Goal: Information Seeking & Learning: Learn about a topic

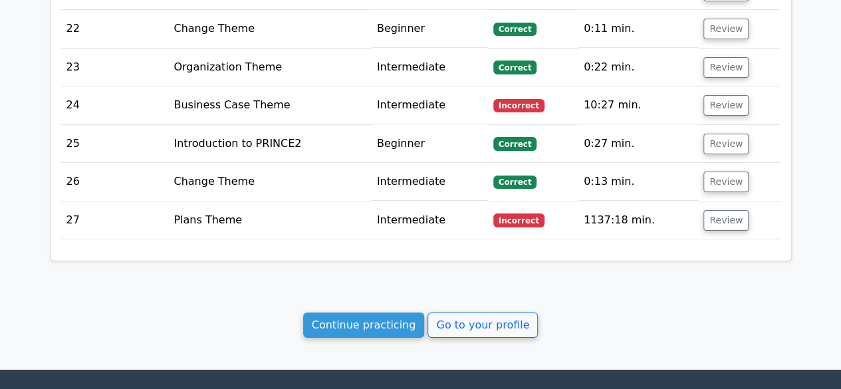
scroll to position [2317, 0]
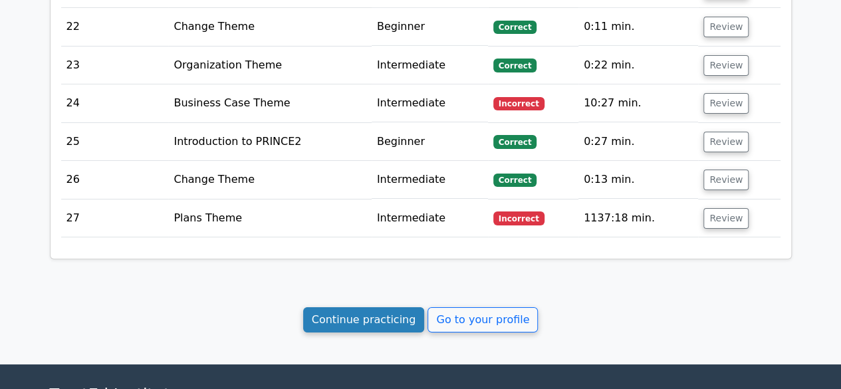
click at [374, 307] on link "Continue practicing" at bounding box center [364, 319] width 122 height 25
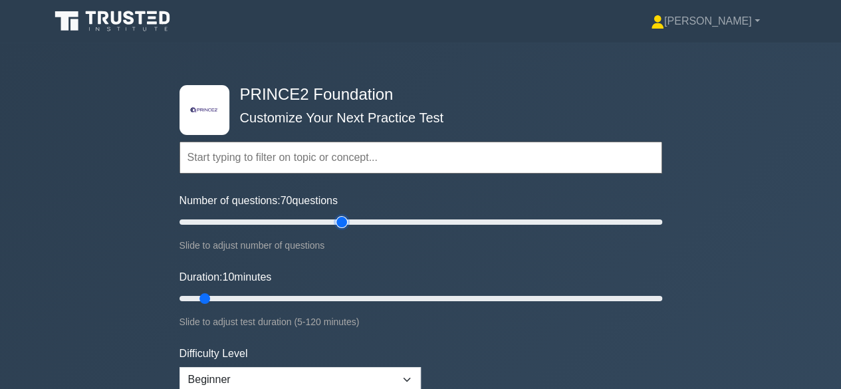
click at [346, 220] on input "Number of questions: 70 questions" at bounding box center [421, 222] width 483 height 16
click at [329, 220] on input "Number of questions: 65 questions" at bounding box center [421, 222] width 483 height 16
type input "60"
click at [322, 221] on input "Number of questions: 65 questions" at bounding box center [421, 222] width 483 height 16
click at [344, 295] on input "Duration: 45 minutes" at bounding box center [421, 299] width 483 height 16
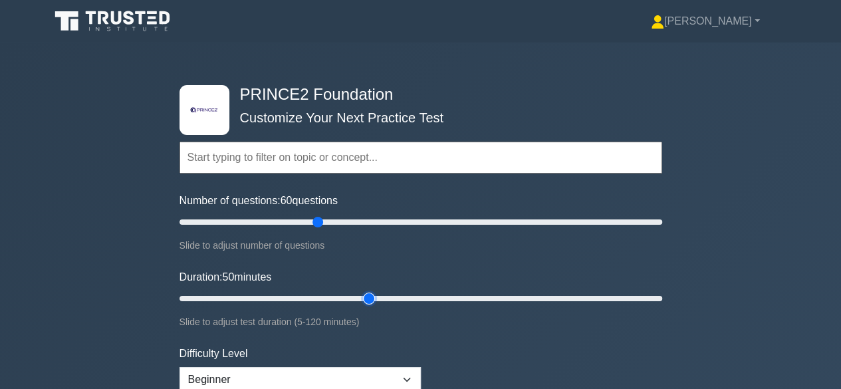
click at [361, 295] on input "Duration: 50 minutes" at bounding box center [421, 299] width 483 height 16
click at [381, 296] on input "Duration: 55 minutes" at bounding box center [421, 299] width 483 height 16
click at [398, 297] on input "Duration: 55 minutes" at bounding box center [421, 299] width 483 height 16
type input "60"
click at [404, 297] on input "Duration: 60 minutes" at bounding box center [421, 299] width 483 height 16
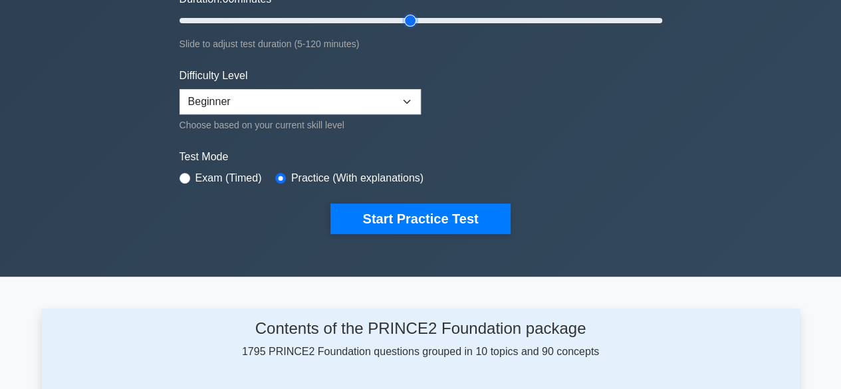
scroll to position [277, 0]
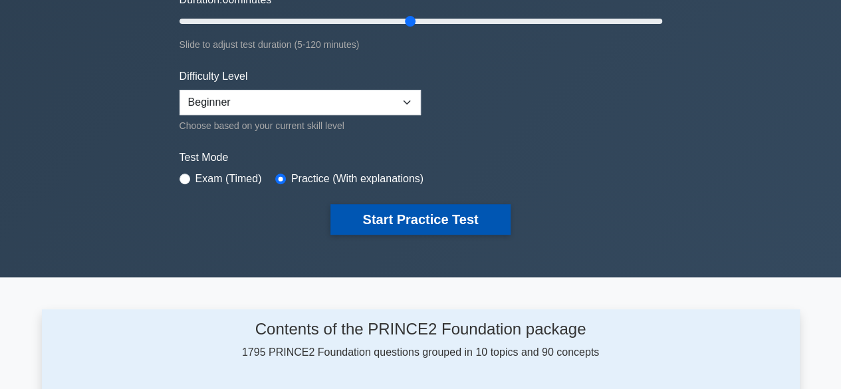
click at [378, 217] on button "Start Practice Test" at bounding box center [420, 219] width 180 height 31
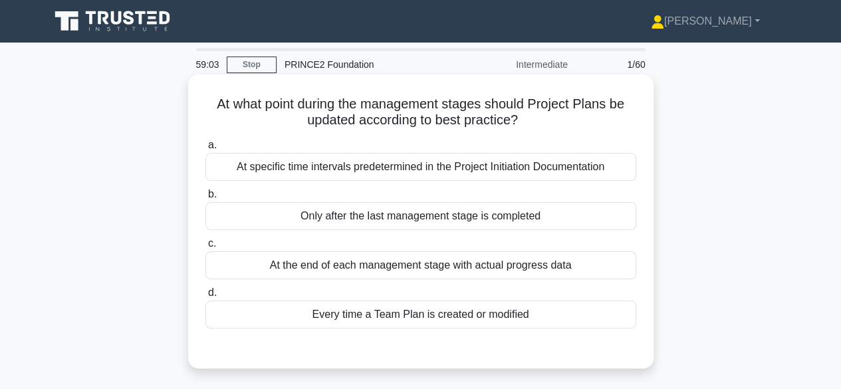
click at [515, 313] on div "Every time a Team Plan is created or modified" at bounding box center [420, 315] width 431 height 28
click at [205, 297] on input "d. Every time a Team Plan is created or modified" at bounding box center [205, 293] width 0 height 9
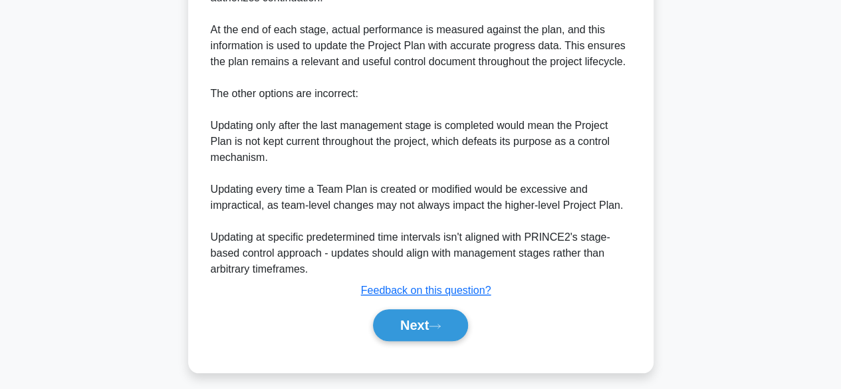
scroll to position [447, 0]
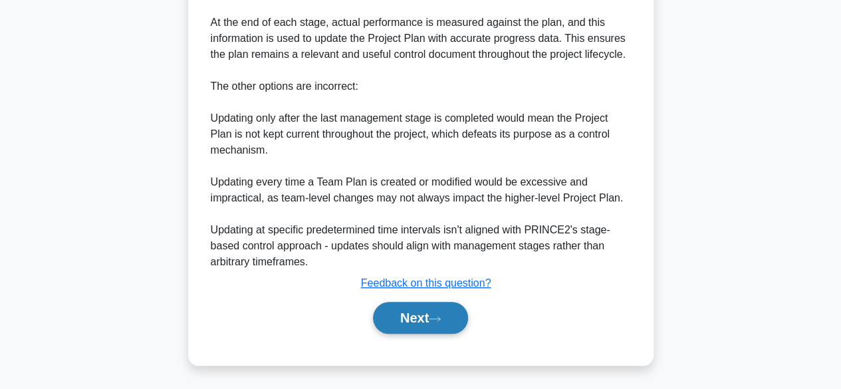
click at [426, 313] on button "Next" at bounding box center [420, 318] width 95 height 32
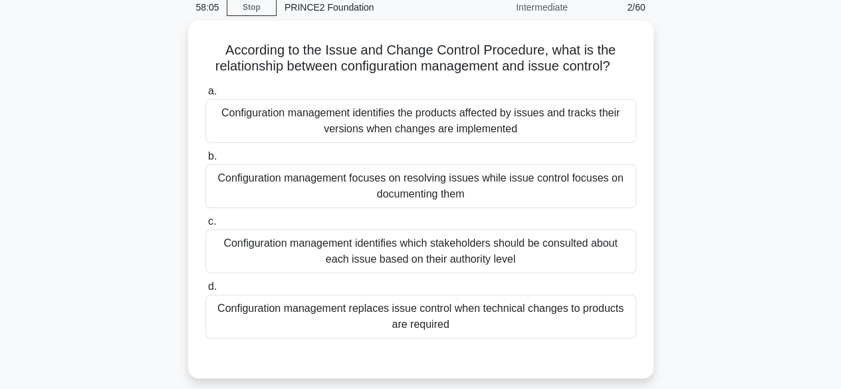
scroll to position [59, 0]
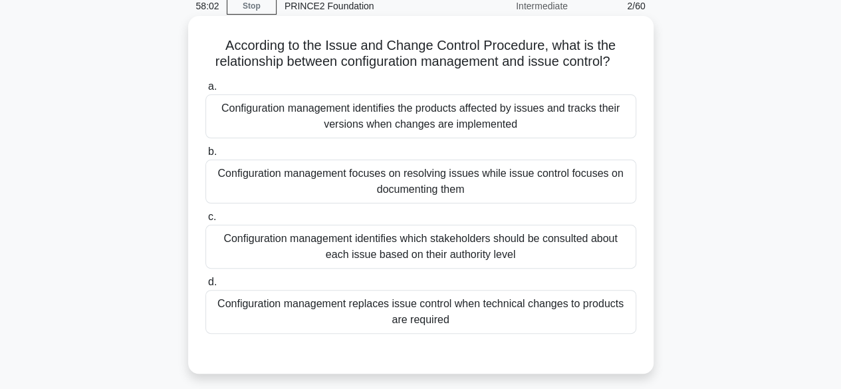
click at [494, 192] on div "Configuration management focuses on resolving issues while issue control focuse…" at bounding box center [420, 182] width 431 height 44
click at [205, 156] on input "b. Configuration management focuses on resolving issues while issue control foc…" at bounding box center [205, 152] width 0 height 9
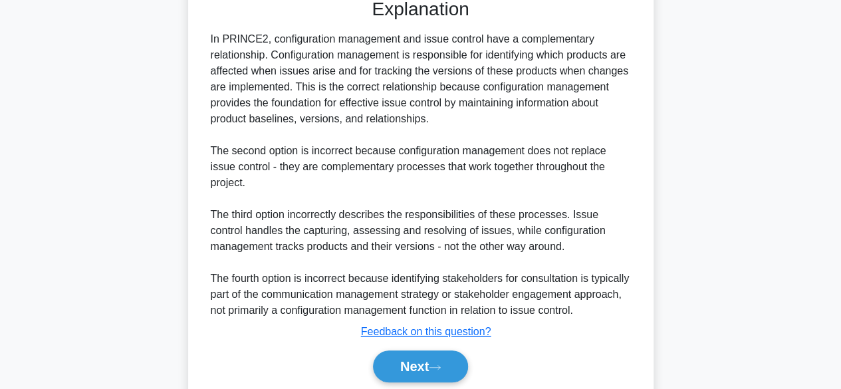
scroll to position [463, 0]
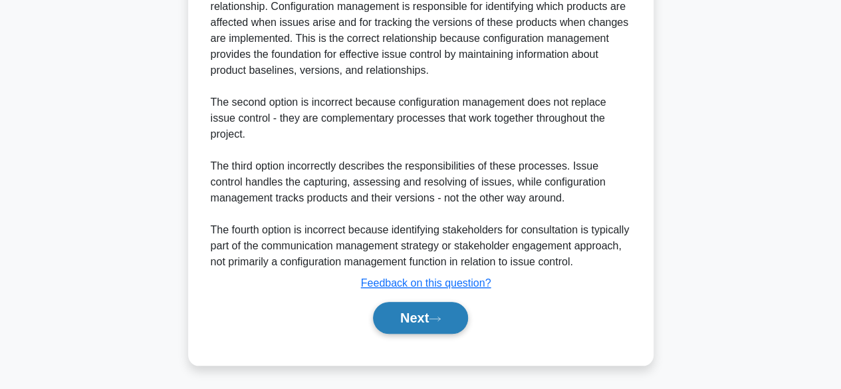
click at [430, 310] on button "Next" at bounding box center [420, 318] width 95 height 32
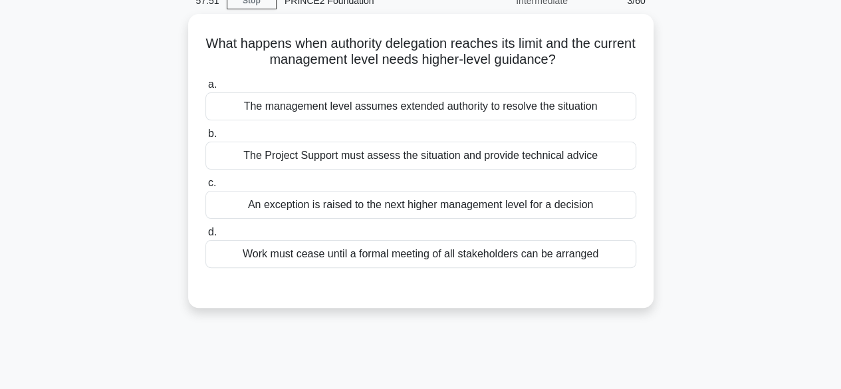
scroll to position [29, 0]
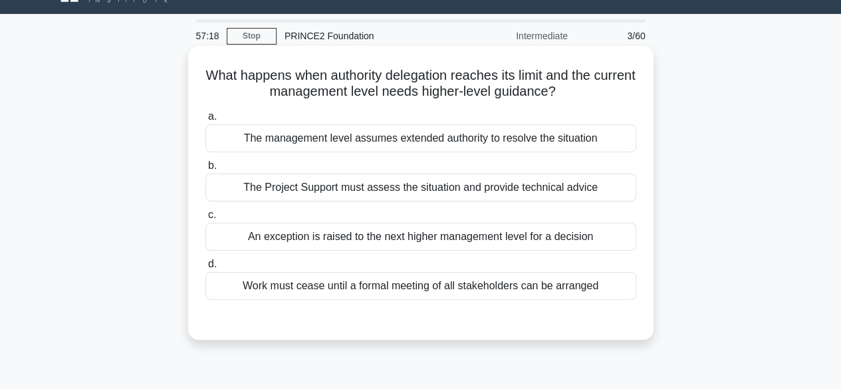
click at [463, 232] on div "An exception is raised to the next higher management level for a decision" at bounding box center [420, 237] width 431 height 28
click at [205, 219] on input "c. An exception is raised to the next higher management level for a decision" at bounding box center [205, 215] width 0 height 9
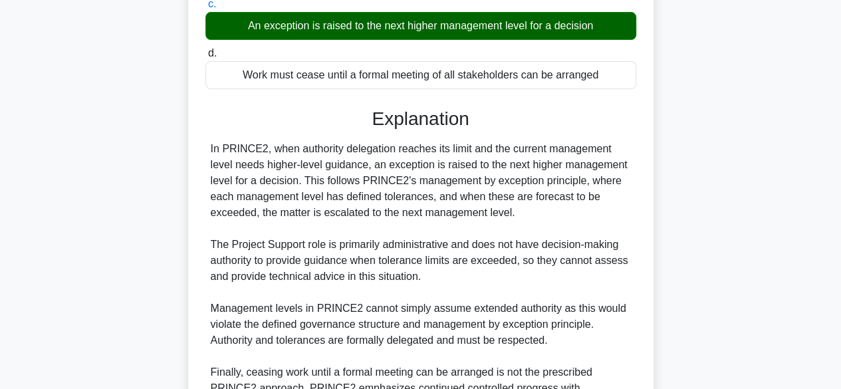
scroll to position [381, 0]
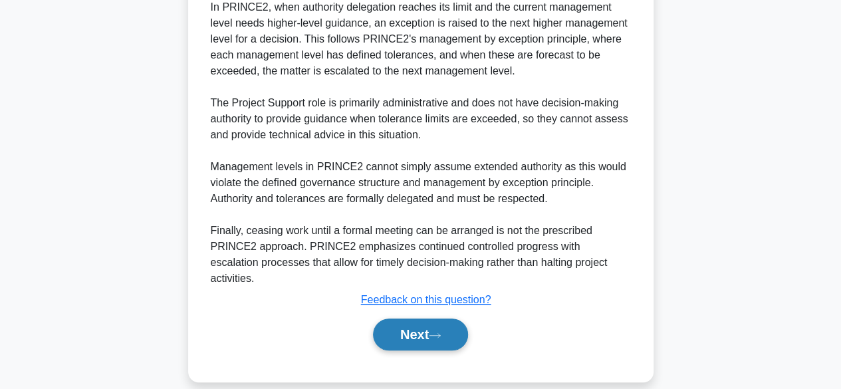
click at [418, 319] on button "Next" at bounding box center [420, 335] width 95 height 32
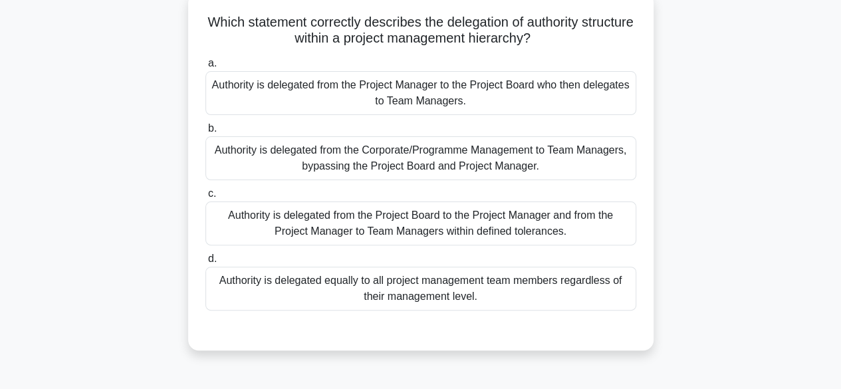
scroll to position [85, 0]
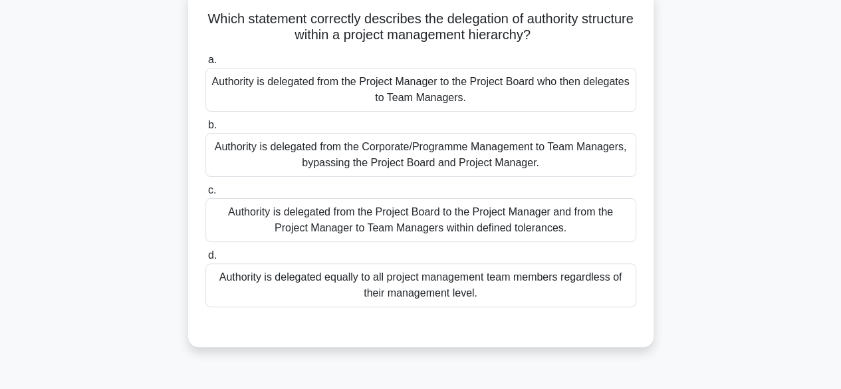
click at [376, 229] on div "Authority is delegated from the Project Board to the Project Manager and from t…" at bounding box center [420, 220] width 431 height 44
click at [205, 195] on input "c. Authority is delegated from the Project Board to the Project Manager and fro…" at bounding box center [205, 190] width 0 height 9
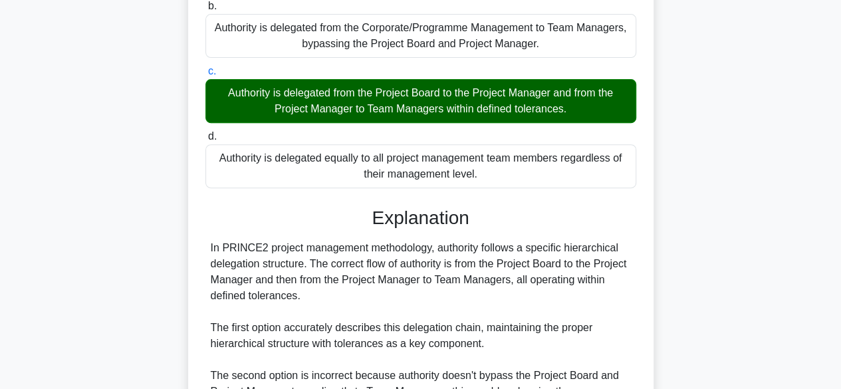
scroll to position [461, 0]
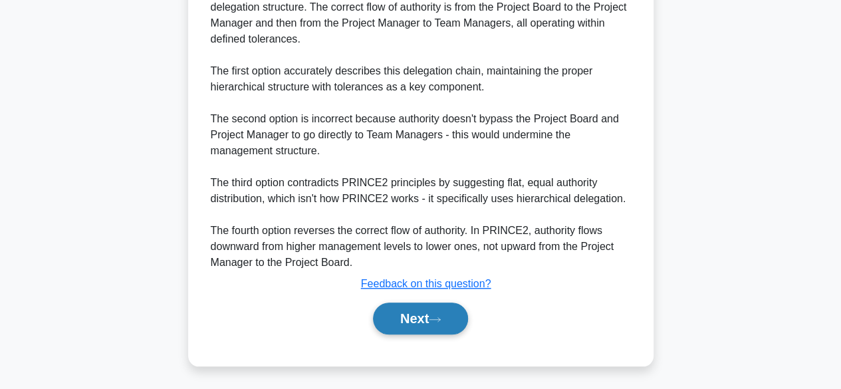
click at [405, 317] on button "Next" at bounding box center [420, 319] width 95 height 32
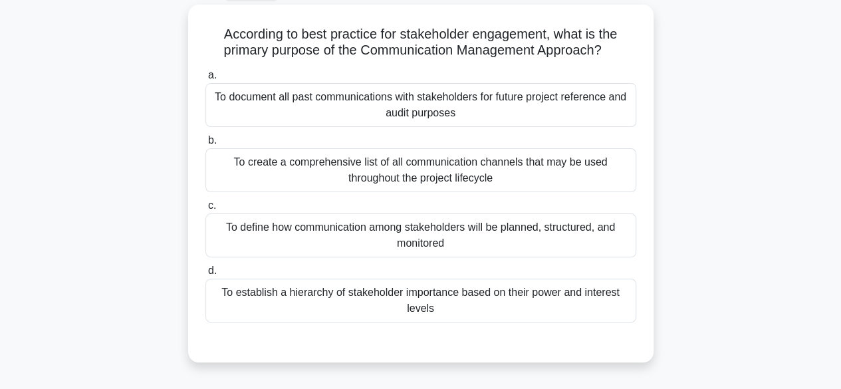
scroll to position [63, 0]
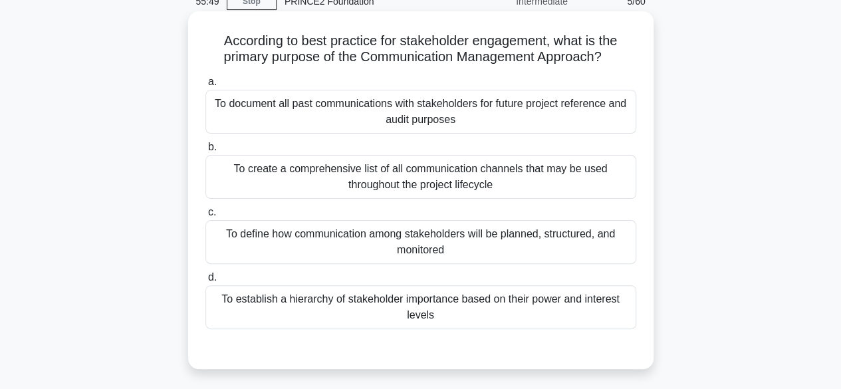
click at [590, 239] on div "To define how communication among stakeholders will be planned, structured, and…" at bounding box center [420, 242] width 431 height 44
click at [205, 217] on input "c. To define how communication among stakeholders will be planned, structured, …" at bounding box center [205, 212] width 0 height 9
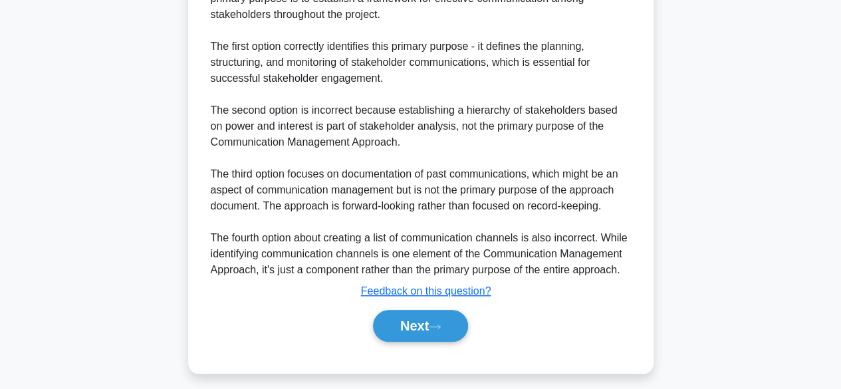
scroll to position [489, 0]
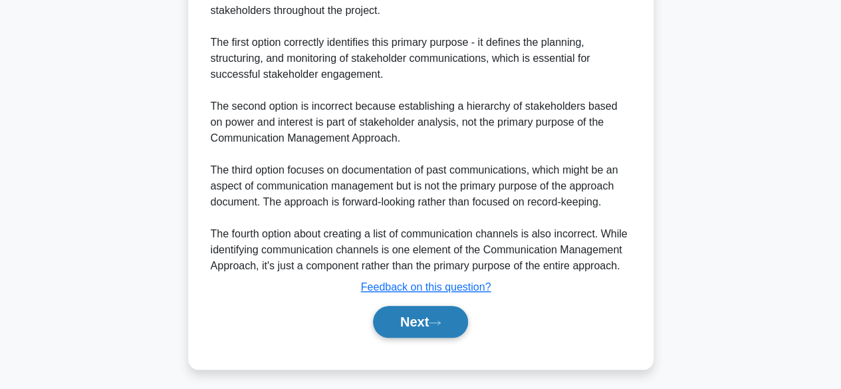
click at [394, 318] on button "Next" at bounding box center [420, 322] width 95 height 32
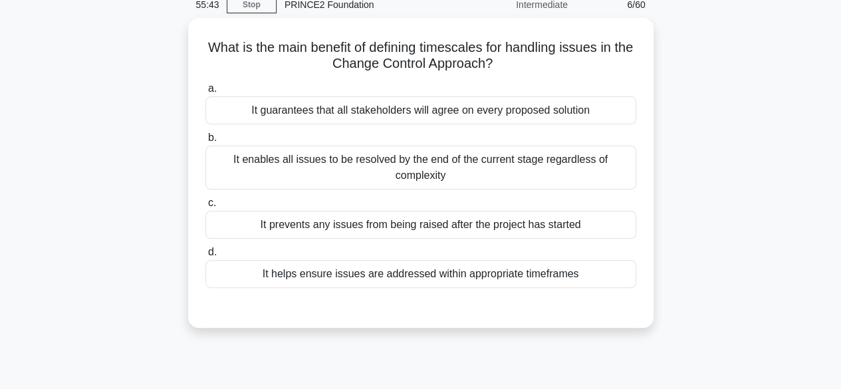
scroll to position [65, 0]
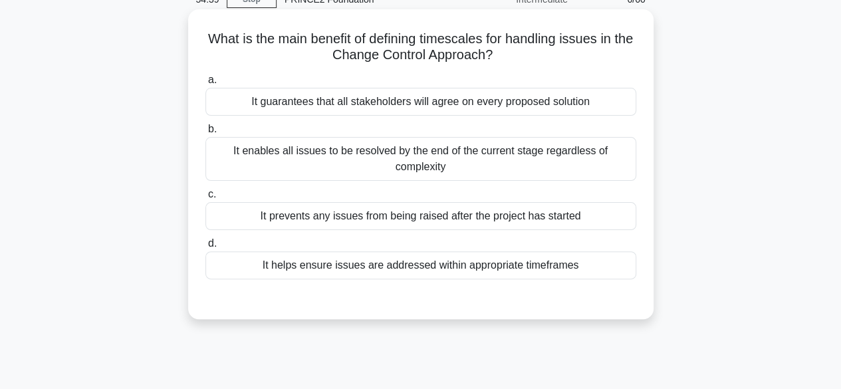
click at [583, 164] on div "It enables all issues to be resolved by the end of the current stage regardless…" at bounding box center [420, 159] width 431 height 44
click at [205, 134] on input "b. It enables all issues to be resolved by the end of the current stage regardl…" at bounding box center [205, 129] width 0 height 9
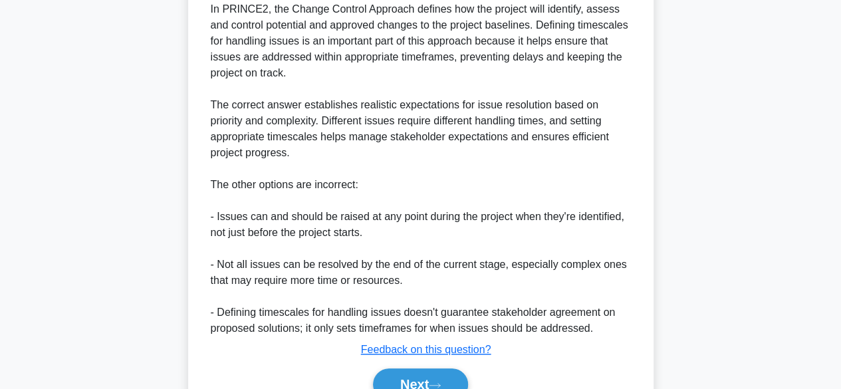
scroll to position [447, 0]
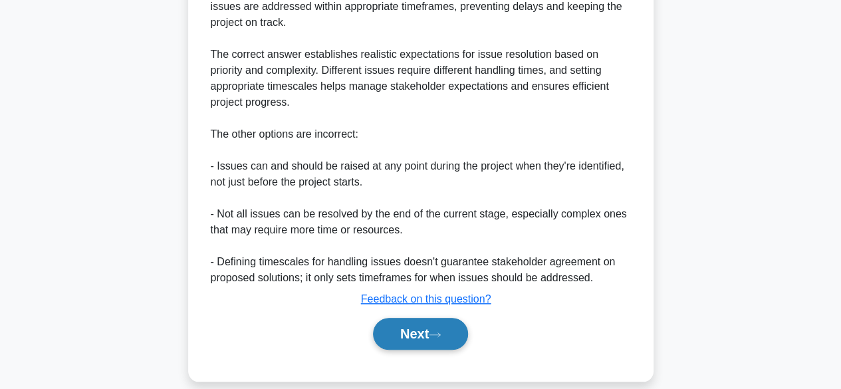
click at [449, 318] on button "Next" at bounding box center [420, 334] width 95 height 32
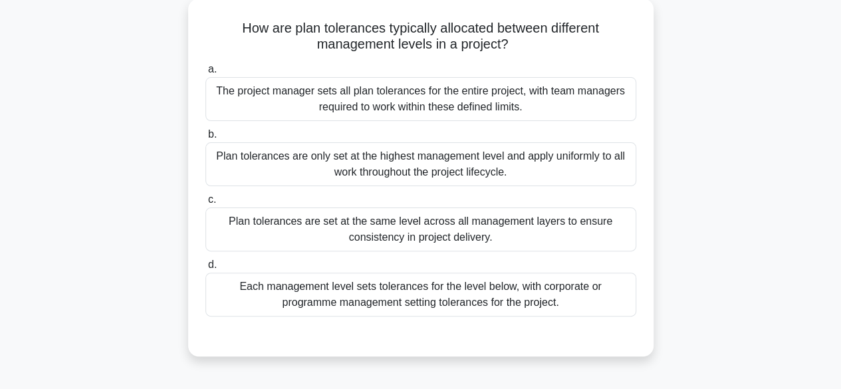
scroll to position [72, 0]
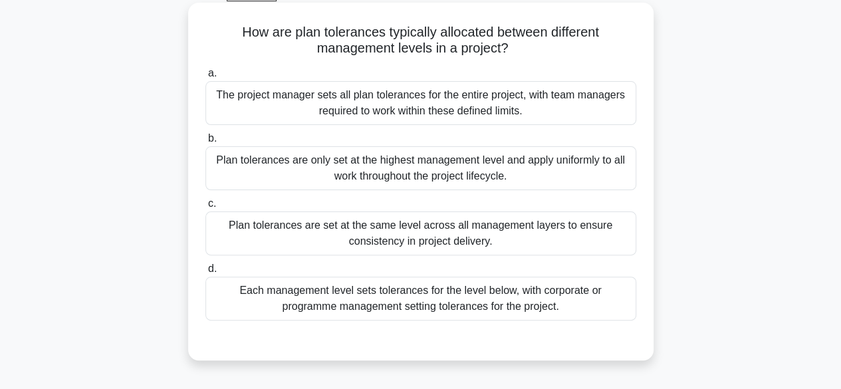
click at [513, 116] on div "The project manager sets all plan tolerances for the entire project, with team …" at bounding box center [420, 103] width 431 height 44
click at [205, 78] on input "a. The project manager sets all plan tolerances for the entire project, with te…" at bounding box center [205, 73] width 0 height 9
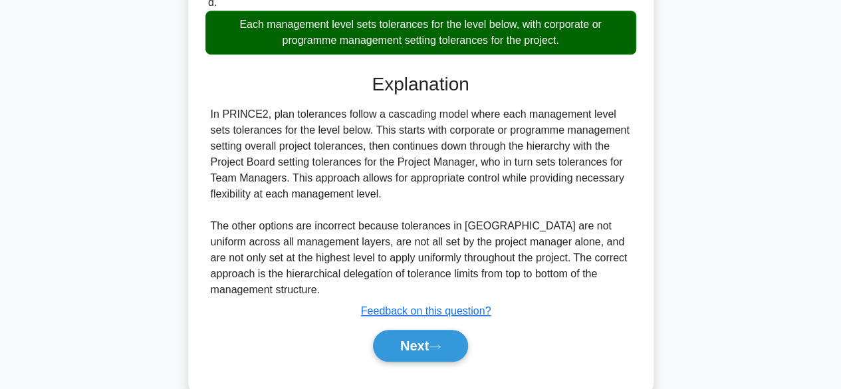
scroll to position [340, 0]
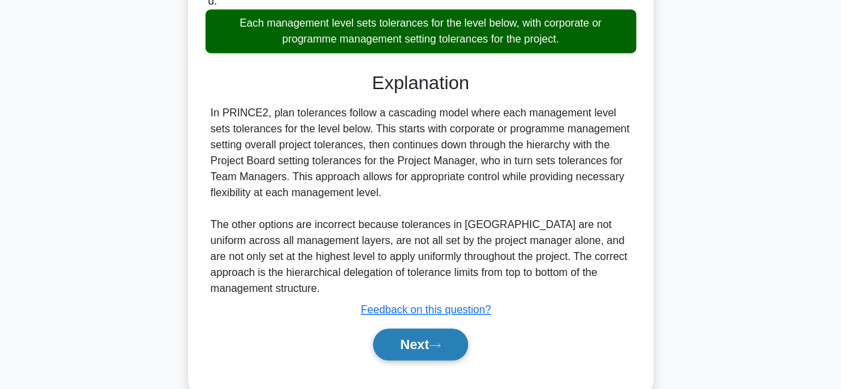
click at [441, 342] on icon at bounding box center [435, 345] width 12 height 7
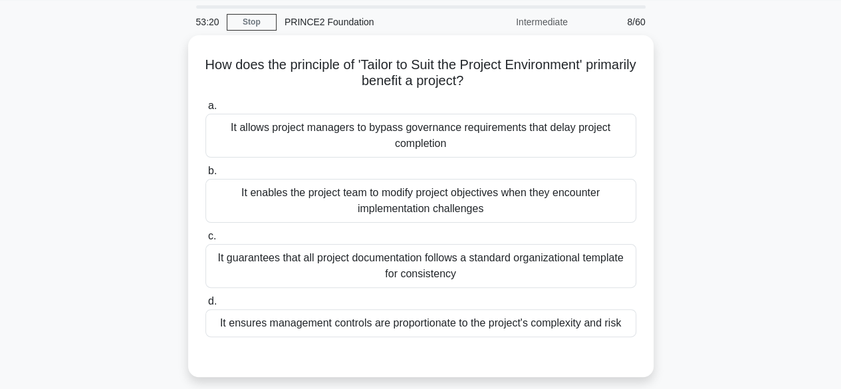
scroll to position [52, 0]
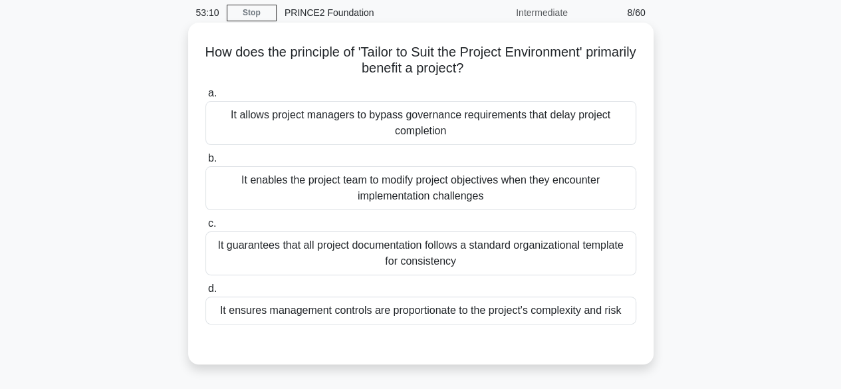
click at [602, 309] on div "It ensures management controls are proportionate to the project's complexity an…" at bounding box center [420, 311] width 431 height 28
click at [205, 293] on input "d. It ensures management controls are proportionate to the project's complexity…" at bounding box center [205, 289] width 0 height 9
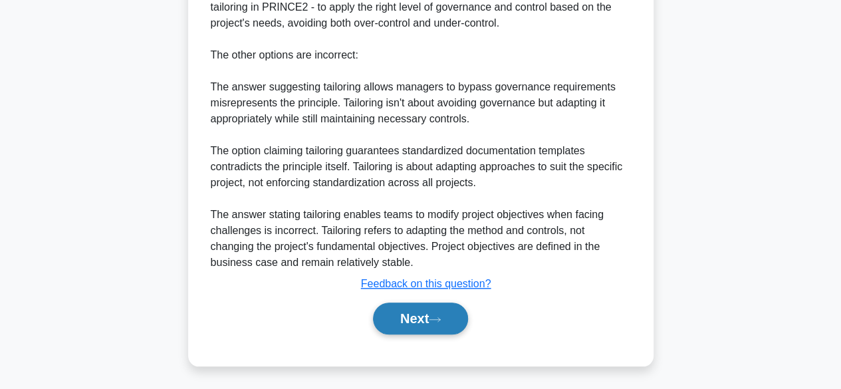
click at [441, 319] on icon at bounding box center [435, 319] width 12 height 7
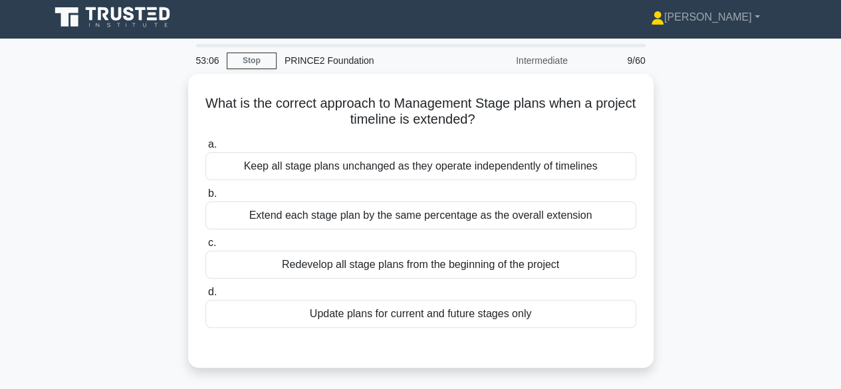
scroll to position [0, 0]
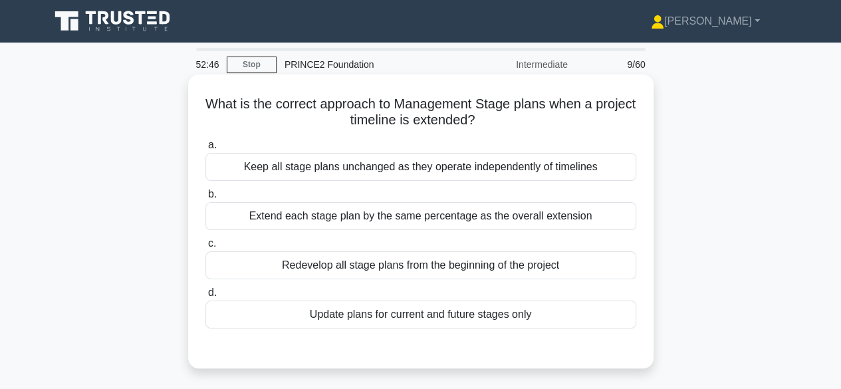
click at [552, 317] on div "Update plans for current and future stages only" at bounding box center [420, 315] width 431 height 28
click at [205, 297] on input "d. Update plans for current and future stages only" at bounding box center [205, 293] width 0 height 9
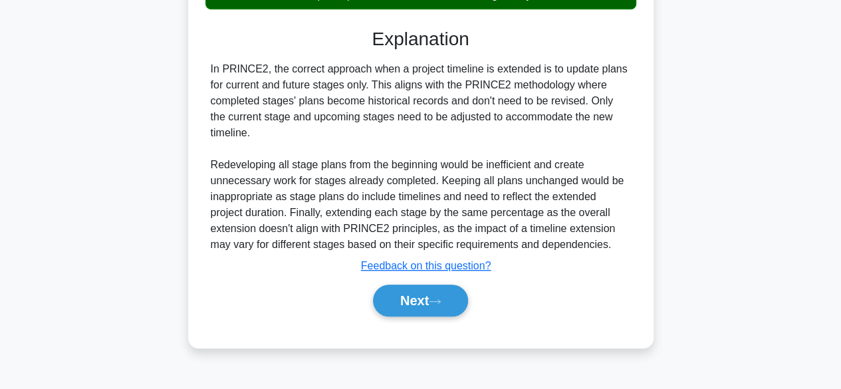
scroll to position [329, 0]
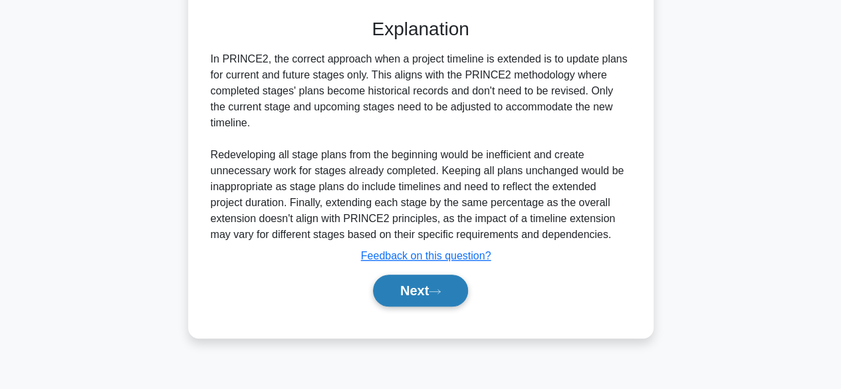
click at [439, 285] on button "Next" at bounding box center [420, 291] width 95 height 32
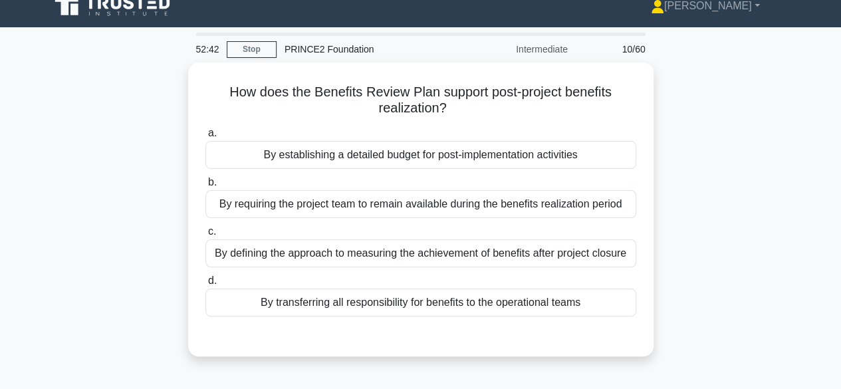
scroll to position [16, 0]
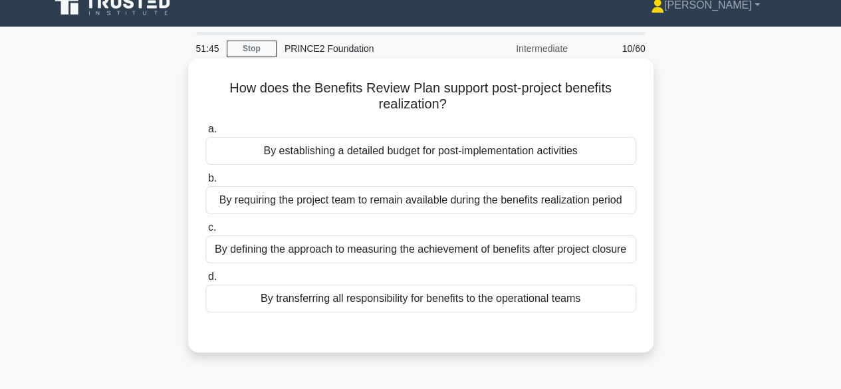
click at [563, 146] on div "By establishing a detailed budget for post-implementation activities" at bounding box center [420, 151] width 431 height 28
click at [205, 134] on input "a. By establishing a detailed budget for post-implementation activities" at bounding box center [205, 129] width 0 height 9
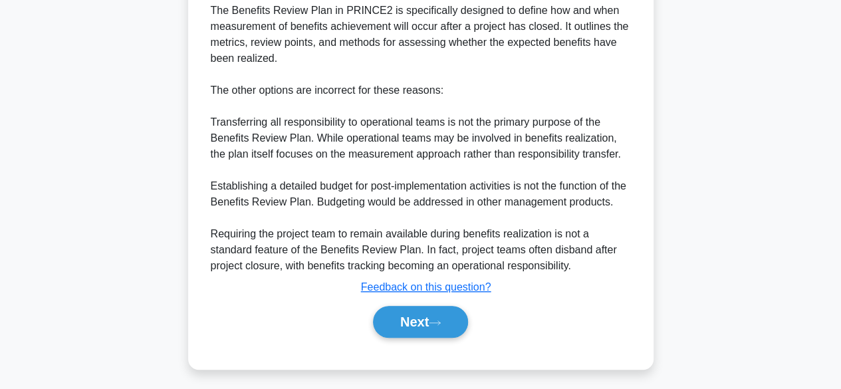
scroll to position [399, 0]
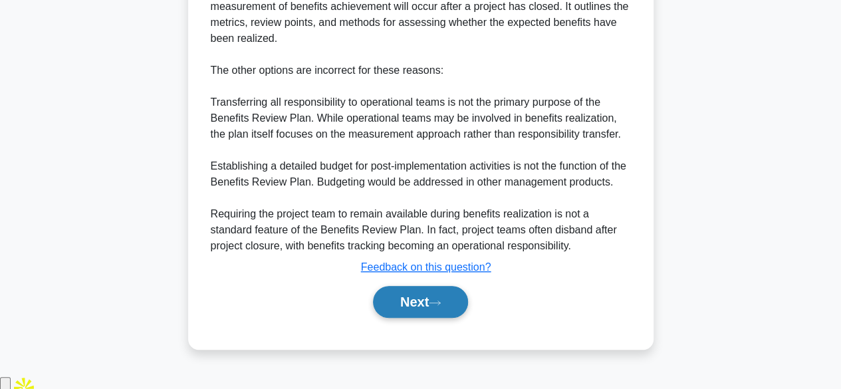
click at [441, 307] on icon at bounding box center [435, 302] width 12 height 7
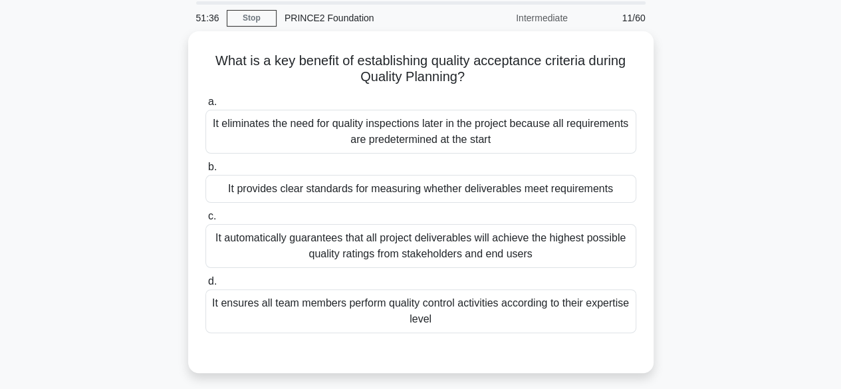
scroll to position [44, 0]
click at [547, 188] on div "It provides clear standards for measuring whether deliverables meet requirements" at bounding box center [420, 188] width 431 height 28
click at [205, 171] on input "b. It provides clear standards for measuring whether deliverables meet requirem…" at bounding box center [205, 166] width 0 height 9
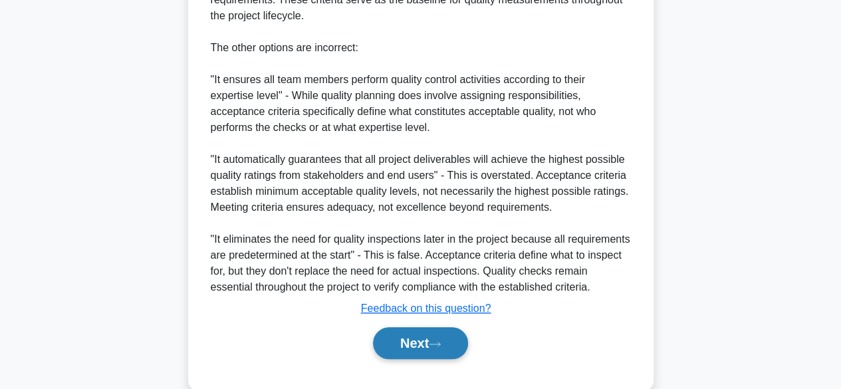
click at [448, 339] on button "Next" at bounding box center [420, 343] width 95 height 32
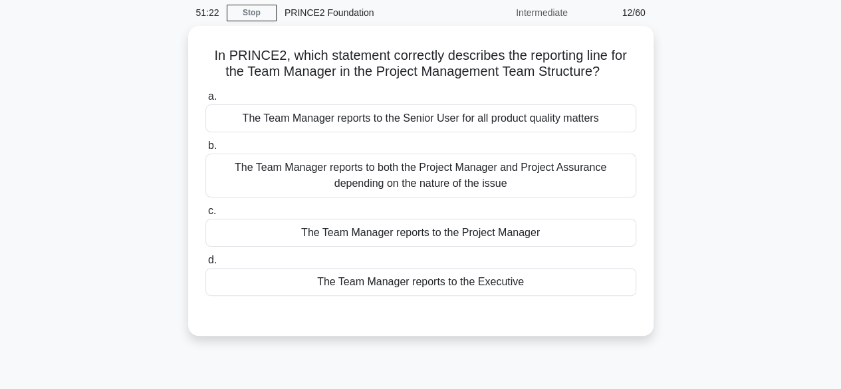
scroll to position [49, 0]
click at [545, 228] on div "The Team Manager reports to the Project Manager" at bounding box center [420, 232] width 431 height 28
click at [205, 215] on input "c. The Team Manager reports to the Project Manager" at bounding box center [205, 210] width 0 height 9
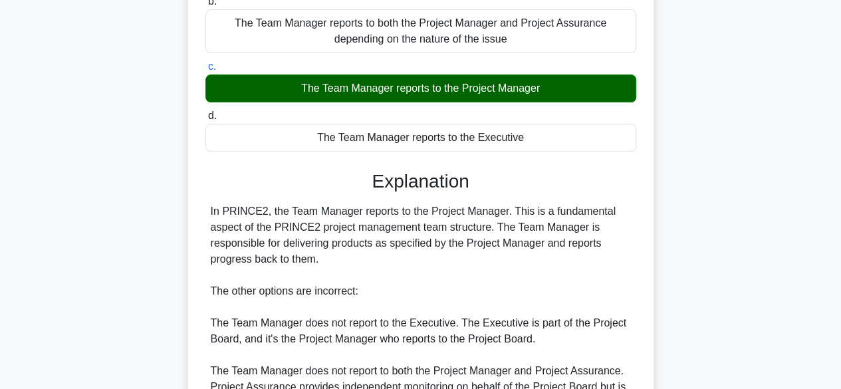
scroll to position [397, 0]
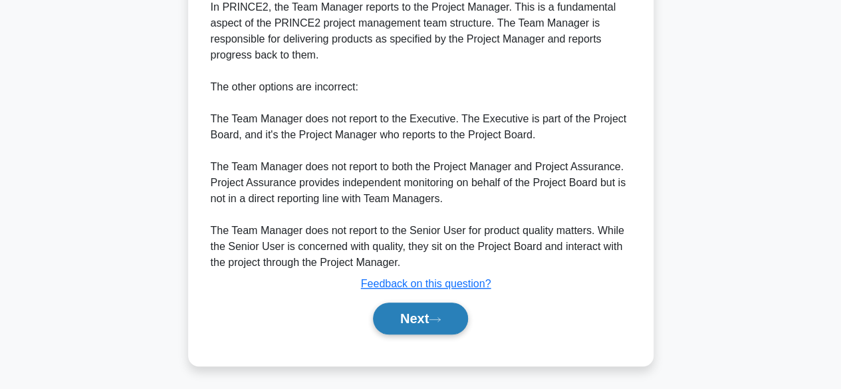
click at [431, 317] on button "Next" at bounding box center [420, 319] width 95 height 32
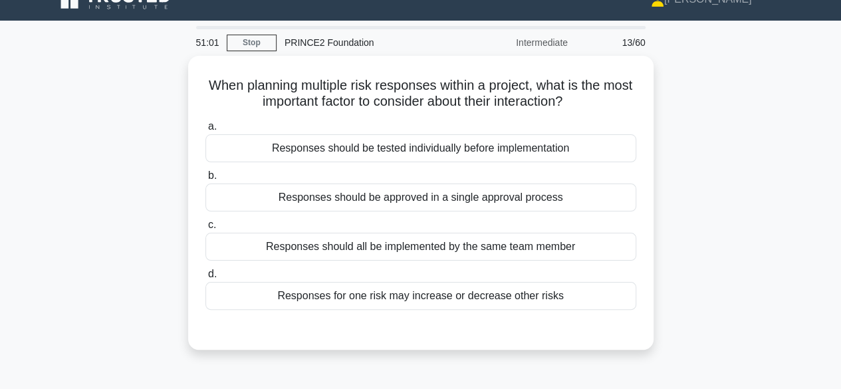
scroll to position [10, 0]
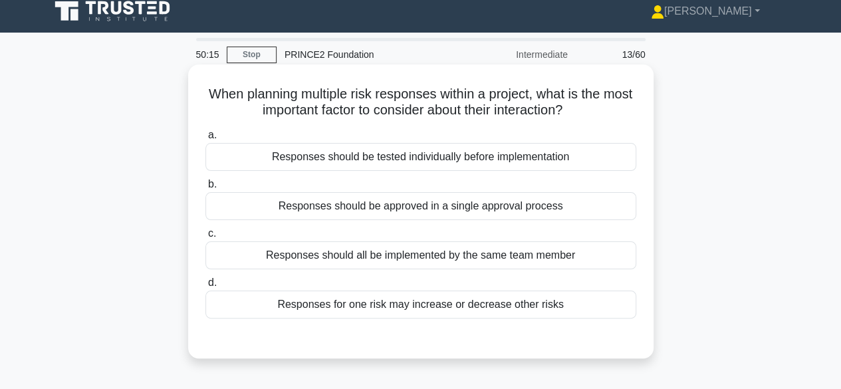
click at [584, 198] on div "Responses should be approved in a single approval process" at bounding box center [420, 206] width 431 height 28
click at [205, 189] on input "b. Responses should be approved in a single approval process" at bounding box center [205, 184] width 0 height 9
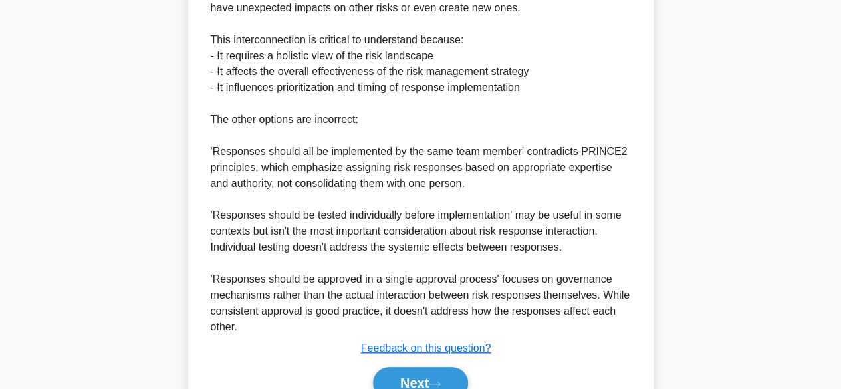
scroll to position [495, 0]
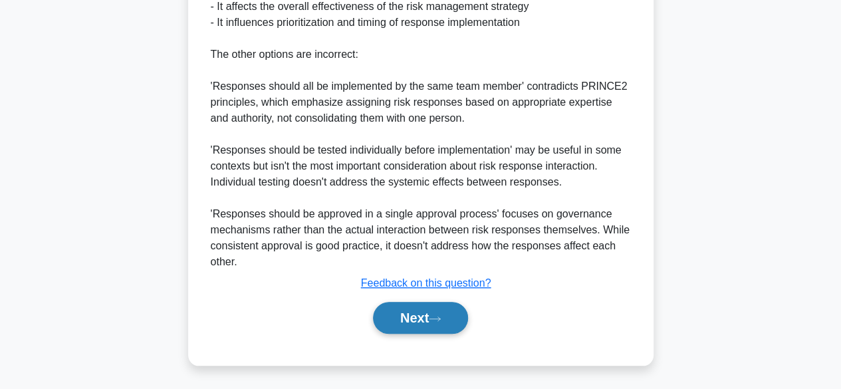
click at [455, 317] on button "Next" at bounding box center [420, 318] width 95 height 32
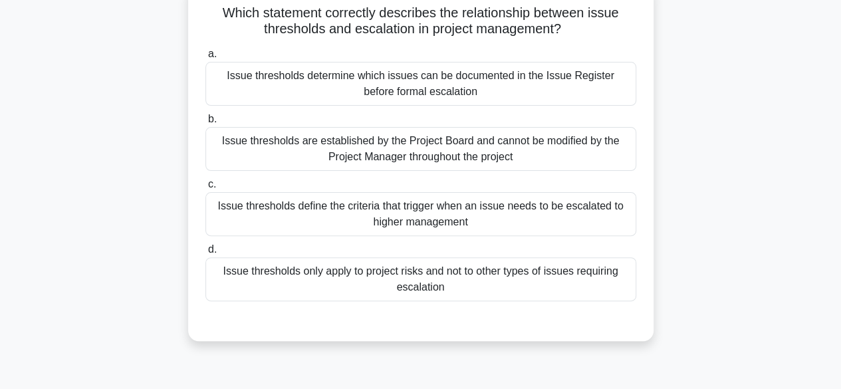
scroll to position [94, 0]
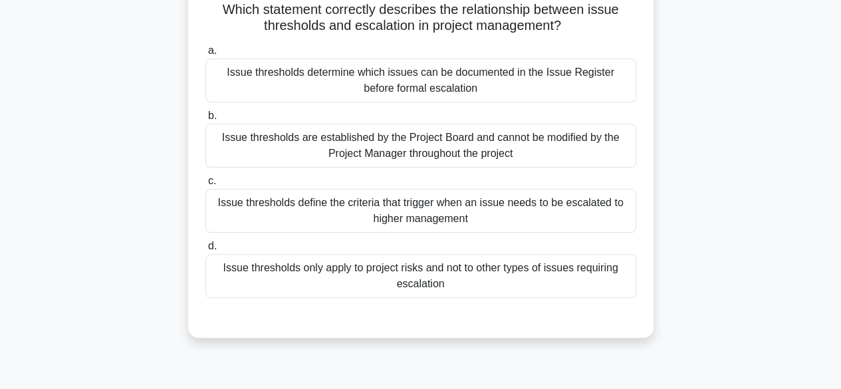
click at [257, 133] on div "Issue thresholds are established by the Project Board and cannot be modified by…" at bounding box center [420, 146] width 431 height 44
click at [205, 120] on input "b. Issue thresholds are established by the Project Board and cannot be modified…" at bounding box center [205, 116] width 0 height 9
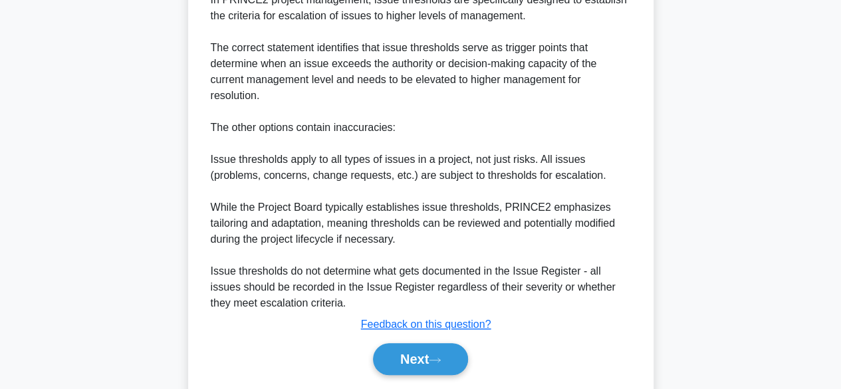
scroll to position [495, 0]
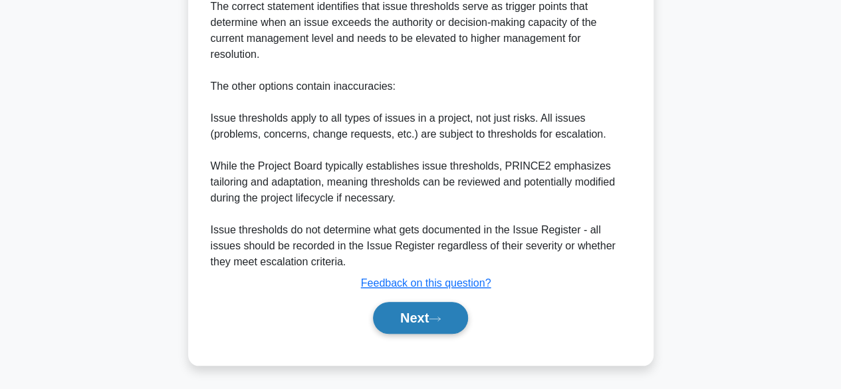
click at [384, 323] on button "Next" at bounding box center [420, 318] width 95 height 32
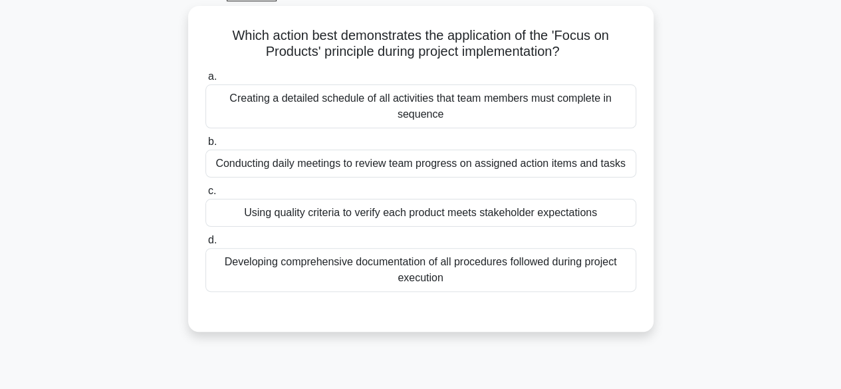
scroll to position [70, 0]
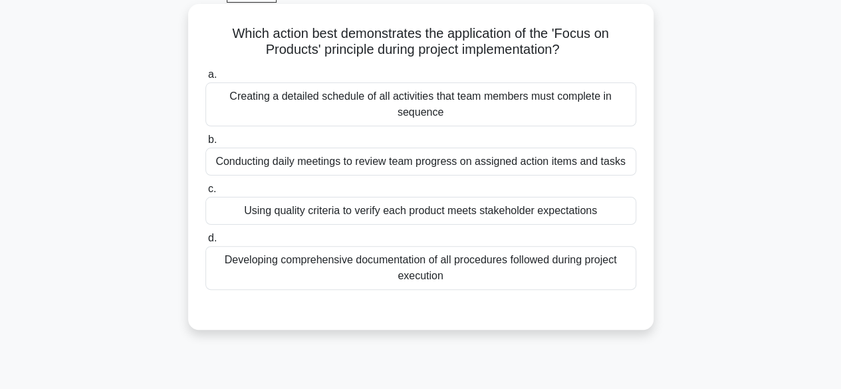
click at [266, 217] on div "Using quality criteria to verify each product meets stakeholder expectations" at bounding box center [420, 211] width 431 height 28
click at [205, 194] on input "c. Using quality criteria to verify each product meets stakeholder expectations" at bounding box center [205, 189] width 0 height 9
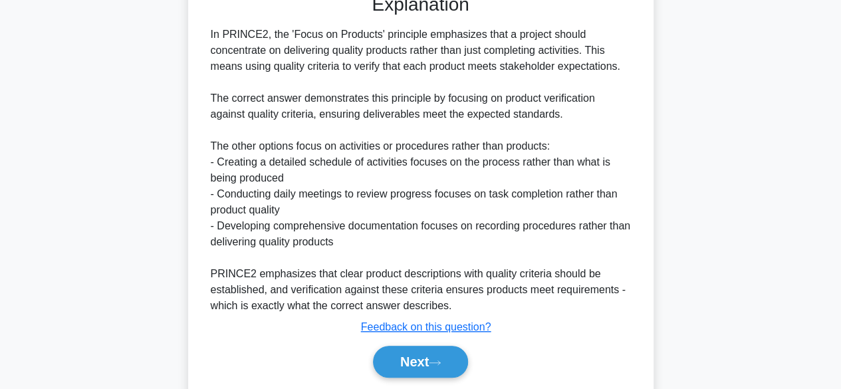
scroll to position [429, 0]
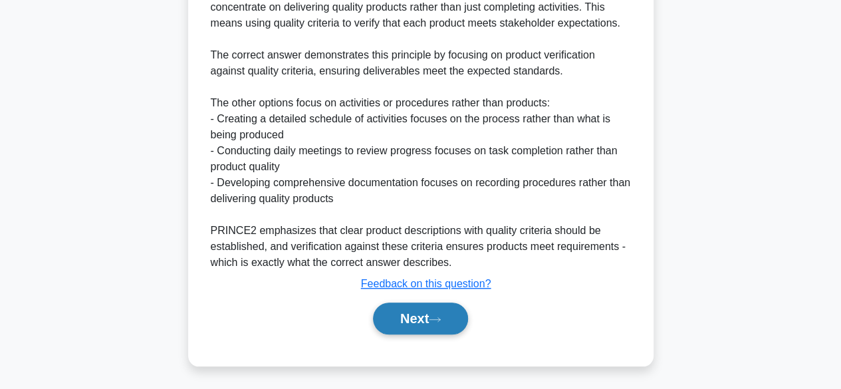
click at [431, 327] on button "Next" at bounding box center [420, 319] width 95 height 32
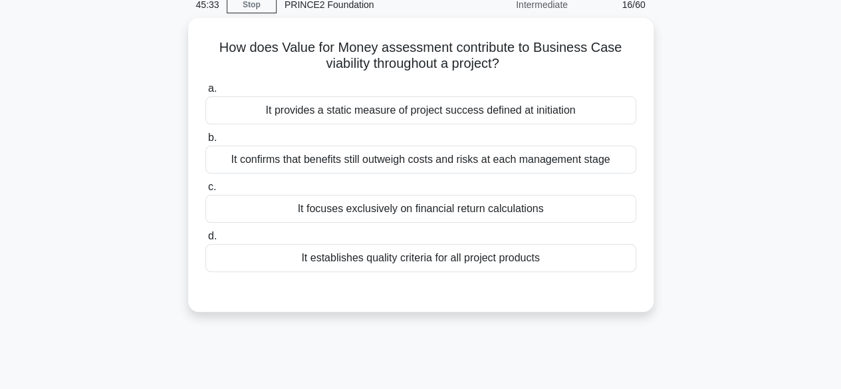
scroll to position [63, 0]
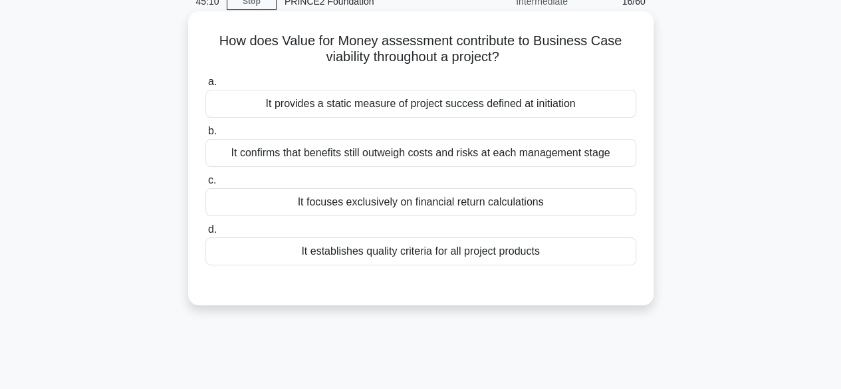
click at [239, 157] on div "It confirms that benefits still outweigh costs and risks at each management sta…" at bounding box center [420, 153] width 431 height 28
click at [205, 136] on input "b. It confirms that benefits still outweigh costs and risks at each management …" at bounding box center [205, 131] width 0 height 9
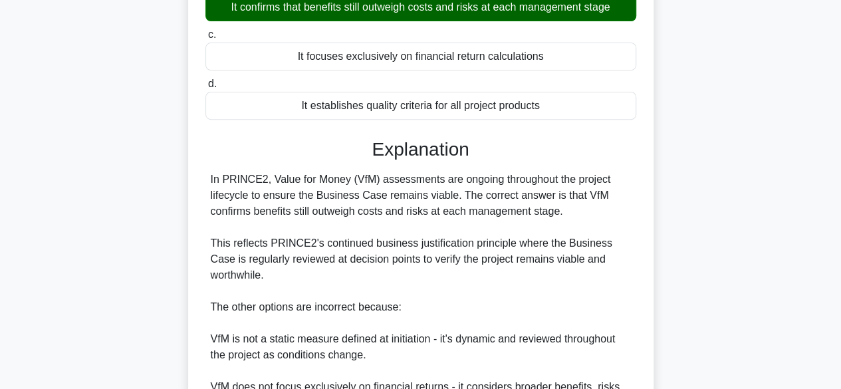
scroll to position [413, 0]
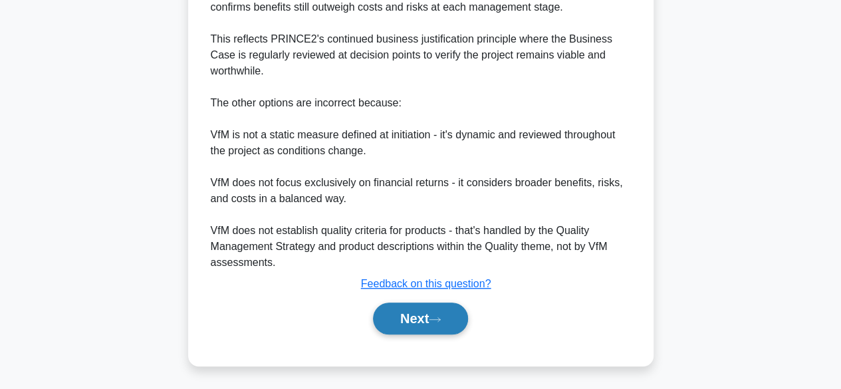
click at [418, 319] on button "Next" at bounding box center [420, 319] width 95 height 32
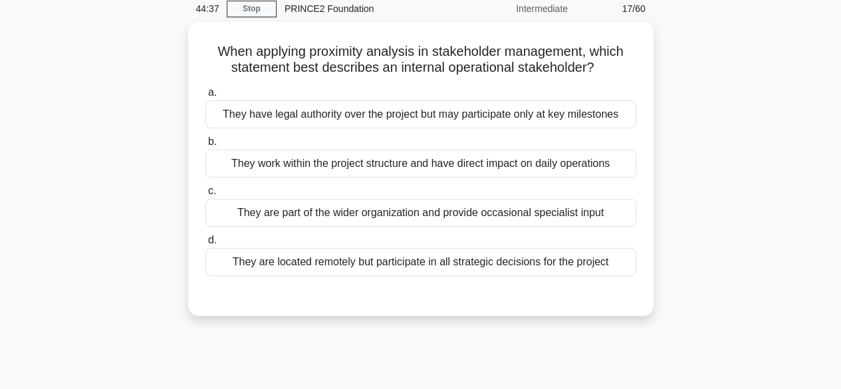
scroll to position [59, 0]
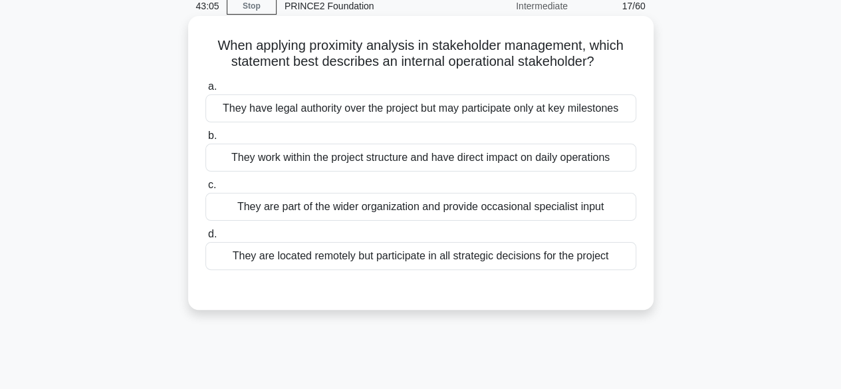
click at [609, 165] on div "They work within the project structure and have direct impact on daily operatio…" at bounding box center [420, 158] width 431 height 28
click at [205, 140] on input "b. They work within the project structure and have direct impact on daily opera…" at bounding box center [205, 136] width 0 height 9
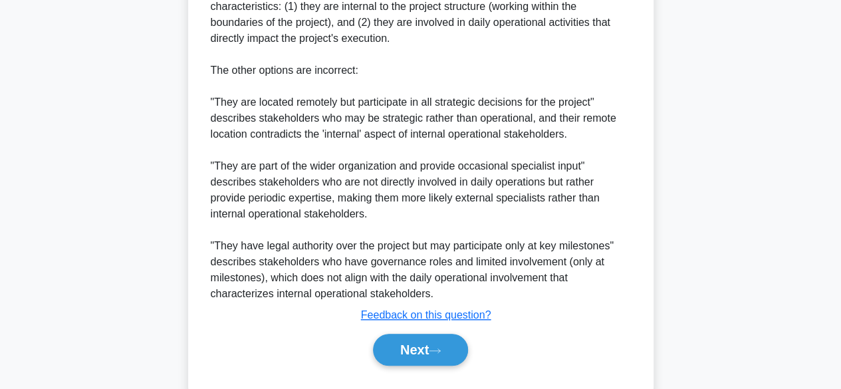
scroll to position [509, 0]
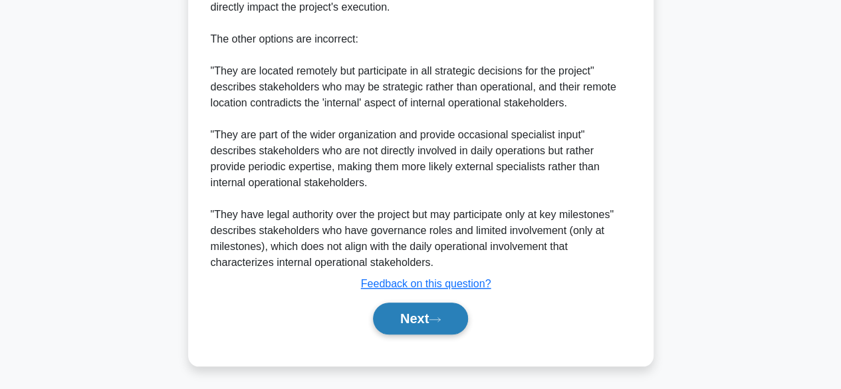
click at [448, 314] on button "Next" at bounding box center [420, 319] width 95 height 32
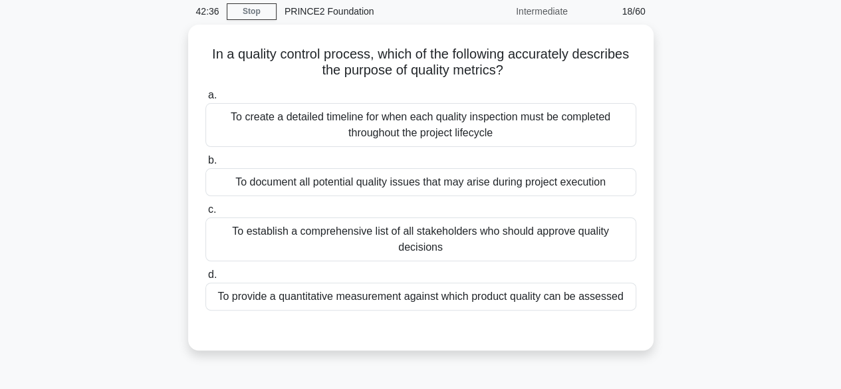
scroll to position [65, 0]
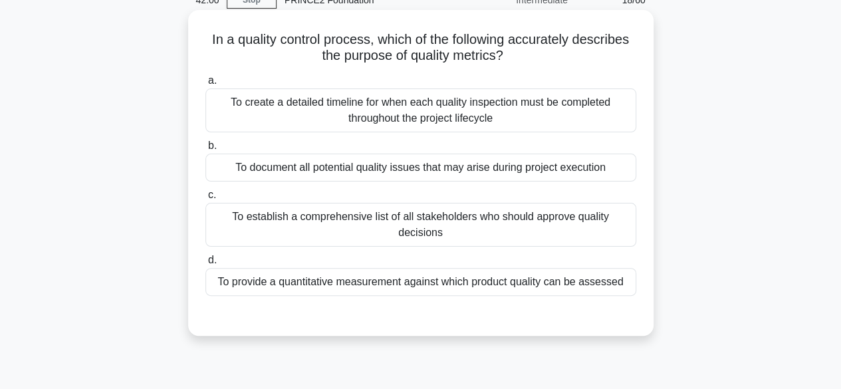
click at [606, 170] on div "To document all potential quality issues that may arise during project execution" at bounding box center [420, 168] width 431 height 28
click at [205, 150] on input "b. To document all potential quality issues that may arise during project execu…" at bounding box center [205, 146] width 0 height 9
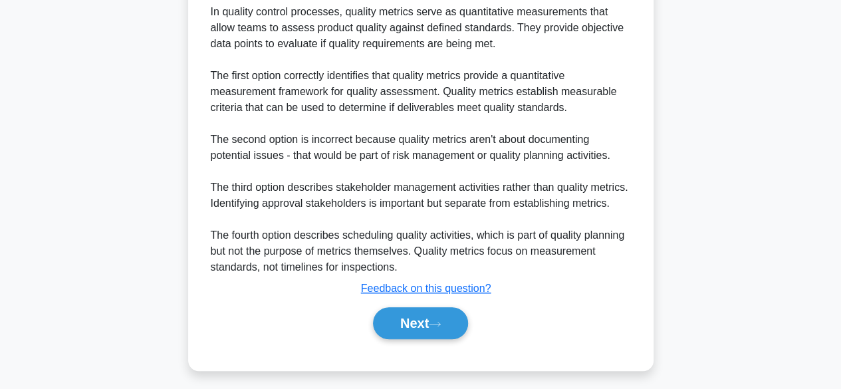
scroll to position [415, 0]
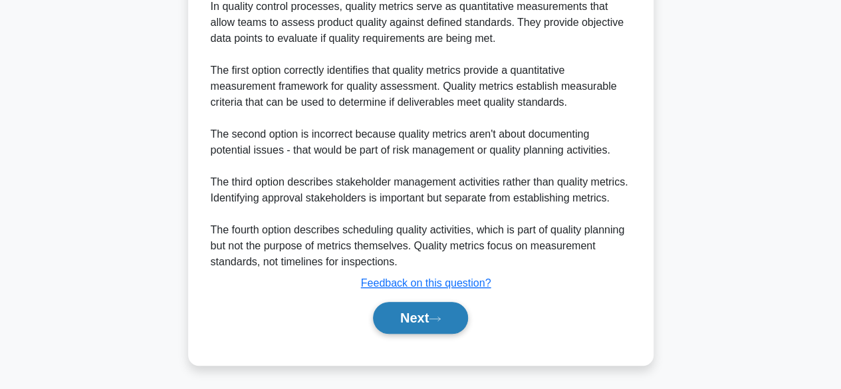
click at [449, 319] on button "Next" at bounding box center [420, 318] width 95 height 32
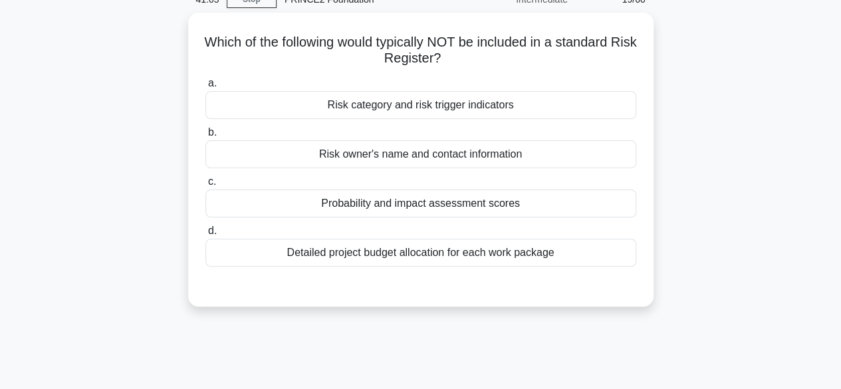
scroll to position [68, 0]
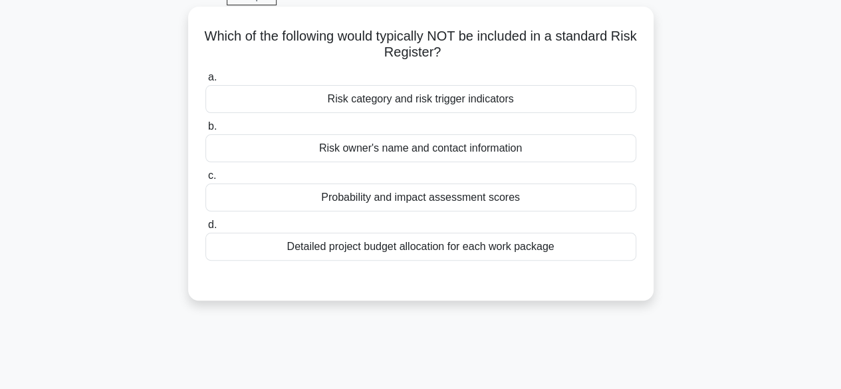
click at [543, 201] on div "Probability and impact assessment scores" at bounding box center [420, 198] width 431 height 28
click at [205, 180] on input "c. Probability and impact assessment scores" at bounding box center [205, 176] width 0 height 9
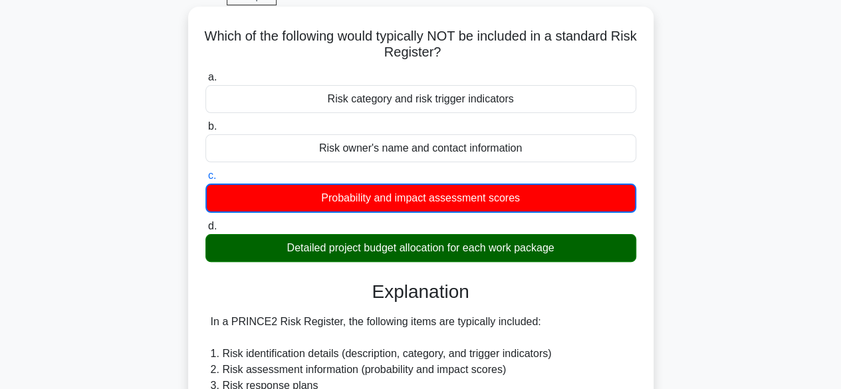
click at [555, 250] on div "Detailed project budget allocation for each work package" at bounding box center [420, 248] width 431 height 28
click at [205, 231] on input "d. Detailed project budget allocation for each work package" at bounding box center [205, 226] width 0 height 9
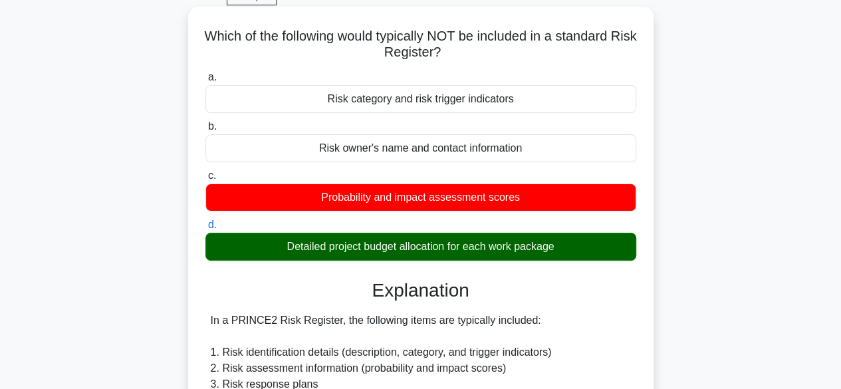
click at [558, 257] on div "Detailed project budget allocation for each work package" at bounding box center [420, 247] width 431 height 28
click at [205, 229] on input "d. Detailed project budget allocation for each work package" at bounding box center [205, 225] width 0 height 9
click at [548, 258] on div "Detailed project budget allocation for each work package" at bounding box center [420, 247] width 431 height 28
click at [205, 229] on input "d. Detailed project budget allocation for each work package" at bounding box center [205, 225] width 0 height 9
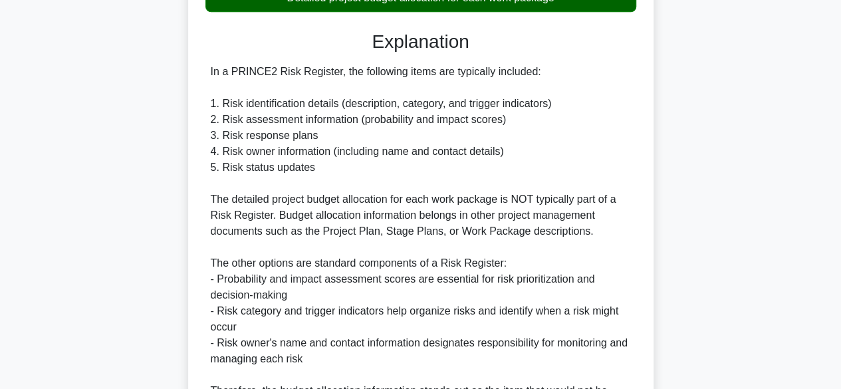
scroll to position [461, 0]
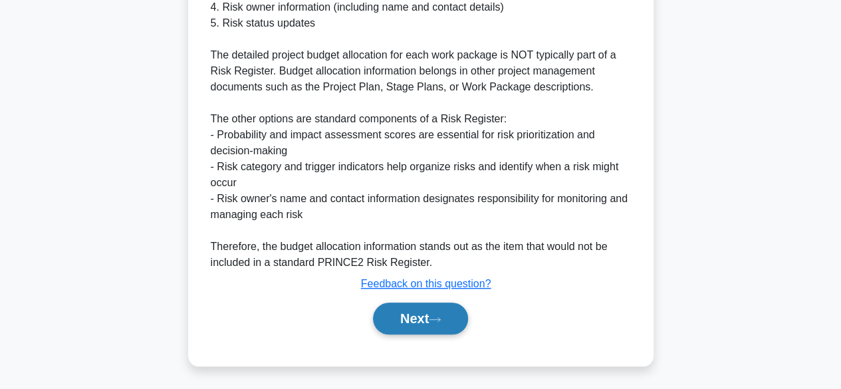
click at [441, 317] on icon at bounding box center [435, 319] width 12 height 7
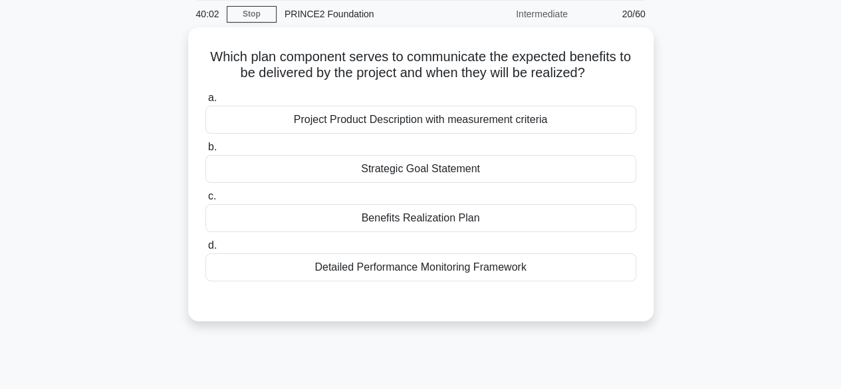
scroll to position [45, 0]
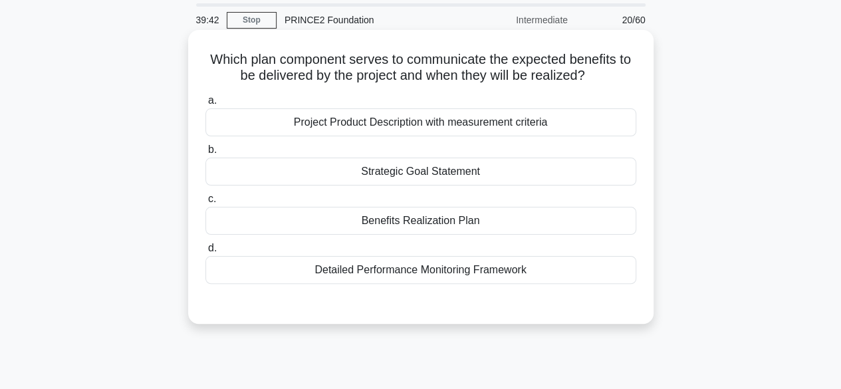
click at [501, 223] on div "Benefits Realization Plan" at bounding box center [420, 221] width 431 height 28
click at [205, 203] on input "c. Benefits Realization Plan" at bounding box center [205, 199] width 0 height 9
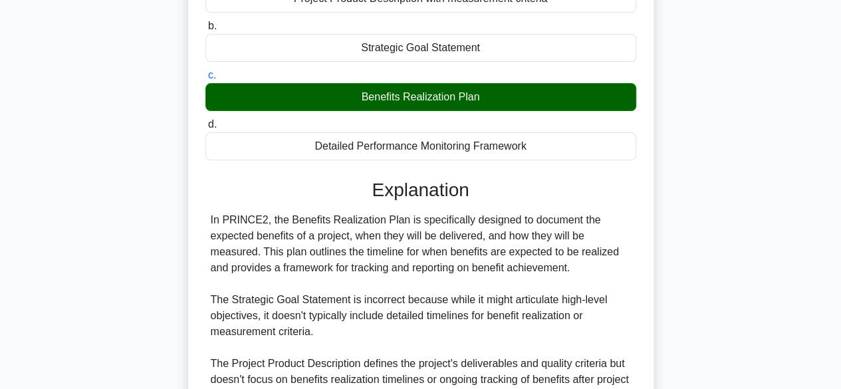
scroll to position [365, 0]
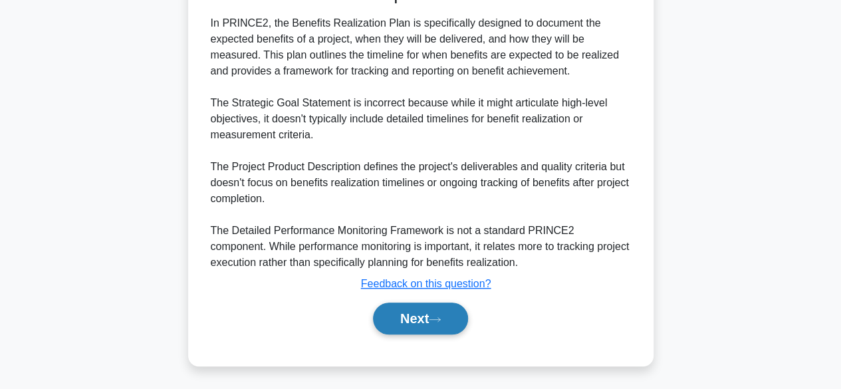
click at [451, 322] on button "Next" at bounding box center [420, 319] width 95 height 32
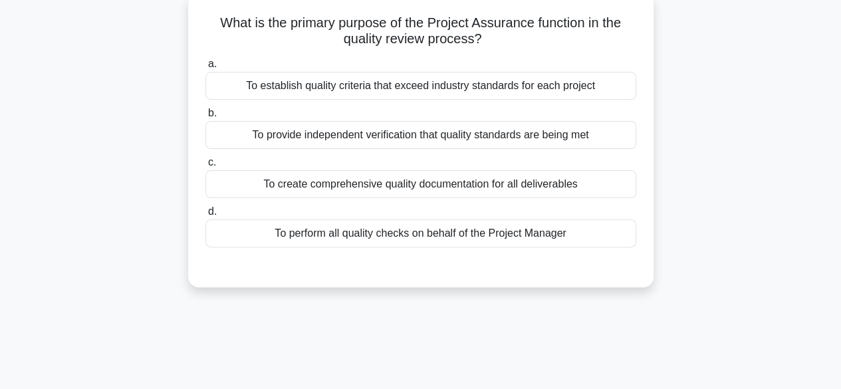
scroll to position [81, 0]
click at [570, 181] on div "To create comprehensive quality documentation for all deliverables" at bounding box center [420, 184] width 431 height 28
click at [205, 167] on input "c. To create comprehensive quality documentation for all deliverables" at bounding box center [205, 162] width 0 height 9
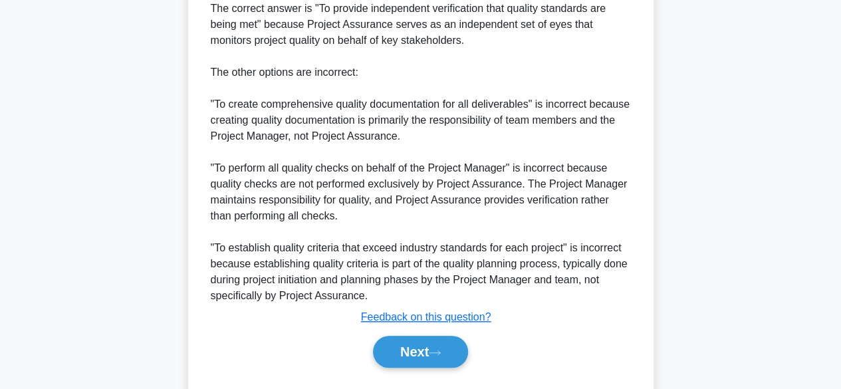
scroll to position [495, 0]
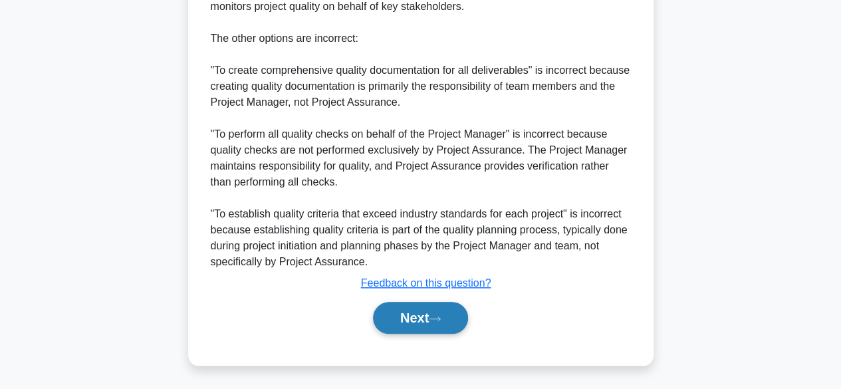
click at [410, 309] on button "Next" at bounding box center [420, 318] width 95 height 32
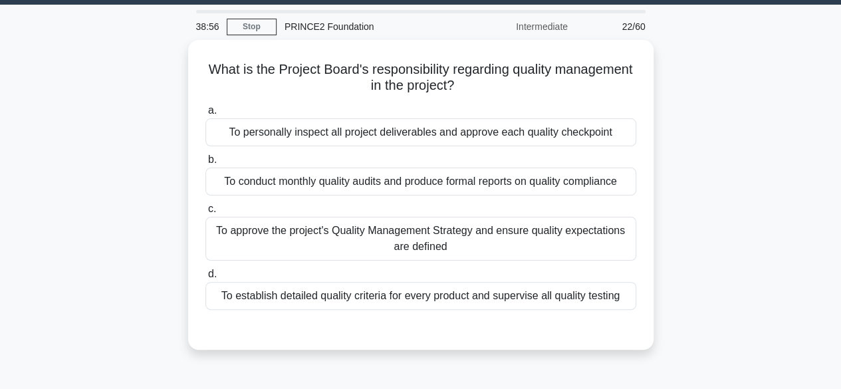
scroll to position [37, 0]
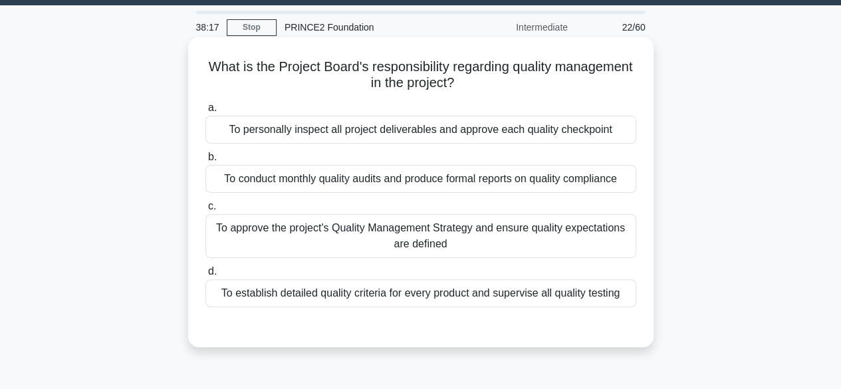
click at [565, 179] on div "To conduct monthly quality audits and produce formal reports on quality complia…" at bounding box center [420, 179] width 431 height 28
click at [205, 162] on input "b. To conduct monthly quality audits and produce formal reports on quality comp…" at bounding box center [205, 157] width 0 height 9
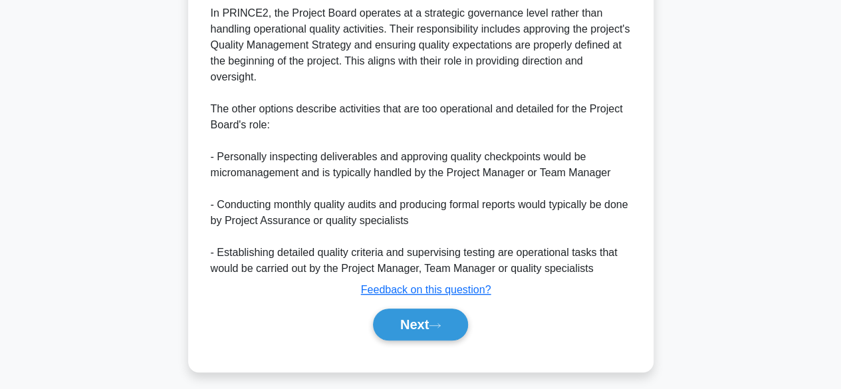
scroll to position [399, 0]
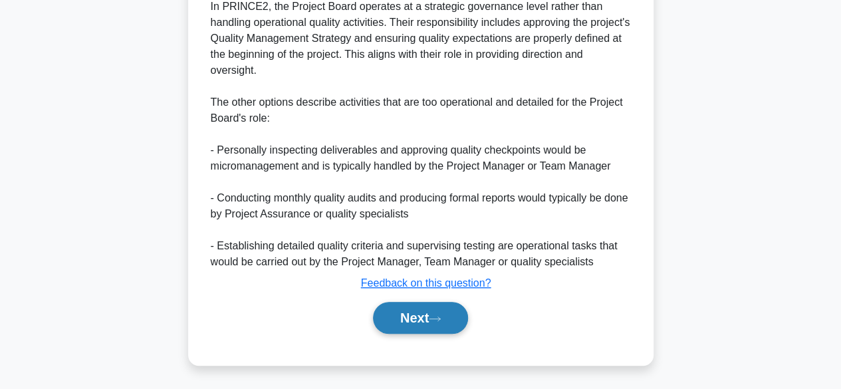
click at [442, 309] on button "Next" at bounding box center [420, 318] width 95 height 32
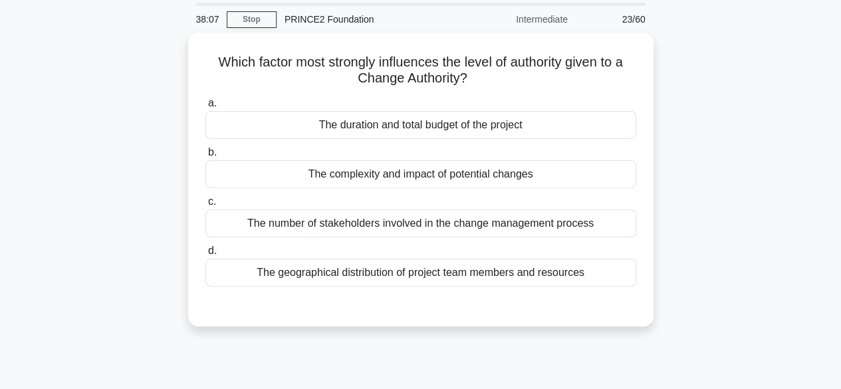
scroll to position [35, 0]
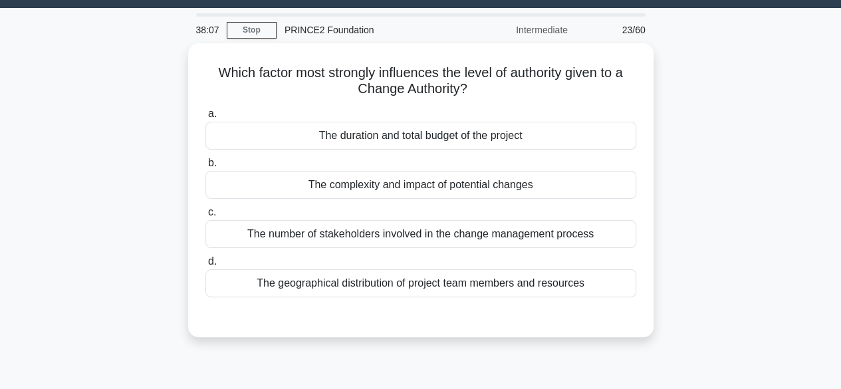
click at [52, 344] on div "Which factor most strongly influences the level of authority given to a Change …" at bounding box center [421, 198] width 758 height 310
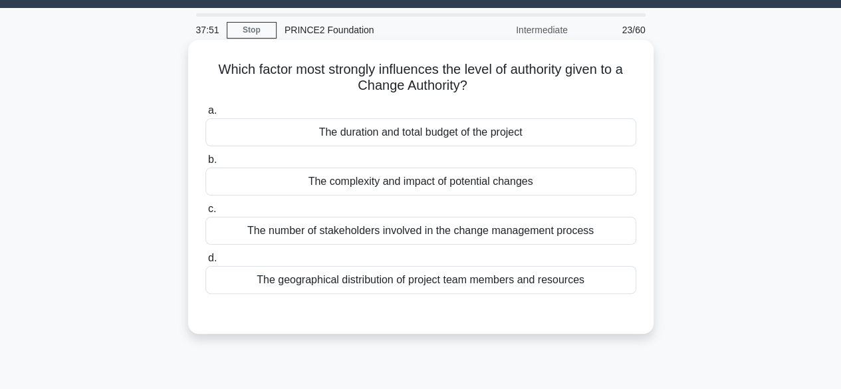
click at [479, 186] on div "The complexity and impact of potential changes" at bounding box center [420, 182] width 431 height 28
click at [205, 164] on input "b. The complexity and impact of potential changes" at bounding box center [205, 160] width 0 height 9
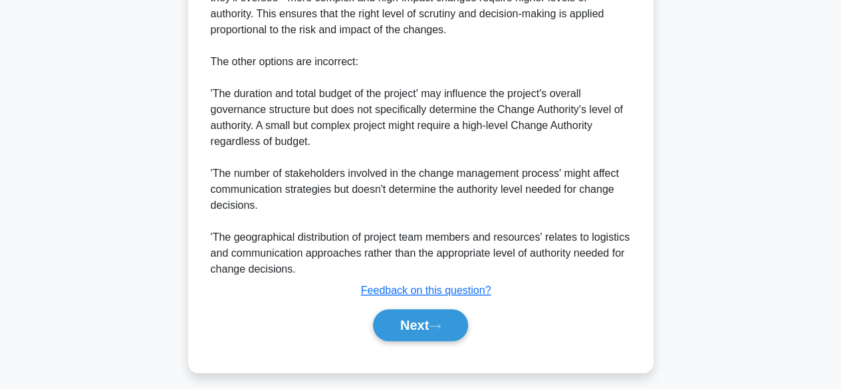
scroll to position [493, 0]
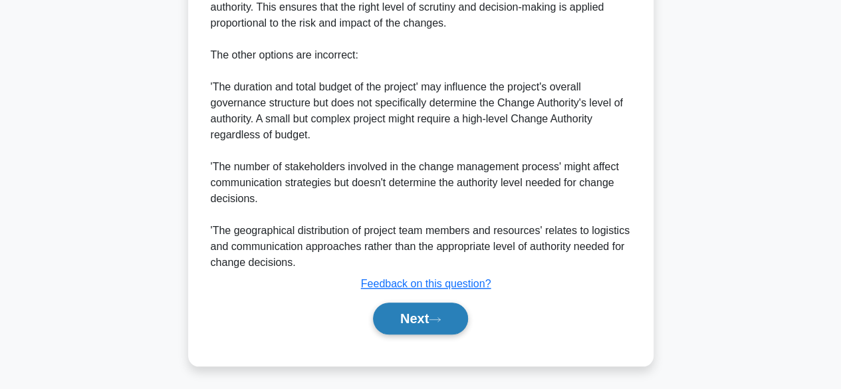
click at [418, 312] on button "Next" at bounding box center [420, 319] width 95 height 32
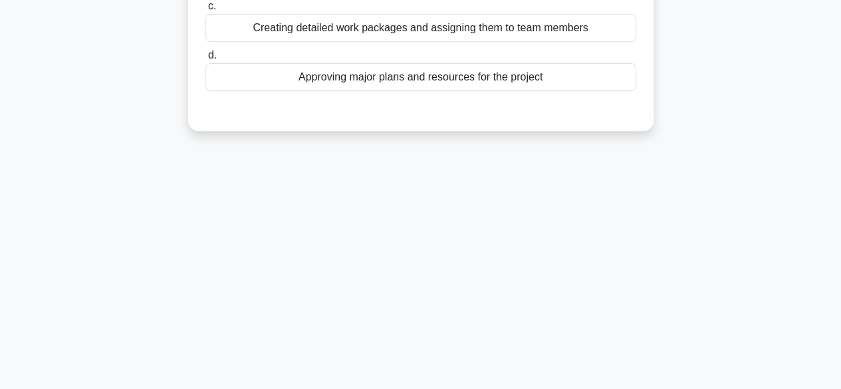
scroll to position [0, 0]
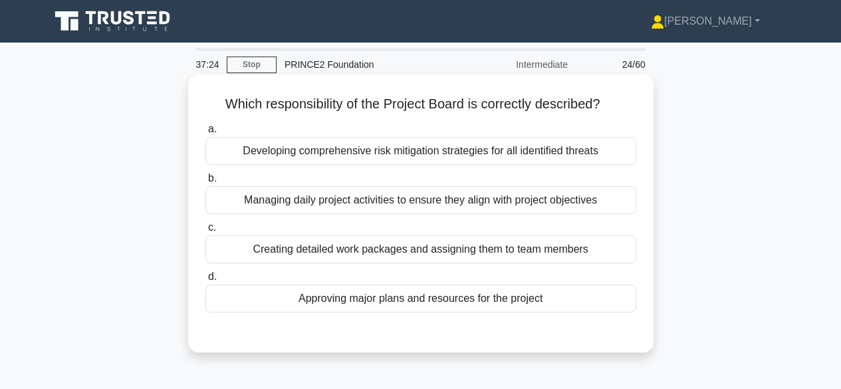
click at [431, 204] on div "Managing daily project activities to ensure they align with project objectives" at bounding box center [420, 200] width 431 height 28
click at [205, 183] on input "b. Managing daily project activities to ensure they align with project objectiv…" at bounding box center [205, 178] width 0 height 9
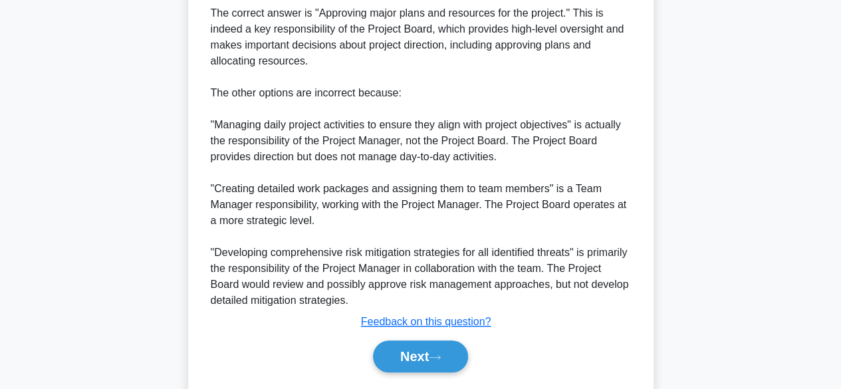
scroll to position [447, 0]
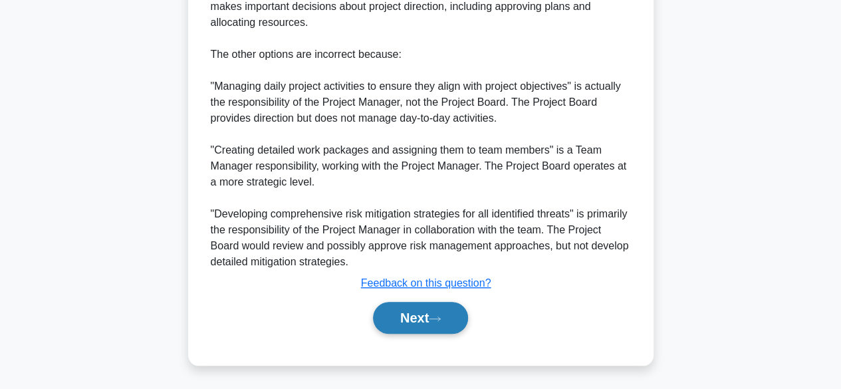
click at [413, 307] on button "Next" at bounding box center [420, 318] width 95 height 32
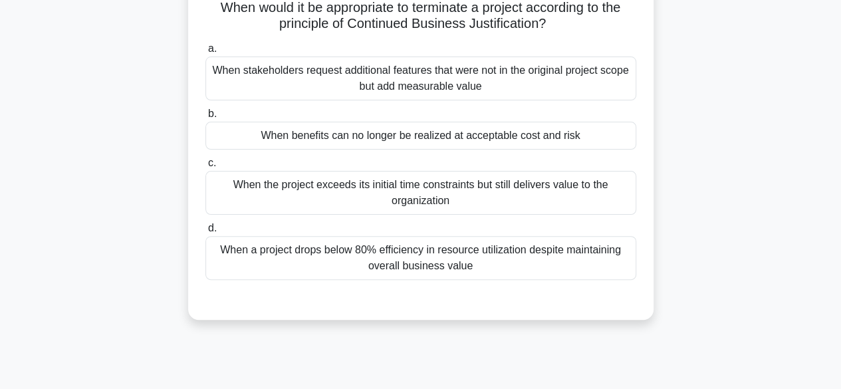
scroll to position [0, 0]
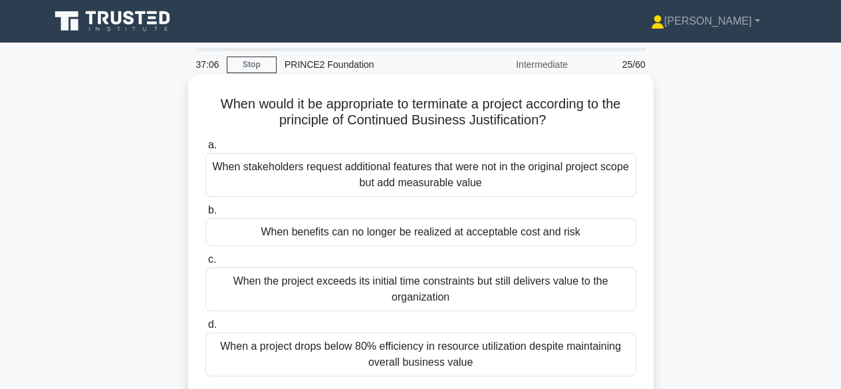
click at [468, 227] on div "When benefits can no longer be realized at acceptable cost and risk" at bounding box center [420, 232] width 431 height 28
click at [205, 215] on input "b. When benefits can no longer be realized at acceptable cost and risk" at bounding box center [205, 210] width 0 height 9
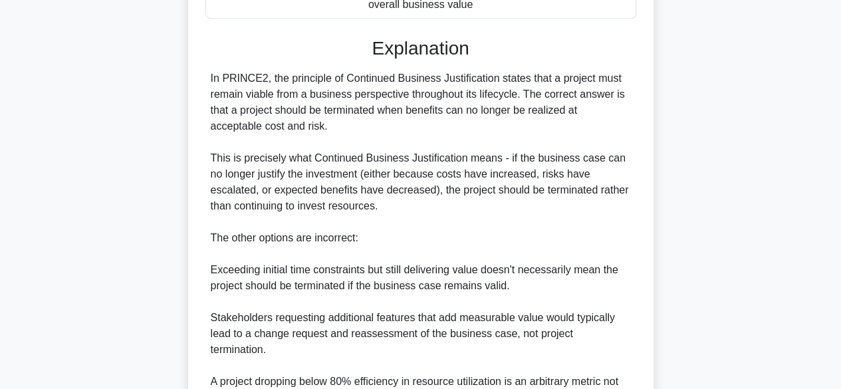
scroll to position [493, 0]
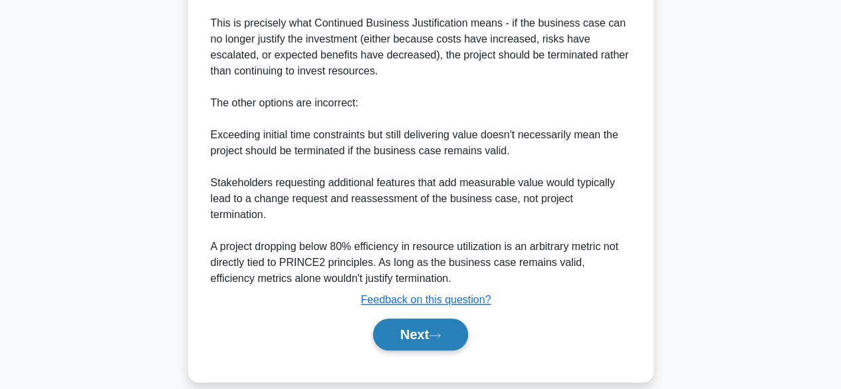
click at [395, 326] on button "Next" at bounding box center [420, 335] width 95 height 32
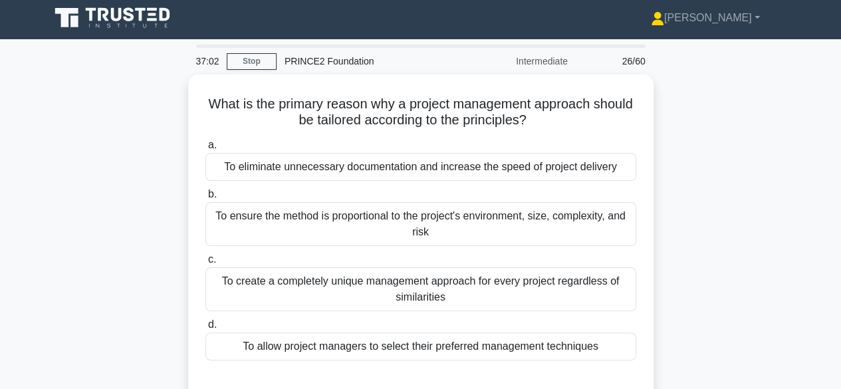
scroll to position [0, 0]
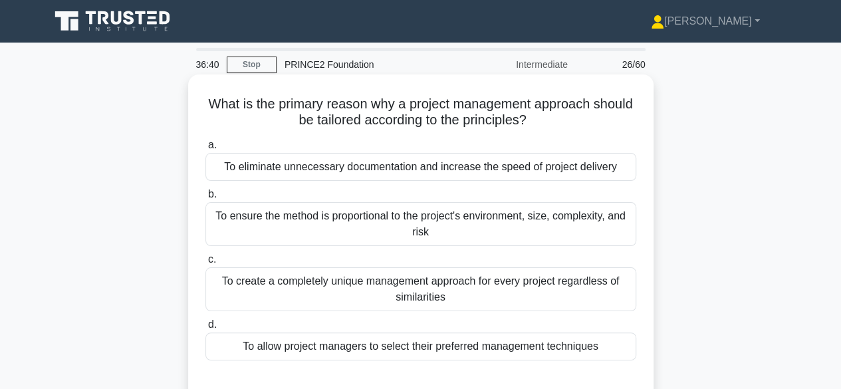
click at [516, 234] on div "To ensure the method is proportional to the project's environment, size, comple…" at bounding box center [420, 224] width 431 height 44
click at [205, 199] on input "b. To ensure the method is proportional to the project's environment, size, com…" at bounding box center [205, 194] width 0 height 9
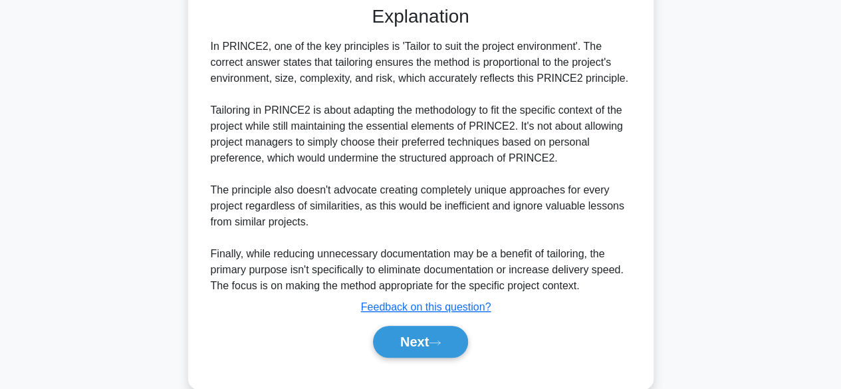
scroll to position [397, 0]
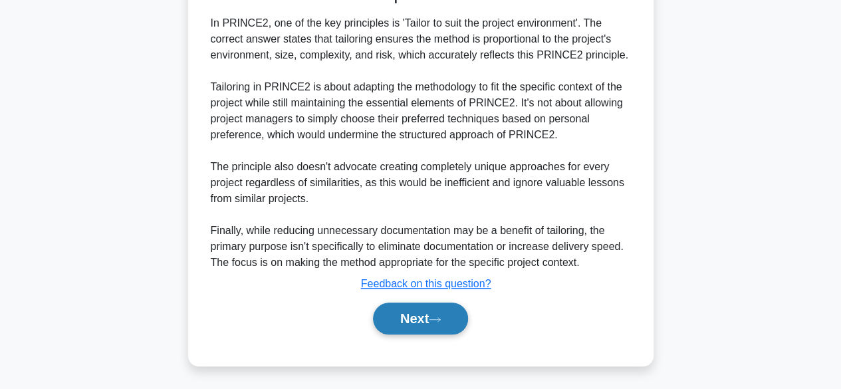
click at [432, 317] on button "Next" at bounding box center [420, 319] width 95 height 32
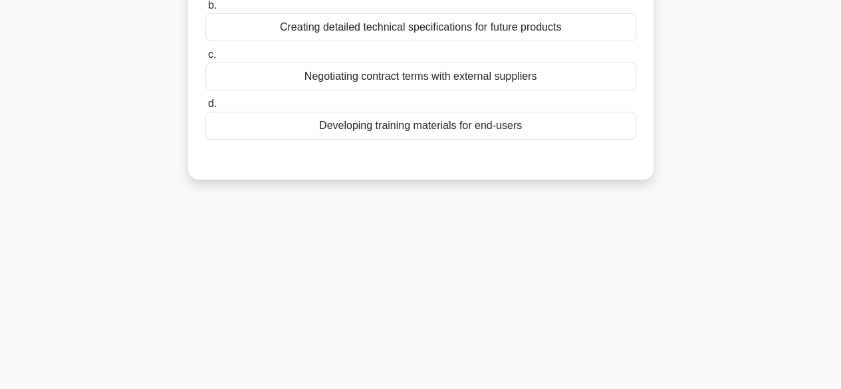
scroll to position [0, 0]
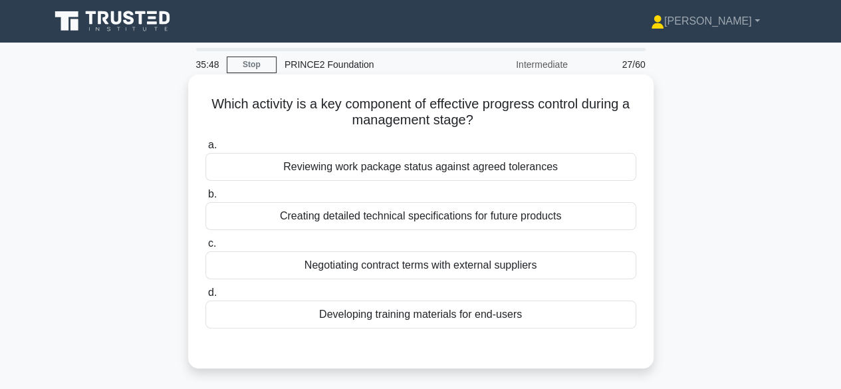
click at [531, 214] on div "Creating detailed technical specifications for future products" at bounding box center [420, 216] width 431 height 28
click at [205, 199] on input "b. Creating detailed technical specifications for future products" at bounding box center [205, 194] width 0 height 9
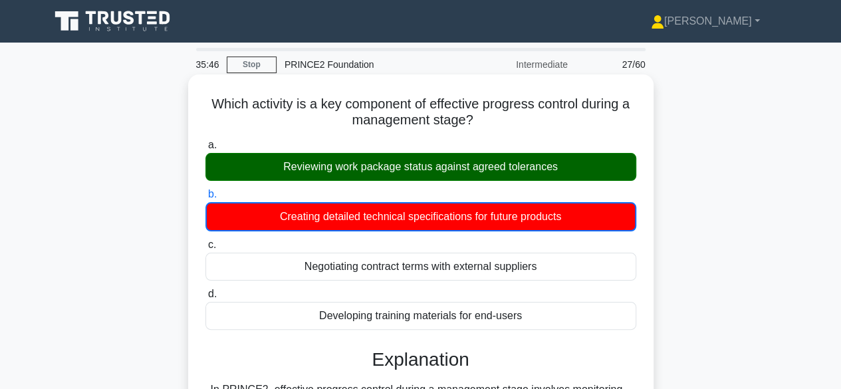
drag, startPoint x: 501, startPoint y: 131, endPoint x: 516, endPoint y: 163, distance: 35.4
click at [516, 163] on div "Which activity is a key component of effective progress control during a manage…" at bounding box center [421, 387] width 455 height 615
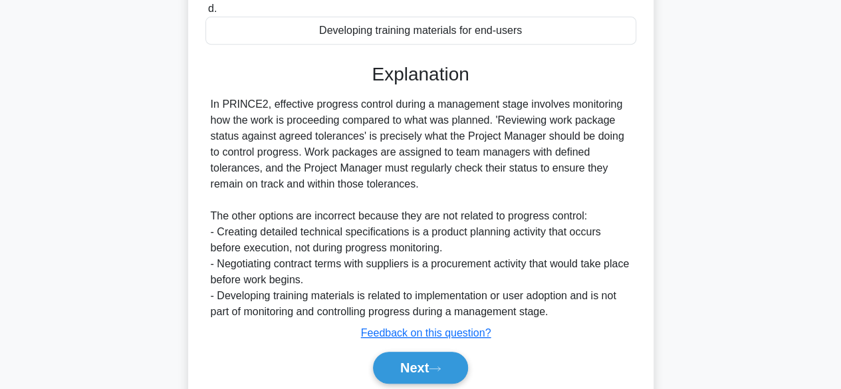
scroll to position [335, 0]
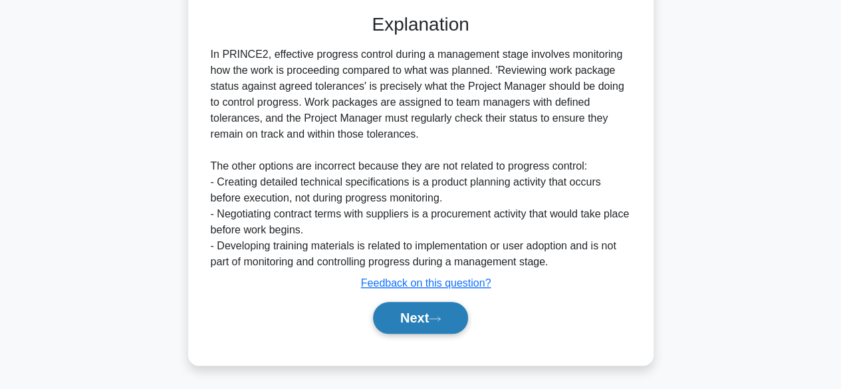
click at [435, 323] on button "Next" at bounding box center [420, 318] width 95 height 32
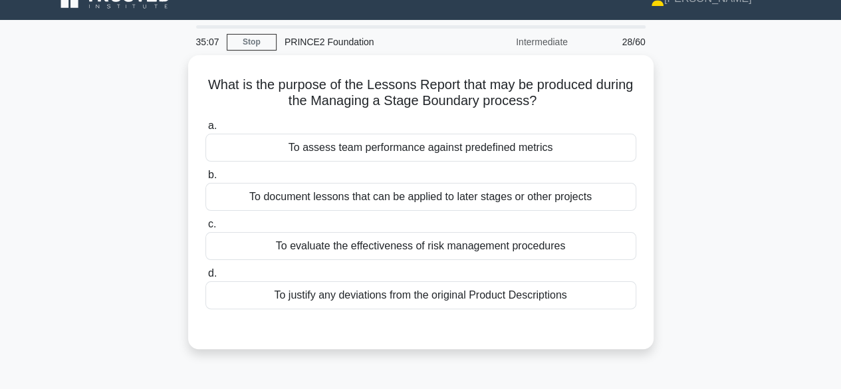
scroll to position [0, 0]
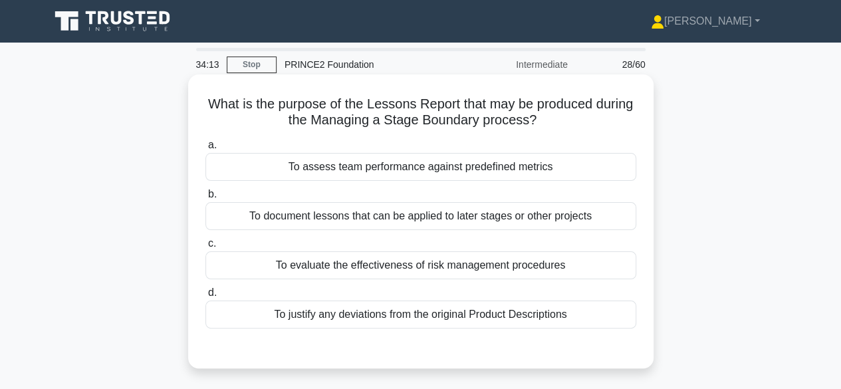
click at [487, 313] on div "To justify any deviations from the original Product Descriptions" at bounding box center [420, 315] width 431 height 28
click at [205, 297] on input "d. To justify any deviations from the original Product Descriptions" at bounding box center [205, 293] width 0 height 9
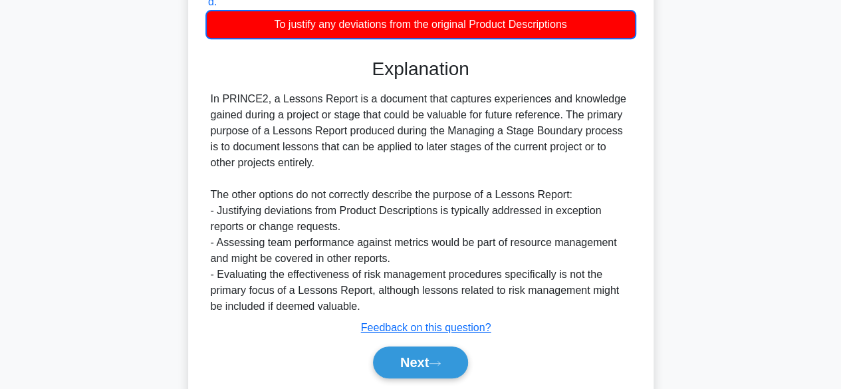
scroll to position [335, 0]
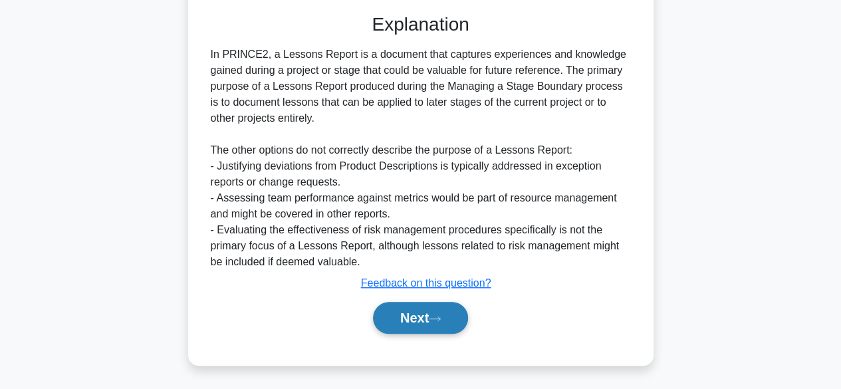
click at [434, 317] on button "Next" at bounding box center [420, 318] width 95 height 32
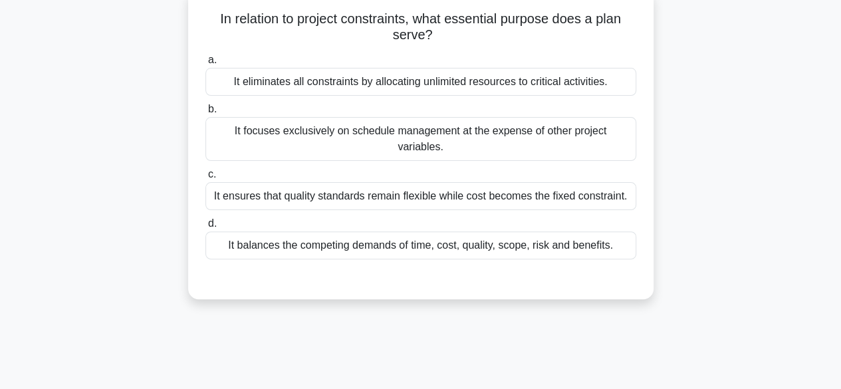
scroll to position [0, 0]
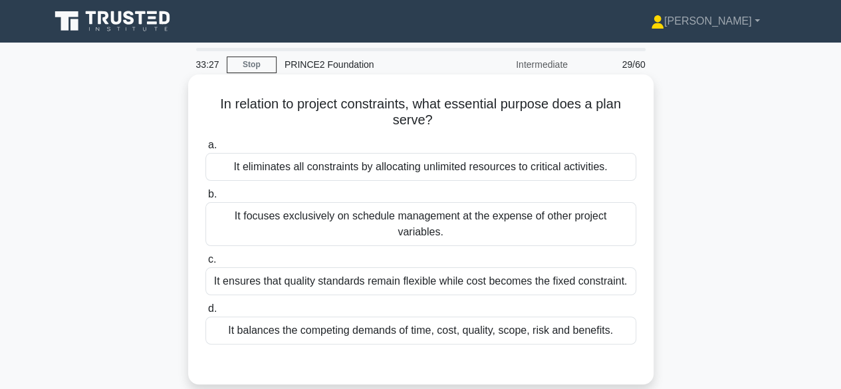
click at [472, 319] on div "It balances the competing demands of time, cost, quality, scope, risk and benef…" at bounding box center [420, 331] width 431 height 28
click at [205, 313] on input "d. It balances the competing demands of time, cost, quality, scope, risk and be…" at bounding box center [205, 309] width 0 height 9
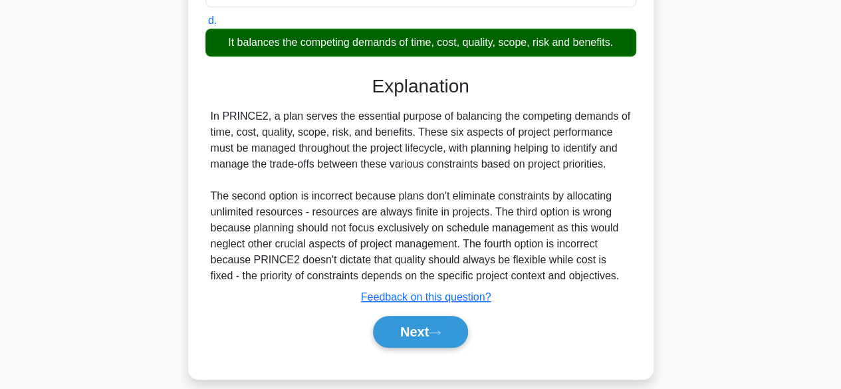
scroll to position [329, 0]
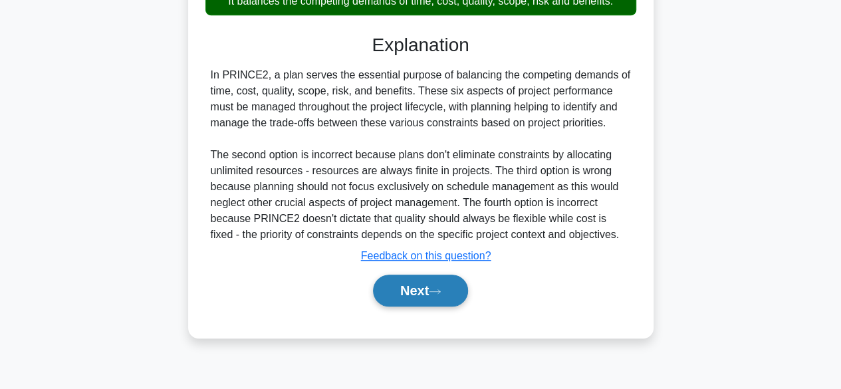
click at [408, 275] on button "Next" at bounding box center [420, 291] width 95 height 32
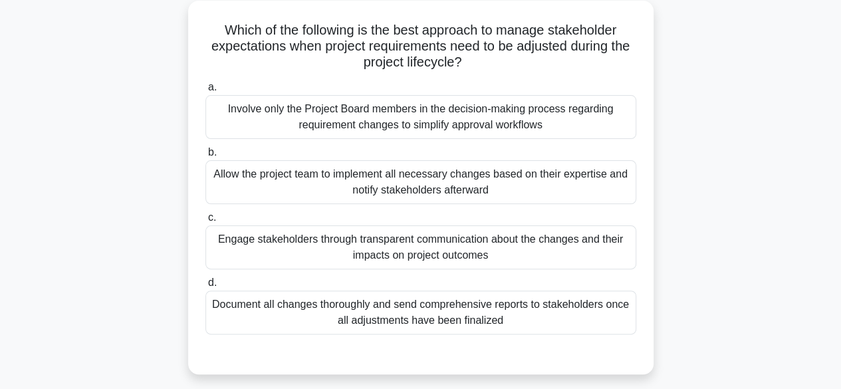
scroll to position [74, 0]
click at [422, 247] on div "Engage stakeholders through transparent communication about the changes and the…" at bounding box center [420, 247] width 431 height 44
click at [205, 221] on input "c. Engage stakeholders through transparent communication about the changes and …" at bounding box center [205, 217] width 0 height 9
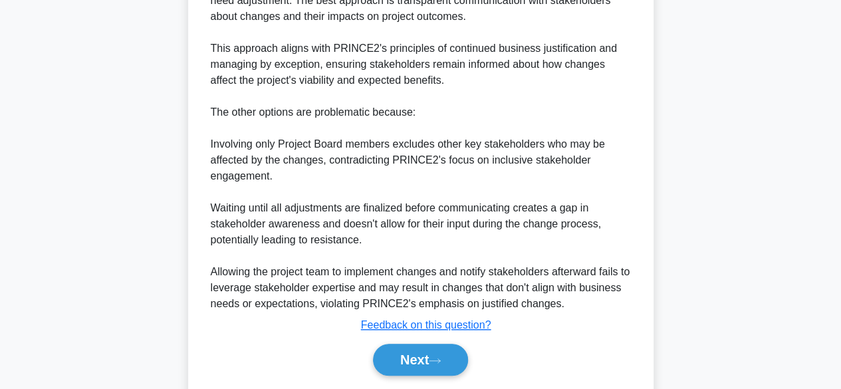
scroll to position [525, 0]
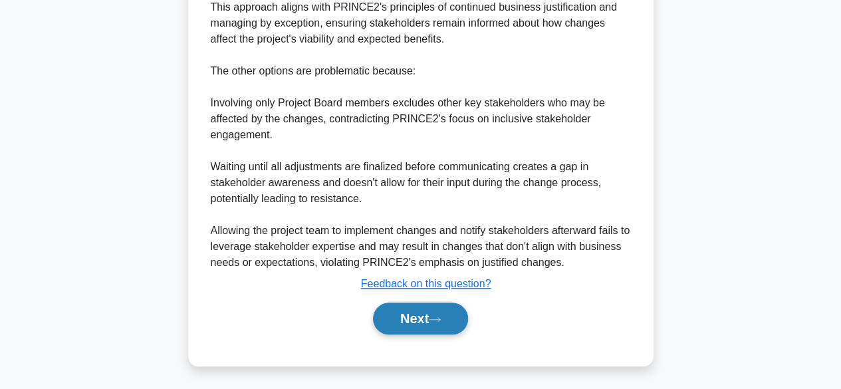
click at [428, 312] on button "Next" at bounding box center [420, 319] width 95 height 32
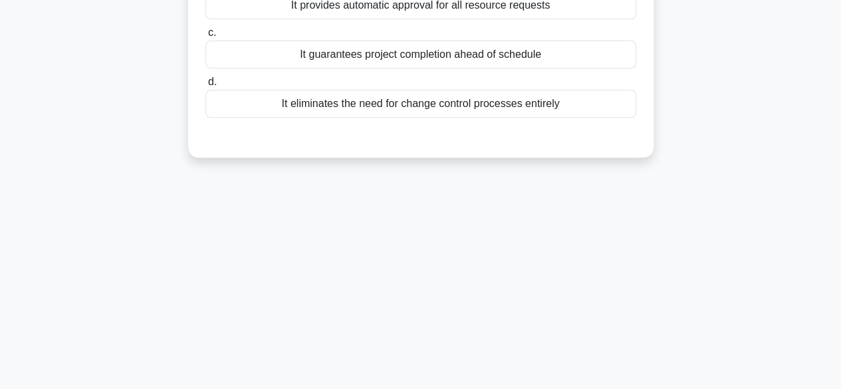
scroll to position [0, 0]
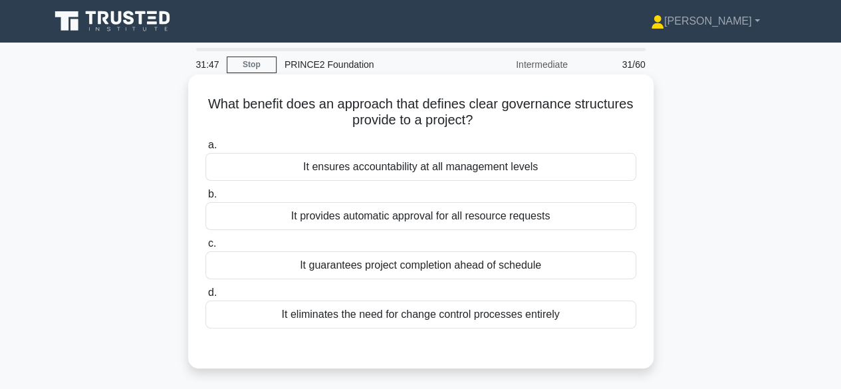
click at [501, 168] on div "It ensures accountability at all management levels" at bounding box center [420, 167] width 431 height 28
click at [205, 150] on input "a. It ensures accountability at all management levels" at bounding box center [205, 145] width 0 height 9
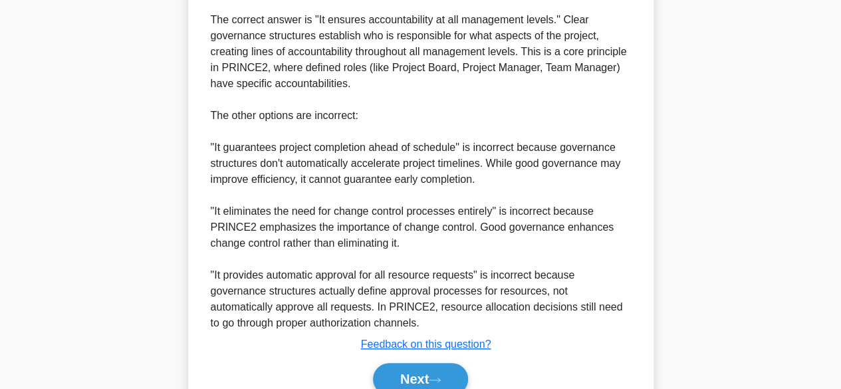
scroll to position [493, 0]
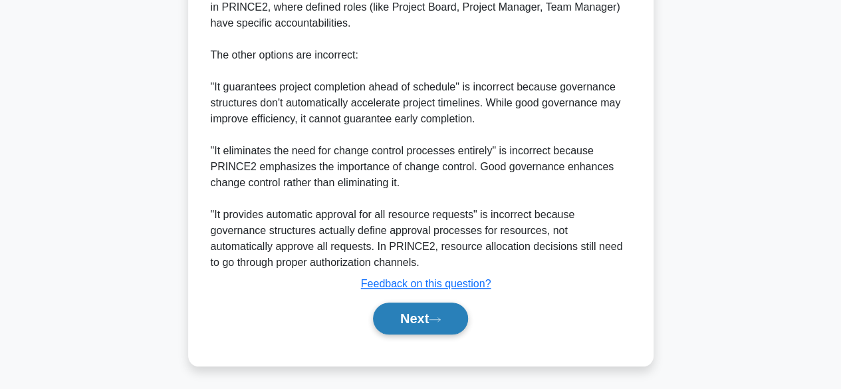
click at [434, 305] on button "Next" at bounding box center [420, 319] width 95 height 32
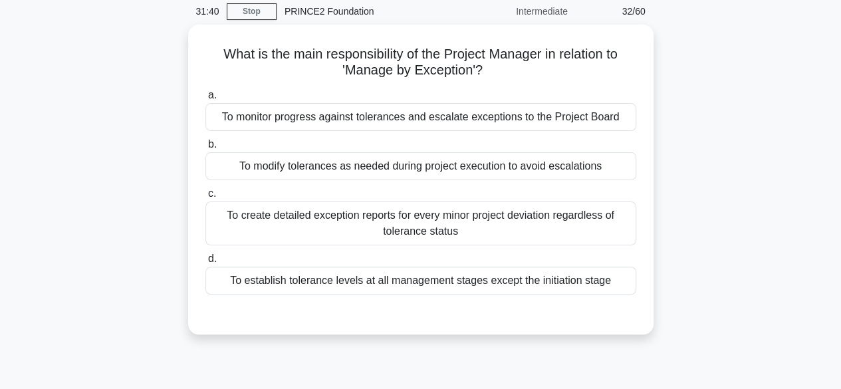
scroll to position [63, 0]
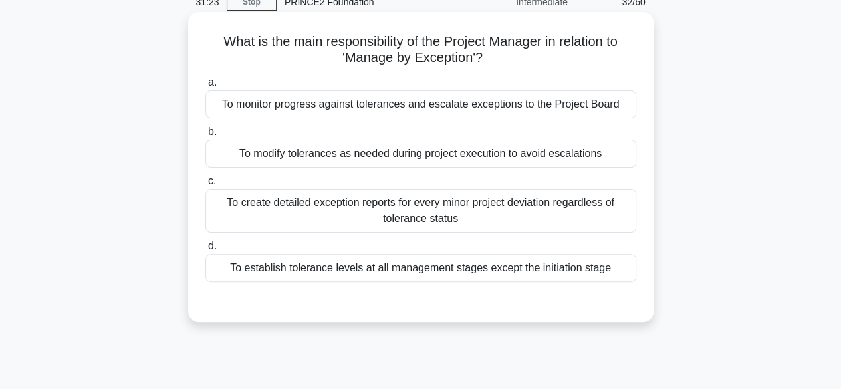
click at [458, 102] on div "To monitor progress against tolerances and escalate exceptions to the Project B…" at bounding box center [420, 104] width 431 height 28
click at [205, 87] on input "a. To monitor progress against tolerances and escalate exceptions to the Projec…" at bounding box center [205, 82] width 0 height 9
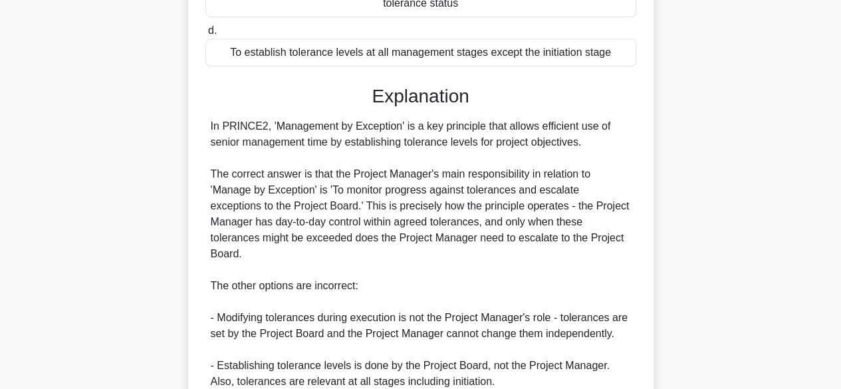
scroll to position [445, 0]
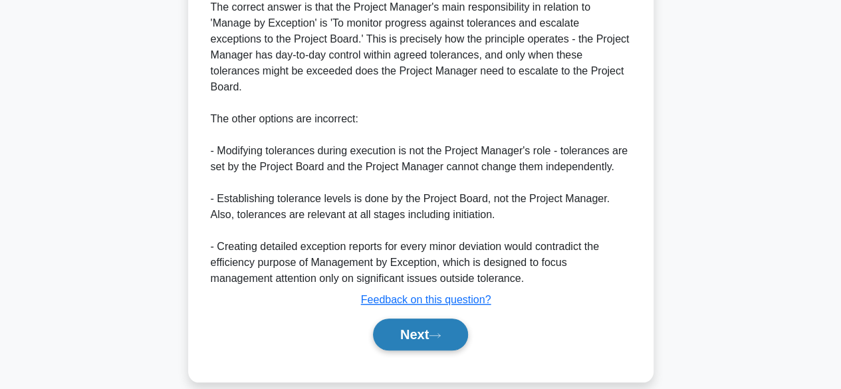
click at [390, 319] on button "Next" at bounding box center [420, 335] width 95 height 32
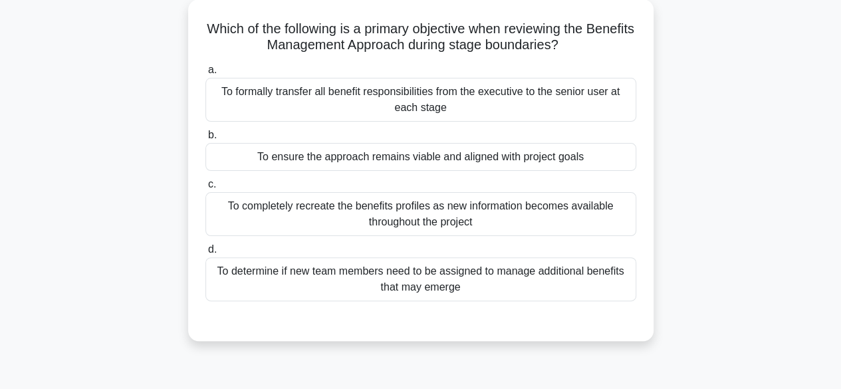
scroll to position [78, 0]
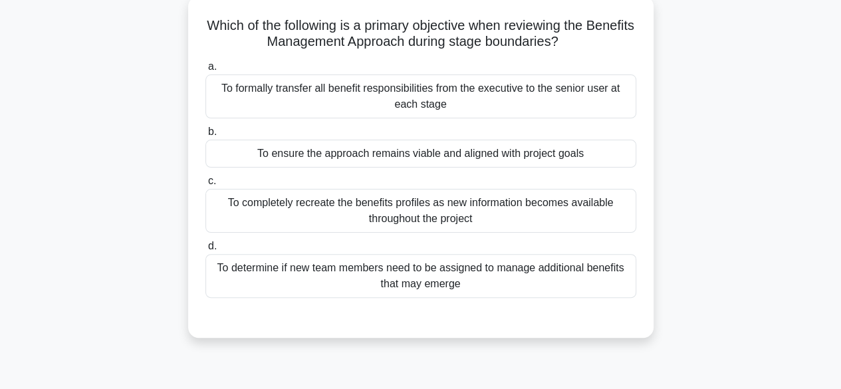
click at [550, 152] on div "To ensure the approach remains viable and aligned with project goals" at bounding box center [420, 154] width 431 height 28
click at [205, 136] on input "b. To ensure the approach remains viable and aligned with project goals" at bounding box center [205, 132] width 0 height 9
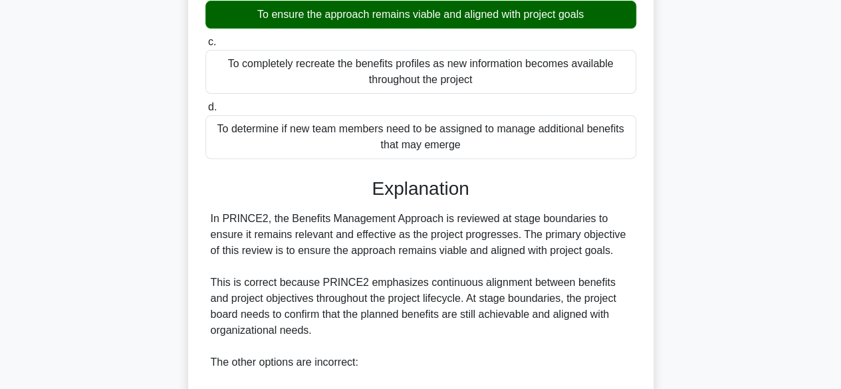
scroll to position [509, 0]
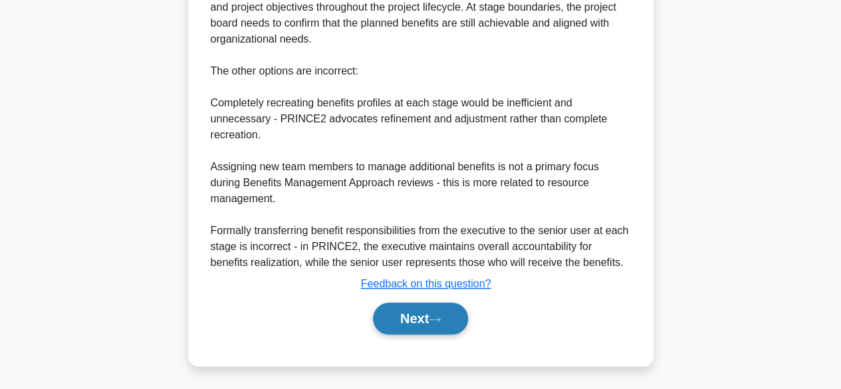
click at [394, 318] on button "Next" at bounding box center [420, 319] width 95 height 32
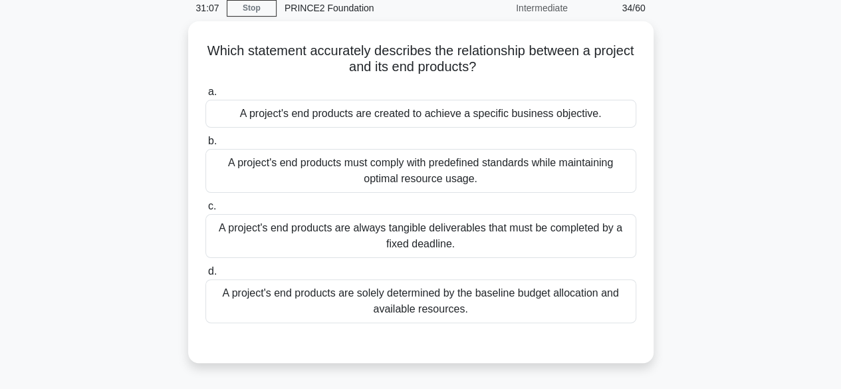
scroll to position [55, 0]
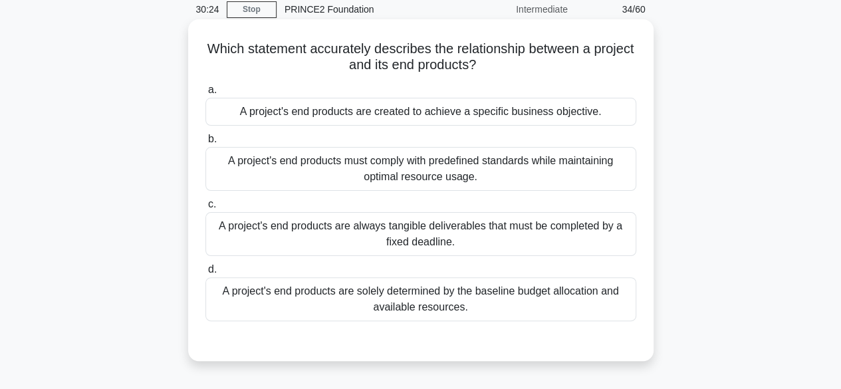
click at [583, 112] on div "A project's end products are created to achieve a specific business objective." at bounding box center [420, 112] width 431 height 28
click at [205, 94] on input "a. A project's end products are created to achieve a specific business objectiv…" at bounding box center [205, 90] width 0 height 9
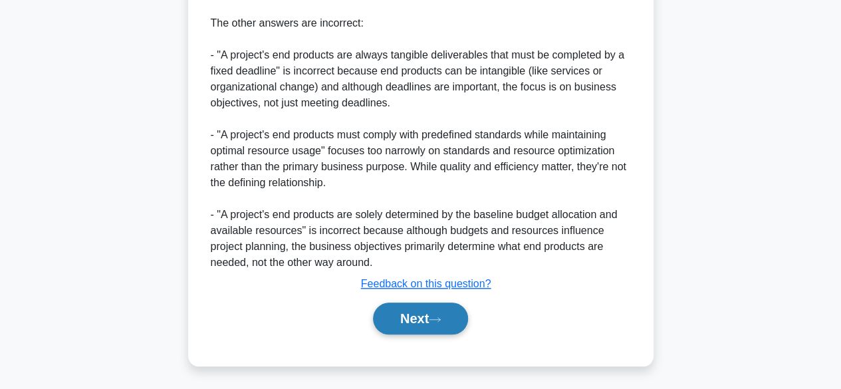
click at [394, 321] on button "Next" at bounding box center [420, 319] width 95 height 32
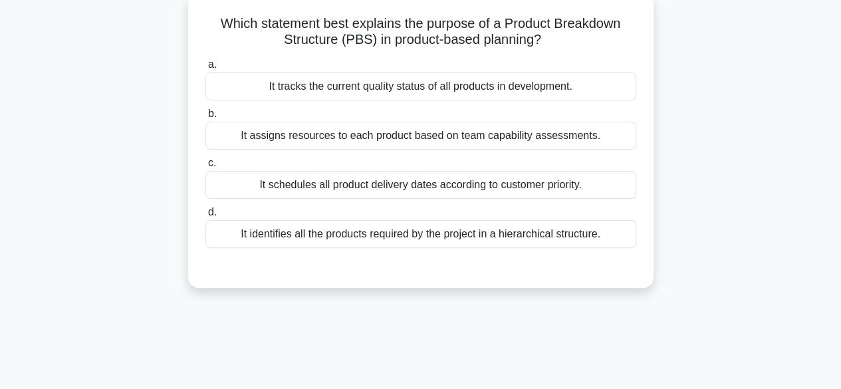
scroll to position [66, 0]
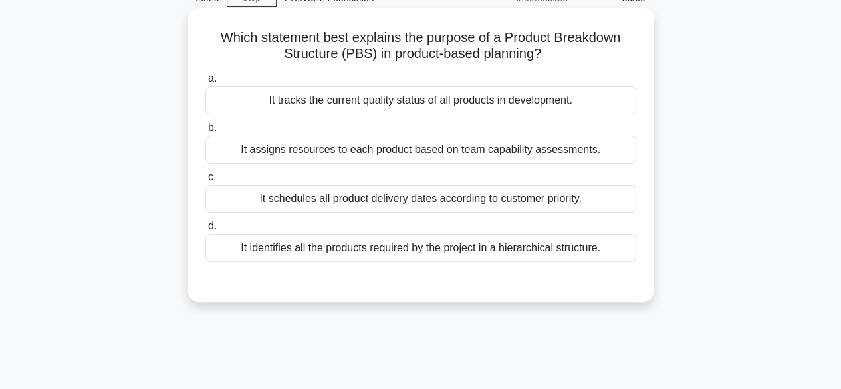
click at [461, 103] on div "It tracks the current quality status of all products in development." at bounding box center [420, 100] width 431 height 28
click at [205, 83] on input "a. It tracks the current quality status of all products in development." at bounding box center [205, 78] width 0 height 9
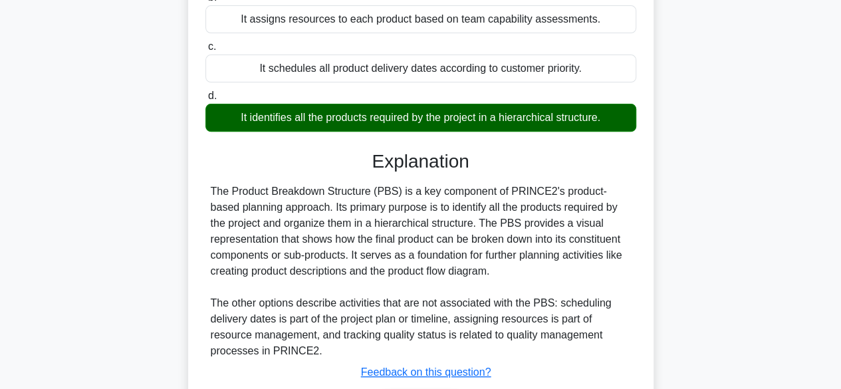
scroll to position [329, 0]
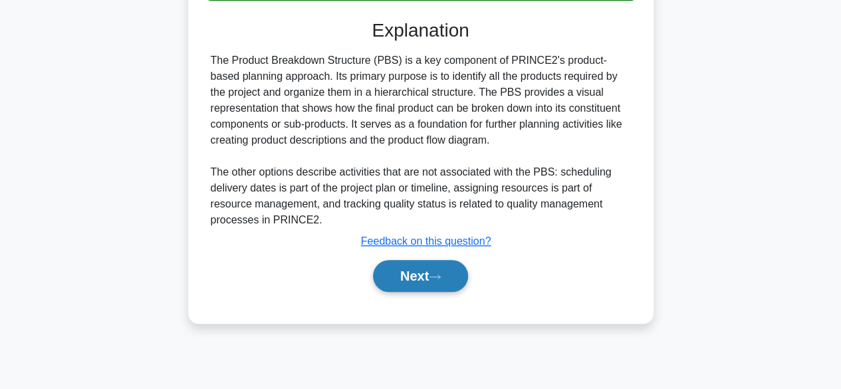
click at [420, 275] on button "Next" at bounding box center [420, 276] width 95 height 32
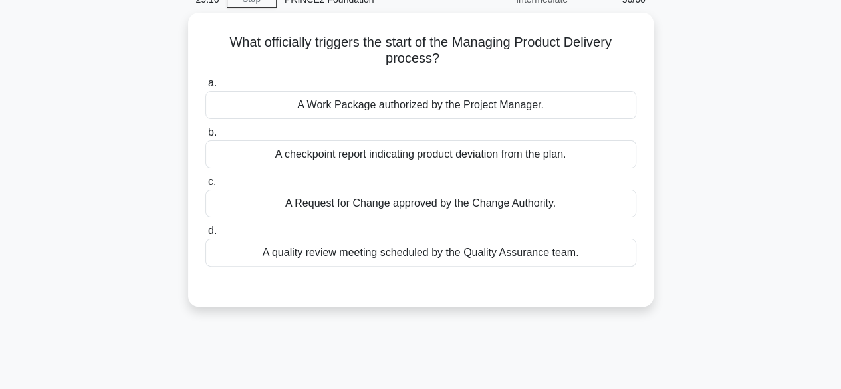
scroll to position [74, 0]
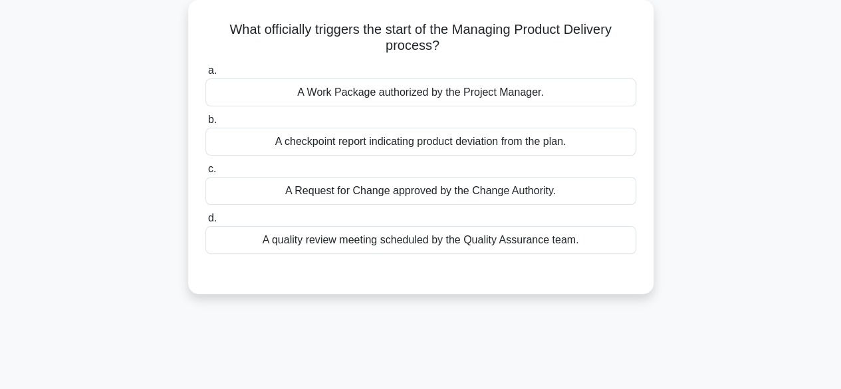
click at [454, 95] on div "A Work Package authorized by the Project Manager." at bounding box center [420, 92] width 431 height 28
click at [205, 75] on input "a. A Work Package authorized by the Project Manager." at bounding box center [205, 70] width 0 height 9
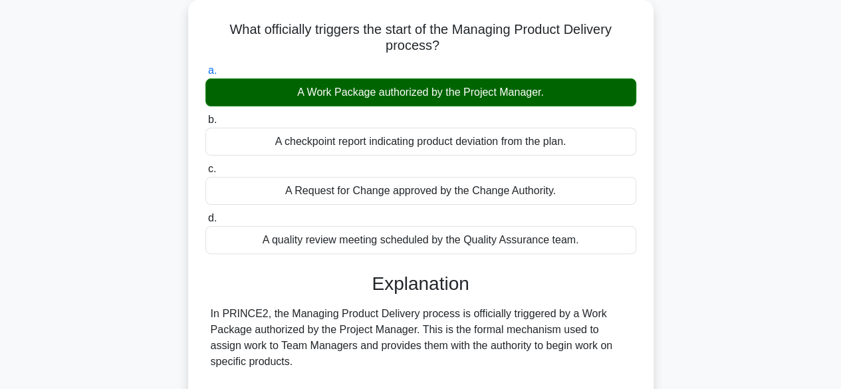
click at [454, 95] on div "A Work Package authorized by the Project Manager." at bounding box center [420, 92] width 431 height 28
click at [205, 75] on input "a. A Work Package authorized by the Project Manager." at bounding box center [205, 70] width 0 height 9
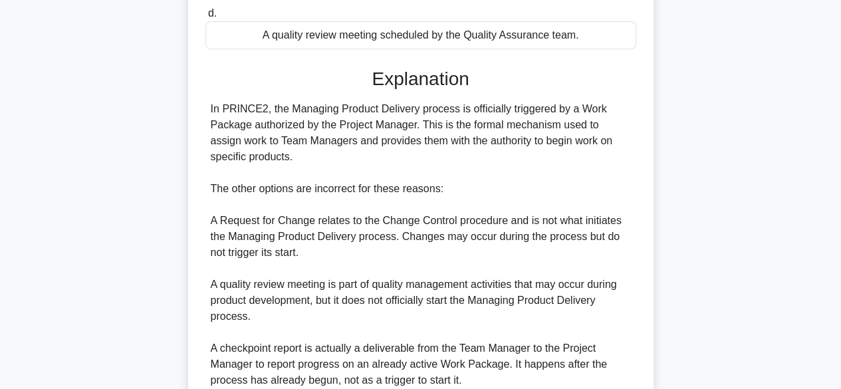
scroll to position [397, 0]
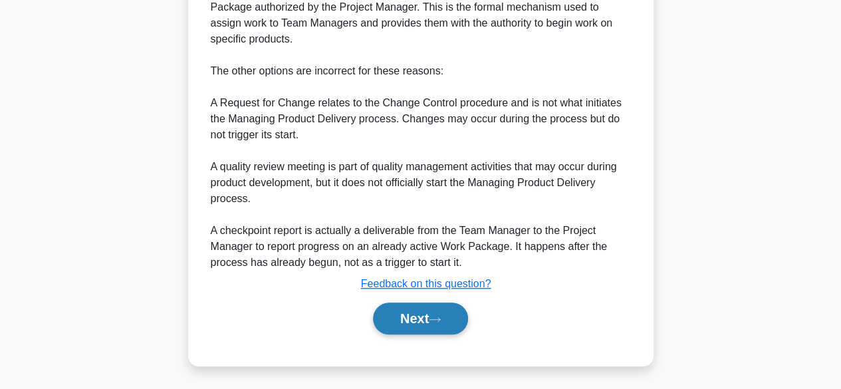
click at [394, 317] on button "Next" at bounding box center [420, 319] width 95 height 32
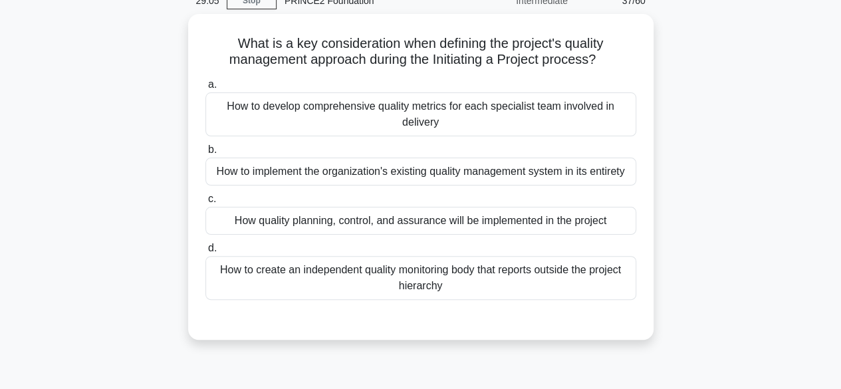
scroll to position [0, 0]
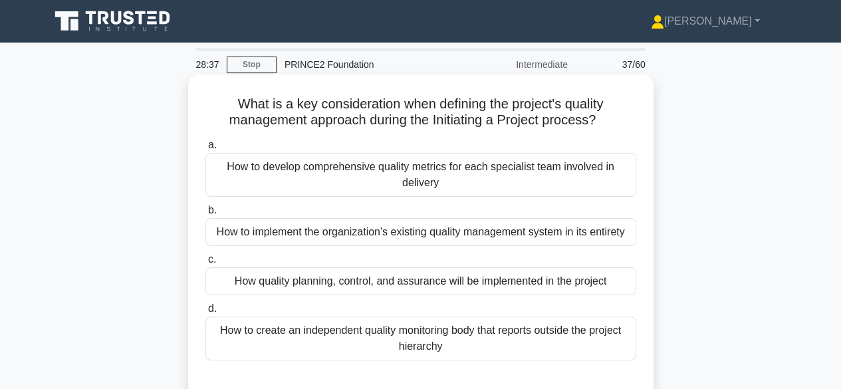
click at [396, 279] on div "How quality planning, control, and assurance will be implemented in the project" at bounding box center [420, 281] width 431 height 28
click at [205, 264] on input "c. How quality planning, control, and assurance will be implemented in the proj…" at bounding box center [205, 259] width 0 height 9
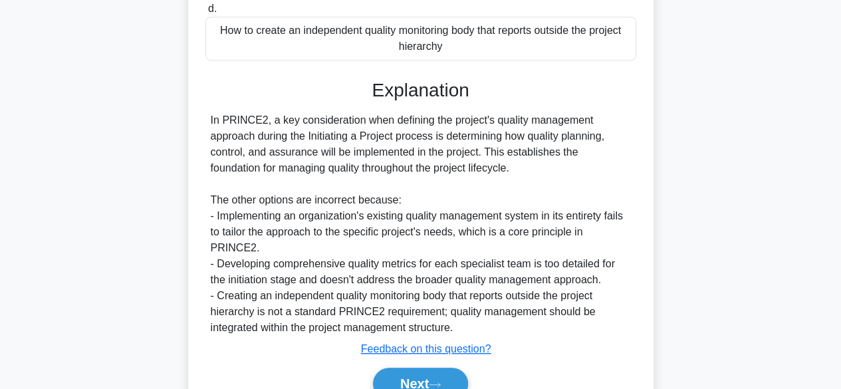
scroll to position [349, 0]
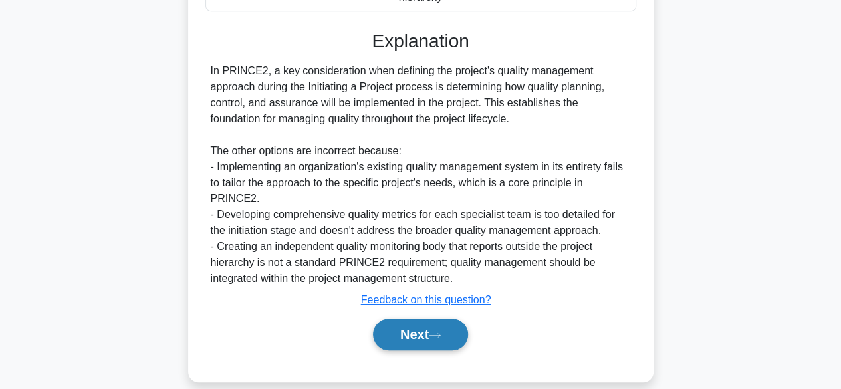
click at [406, 319] on button "Next" at bounding box center [420, 335] width 95 height 32
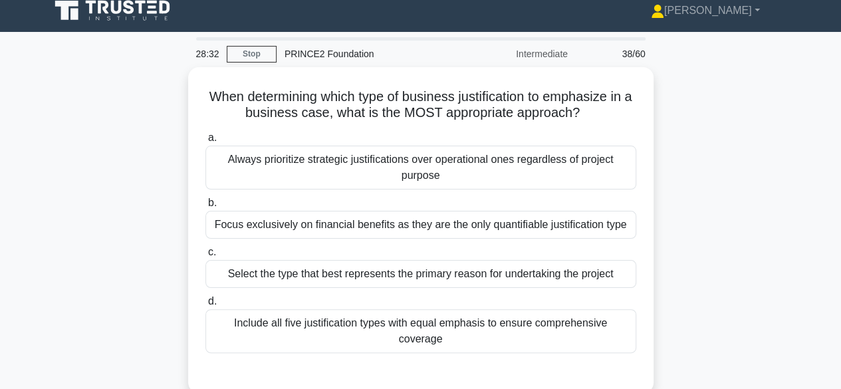
scroll to position [9, 0]
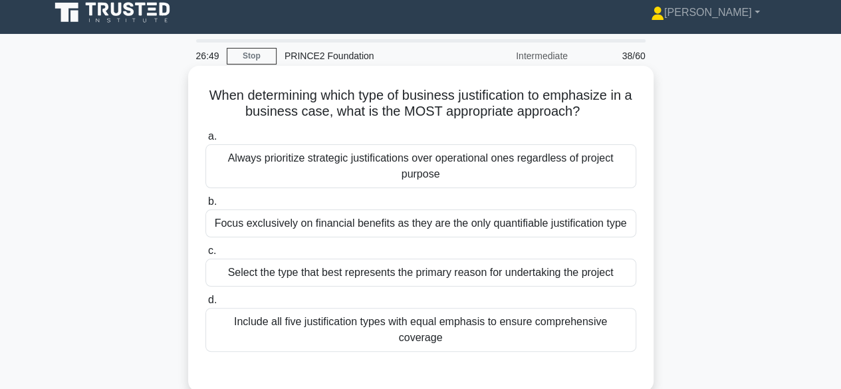
drag, startPoint x: 406, startPoint y: 313, endPoint x: 401, endPoint y: 158, distance: 155.0
click at [401, 158] on div "a. Always prioritize strategic justifications over operational ones regardless …" at bounding box center [420, 240] width 447 height 229
click at [401, 158] on div "Always prioritize strategic justifications over operational ones regardless of …" at bounding box center [420, 166] width 431 height 44
click at [205, 141] on input "a. Always prioritize strategic justifications over operational ones regardless …" at bounding box center [205, 136] width 0 height 9
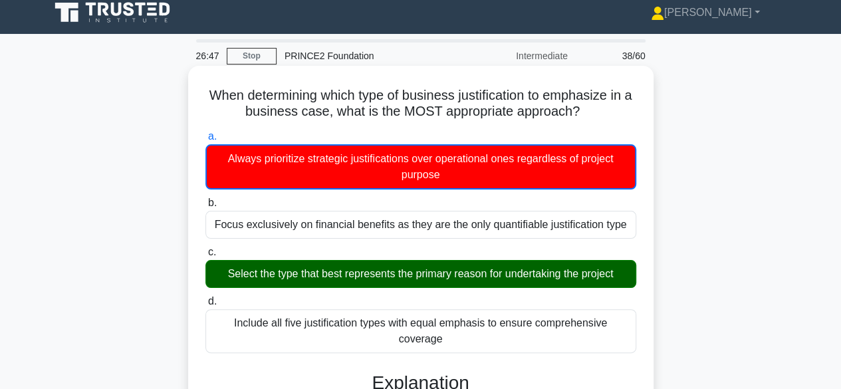
drag, startPoint x: 401, startPoint y: 158, endPoint x: 411, endPoint y: 272, distance: 114.8
click at [411, 272] on div "a. Always prioritize strategic justifications over operational ones regardless …" at bounding box center [420, 241] width 447 height 230
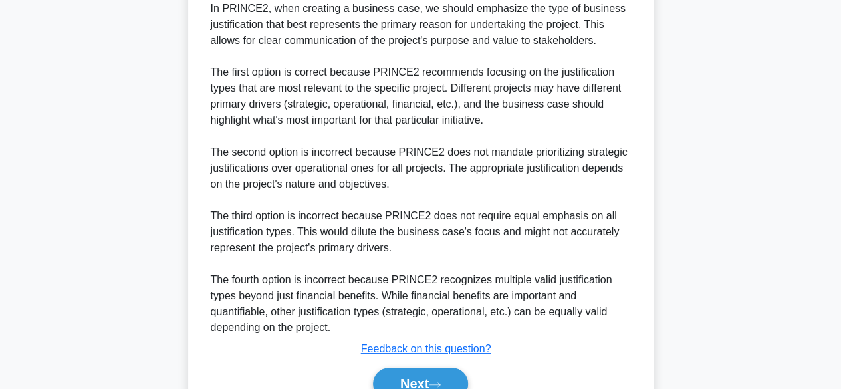
scroll to position [463, 0]
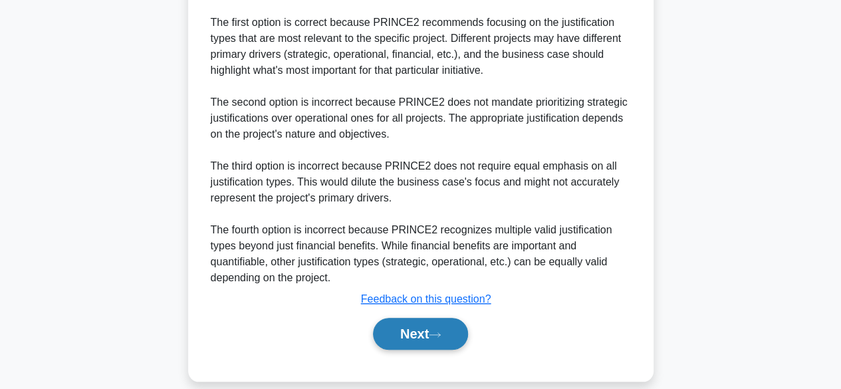
click at [441, 331] on icon at bounding box center [435, 334] width 12 height 7
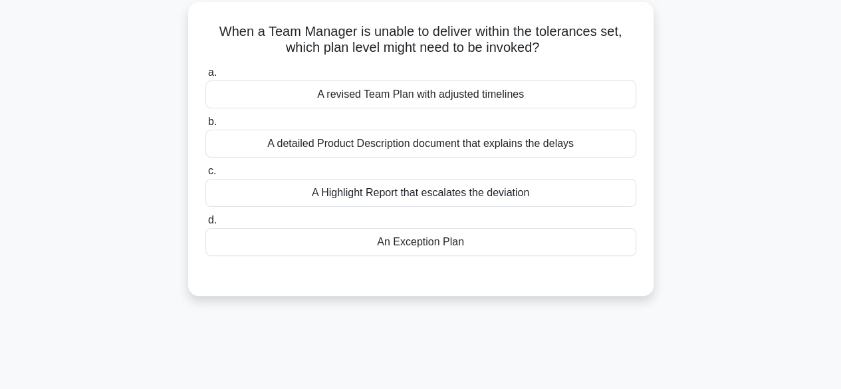
scroll to position [77, 0]
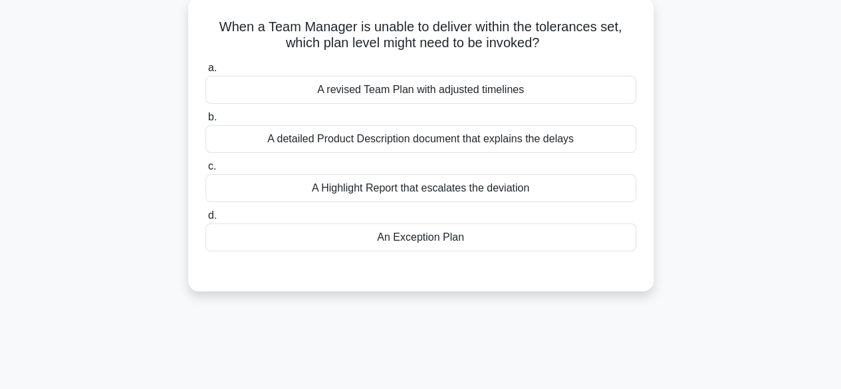
click at [229, 242] on div "An Exception Plan" at bounding box center [420, 237] width 431 height 28
click at [205, 220] on input "d. An Exception Plan" at bounding box center [205, 215] width 0 height 9
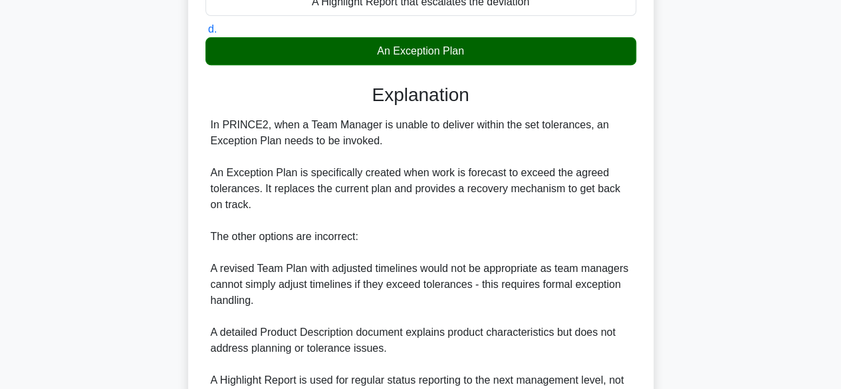
scroll to position [413, 0]
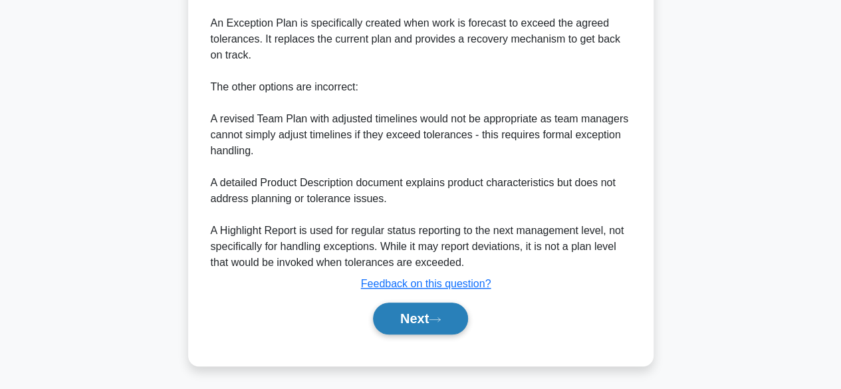
click at [447, 313] on button "Next" at bounding box center [420, 319] width 95 height 32
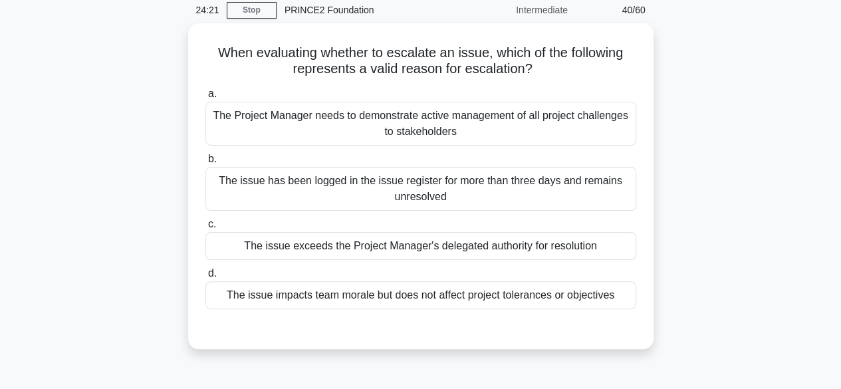
scroll to position [57, 0]
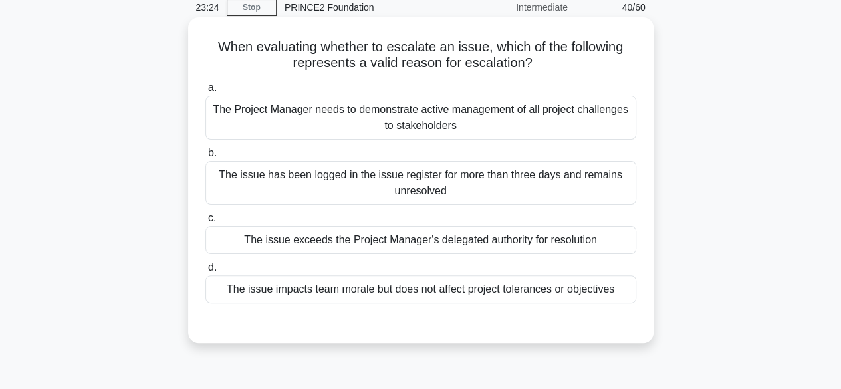
click at [243, 299] on div "The issue impacts team morale but does not affect project tolerances or objecti…" at bounding box center [420, 289] width 431 height 28
click at [205, 272] on input "d. The issue impacts team morale but does not affect project tolerances or obje…" at bounding box center [205, 267] width 0 height 9
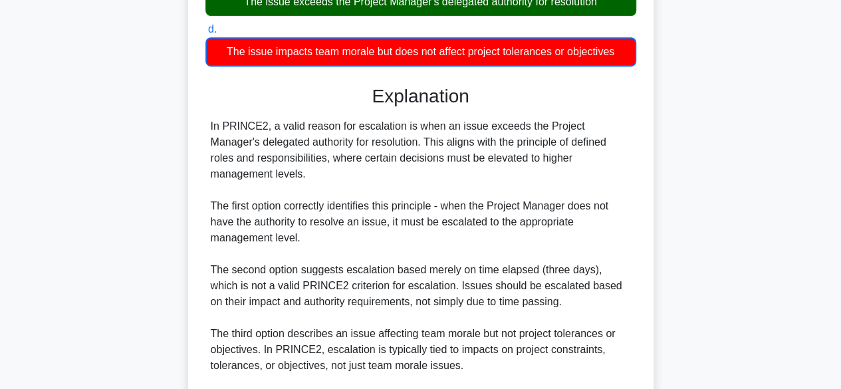
scroll to position [447, 0]
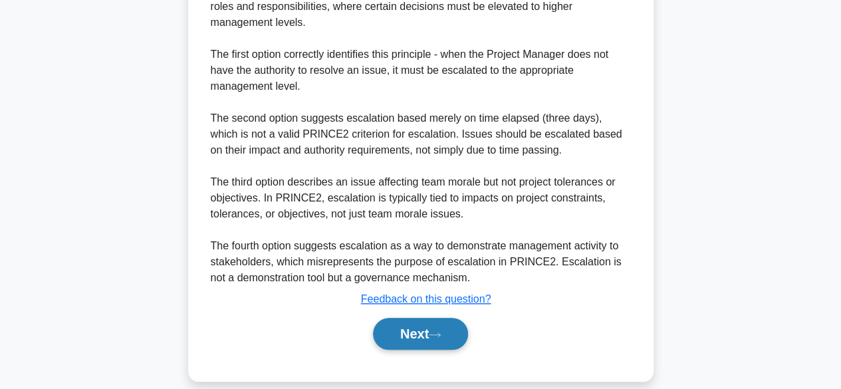
click at [406, 318] on button "Next" at bounding box center [420, 334] width 95 height 32
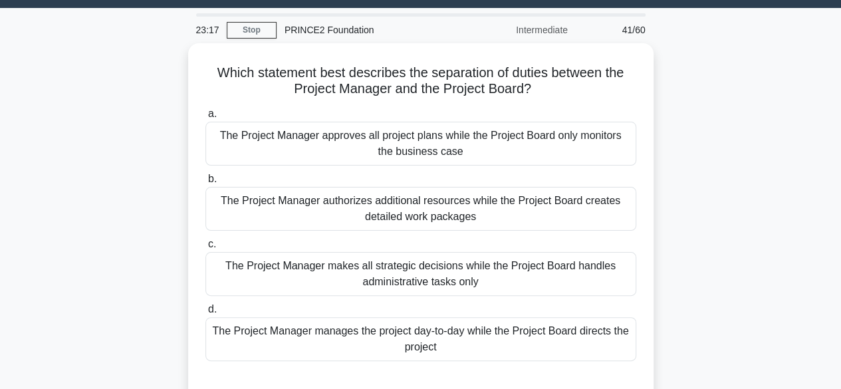
scroll to position [41, 0]
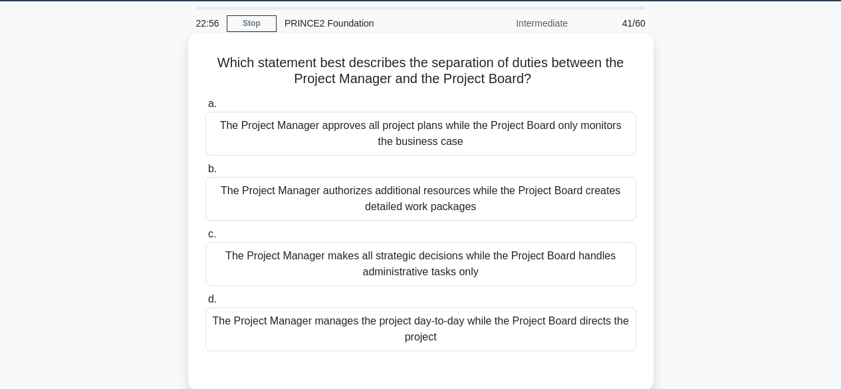
click at [221, 330] on div "The Project Manager manages the project day-to-day while the Project Board dire…" at bounding box center [420, 329] width 431 height 44
click at [205, 304] on input "d. The Project Manager manages the project day-to-day while the Project Board d…" at bounding box center [205, 299] width 0 height 9
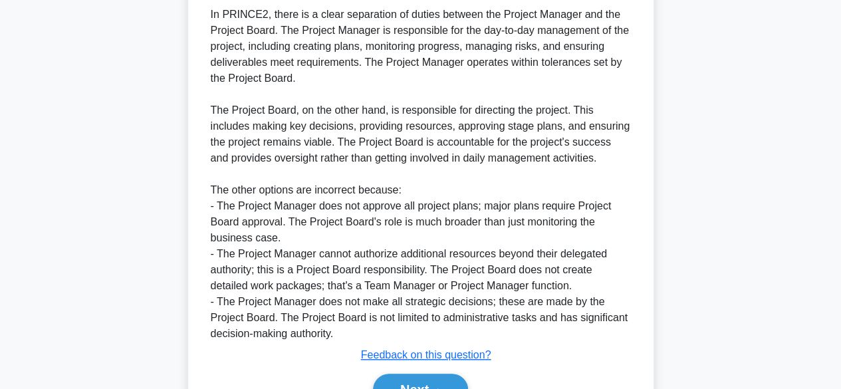
scroll to position [509, 0]
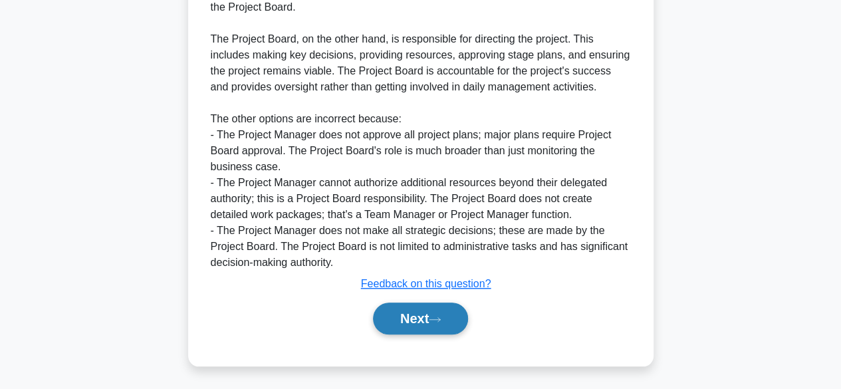
click at [387, 319] on button "Next" at bounding box center [420, 319] width 95 height 32
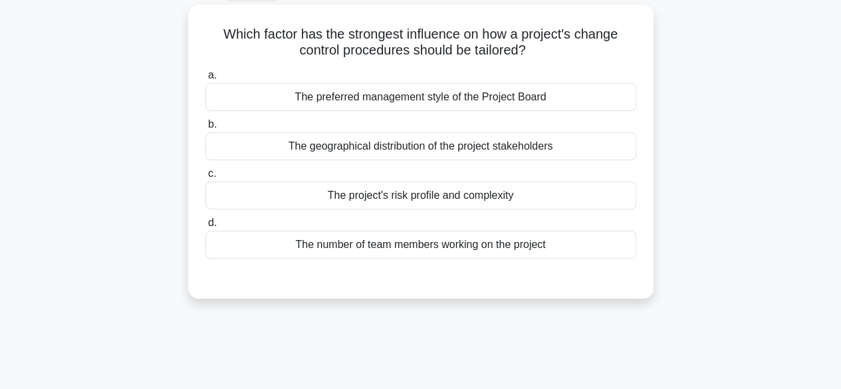
scroll to position [72, 0]
click at [88, 162] on div "Which factor has the strongest influence on how a project's change control proc…" at bounding box center [421, 161] width 758 height 310
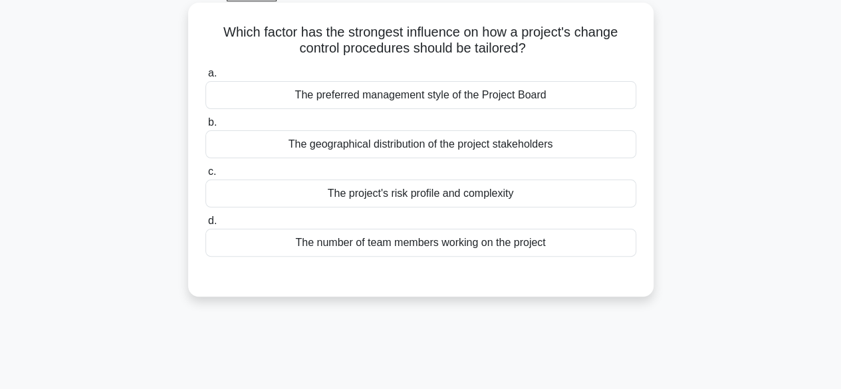
click at [260, 187] on div "The project's risk profile and complexity" at bounding box center [420, 194] width 431 height 28
click at [205, 176] on input "c. The project's risk profile and complexity" at bounding box center [205, 172] width 0 height 9
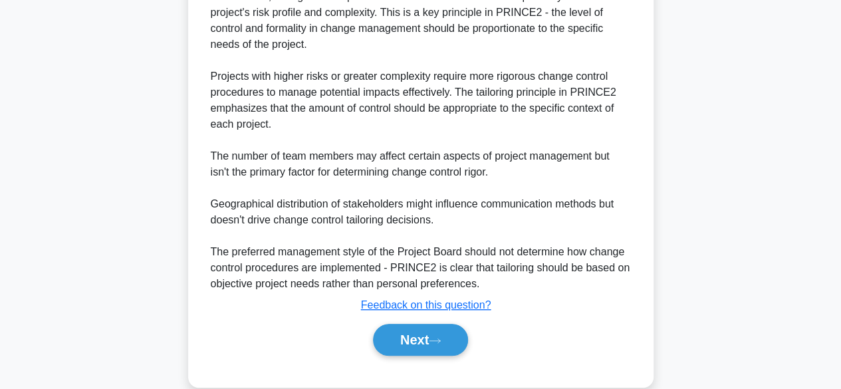
scroll to position [413, 0]
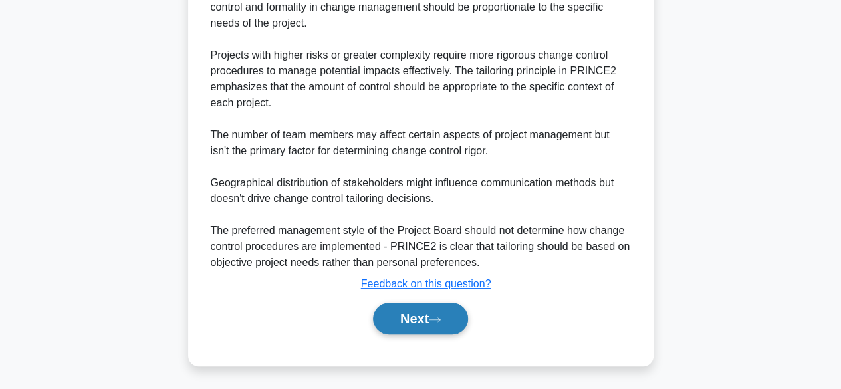
click at [399, 319] on button "Next" at bounding box center [420, 319] width 95 height 32
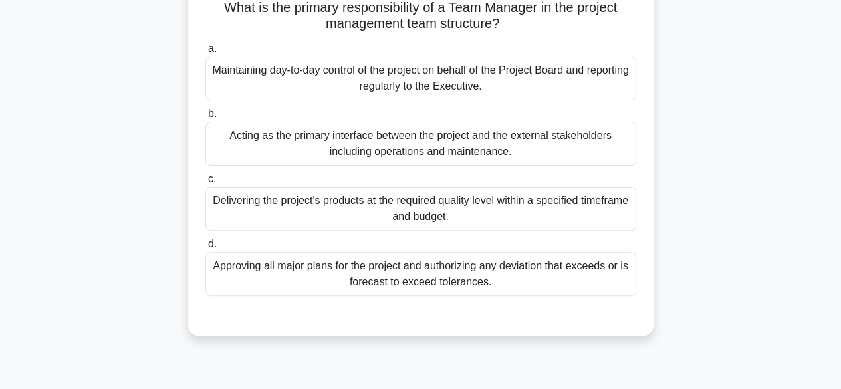
scroll to position [118, 0]
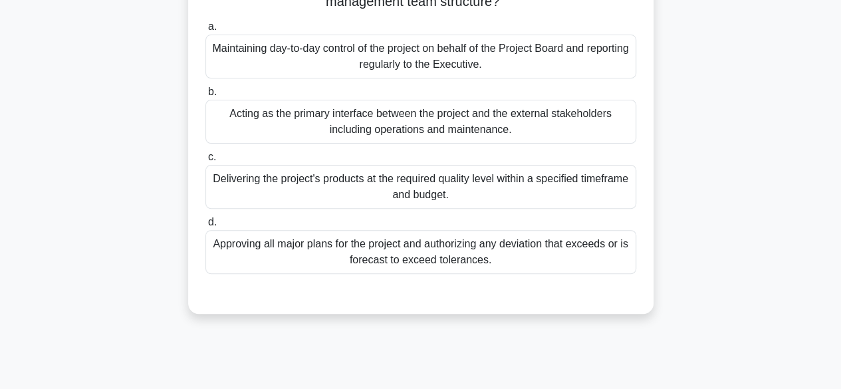
click at [221, 252] on div "Approving all major plans for the project and authorizing any deviation that ex…" at bounding box center [420, 252] width 431 height 44
click at [205, 227] on input "d. Approving all major plans for the project and authorizing any deviation that…" at bounding box center [205, 222] width 0 height 9
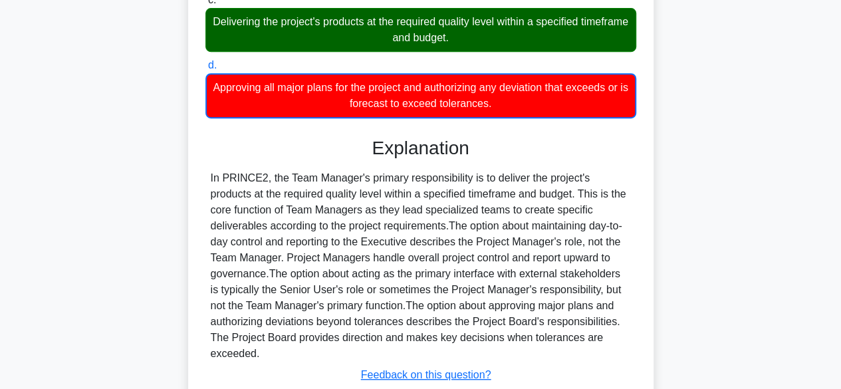
scroll to position [367, 0]
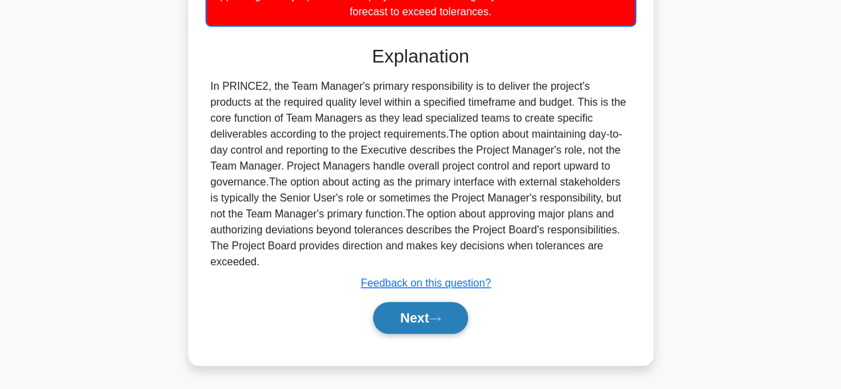
click at [388, 324] on button "Next" at bounding box center [420, 318] width 95 height 32
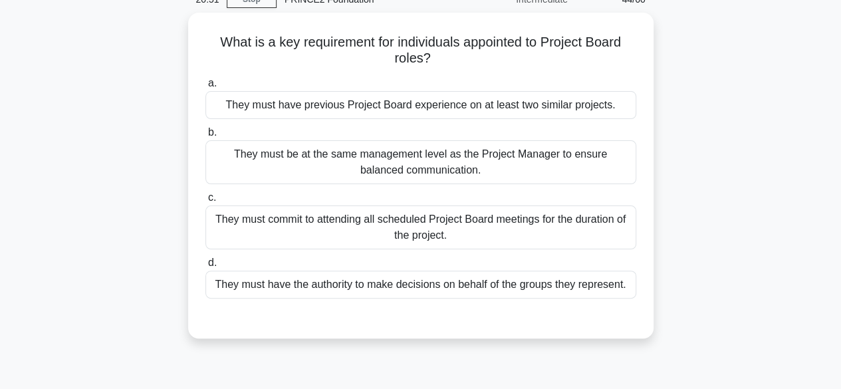
scroll to position [65, 0]
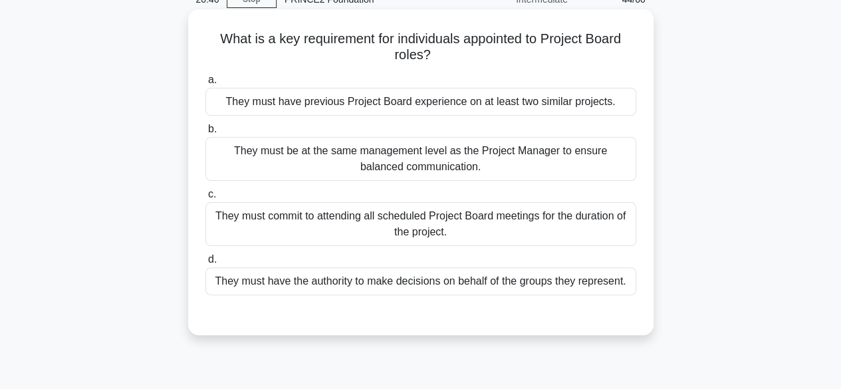
click at [215, 160] on div "They must be at the same management level as the Project Manager to ensure bala…" at bounding box center [420, 159] width 431 height 44
click at [205, 134] on input "b. They must be at the same management level as the Project Manager to ensure b…" at bounding box center [205, 129] width 0 height 9
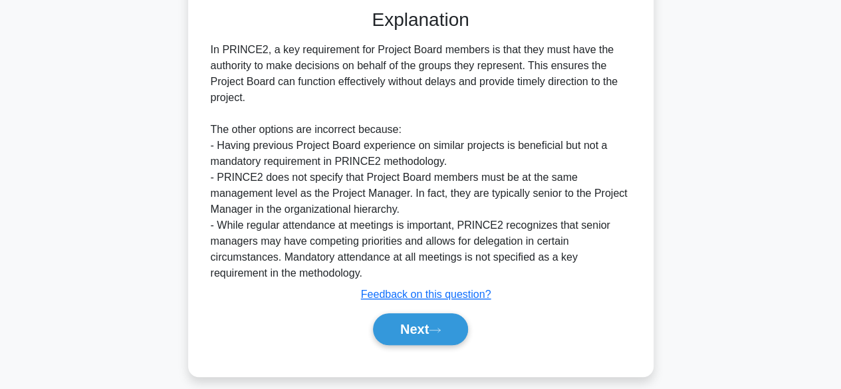
scroll to position [399, 0]
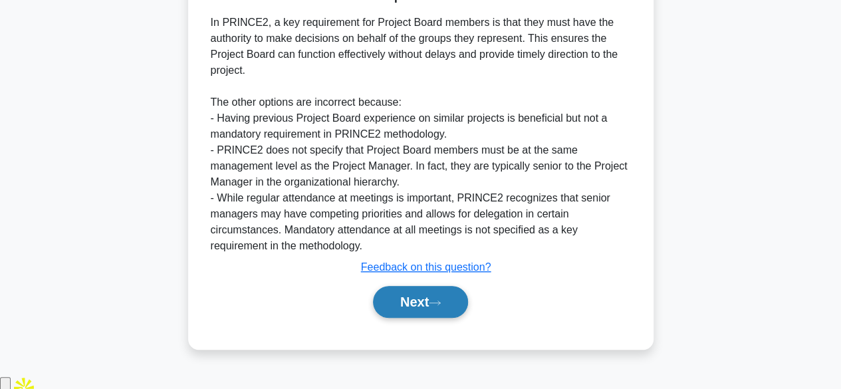
click at [400, 318] on button "Next" at bounding box center [420, 302] width 95 height 32
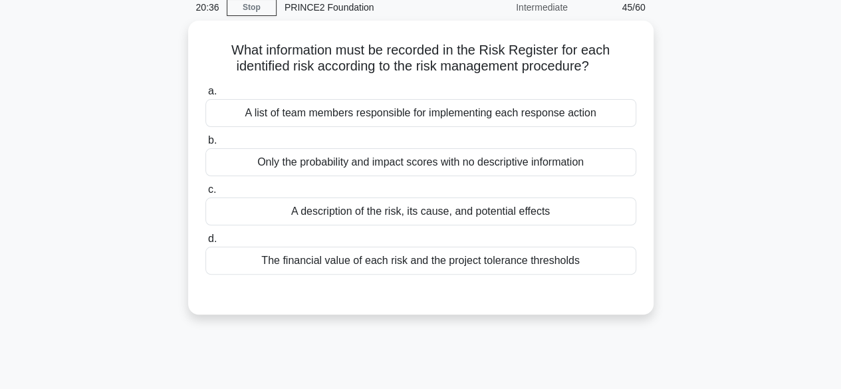
scroll to position [58, 0]
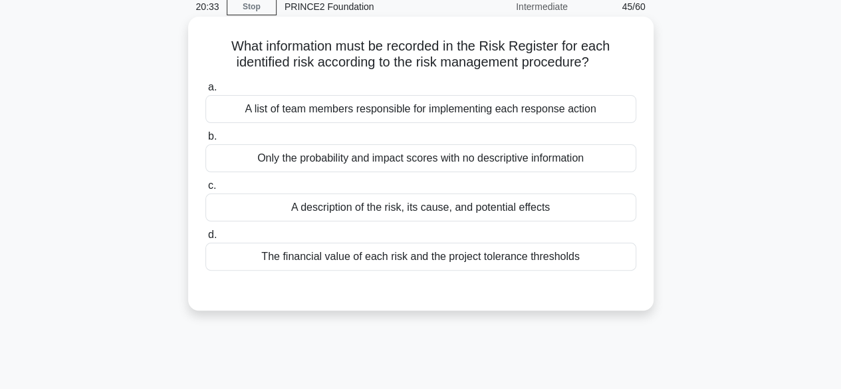
click at [243, 210] on div "A description of the risk, its cause, and potential effects" at bounding box center [420, 208] width 431 height 28
click at [205, 190] on input "c. A description of the risk, its cause, and potential effects" at bounding box center [205, 186] width 0 height 9
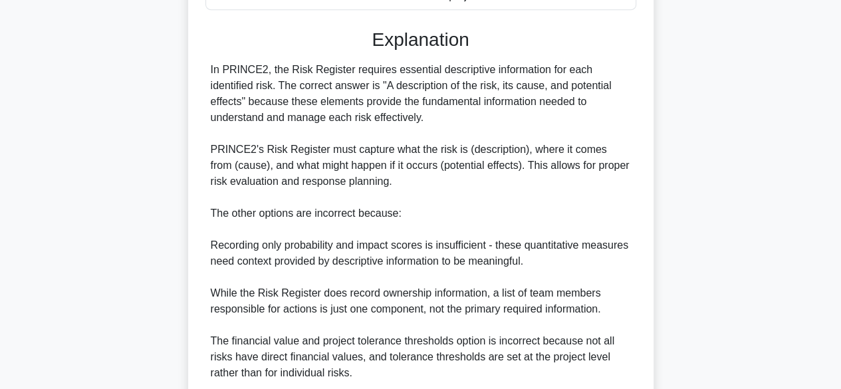
scroll to position [429, 0]
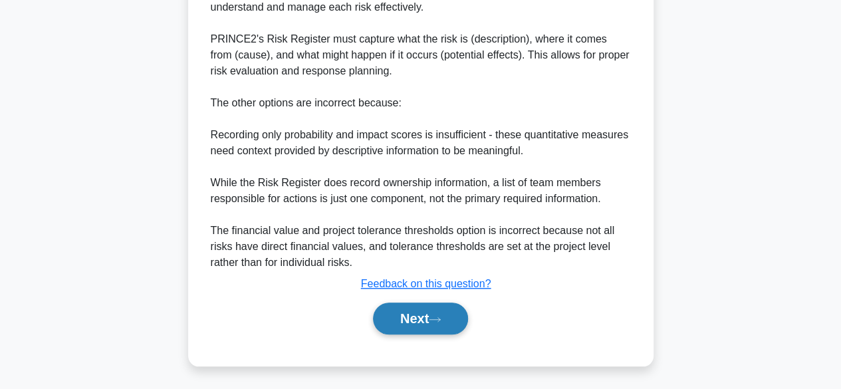
click at [397, 316] on button "Next" at bounding box center [420, 319] width 95 height 32
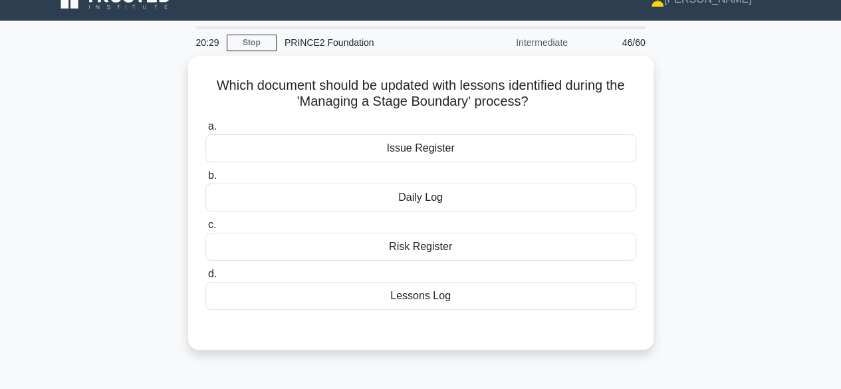
scroll to position [27, 0]
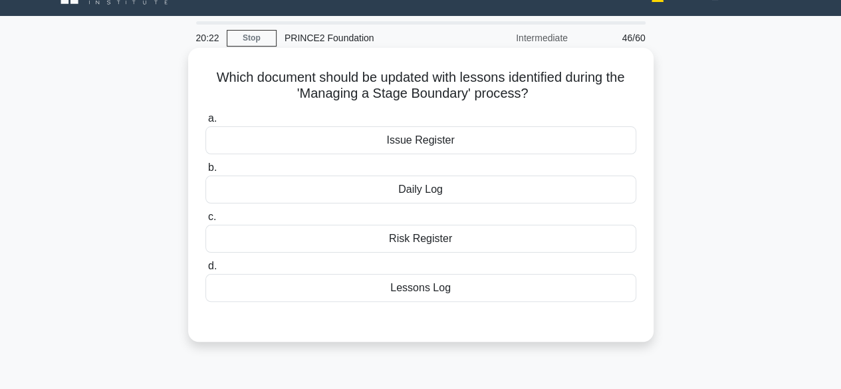
click at [229, 142] on div "Issue Register" at bounding box center [420, 140] width 431 height 28
click at [205, 123] on input "a. Issue Register" at bounding box center [205, 118] width 0 height 9
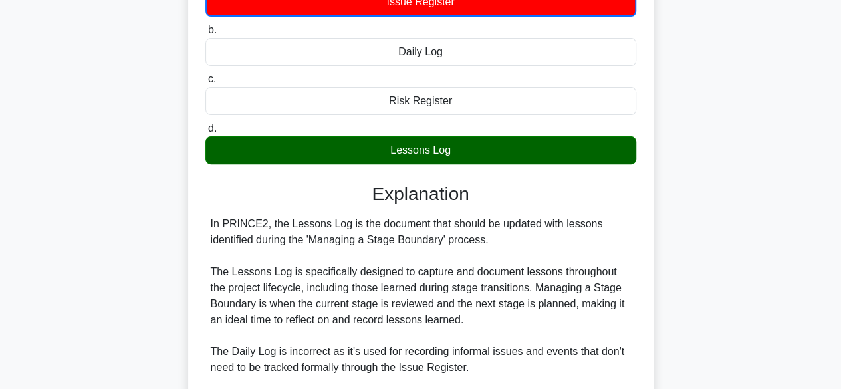
scroll to position [367, 0]
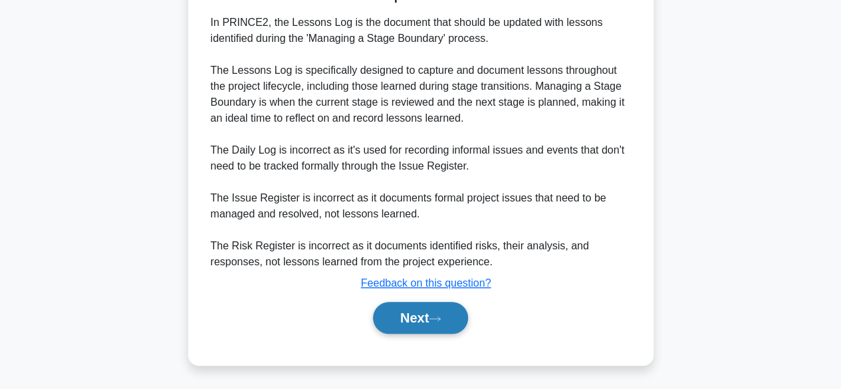
click at [388, 318] on button "Next" at bounding box center [420, 318] width 95 height 32
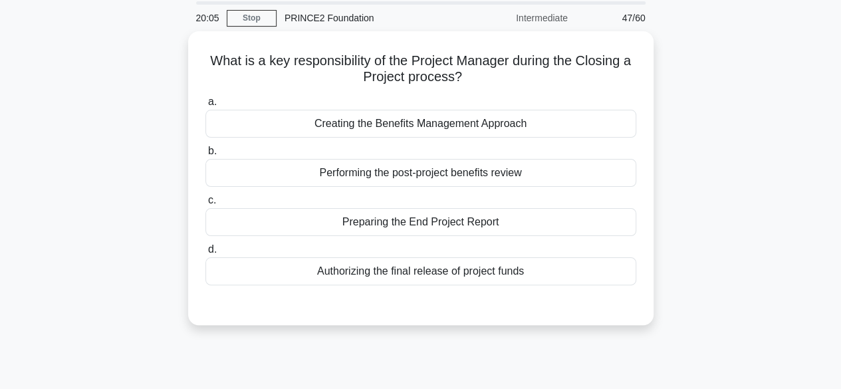
scroll to position [53, 0]
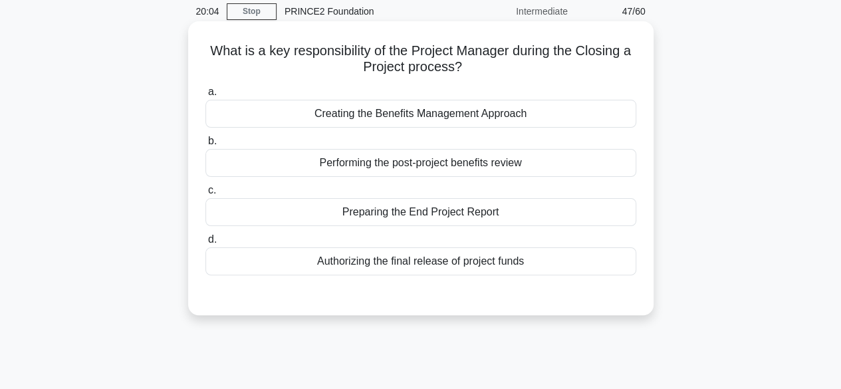
click at [234, 219] on div "Preparing the End Project Report" at bounding box center [420, 212] width 431 height 28
click at [205, 195] on input "c. Preparing the End Project Report" at bounding box center [205, 190] width 0 height 9
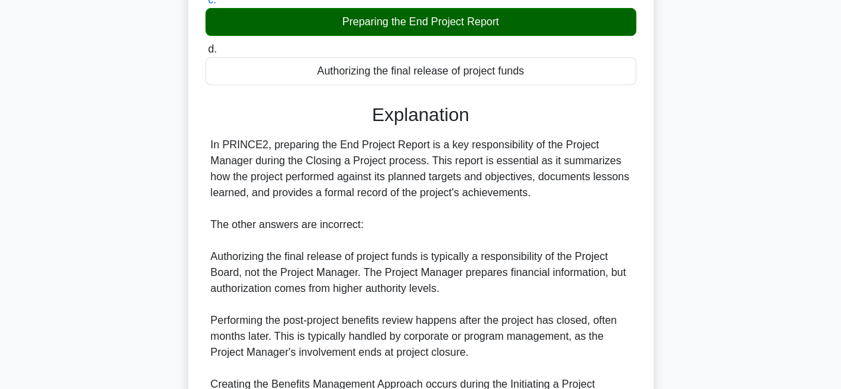
scroll to position [397, 0]
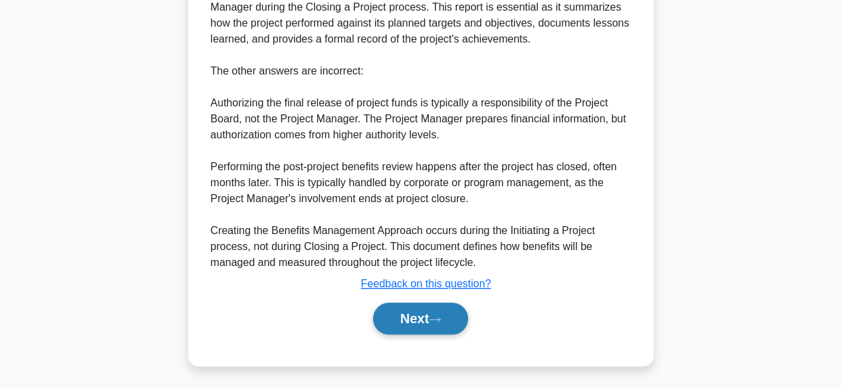
click at [398, 315] on button "Next" at bounding box center [420, 319] width 95 height 32
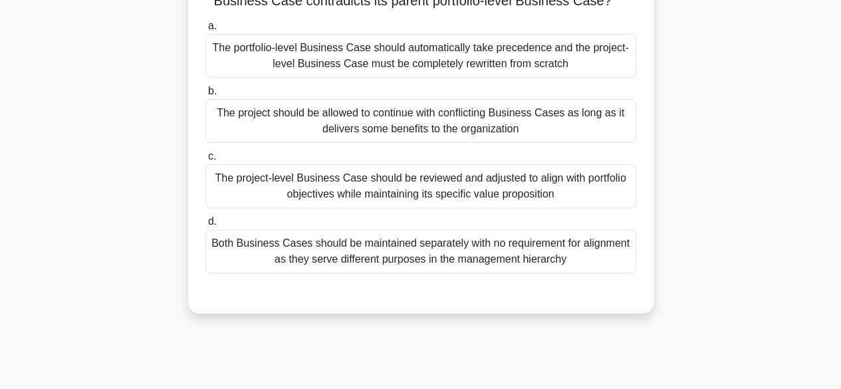
scroll to position [107, 0]
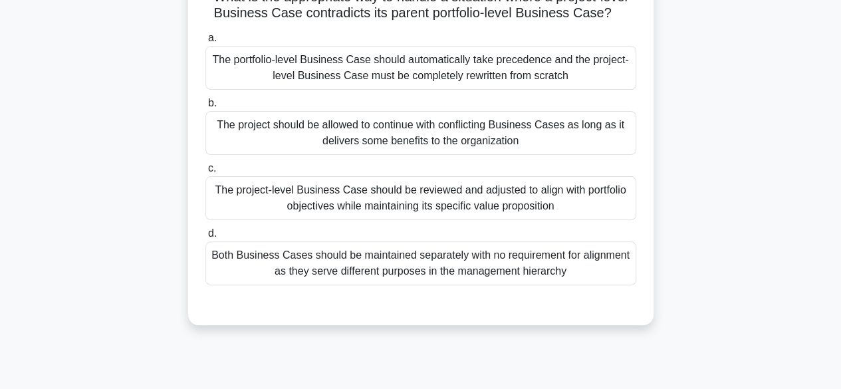
click at [215, 126] on div "The project should be allowed to continue with conflicting Business Cases as lo…" at bounding box center [420, 133] width 431 height 44
click at [205, 108] on input "b. The project should be allowed to continue with conflicting Business Cases as…" at bounding box center [205, 103] width 0 height 9
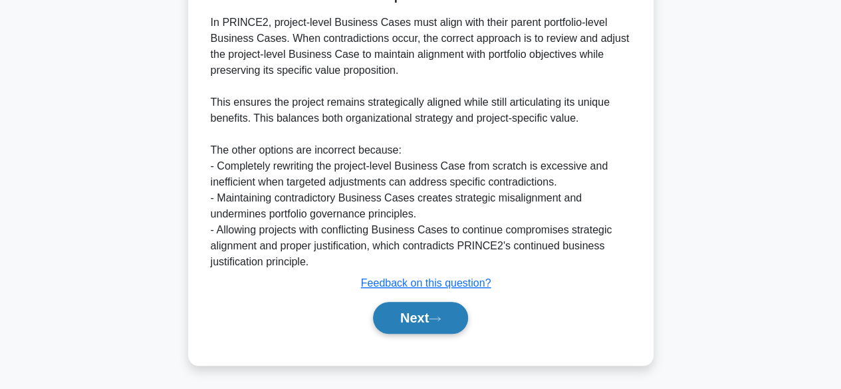
click at [398, 322] on button "Next" at bounding box center [420, 318] width 95 height 32
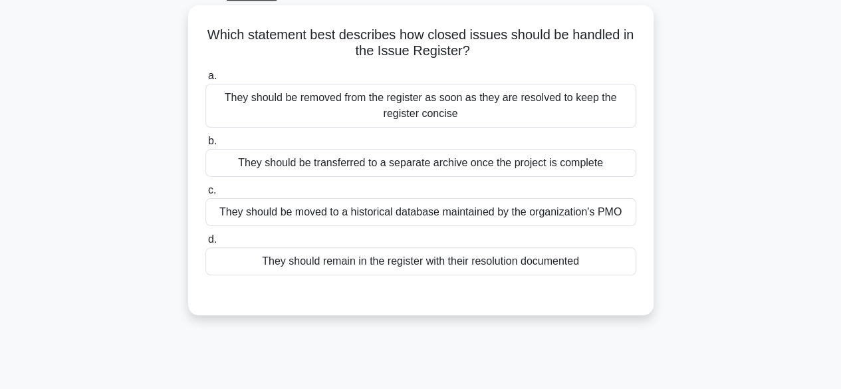
scroll to position [72, 0]
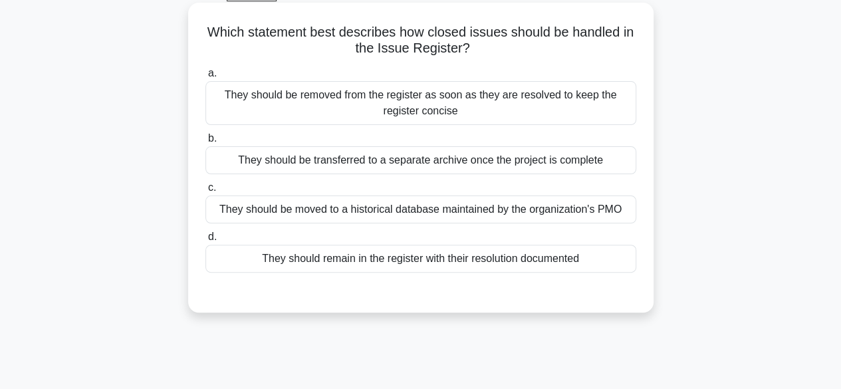
click at [219, 104] on div "They should be removed from the register as soon as they are resolved to keep t…" at bounding box center [420, 103] width 431 height 44
click at [205, 78] on input "a. They should be removed from the register as soon as they are resolved to kee…" at bounding box center [205, 73] width 0 height 9
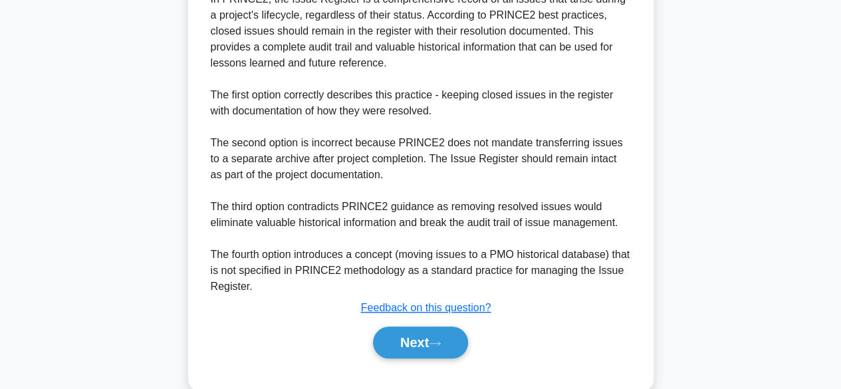
scroll to position [431, 0]
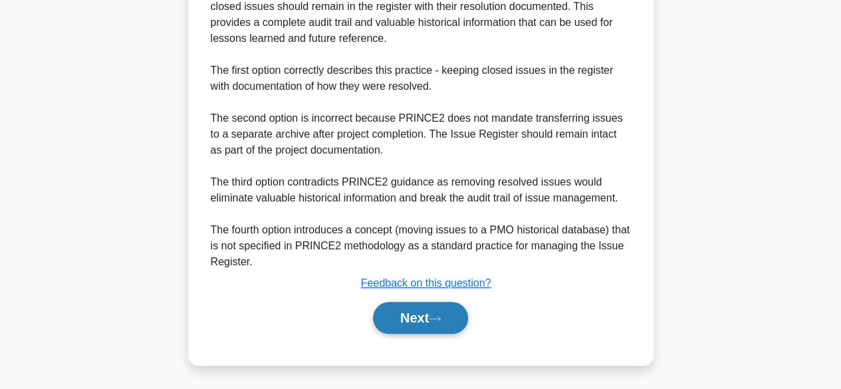
click at [391, 323] on button "Next" at bounding box center [420, 318] width 95 height 32
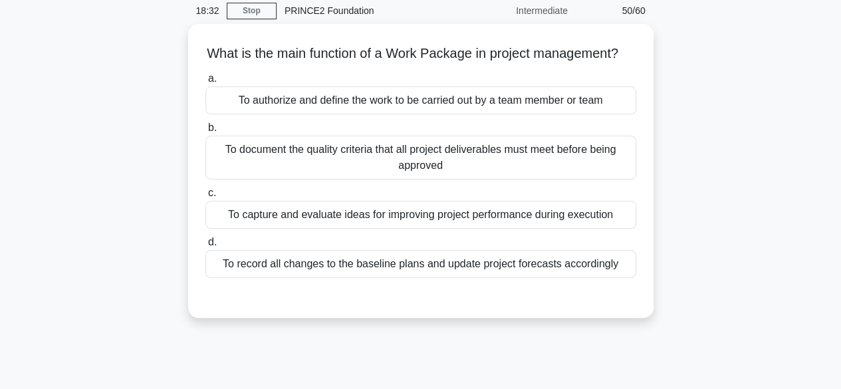
scroll to position [55, 0]
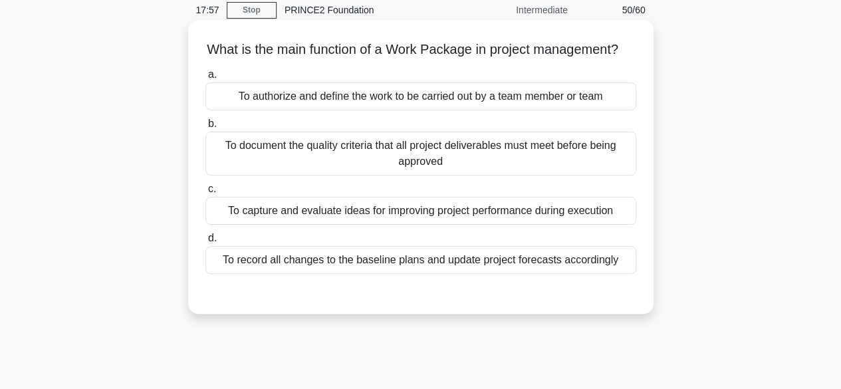
click at [486, 225] on div "To capture and evaluate ideas for improving project performance during execution" at bounding box center [420, 211] width 431 height 28
click at [205, 194] on input "c. To capture and evaluate ideas for improving project performance during execu…" at bounding box center [205, 189] width 0 height 9
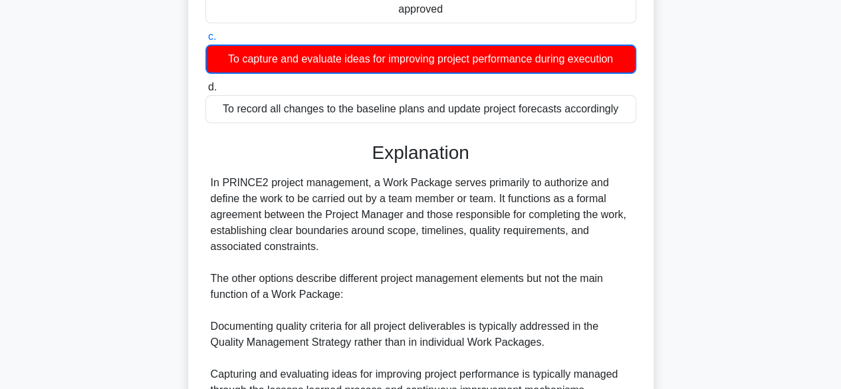
scroll to position [415, 0]
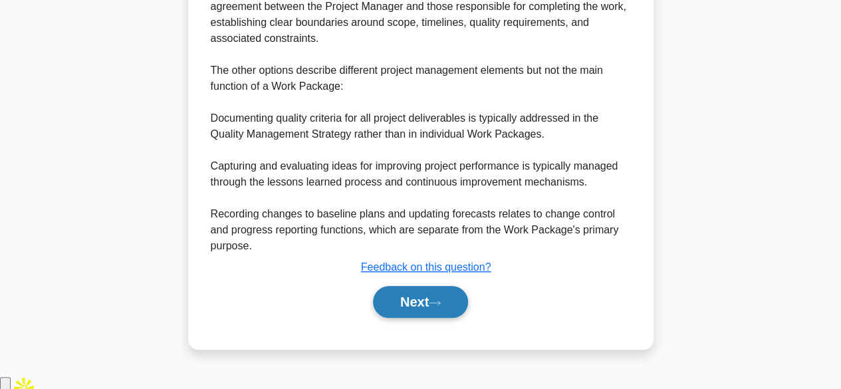
click at [409, 318] on button "Next" at bounding box center [420, 302] width 95 height 32
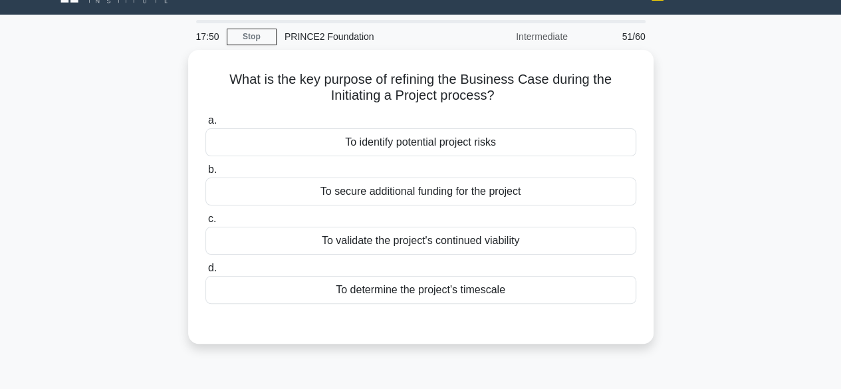
scroll to position [39, 0]
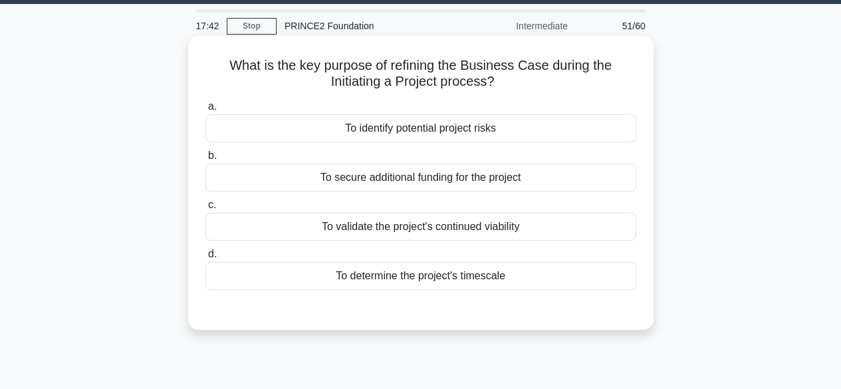
click at [520, 132] on div "To identify potential project risks" at bounding box center [420, 128] width 431 height 28
click at [205, 111] on input "a. To identify potential project risks" at bounding box center [205, 106] width 0 height 9
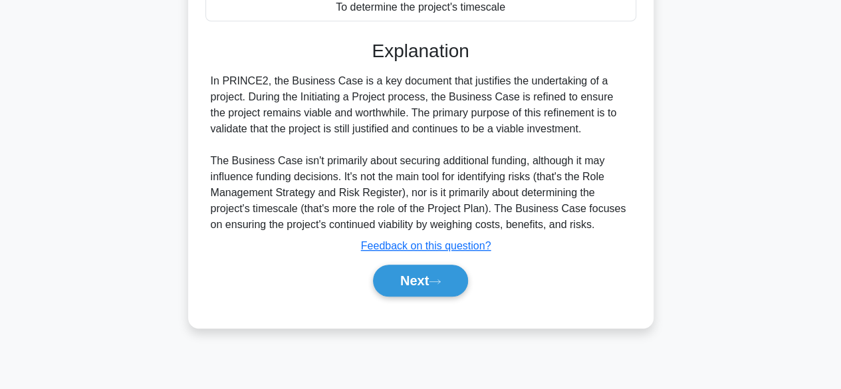
scroll to position [329, 0]
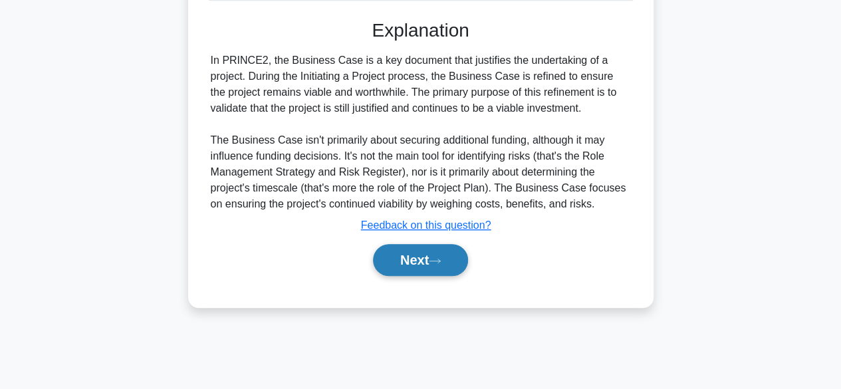
click at [401, 269] on button "Next" at bounding box center [420, 260] width 95 height 32
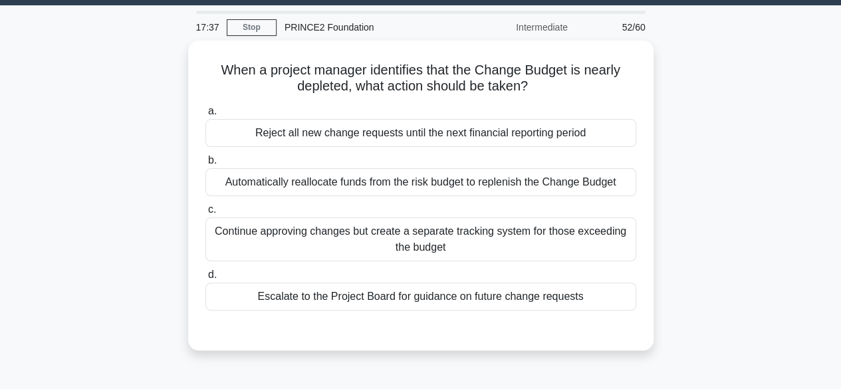
scroll to position [35, 0]
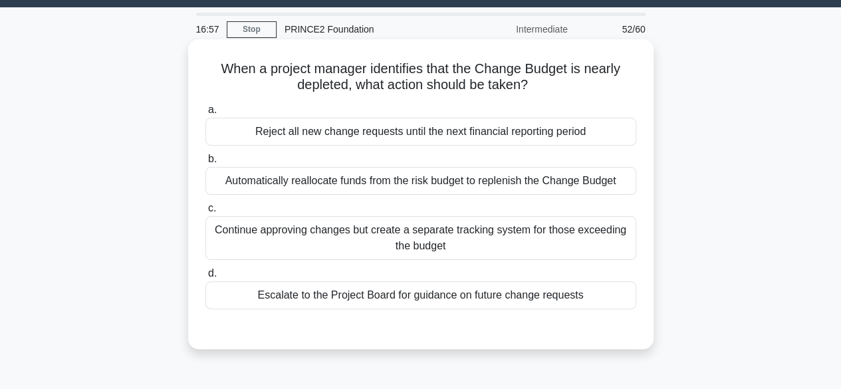
click at [532, 288] on div "Escalate to the Project Board for guidance on future change requests" at bounding box center [420, 295] width 431 height 28
click at [205, 278] on input "d. Escalate to the Project Board for guidance on future change requests" at bounding box center [205, 273] width 0 height 9
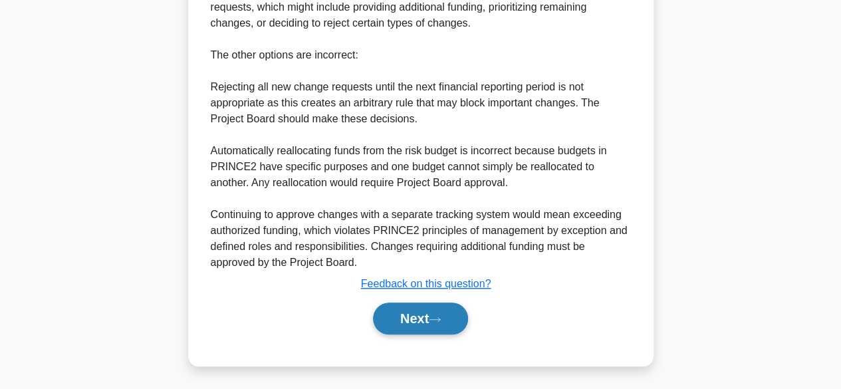
click at [408, 324] on button "Next" at bounding box center [420, 319] width 95 height 32
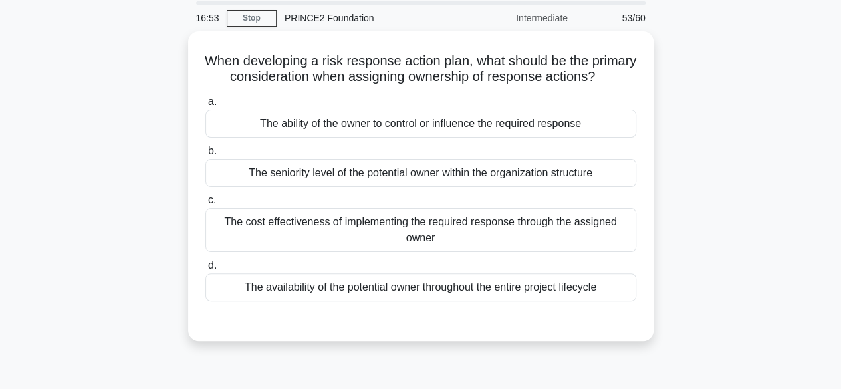
scroll to position [46, 0]
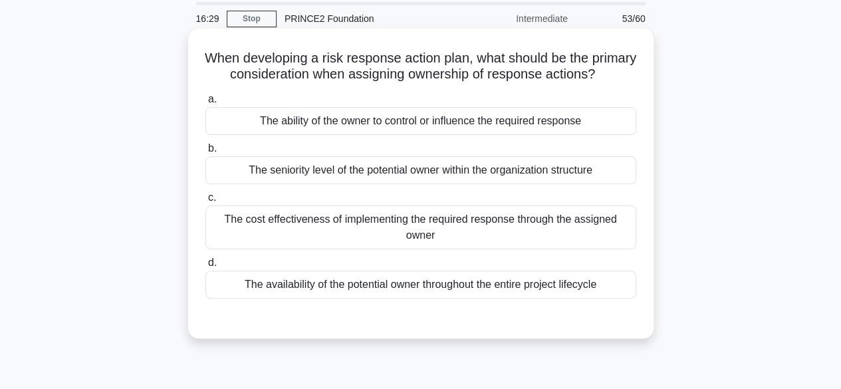
click at [539, 299] on div "The availability of the potential owner throughout the entire project lifecycle" at bounding box center [420, 285] width 431 height 28
click at [205, 267] on input "d. The availability of the potential owner throughout the entire project lifecy…" at bounding box center [205, 263] width 0 height 9
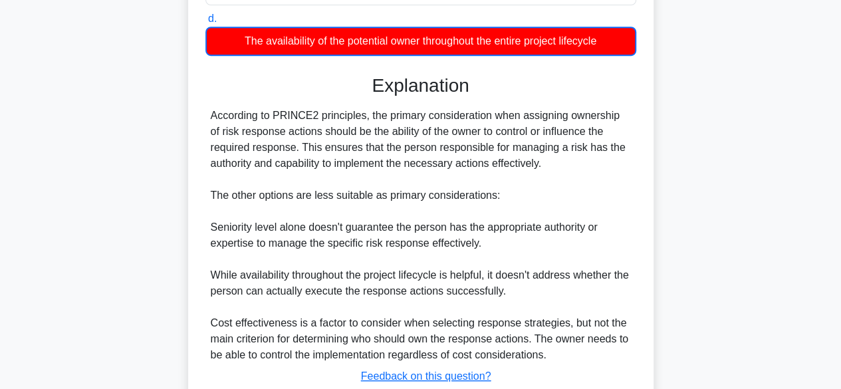
scroll to position [399, 0]
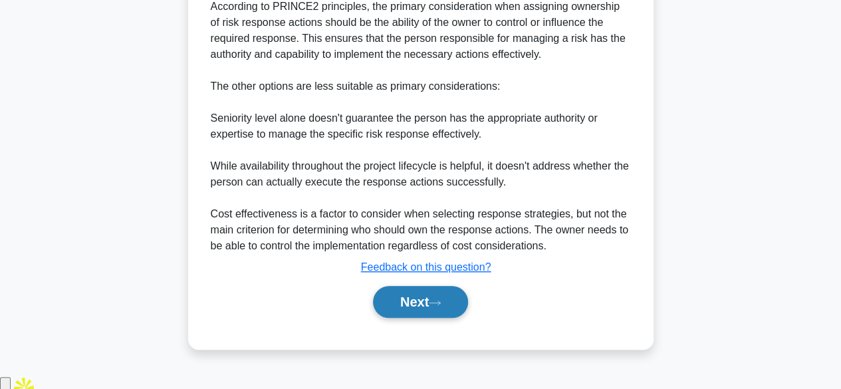
click at [419, 308] on button "Next" at bounding box center [420, 302] width 95 height 32
click at [405, 318] on button "Next" at bounding box center [420, 302] width 95 height 32
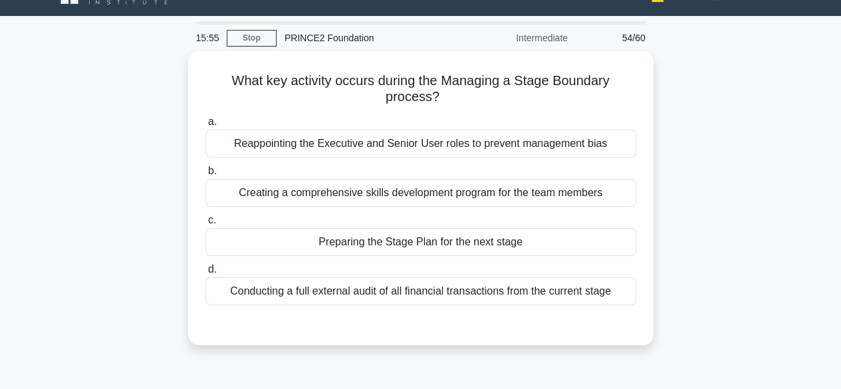
scroll to position [45, 0]
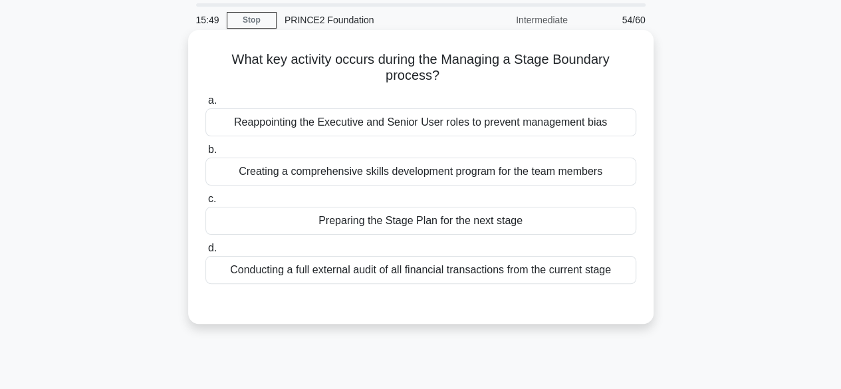
click at [448, 223] on div "Preparing the Stage Plan for the next stage" at bounding box center [420, 221] width 431 height 28
click at [205, 203] on input "c. Preparing the Stage Plan for the next stage" at bounding box center [205, 199] width 0 height 9
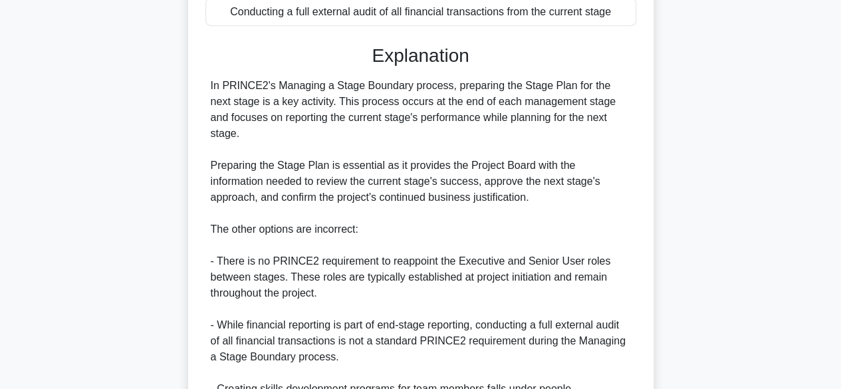
scroll to position [445, 0]
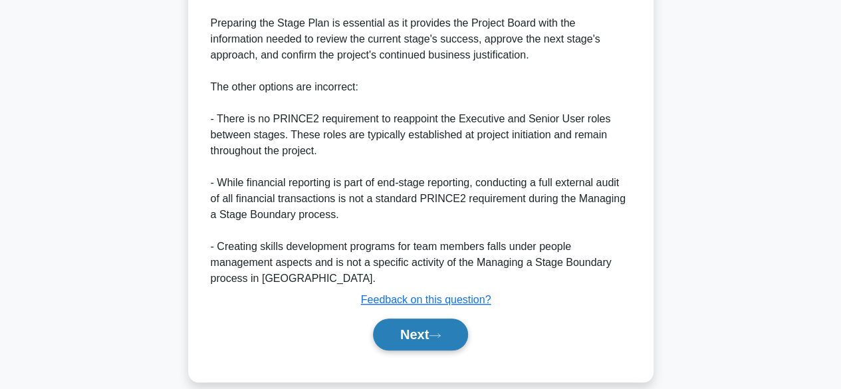
click at [399, 319] on button "Next" at bounding box center [420, 335] width 95 height 32
click at [442, 319] on button "Next" at bounding box center [420, 335] width 95 height 32
click at [440, 325] on button "Next" at bounding box center [420, 335] width 95 height 32
click at [441, 332] on icon at bounding box center [435, 335] width 12 height 7
click at [432, 319] on button "Next" at bounding box center [420, 335] width 95 height 32
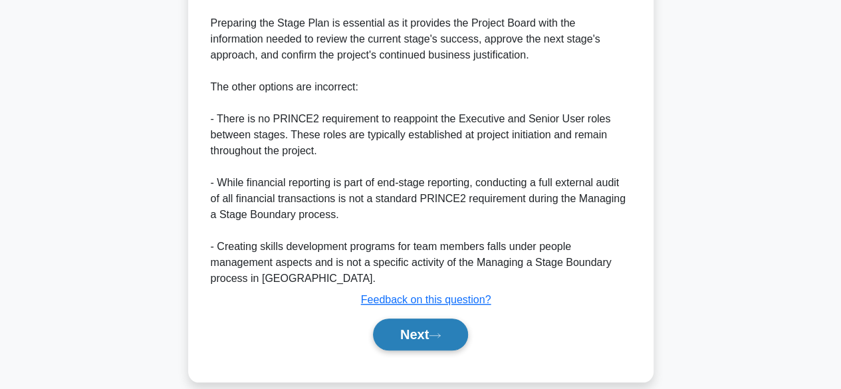
click at [428, 319] on button "Next" at bounding box center [420, 335] width 95 height 32
click at [416, 319] on button "Next" at bounding box center [420, 335] width 95 height 32
click at [436, 319] on button "Next" at bounding box center [420, 335] width 95 height 32
click at [437, 332] on icon at bounding box center [435, 335] width 12 height 7
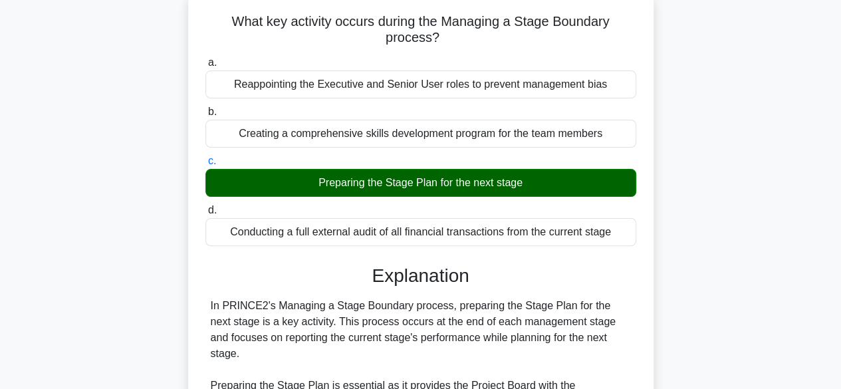
scroll to position [0, 0]
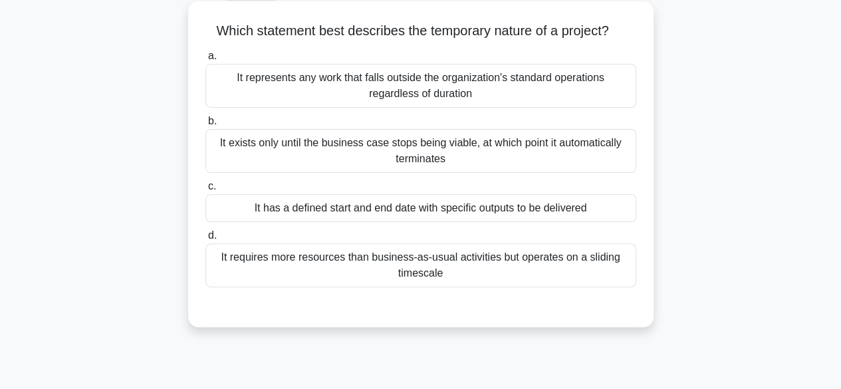
click at [602, 209] on div "It has a defined start and end date with specific outputs to be delivered" at bounding box center [420, 208] width 431 height 28
click at [205, 191] on input "c. It has a defined start and end date with specific outputs to be delivered" at bounding box center [205, 186] width 0 height 9
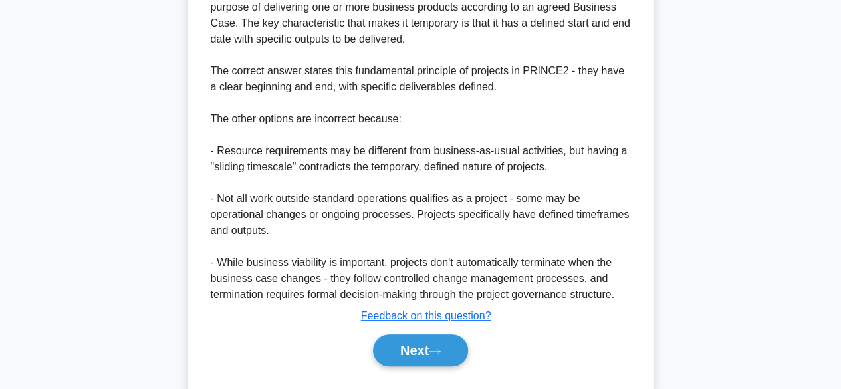
scroll to position [461, 0]
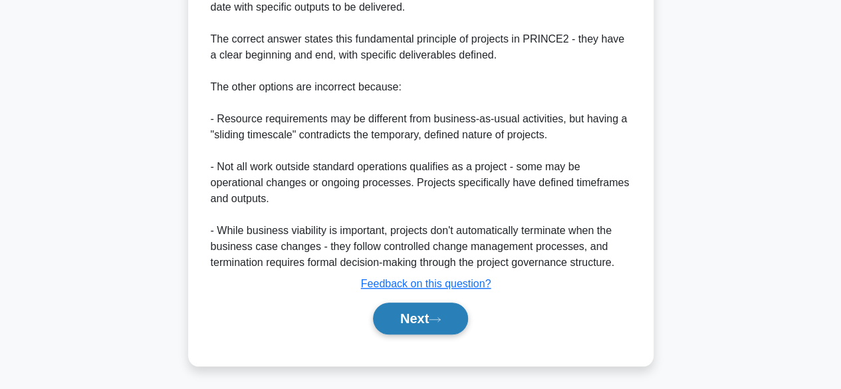
click at [454, 314] on button "Next" at bounding box center [420, 319] width 95 height 32
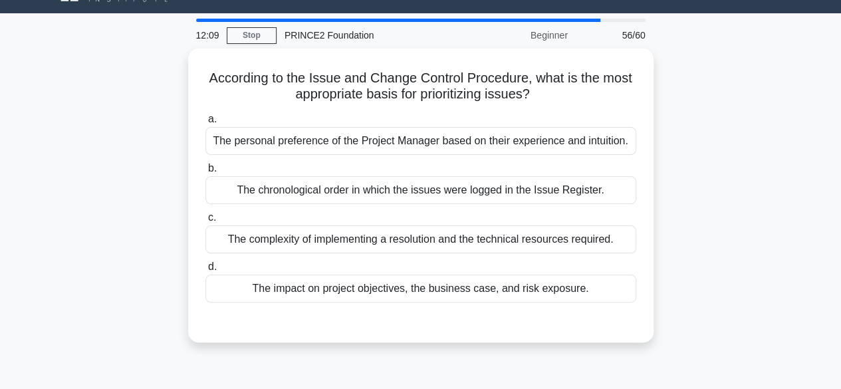
scroll to position [29, 0]
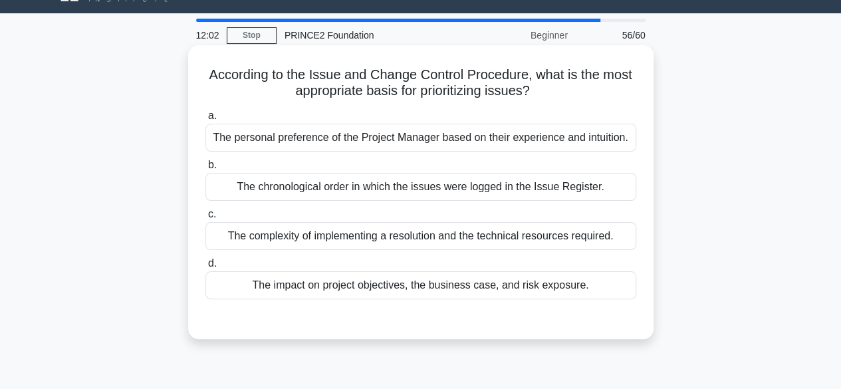
click at [598, 285] on div "The impact on project objectives, the business case, and risk exposure." at bounding box center [420, 285] width 431 height 28
click at [205, 268] on input "d. The impact on project objectives, the business case, and risk exposure." at bounding box center [205, 263] width 0 height 9
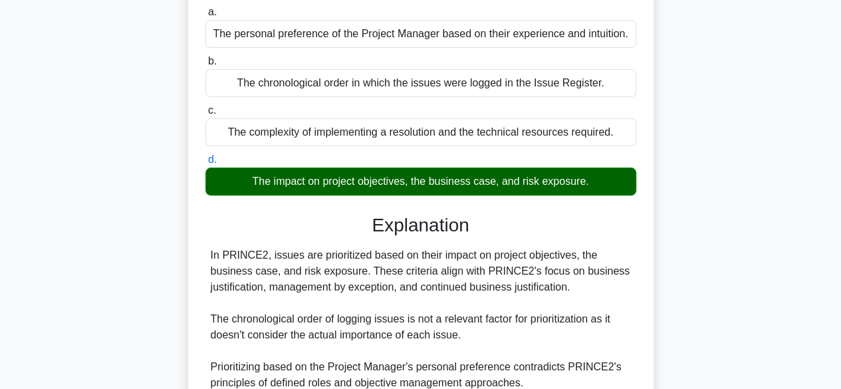
scroll to position [329, 0]
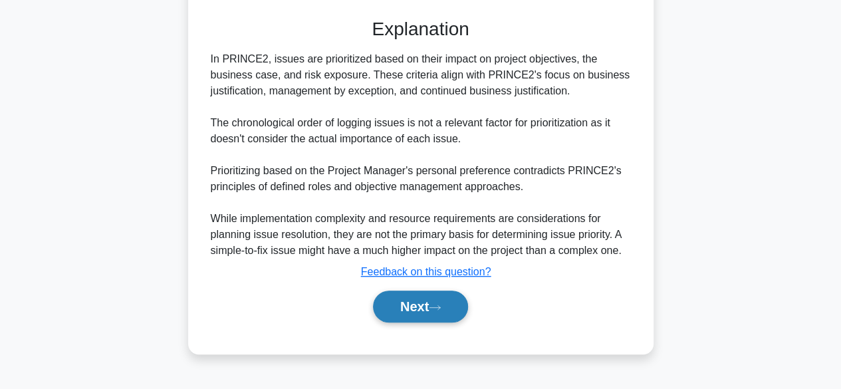
click at [440, 306] on icon at bounding box center [435, 307] width 11 height 4
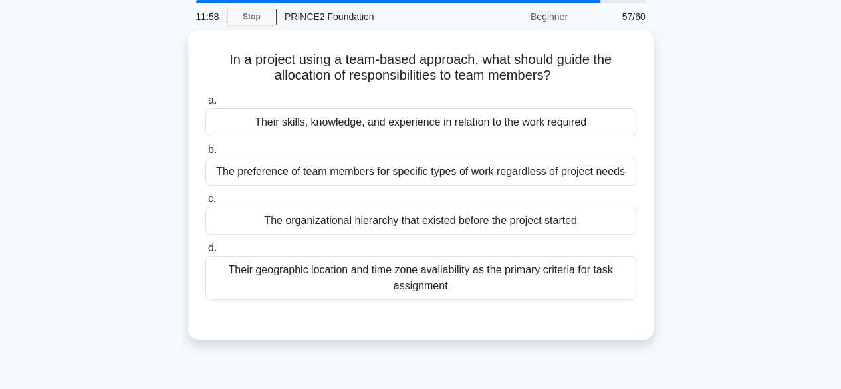
scroll to position [45, 0]
click at [589, 224] on div "The organizational hierarchy that existed before the project started" at bounding box center [420, 220] width 431 height 28
click at [205, 203] on input "c. The organizational hierarchy that existed before the project started" at bounding box center [205, 198] width 0 height 9
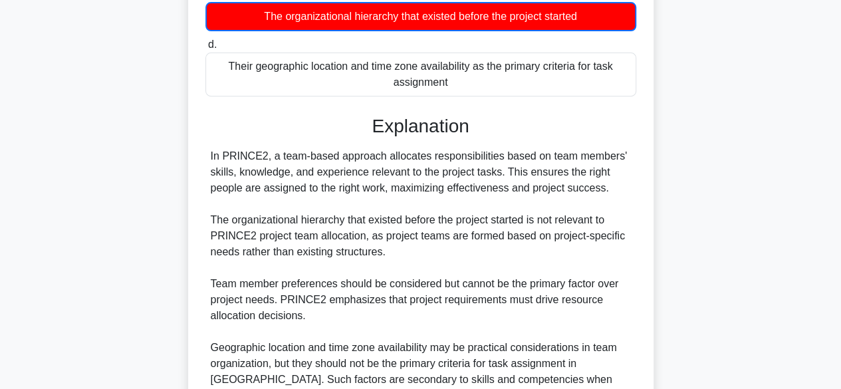
scroll to position [367, 0]
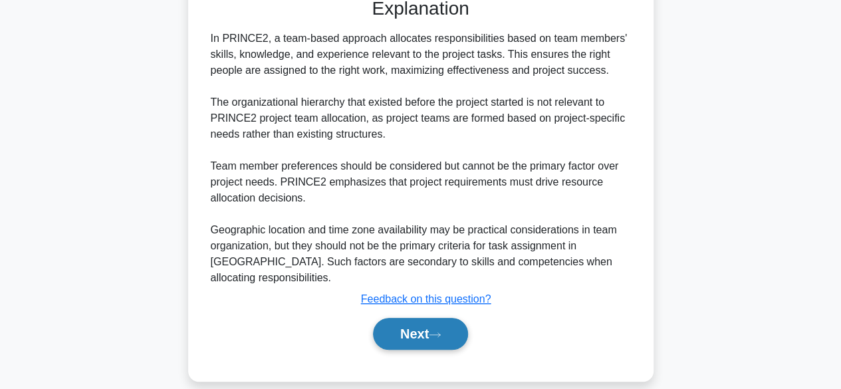
click at [439, 331] on icon at bounding box center [435, 334] width 12 height 7
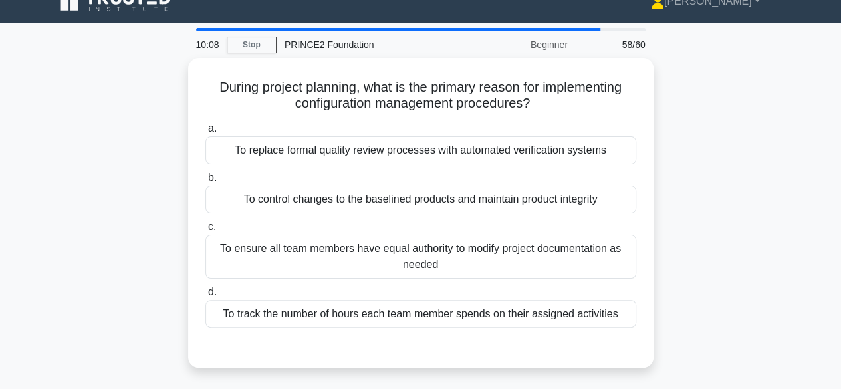
scroll to position [20, 0]
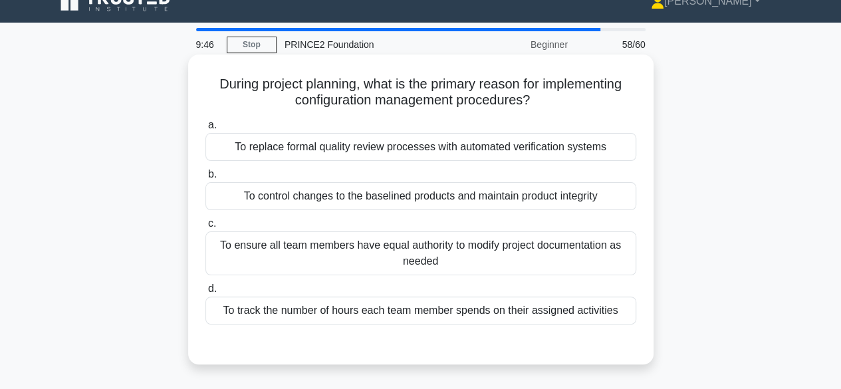
click at [598, 257] on div "To ensure all team members have equal authority to modify project documentation…" at bounding box center [420, 253] width 431 height 44
click at [205, 228] on input "c. To ensure all team members have equal authority to modify project documentat…" at bounding box center [205, 223] width 0 height 9
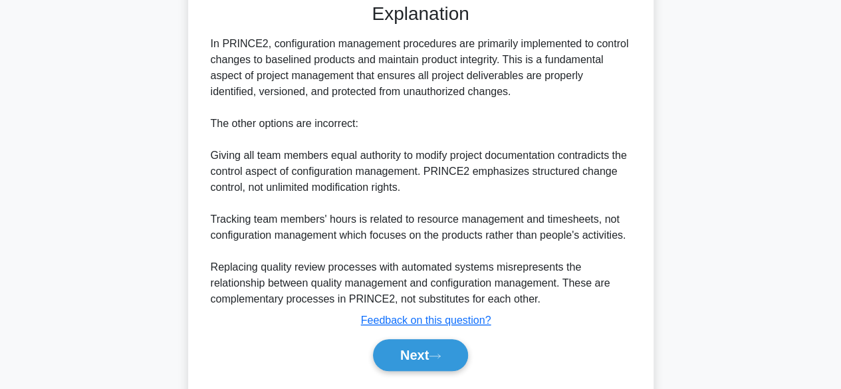
scroll to position [399, 0]
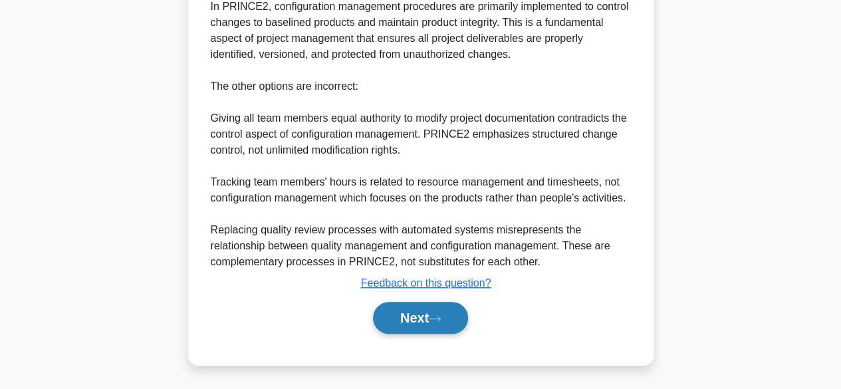
click at [445, 324] on button "Next" at bounding box center [420, 318] width 95 height 32
click at [434, 321] on button "Next" at bounding box center [420, 318] width 95 height 32
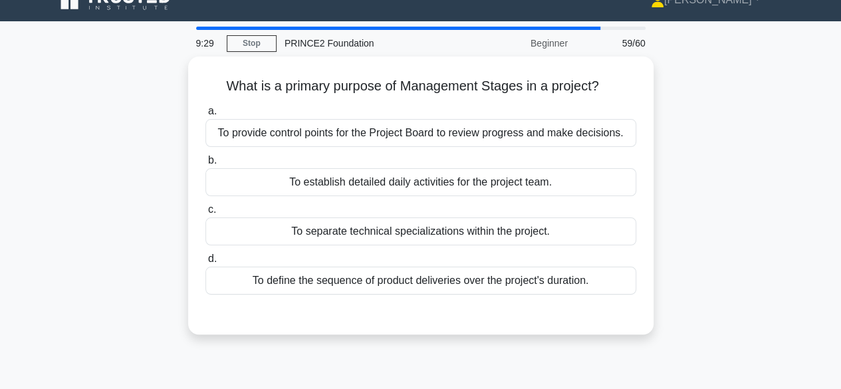
scroll to position [0, 0]
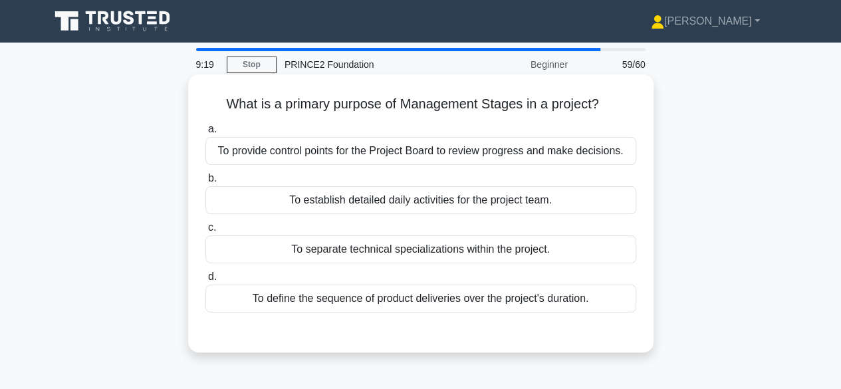
click at [593, 204] on div "To establish detailed daily activities for the project team." at bounding box center [420, 200] width 431 height 28
click at [205, 183] on input "b. To establish detailed daily activities for the project team." at bounding box center [205, 178] width 0 height 9
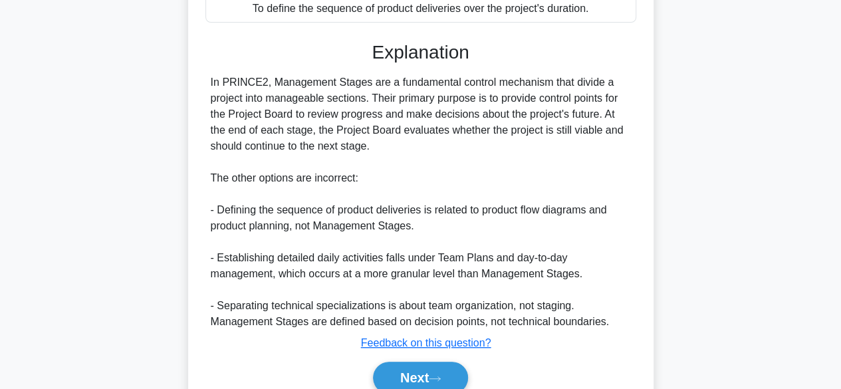
scroll to position [351, 0]
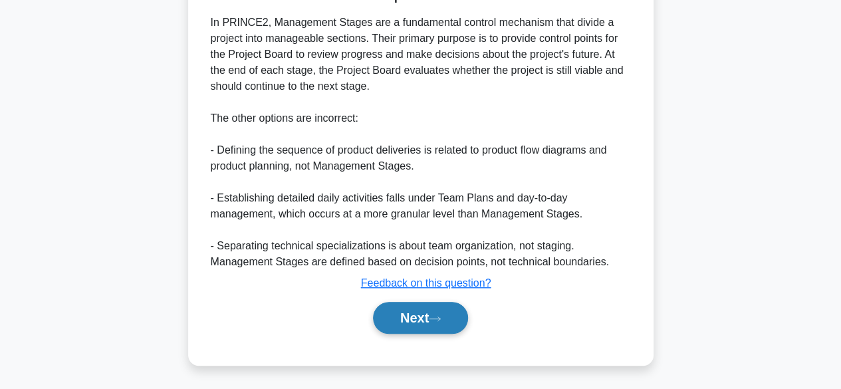
click at [442, 326] on button "Next" at bounding box center [420, 318] width 95 height 32
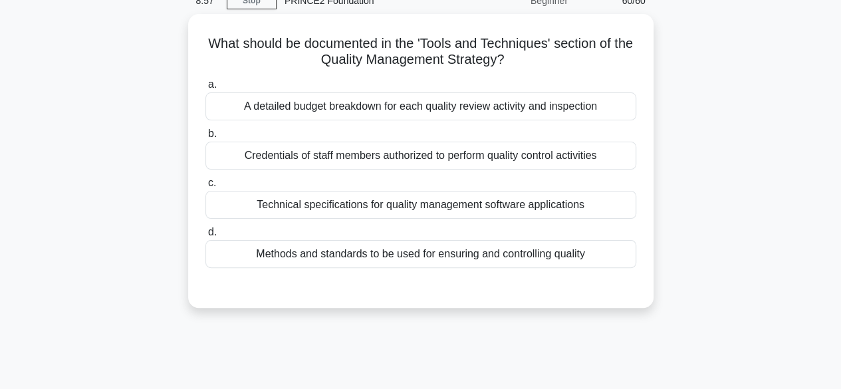
scroll to position [63, 0]
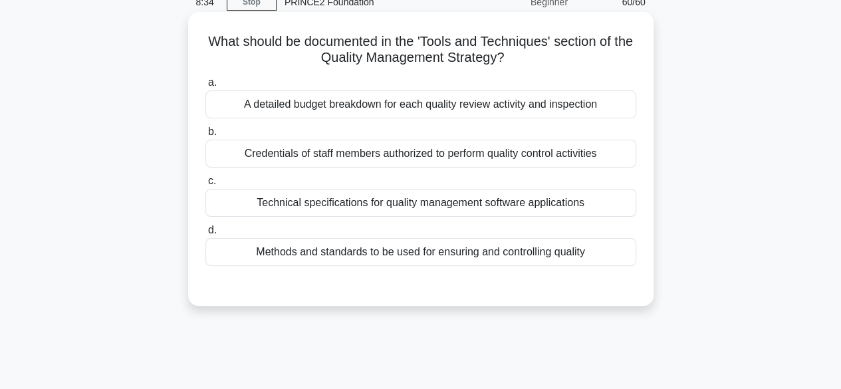
click at [598, 107] on div "A detailed budget breakdown for each quality review activity and inspection" at bounding box center [420, 104] width 431 height 28
click at [205, 87] on input "a. A detailed budget breakdown for each quality review activity and inspection" at bounding box center [205, 82] width 0 height 9
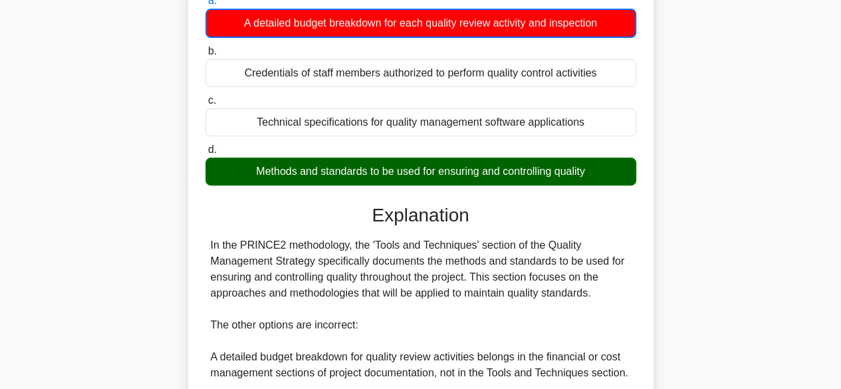
scroll to position [383, 0]
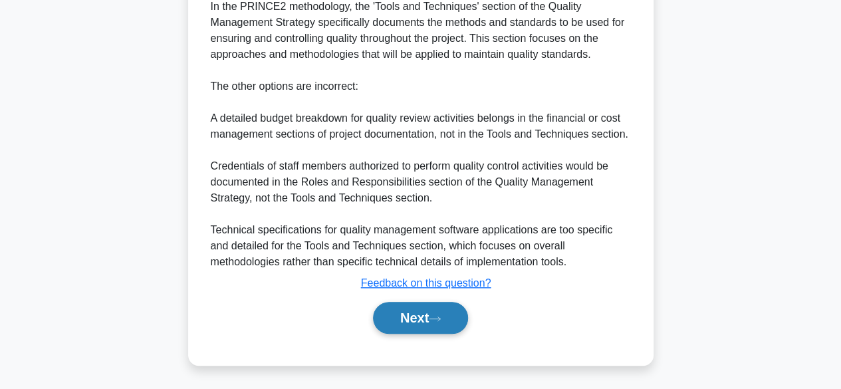
click at [438, 312] on button "Next" at bounding box center [420, 318] width 95 height 32
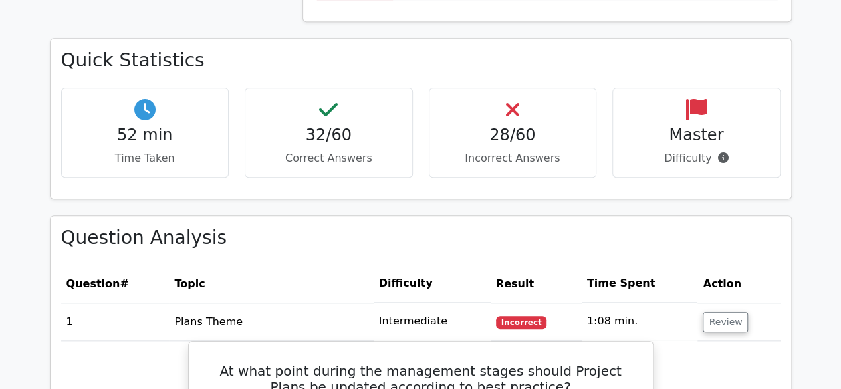
scroll to position [589, 0]
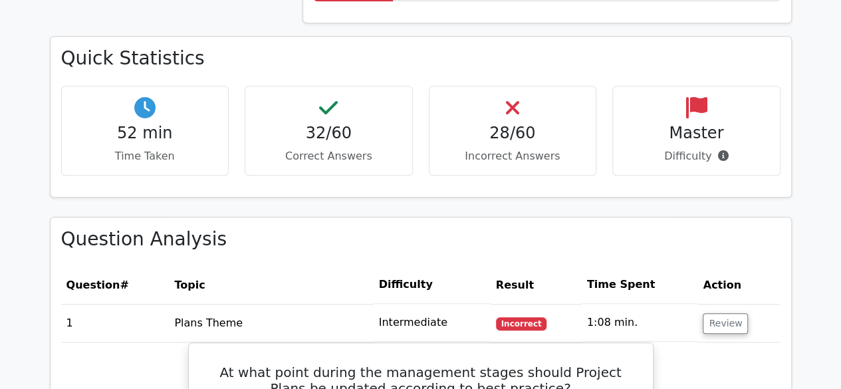
click at [712, 134] on h4 "Master" at bounding box center [697, 133] width 146 height 19
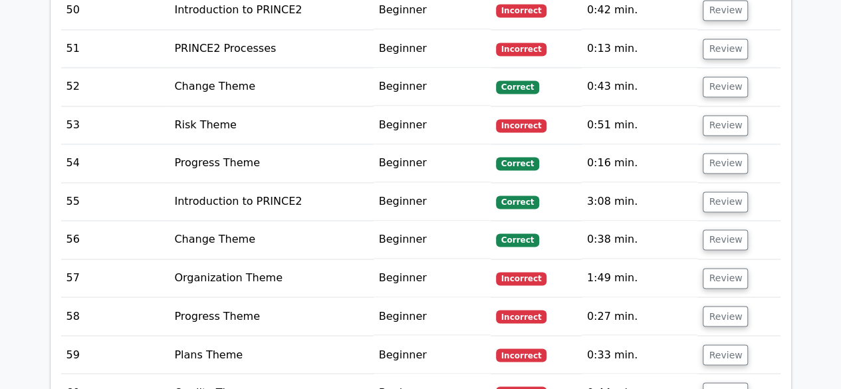
scroll to position [3761, 0]
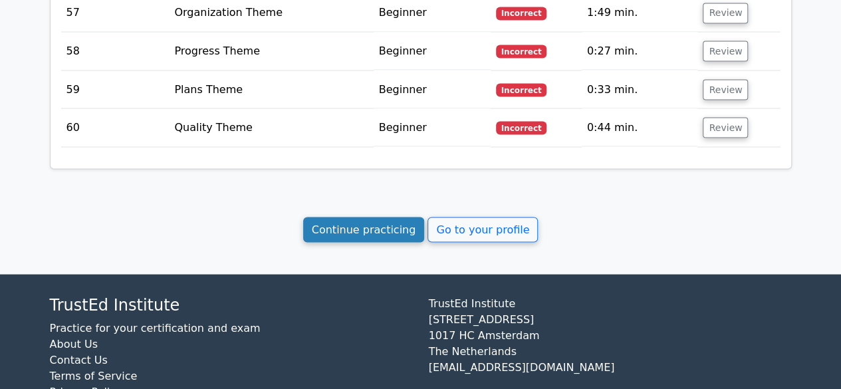
click at [332, 217] on link "Continue practicing" at bounding box center [364, 229] width 122 height 25
click at [370, 217] on link "Continue practicing" at bounding box center [364, 229] width 122 height 25
click at [402, 217] on link "Continue practicing" at bounding box center [364, 229] width 122 height 25
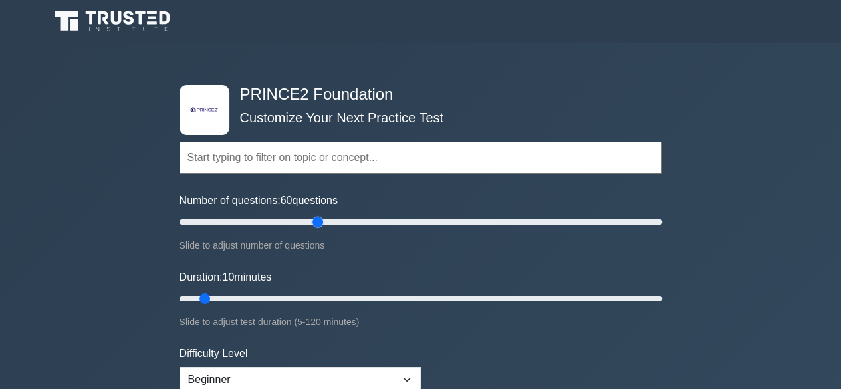
drag, startPoint x: 194, startPoint y: 227, endPoint x: 317, endPoint y: 224, distance: 123.0
type input "60"
click at [317, 224] on input "Number of questions: 60 questions" at bounding box center [421, 222] width 483 height 16
drag, startPoint x: 206, startPoint y: 295, endPoint x: 399, endPoint y: 305, distance: 193.1
click at [399, 305] on input "Duration: 60 minutes" at bounding box center [421, 299] width 483 height 16
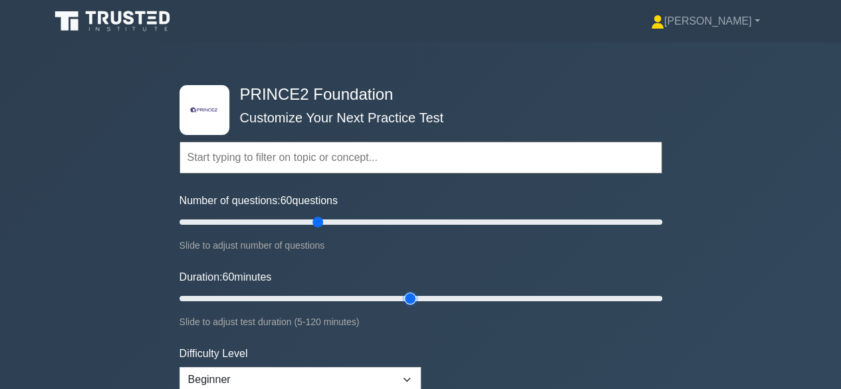
type input "60"
click at [404, 297] on input "Duration: 60 minutes" at bounding box center [421, 299] width 483 height 16
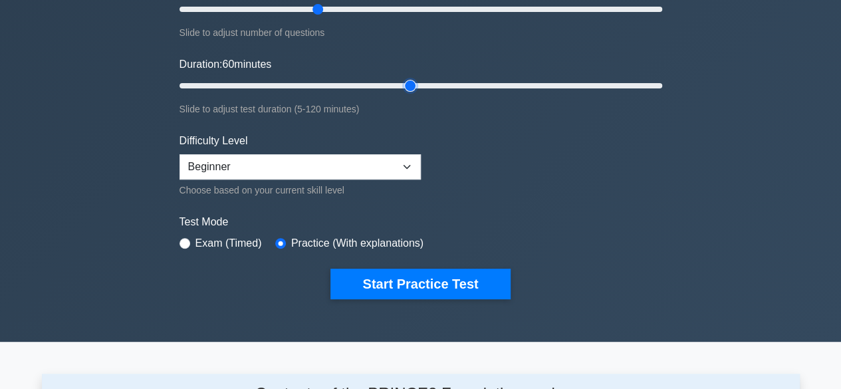
scroll to position [213, 0]
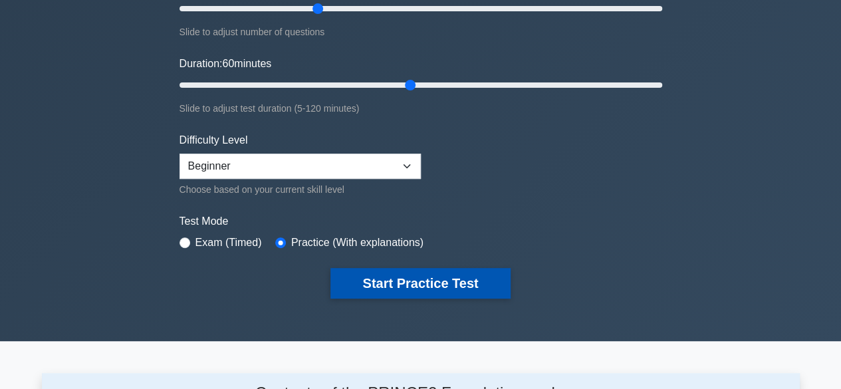
click at [438, 282] on button "Start Practice Test" at bounding box center [420, 283] width 180 height 31
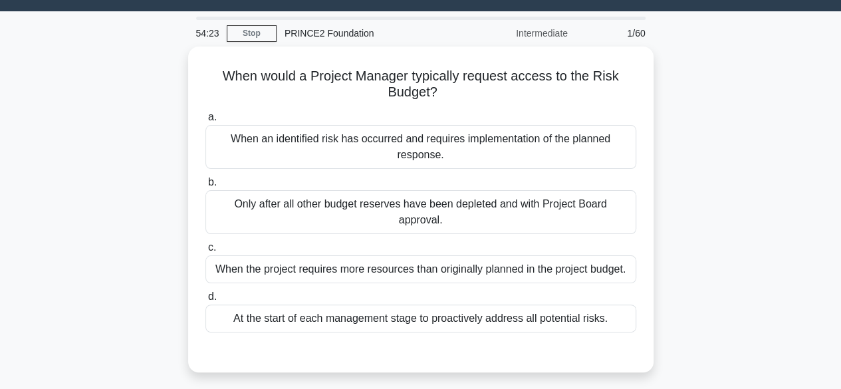
scroll to position [31, 0]
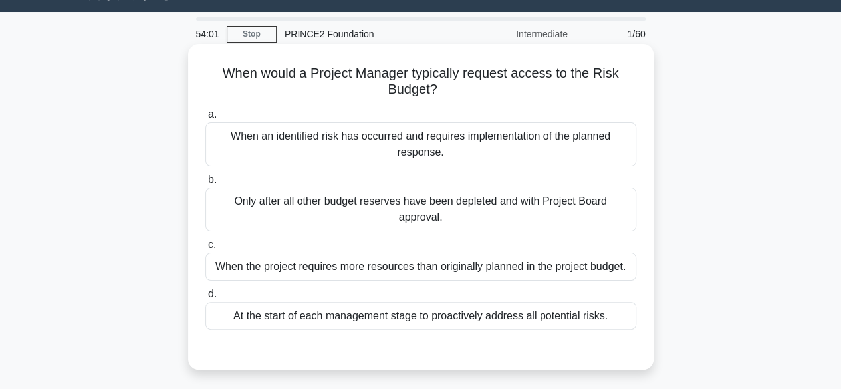
click at [604, 150] on div "When an identified risk has occurred and requires implementation of the planned…" at bounding box center [420, 144] width 431 height 44
click at [205, 119] on input "a. When an identified risk has occurred and requires implementation of the plan…" at bounding box center [205, 114] width 0 height 9
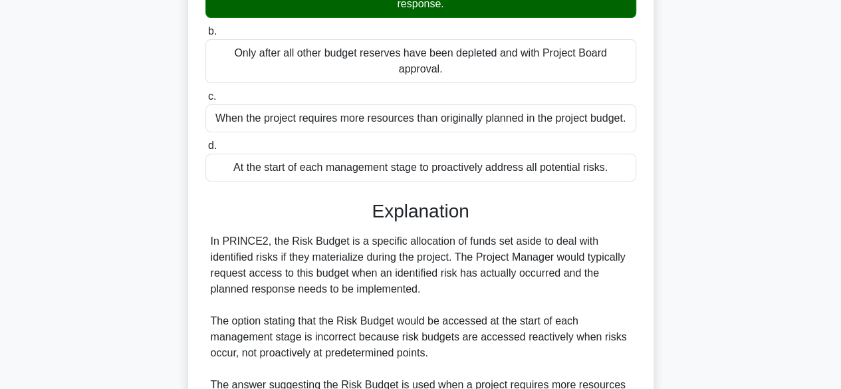
scroll to position [381, 0]
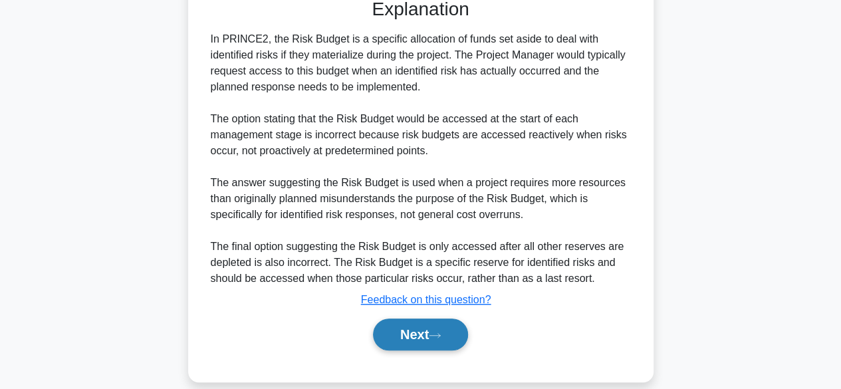
click at [450, 319] on button "Next" at bounding box center [420, 335] width 95 height 32
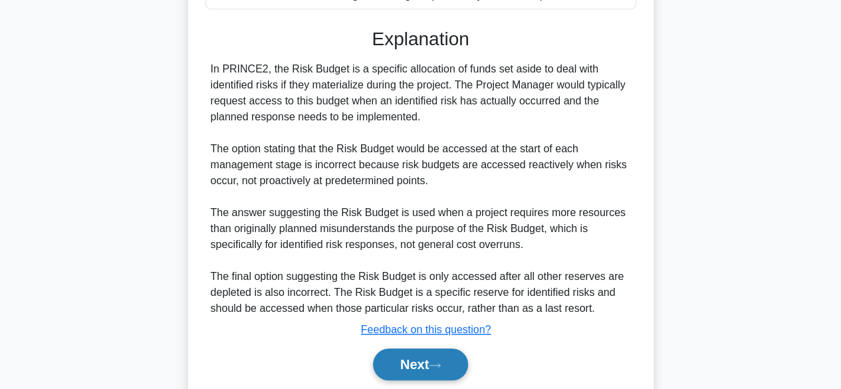
scroll to position [339, 0]
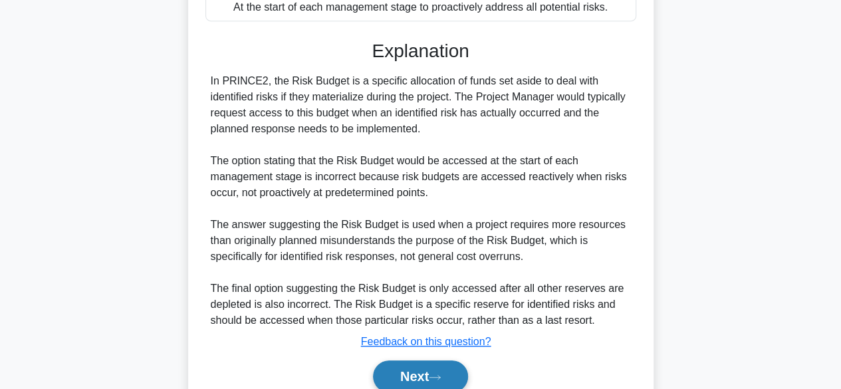
click at [450, 362] on button "Next" at bounding box center [420, 376] width 95 height 32
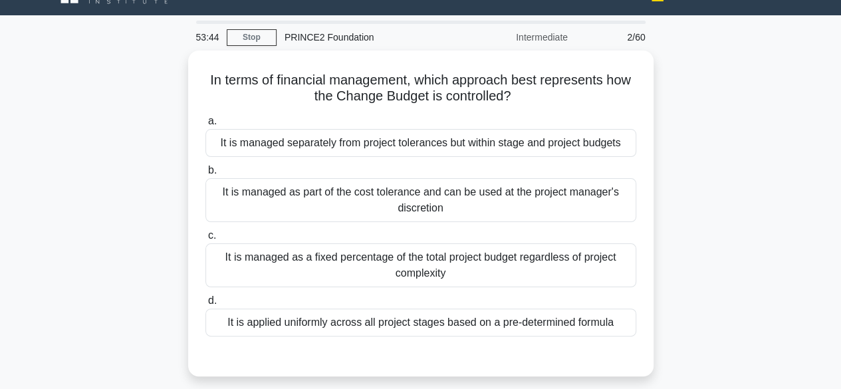
scroll to position [30, 0]
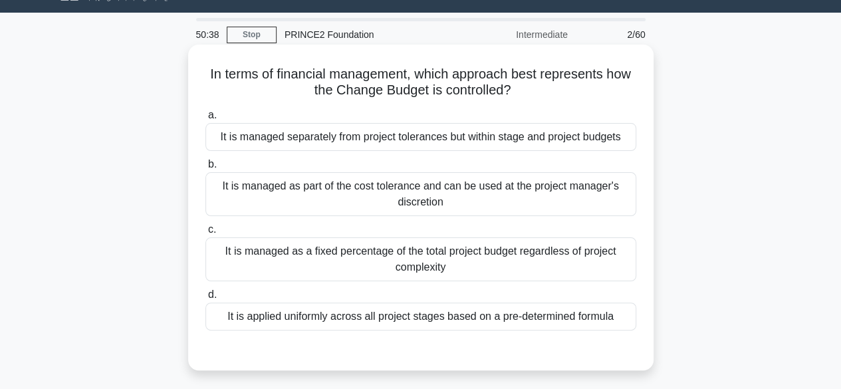
click at [508, 135] on div "It is managed separately from project tolerances but within stage and project b…" at bounding box center [420, 137] width 431 height 28
click at [205, 120] on input "a. It is managed separately from project tolerances but within stage and projec…" at bounding box center [205, 115] width 0 height 9
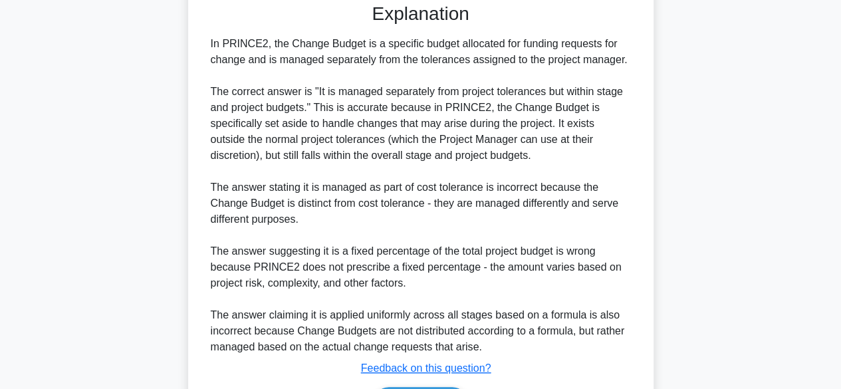
scroll to position [461, 0]
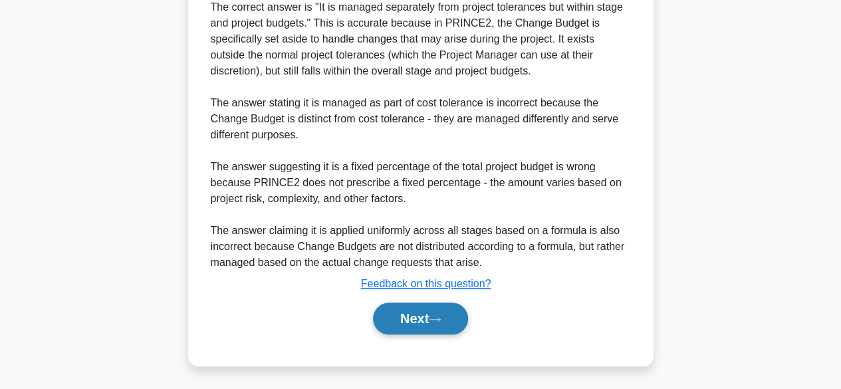
click at [440, 318] on icon at bounding box center [435, 319] width 11 height 4
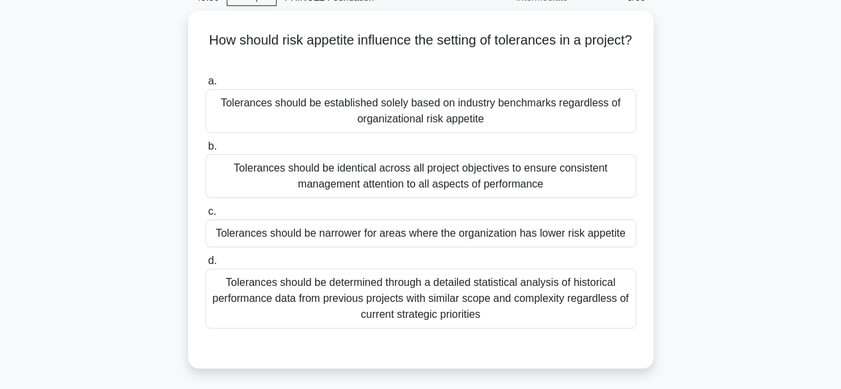
scroll to position [80, 0]
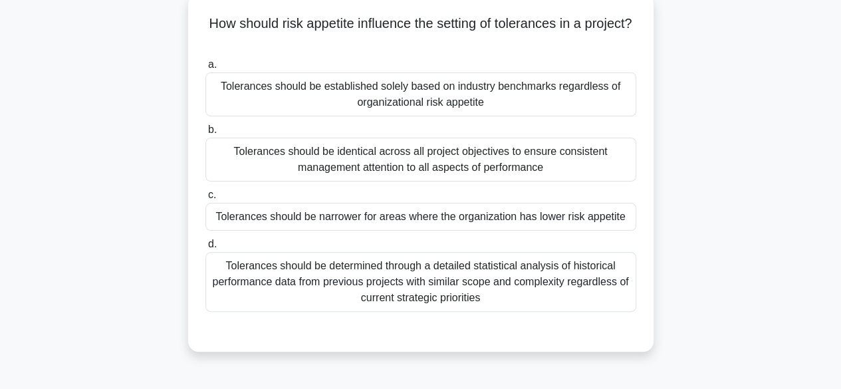
click at [501, 281] on div "Tolerances should be determined through a detailed statistical analysis of hist…" at bounding box center [420, 282] width 431 height 60
click at [205, 249] on input "d. Tolerances should be determined through a detailed statistical analysis of h…" at bounding box center [205, 244] width 0 height 9
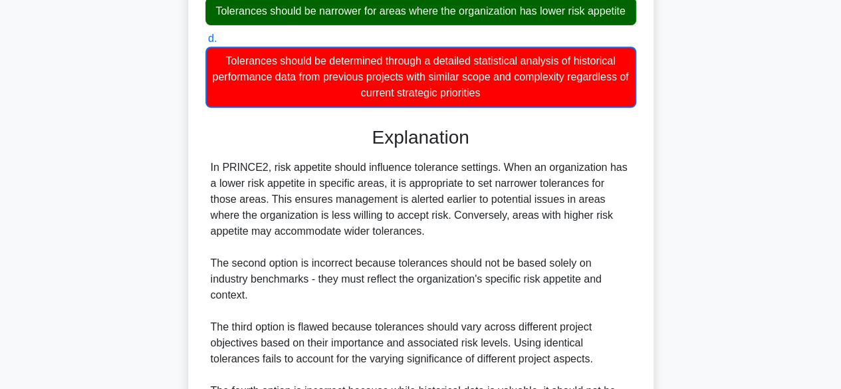
scroll to position [431, 0]
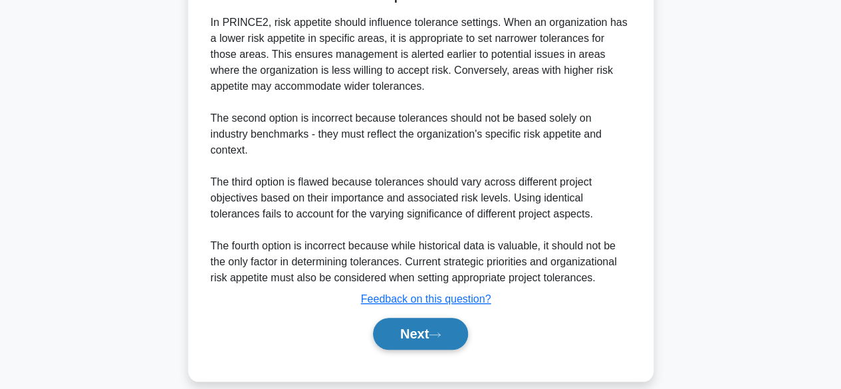
click at [434, 325] on button "Next" at bounding box center [420, 334] width 95 height 32
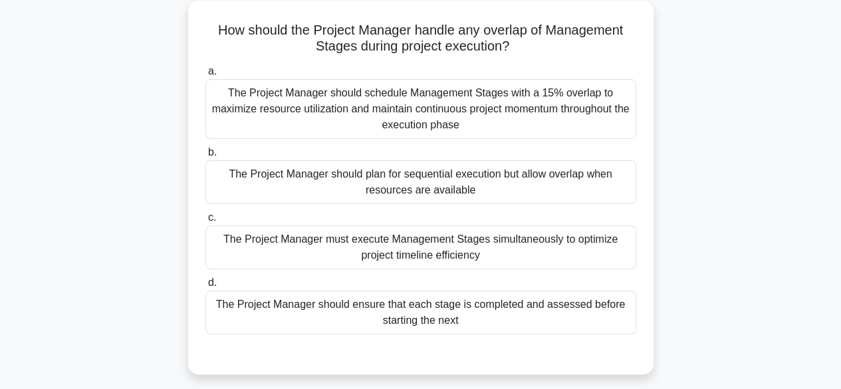
scroll to position [73, 0]
click at [405, 322] on div "The Project Manager should ensure that each stage is completed and assessed bef…" at bounding box center [420, 313] width 431 height 44
click at [205, 288] on input "d. The Project Manager should ensure that each stage is completed and assessed …" at bounding box center [205, 283] width 0 height 9
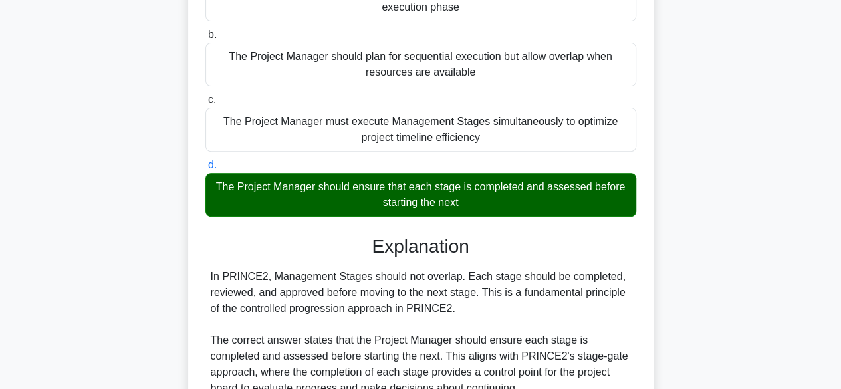
scroll to position [493, 0]
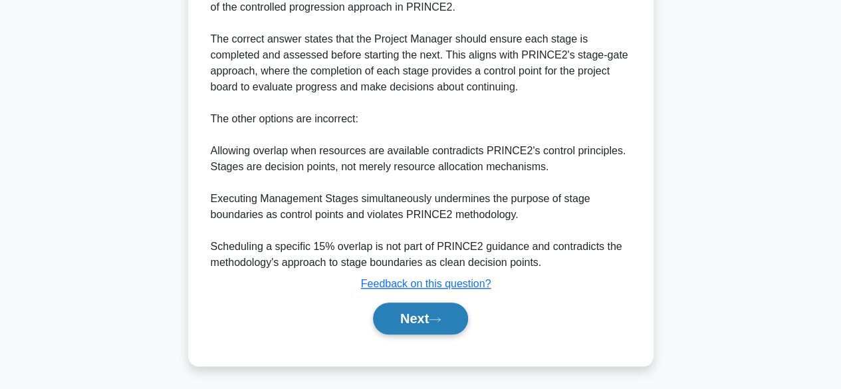
click at [430, 318] on button "Next" at bounding box center [420, 319] width 95 height 32
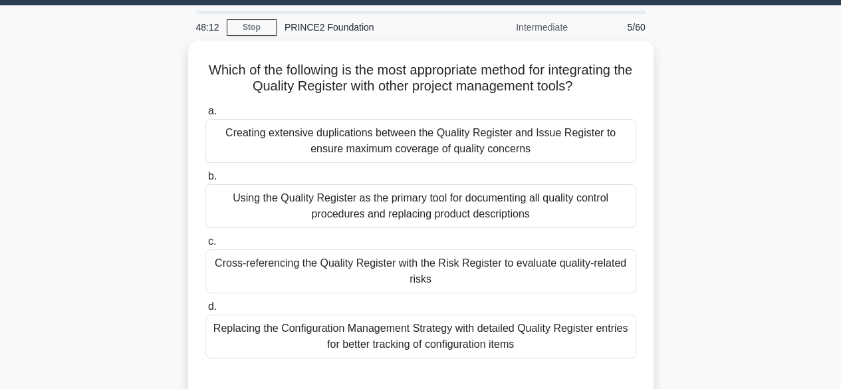
scroll to position [35, 0]
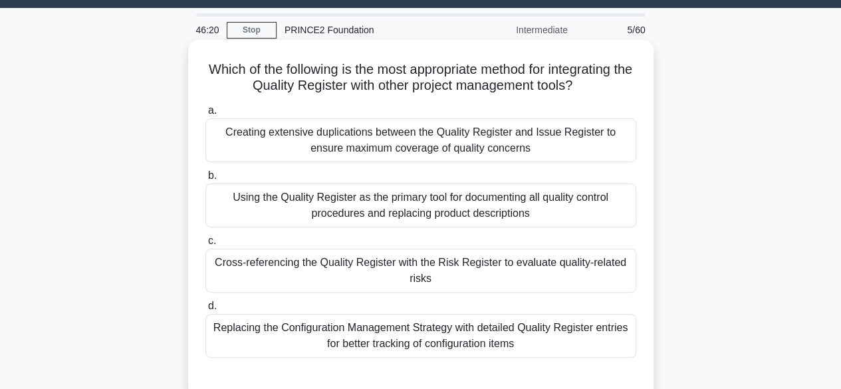
click at [362, 204] on div "Using the Quality Register as the primary tool for documenting all quality cont…" at bounding box center [420, 206] width 431 height 44
click at [205, 180] on input "b. Using the Quality Register as the primary tool for documenting all quality c…" at bounding box center [205, 176] width 0 height 9
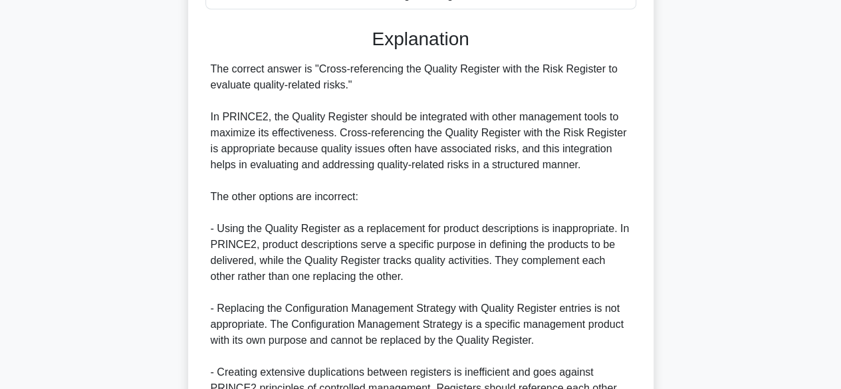
scroll to position [527, 0]
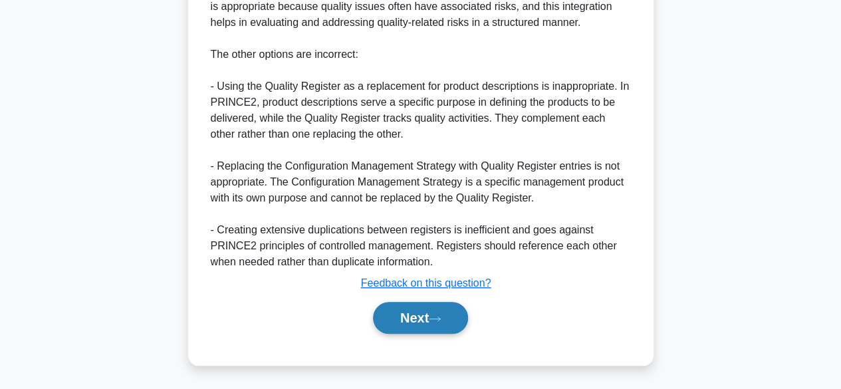
click at [394, 323] on button "Next" at bounding box center [420, 318] width 95 height 32
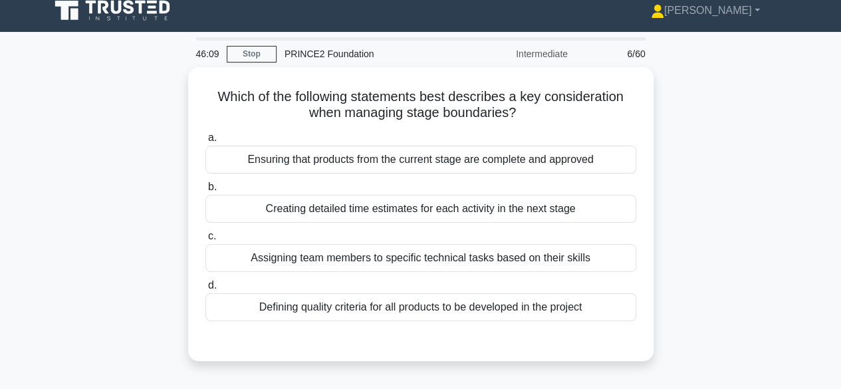
scroll to position [11, 0]
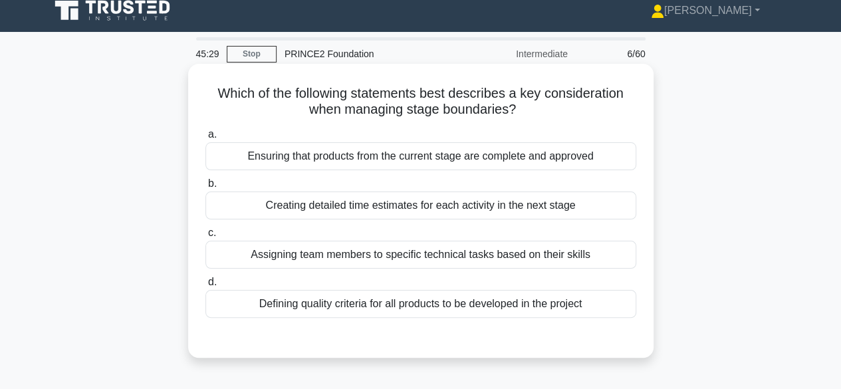
click at [402, 162] on div "Ensuring that products from the current stage are complete and approved" at bounding box center [420, 156] width 431 height 28
click at [205, 139] on input "a. Ensuring that products from the current stage are complete and approved" at bounding box center [205, 134] width 0 height 9
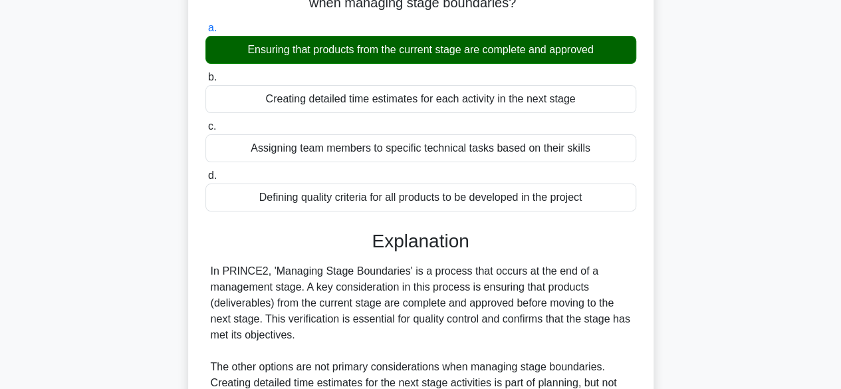
scroll to position [329, 0]
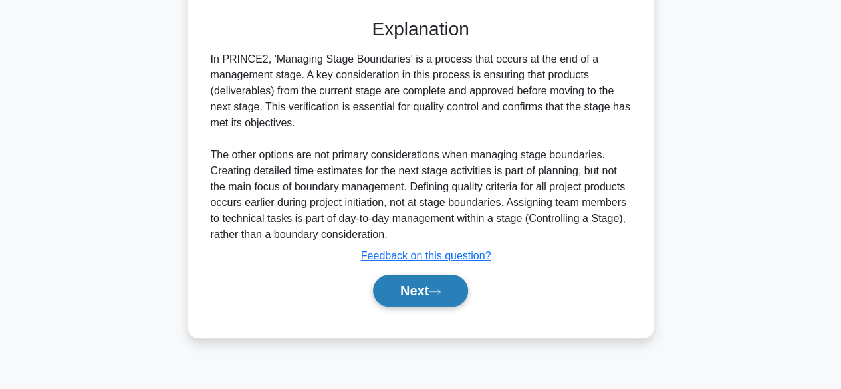
click at [395, 294] on button "Next" at bounding box center [420, 291] width 95 height 32
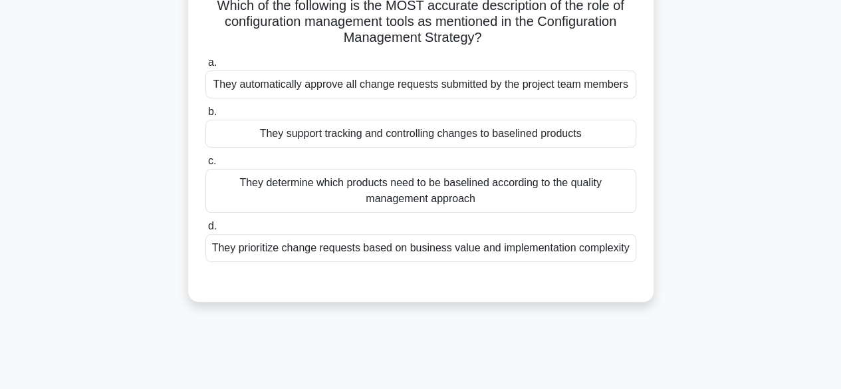
scroll to position [87, 0]
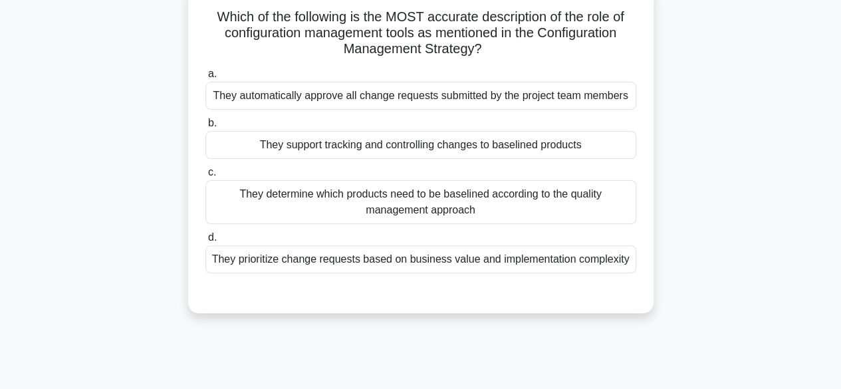
click at [423, 255] on div "They prioritize change requests based on business value and implementation comp…" at bounding box center [420, 259] width 431 height 28
click at [205, 242] on input "d. They prioritize change requests based on business value and implementation c…" at bounding box center [205, 237] width 0 height 9
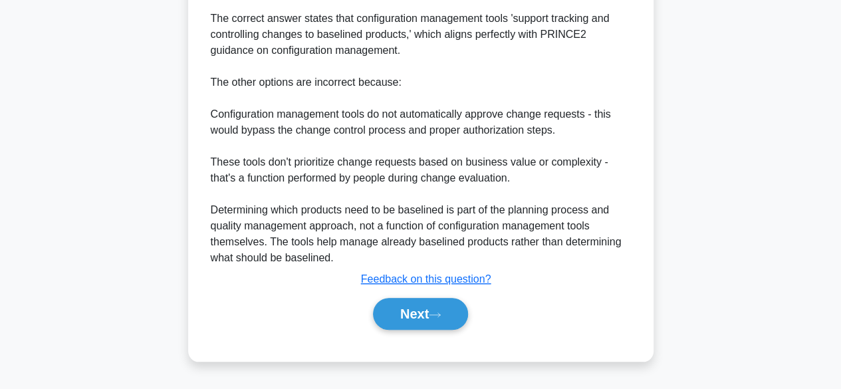
scroll to position [495, 0]
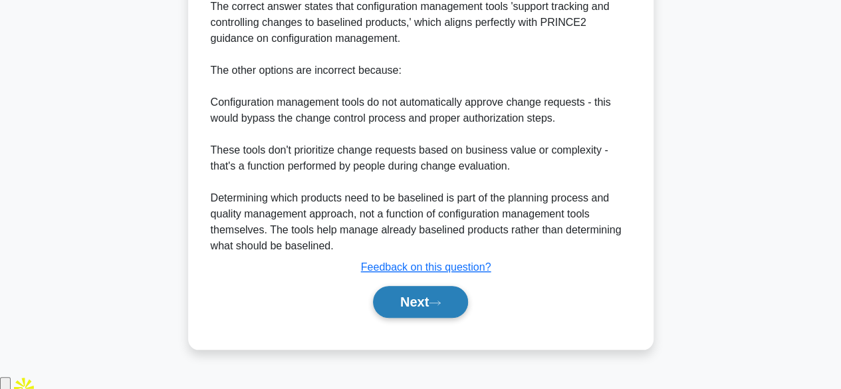
click at [439, 307] on icon at bounding box center [435, 302] width 12 height 7
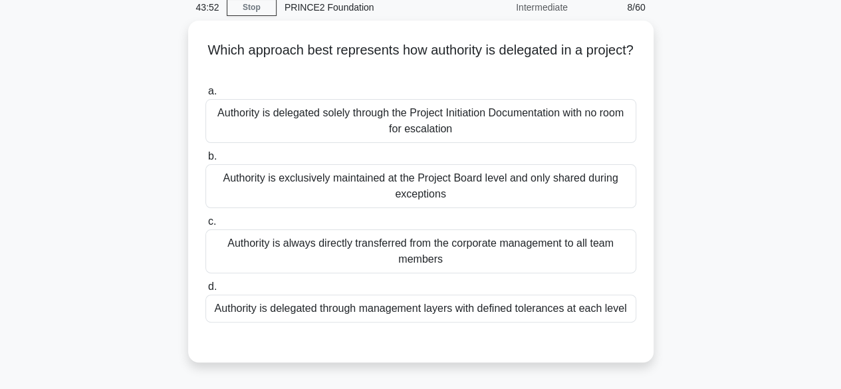
scroll to position [53, 0]
click at [477, 308] on div "Authority is delegated through management layers with defined tolerances at eac…" at bounding box center [420, 309] width 431 height 28
click at [205, 292] on input "d. Authority is delegated through management layers with defined tolerances at …" at bounding box center [205, 287] width 0 height 9
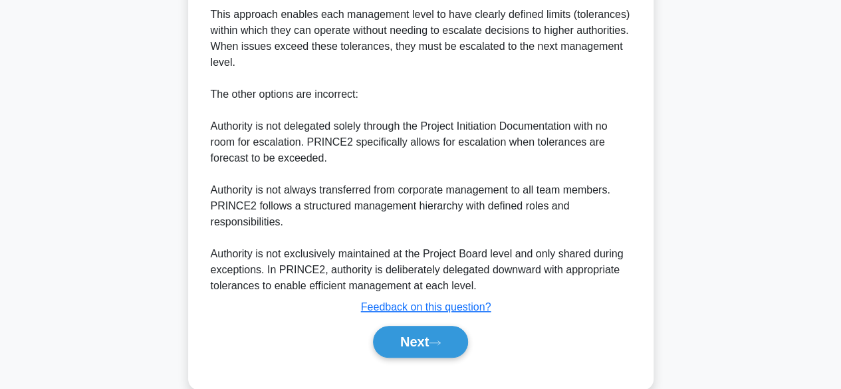
scroll to position [525, 0]
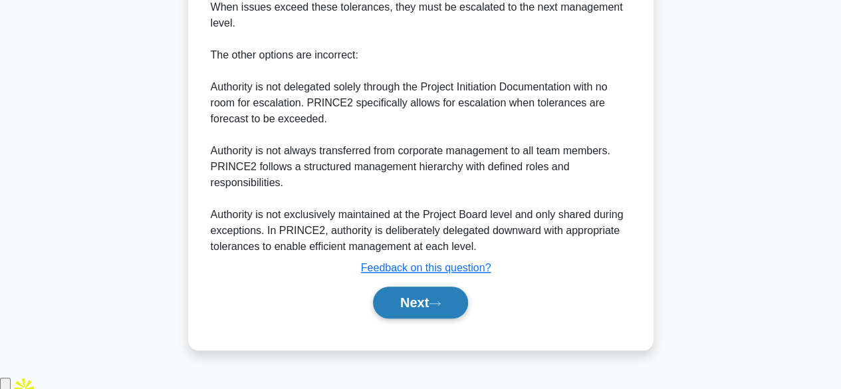
click at [399, 319] on button "Next" at bounding box center [420, 303] width 95 height 32
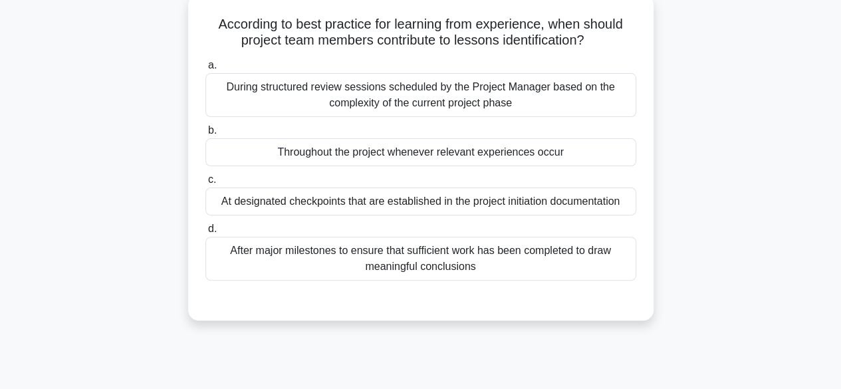
scroll to position [77, 0]
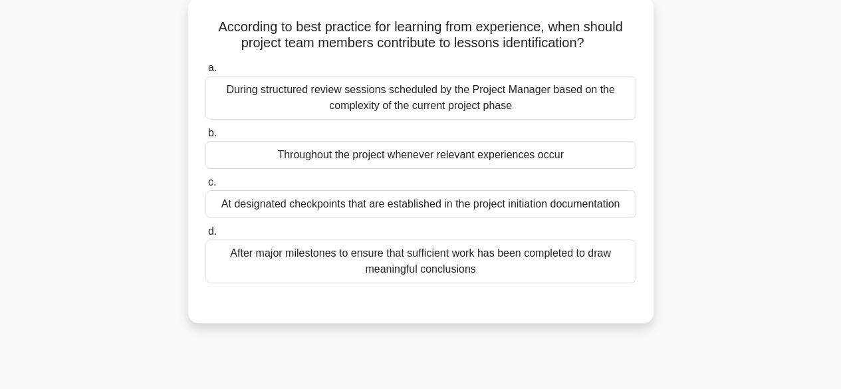
click at [503, 151] on div "Throughout the project whenever relevant experiences occur" at bounding box center [420, 155] width 431 height 28
click at [205, 138] on input "b. Throughout the project whenever relevant experiences occur" at bounding box center [205, 133] width 0 height 9
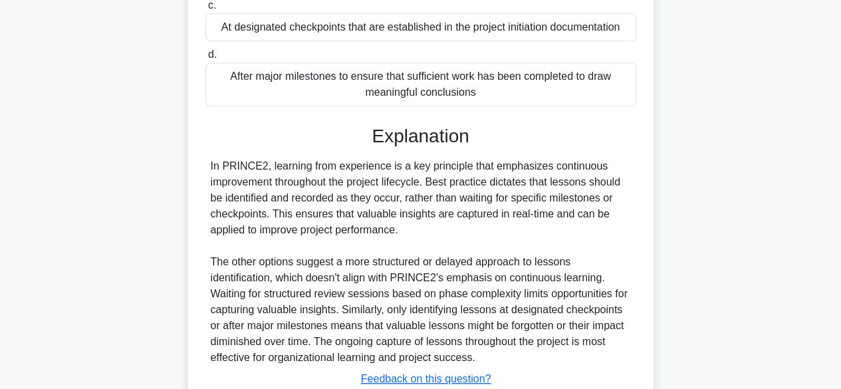
scroll to position [349, 0]
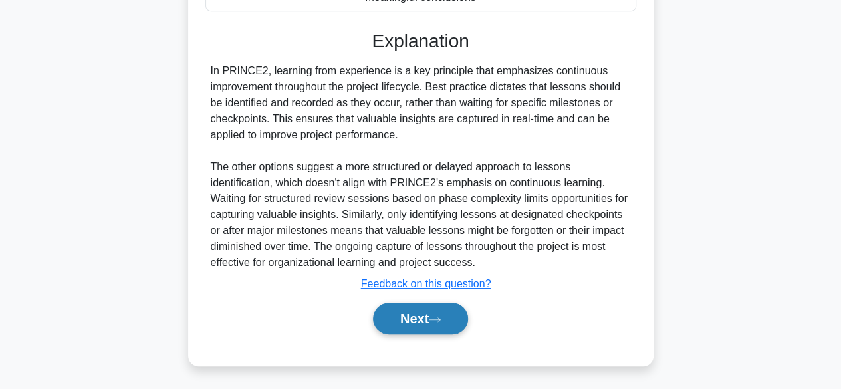
click at [389, 306] on button "Next" at bounding box center [420, 319] width 95 height 32
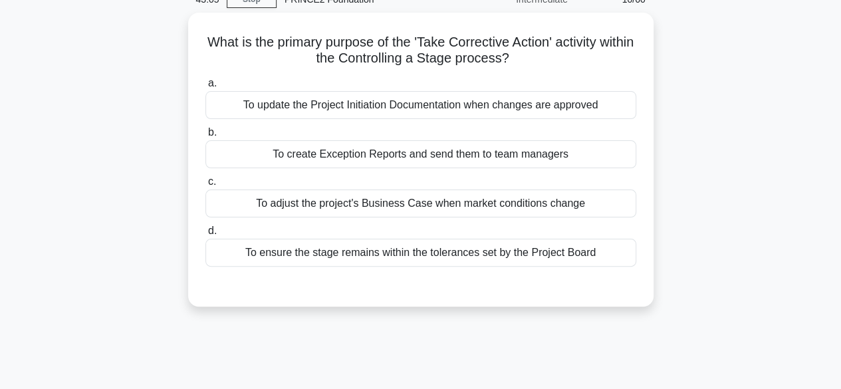
scroll to position [66, 0]
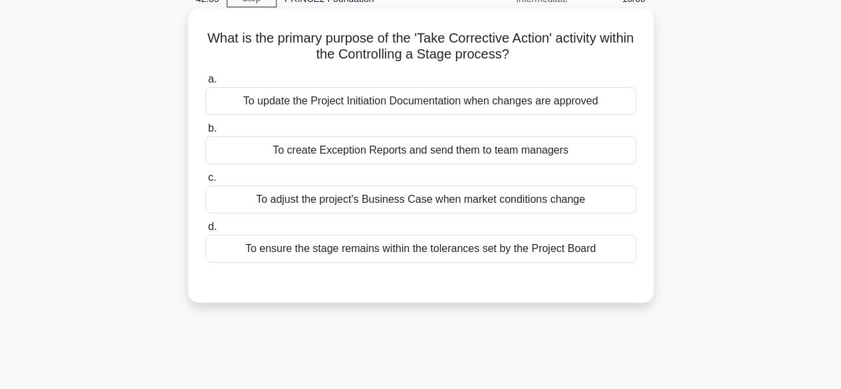
click at [510, 90] on div "To update the Project Initiation Documentation when changes are approved" at bounding box center [420, 101] width 431 height 28
click at [205, 84] on input "a. To update the Project Initiation Documentation when changes are approved" at bounding box center [205, 79] width 0 height 9
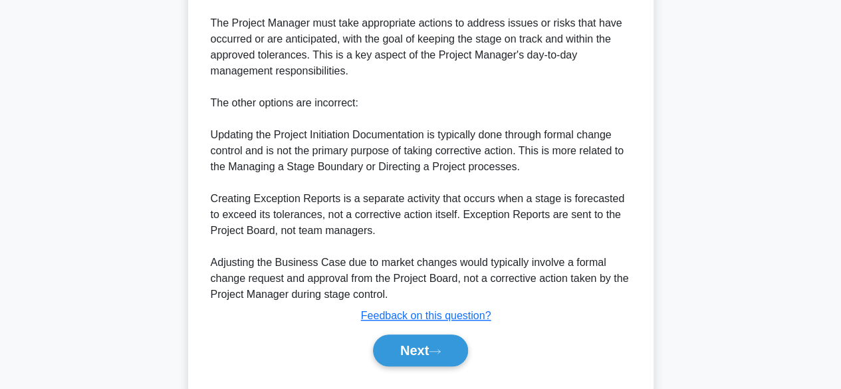
scroll to position [479, 0]
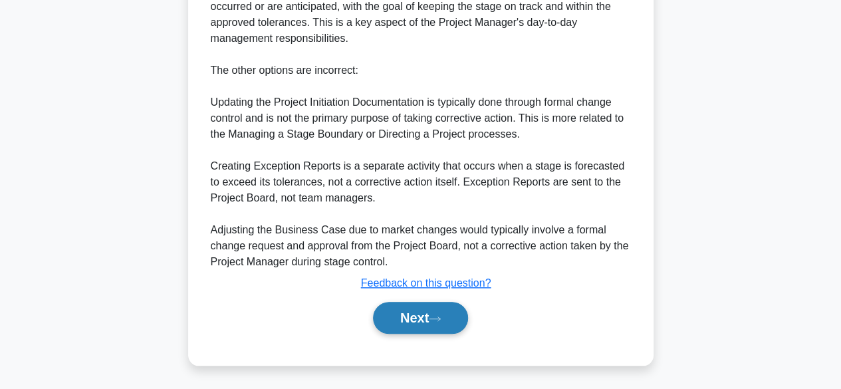
click at [427, 318] on button "Next" at bounding box center [420, 318] width 95 height 32
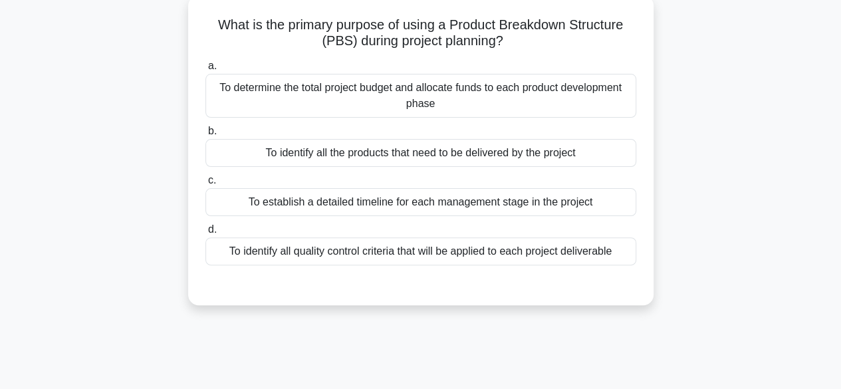
scroll to position [82, 0]
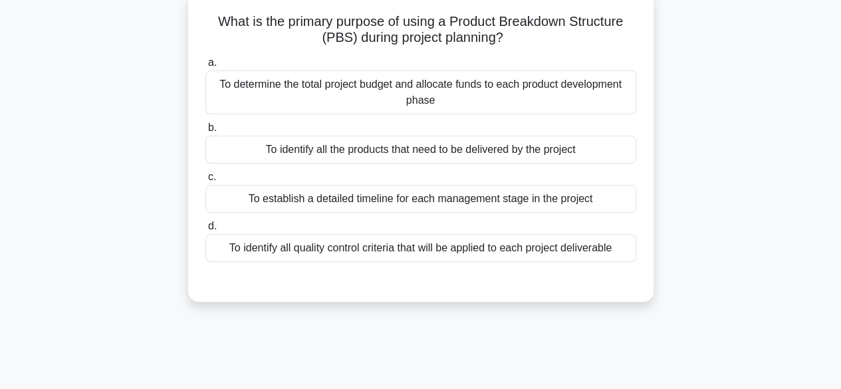
click at [477, 144] on div "To identify all the products that need to be delivered by the project" at bounding box center [420, 150] width 431 height 28
click at [205, 132] on input "b. To identify all the products that need to be delivered by the project" at bounding box center [205, 128] width 0 height 9
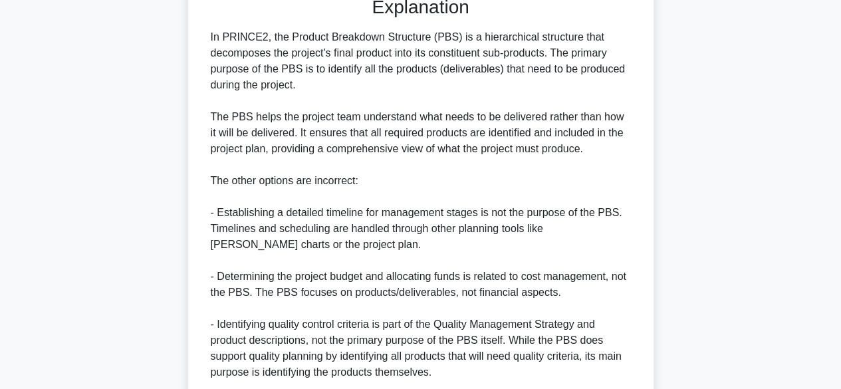
scroll to position [477, 0]
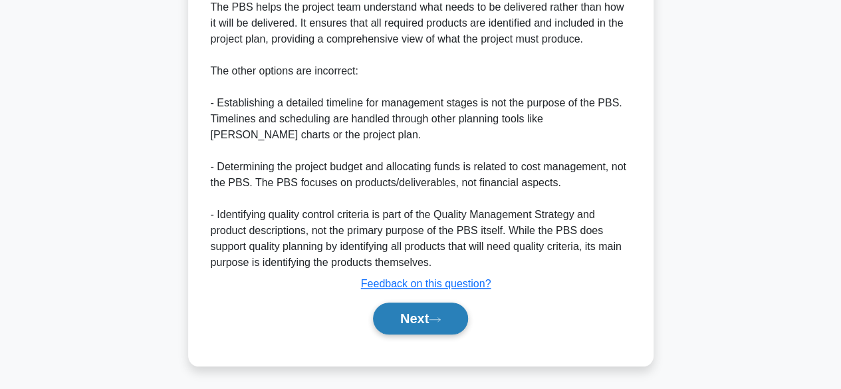
click at [421, 315] on button "Next" at bounding box center [420, 319] width 95 height 32
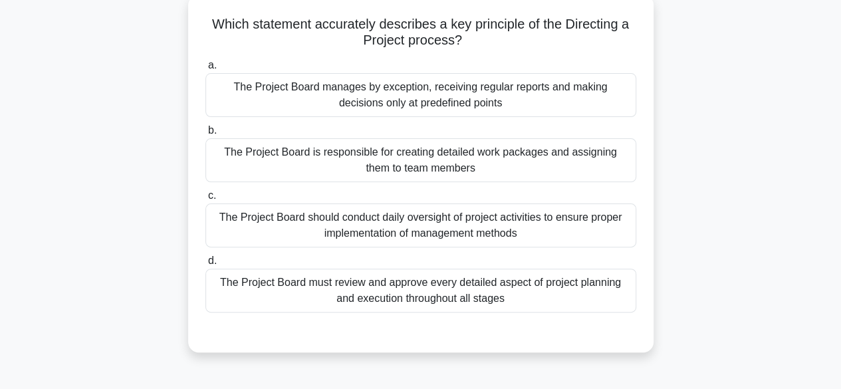
scroll to position [86, 0]
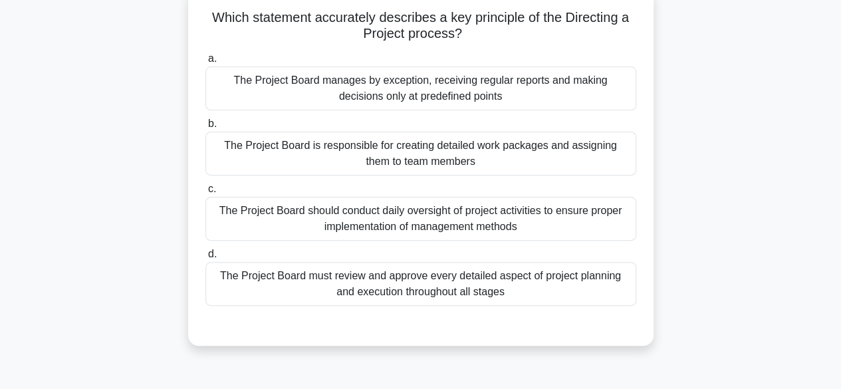
click at [462, 293] on div "The Project Board must review and approve every detailed aspect of project plan…" at bounding box center [420, 284] width 431 height 44
click at [205, 259] on input "d. The Project Board must review and approve every detailed aspect of project p…" at bounding box center [205, 254] width 0 height 9
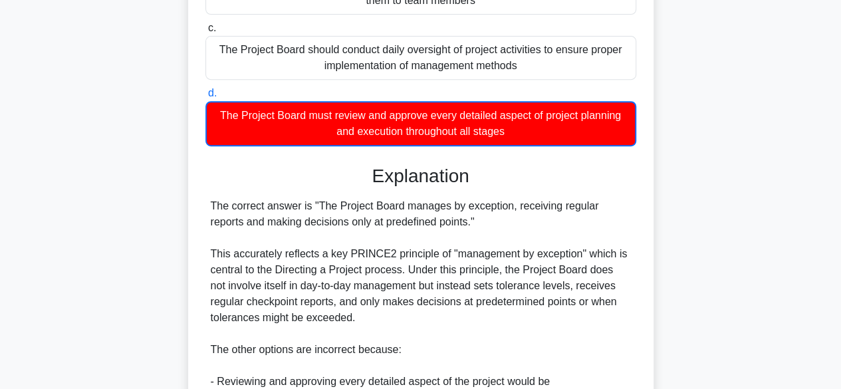
scroll to position [495, 0]
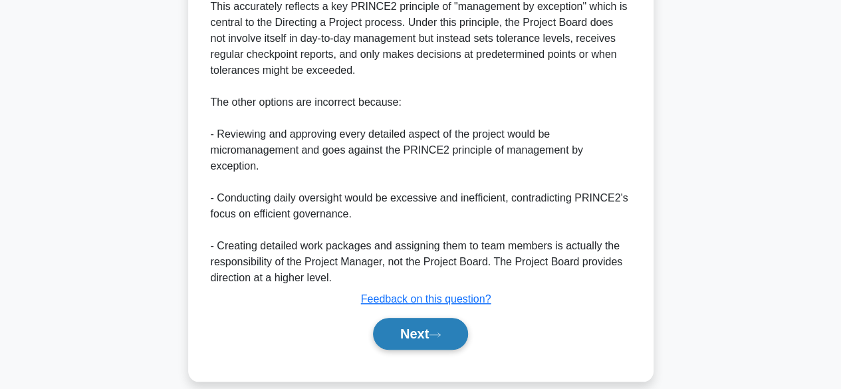
click at [416, 323] on button "Next" at bounding box center [420, 334] width 95 height 32
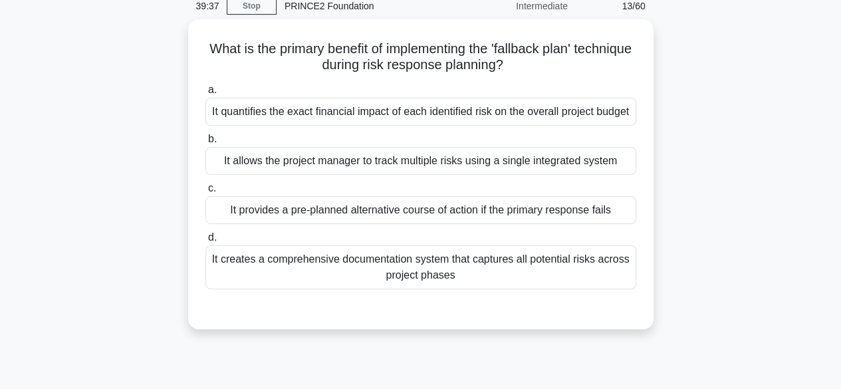
scroll to position [61, 0]
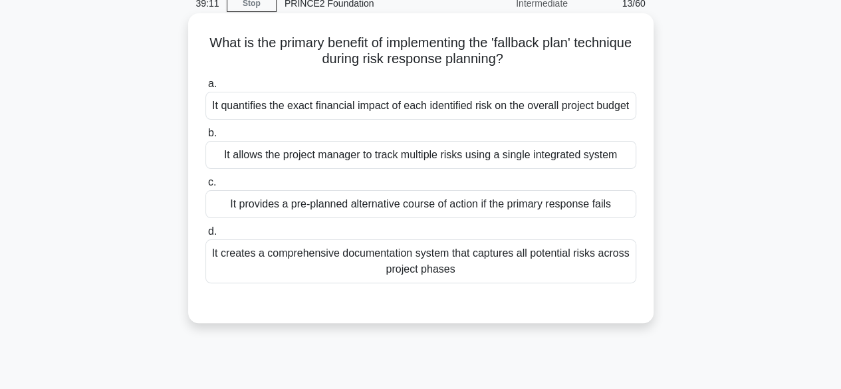
click at [427, 283] on div "It creates a comprehensive documentation system that captures all potential ris…" at bounding box center [420, 261] width 431 height 44
click at [205, 236] on input "d. It creates a comprehensive documentation system that captures all potential …" at bounding box center [205, 231] width 0 height 9
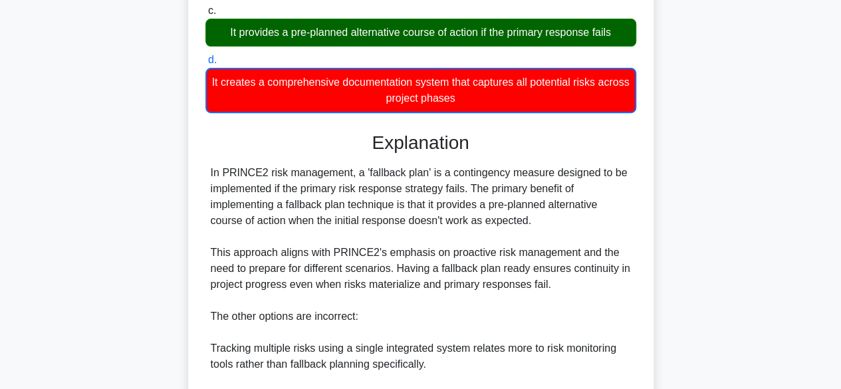
scroll to position [447, 0]
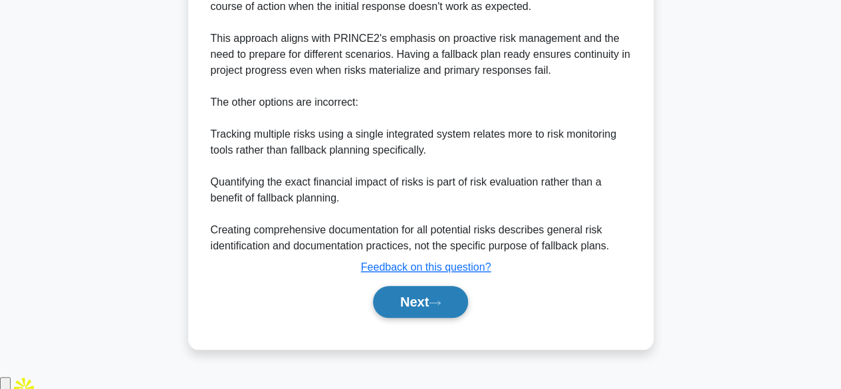
click at [384, 318] on button "Next" at bounding box center [420, 302] width 95 height 32
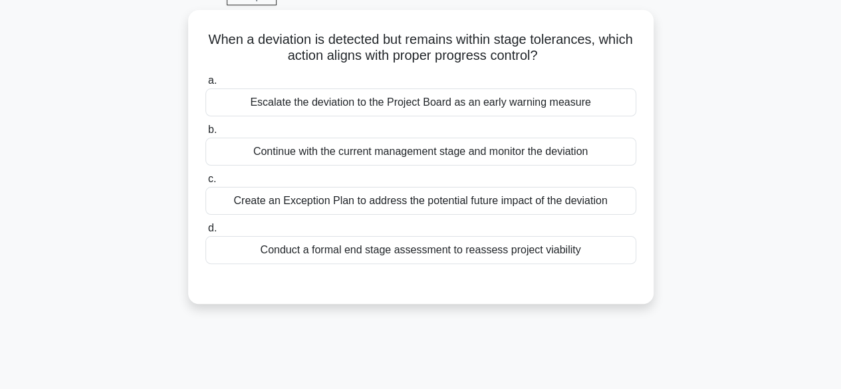
scroll to position [66, 0]
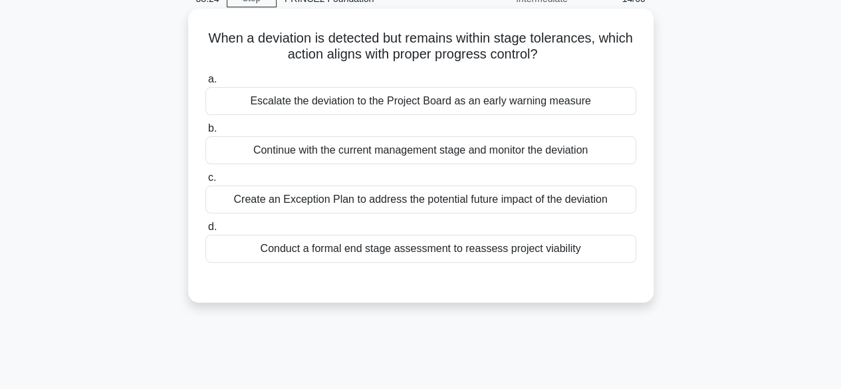
click at [426, 158] on div "Continue with the current management stage and monitor the deviation" at bounding box center [420, 150] width 431 height 28
click at [205, 133] on input "b. Continue with the current management stage and monitor the deviation" at bounding box center [205, 128] width 0 height 9
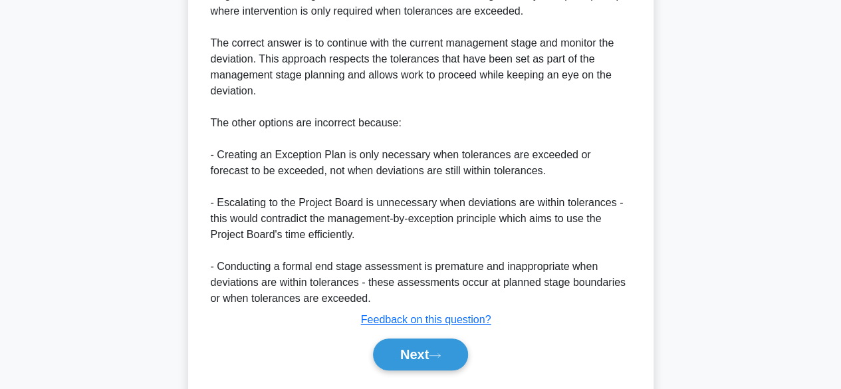
scroll to position [461, 0]
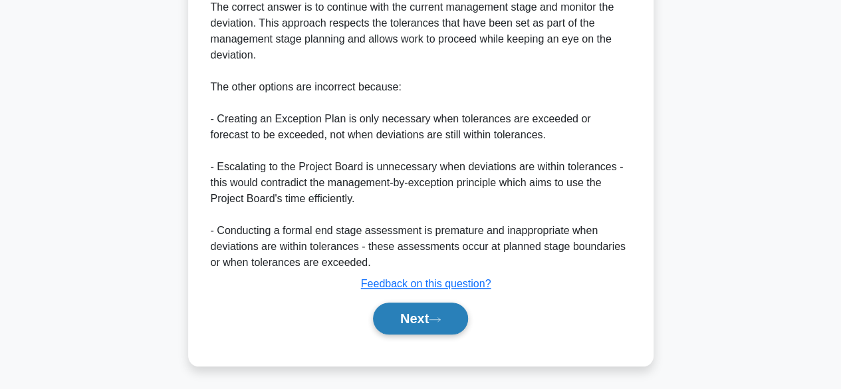
click at [403, 317] on button "Next" at bounding box center [420, 319] width 95 height 32
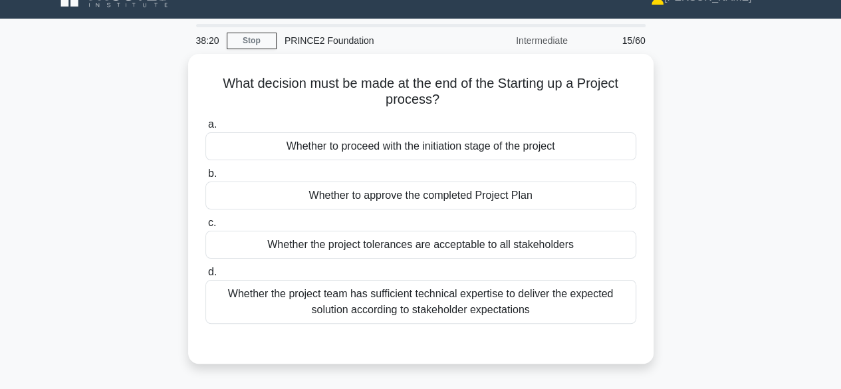
scroll to position [25, 0]
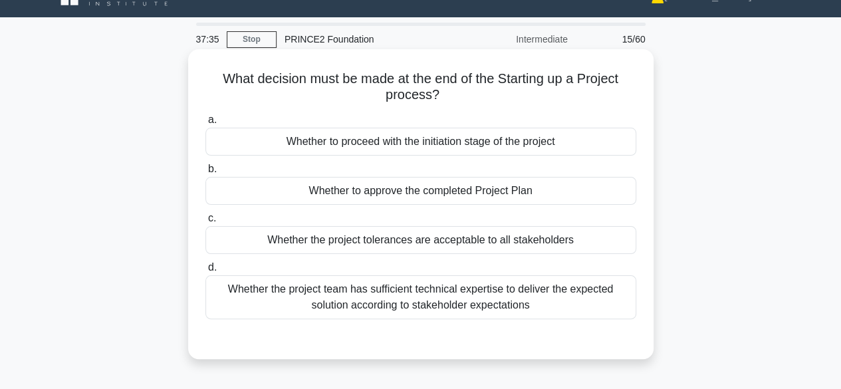
click at [491, 196] on div "Whether to approve the completed Project Plan" at bounding box center [420, 191] width 431 height 28
click at [205, 174] on input "b. Whether to approve the completed Project Plan" at bounding box center [205, 169] width 0 height 9
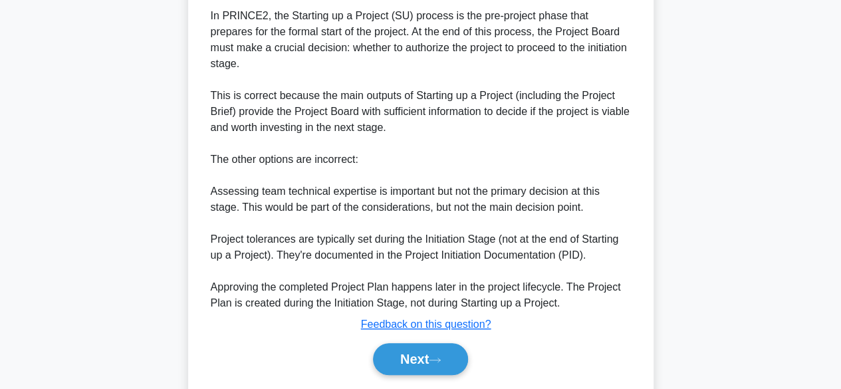
scroll to position [431, 0]
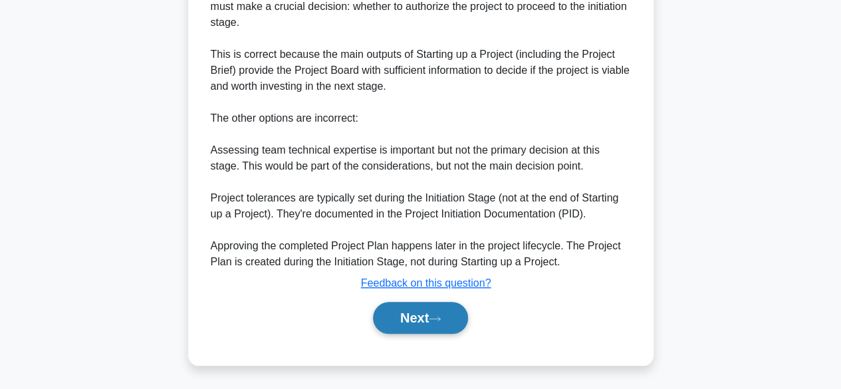
click at [436, 312] on button "Next" at bounding box center [420, 318] width 95 height 32
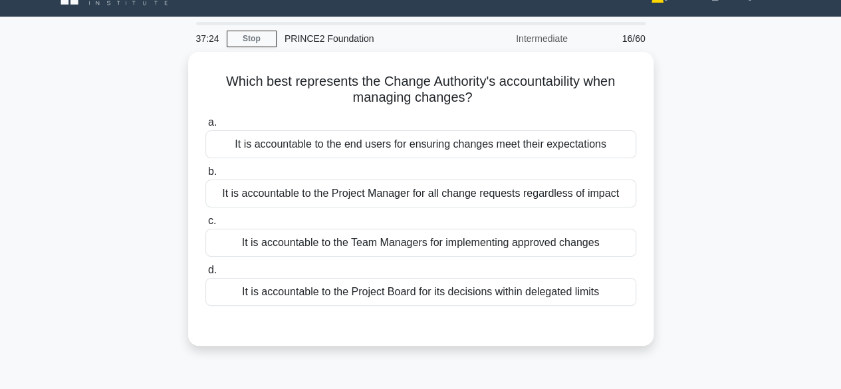
scroll to position [23, 0]
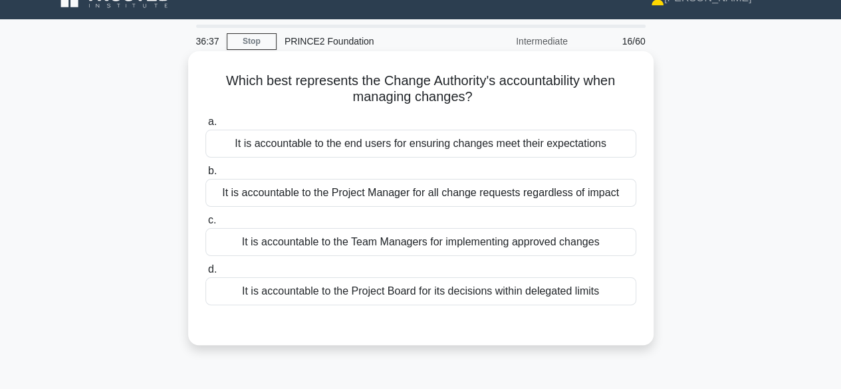
click at [495, 287] on div "It is accountable to the Project Board for its decisions within delegated limits" at bounding box center [420, 291] width 431 height 28
click at [205, 274] on input "d. It is accountable to the Project Board for its decisions within delegated li…" at bounding box center [205, 269] width 0 height 9
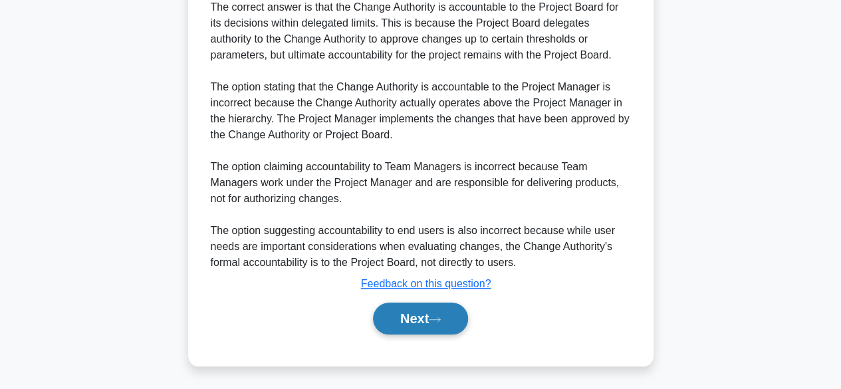
click at [400, 309] on button "Next" at bounding box center [420, 319] width 95 height 32
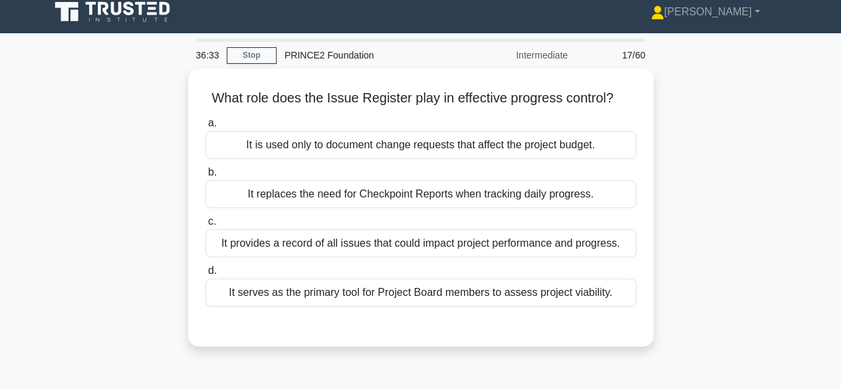
scroll to position [10, 0]
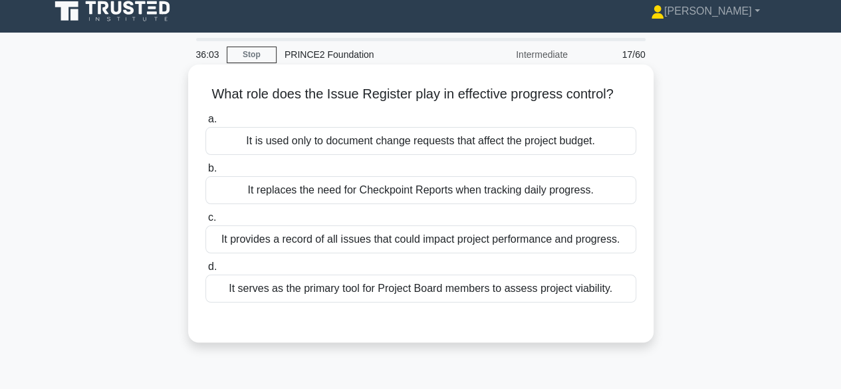
click at [509, 239] on div "It provides a record of all issues that could impact project performance and pr…" at bounding box center [420, 239] width 431 height 28
click at [205, 222] on input "c. It provides a record of all issues that could impact project performance and…" at bounding box center [205, 217] width 0 height 9
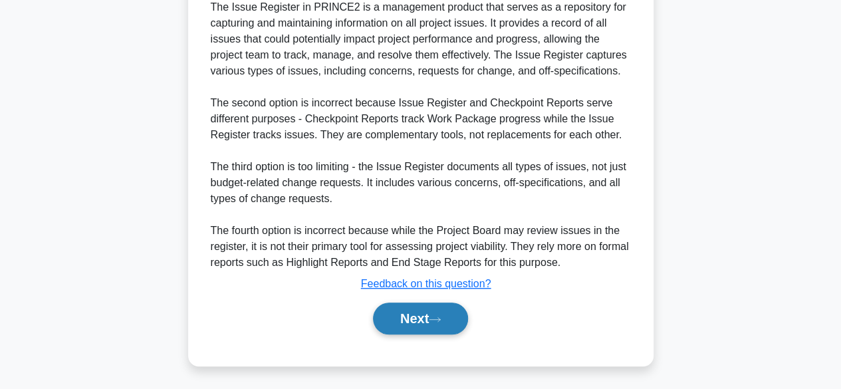
click at [408, 317] on button "Next" at bounding box center [420, 319] width 95 height 32
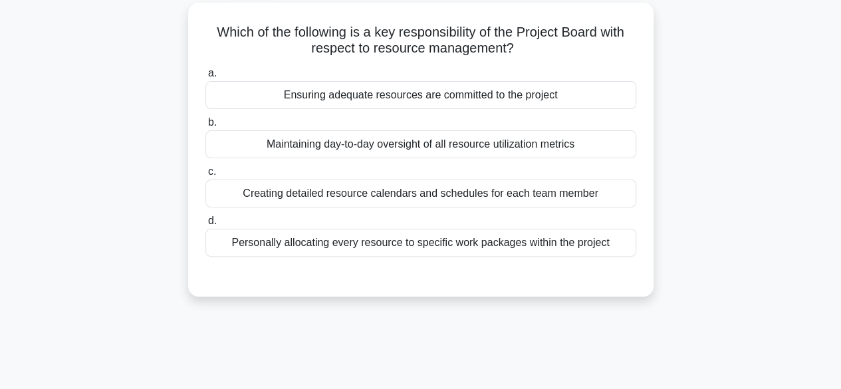
scroll to position [76, 0]
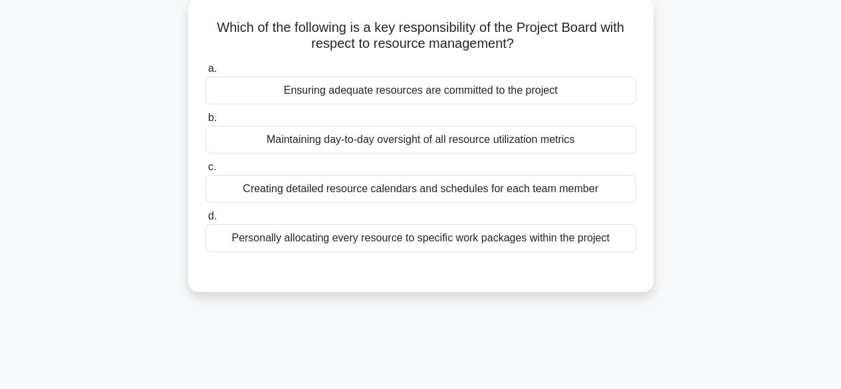
click at [481, 240] on div "Personally allocating every resource to specific work packages within the proje…" at bounding box center [420, 238] width 431 height 28
click at [205, 221] on input "d. Personally allocating every resource to specific work packages within the pr…" at bounding box center [205, 216] width 0 height 9
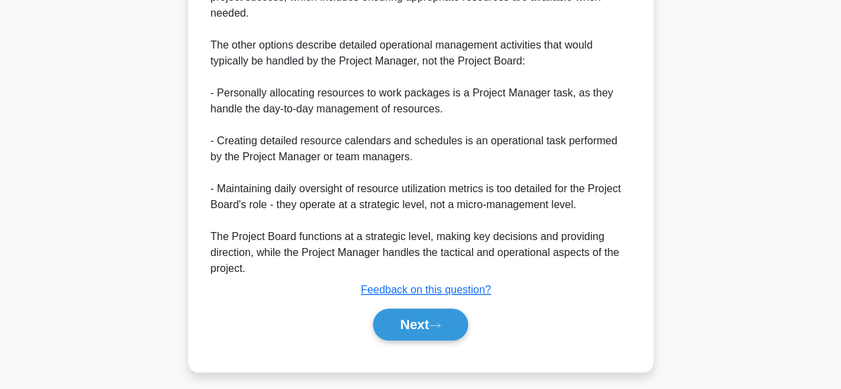
scroll to position [479, 0]
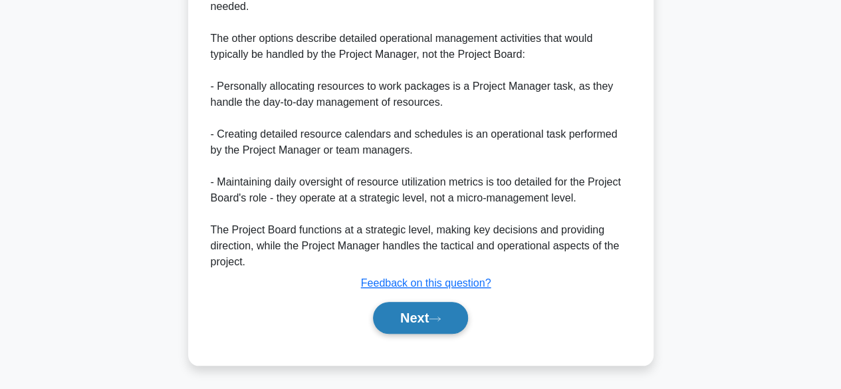
click at [387, 319] on button "Next" at bounding box center [420, 318] width 95 height 32
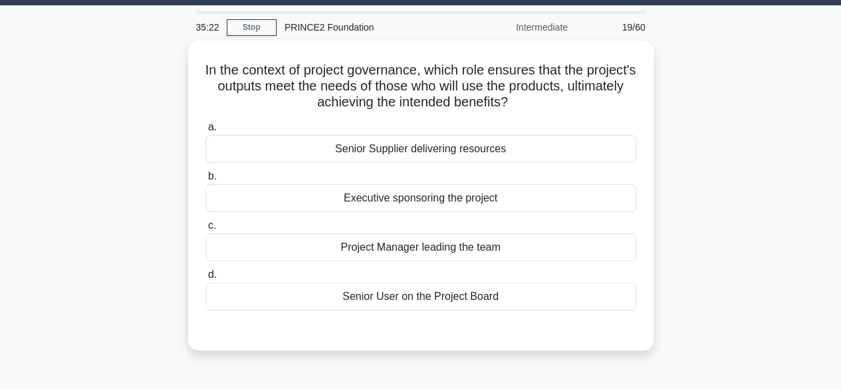
scroll to position [37, 0]
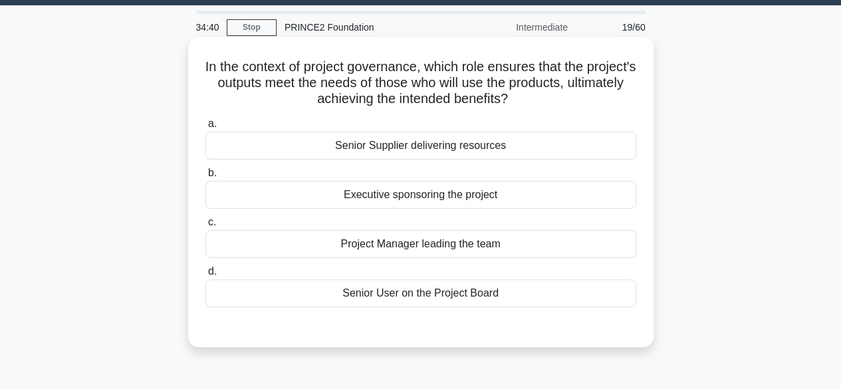
click at [469, 147] on div "Senior Supplier delivering resources" at bounding box center [420, 146] width 431 height 28
click at [205, 128] on input "a. Senior Supplier delivering resources" at bounding box center [205, 124] width 0 height 9
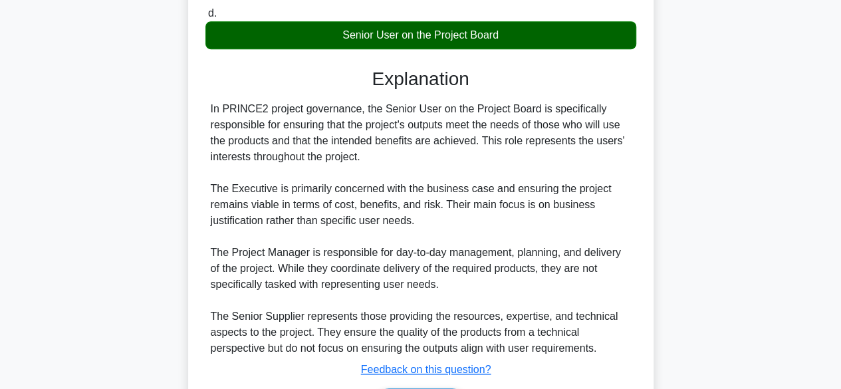
scroll to position [383, 0]
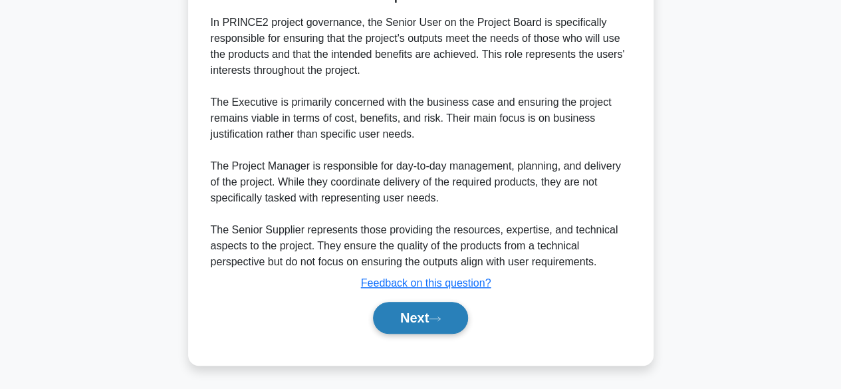
click at [440, 317] on icon at bounding box center [435, 319] width 11 height 4
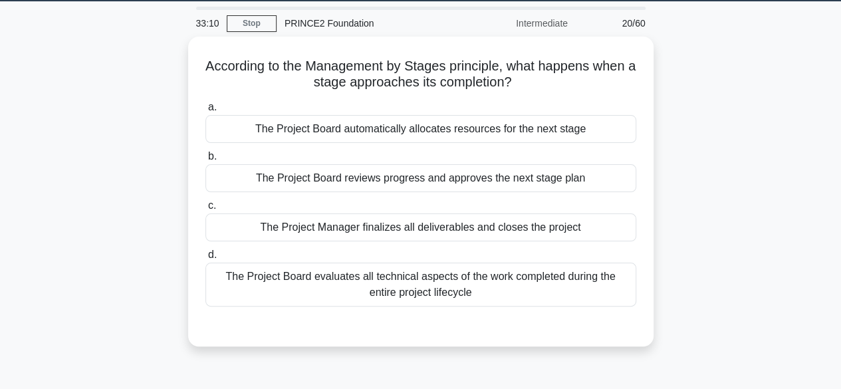
scroll to position [43, 0]
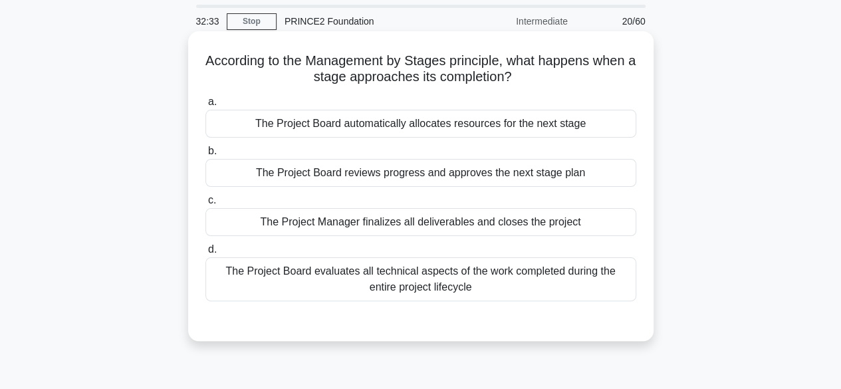
click at [512, 171] on div "The Project Board reviews progress and approves the next stage plan" at bounding box center [420, 173] width 431 height 28
click at [205, 156] on input "b. The Project Board reviews progress and approves the next stage plan" at bounding box center [205, 151] width 0 height 9
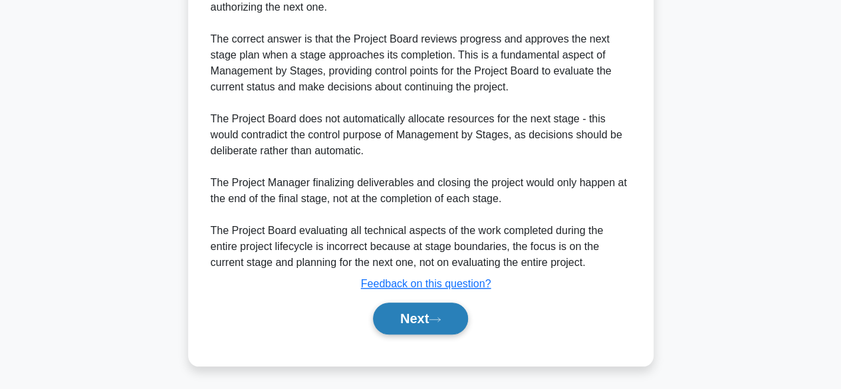
click at [395, 326] on button "Next" at bounding box center [420, 319] width 95 height 32
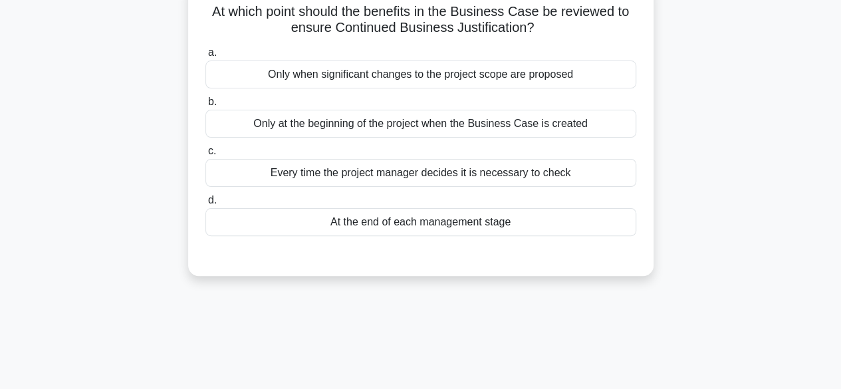
scroll to position [94, 0]
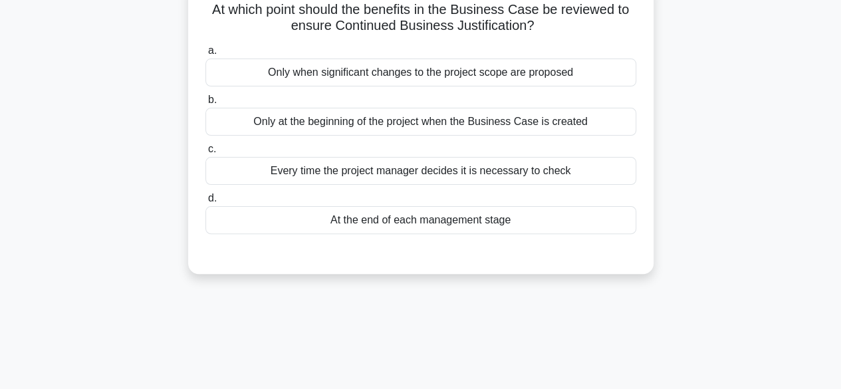
click at [487, 223] on div "At the end of each management stage" at bounding box center [420, 220] width 431 height 28
click at [205, 203] on input "d. At the end of each management stage" at bounding box center [205, 198] width 0 height 9
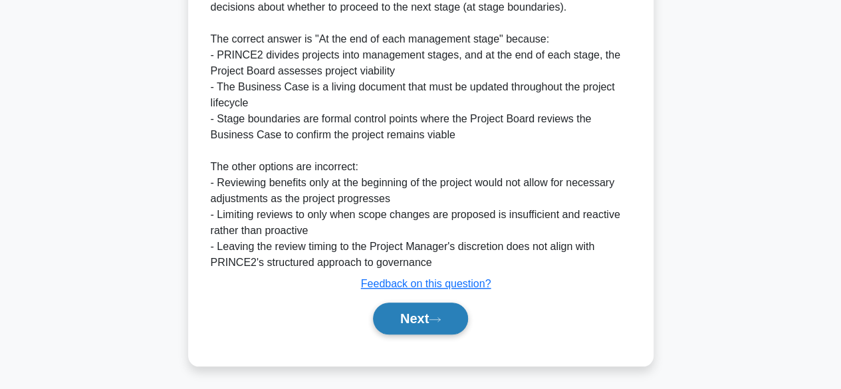
click at [396, 319] on button "Next" at bounding box center [420, 319] width 95 height 32
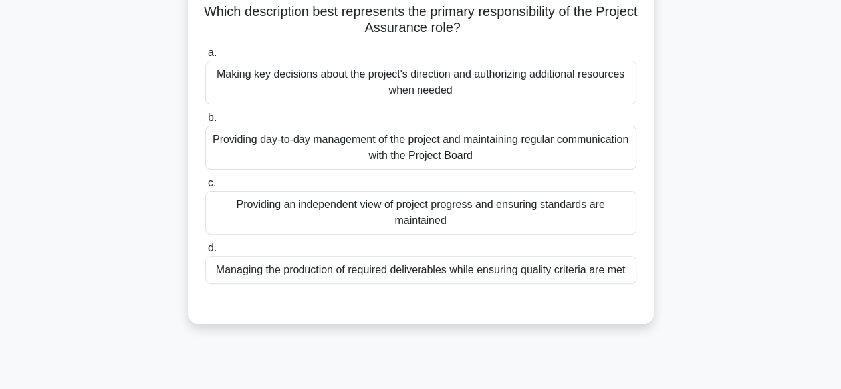
scroll to position [86, 0]
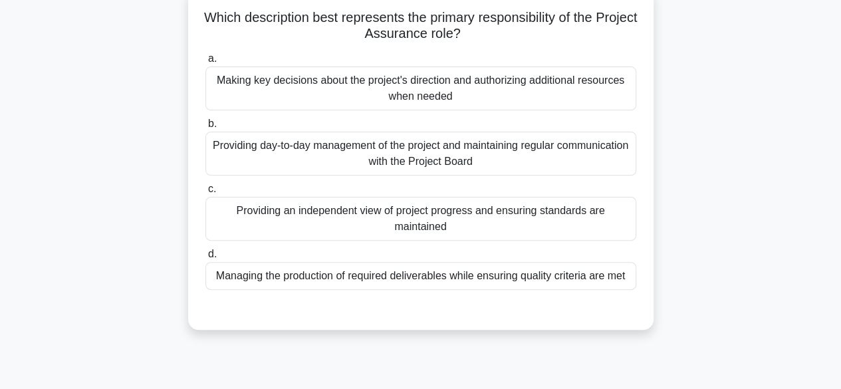
click at [455, 271] on div "Managing the production of required deliverables while ensuring quality criteri…" at bounding box center [420, 276] width 431 height 28
click at [205, 259] on input "d. Managing the production of required deliverables while ensuring quality crit…" at bounding box center [205, 254] width 0 height 9
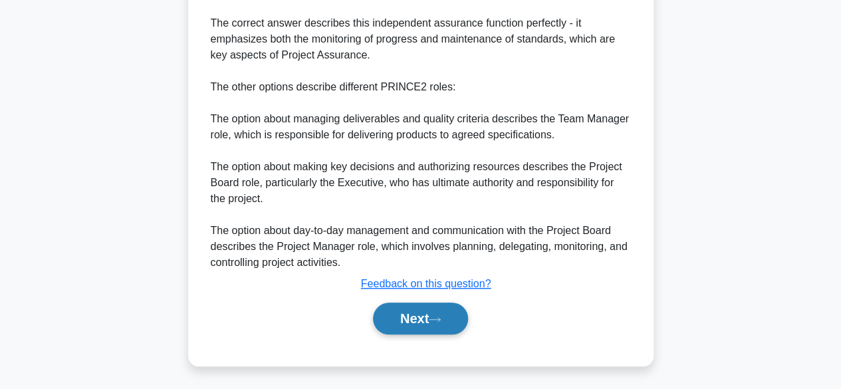
click at [403, 334] on button "Next" at bounding box center [420, 319] width 95 height 32
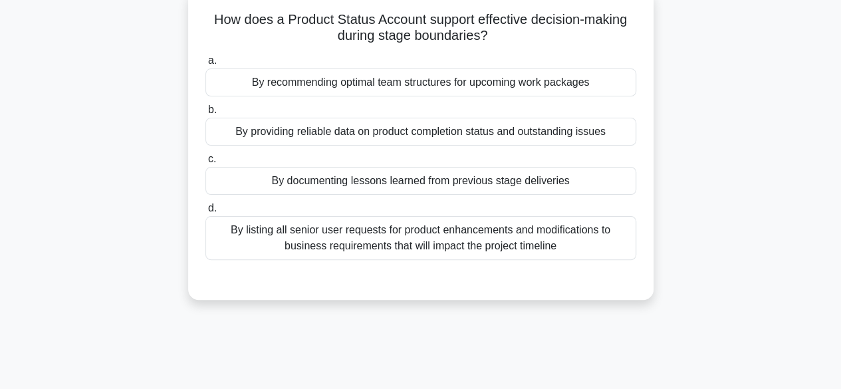
scroll to position [88, 0]
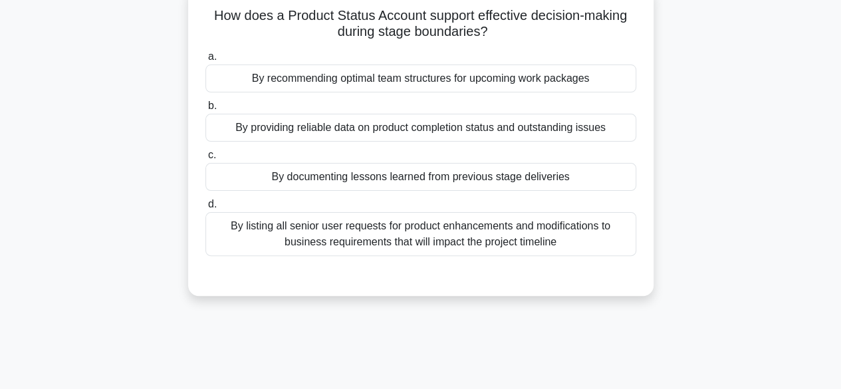
click at [505, 177] on div "By documenting lessons learned from previous stage deliveries" at bounding box center [420, 177] width 431 height 28
click at [205, 160] on input "c. By documenting lessons learned from previous stage deliveries" at bounding box center [205, 155] width 0 height 9
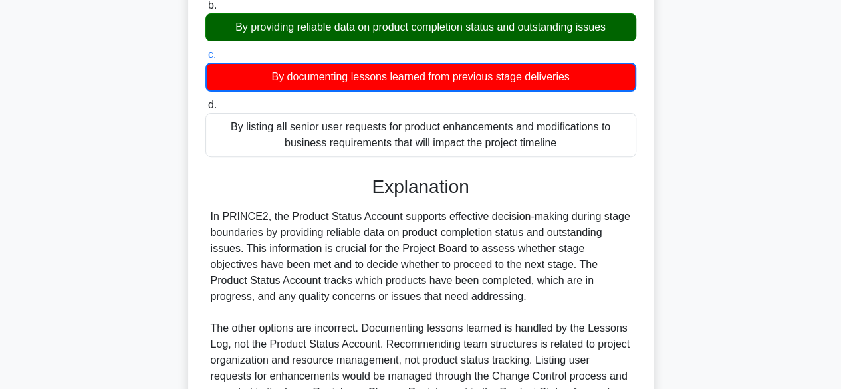
scroll to position [329, 0]
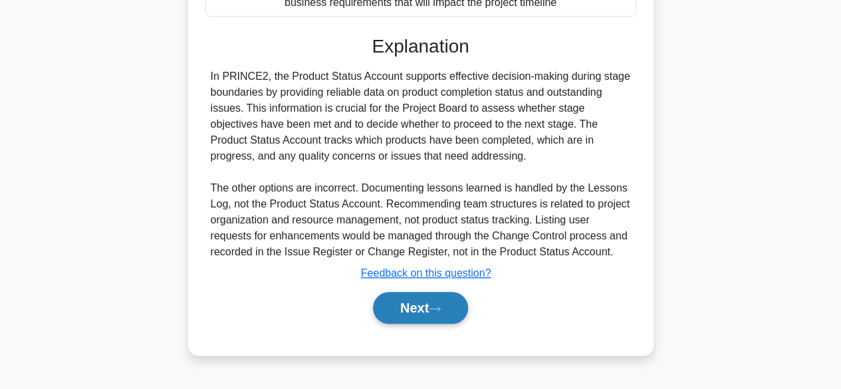
click at [384, 315] on button "Next" at bounding box center [420, 308] width 95 height 32
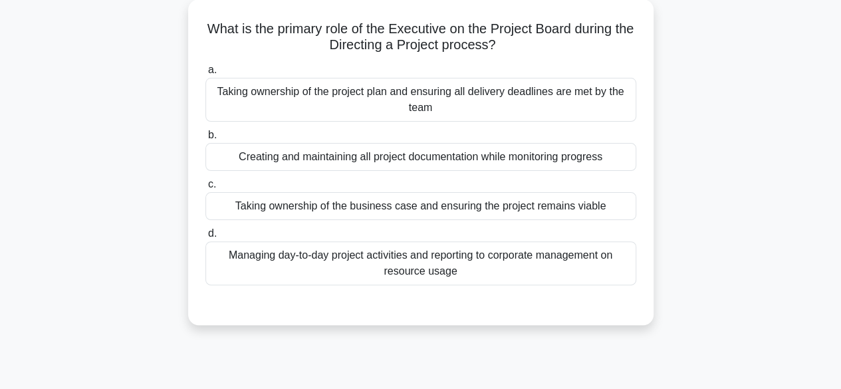
scroll to position [79, 0]
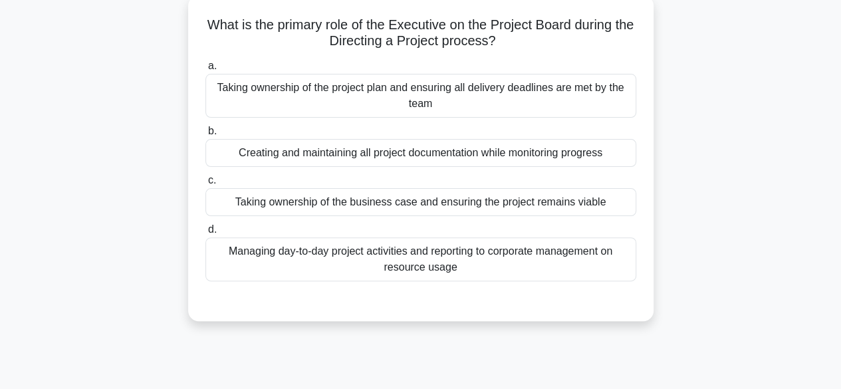
click at [490, 201] on div "Taking ownership of the business case and ensuring the project remains viable" at bounding box center [420, 202] width 431 height 28
click at [205, 185] on input "c. Taking ownership of the business case and ensuring the project remains viable" at bounding box center [205, 180] width 0 height 9
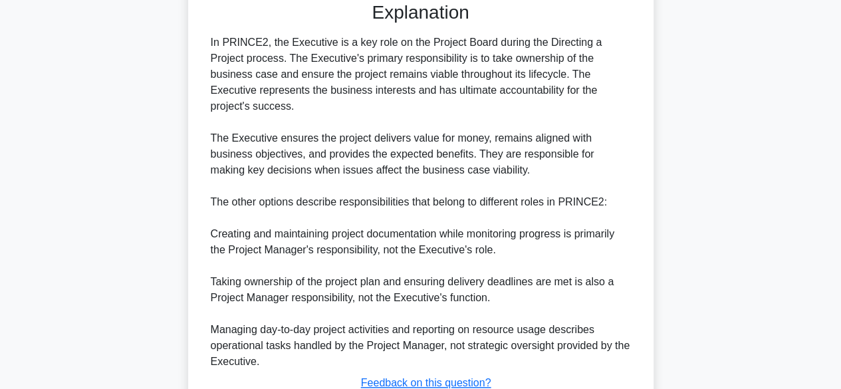
scroll to position [461, 0]
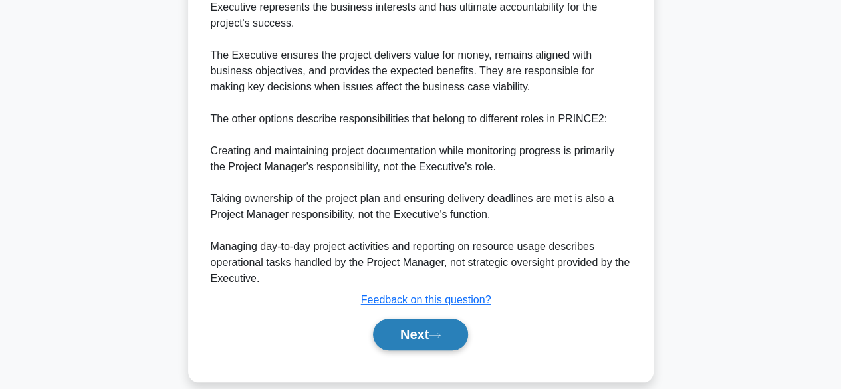
click at [394, 321] on button "Next" at bounding box center [420, 335] width 95 height 32
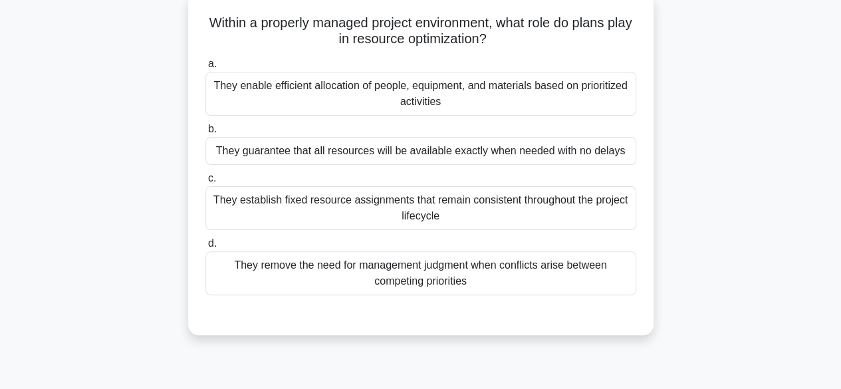
scroll to position [89, 0]
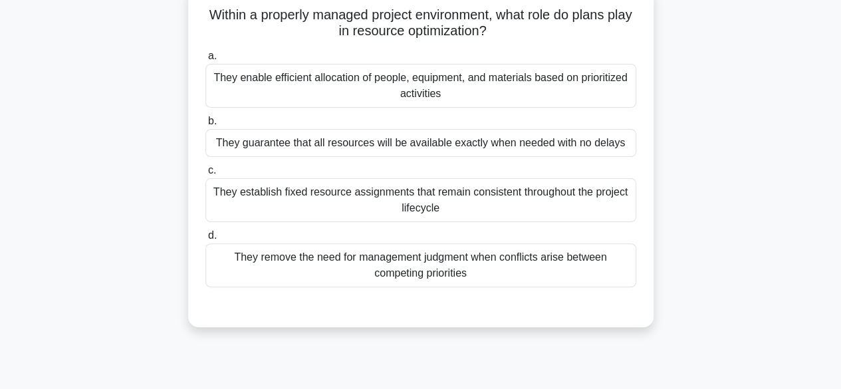
click at [492, 91] on div "They enable efficient allocation of people, equipment, and materials based on p…" at bounding box center [420, 86] width 431 height 44
click at [205, 61] on input "a. They enable efficient allocation of people, equipment, and materials based o…" at bounding box center [205, 56] width 0 height 9
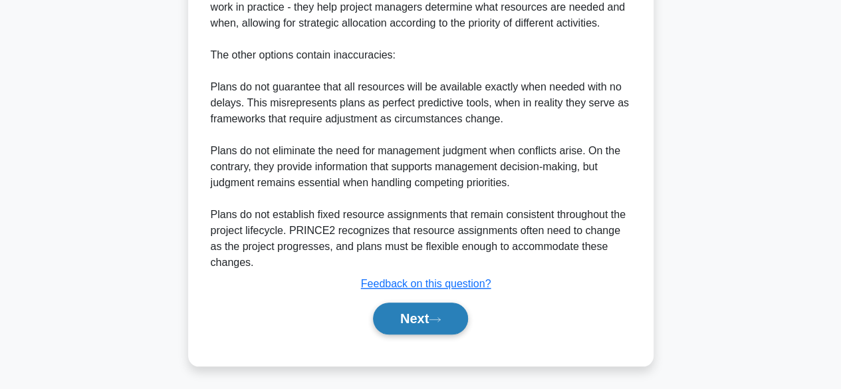
click at [391, 310] on button "Next" at bounding box center [420, 319] width 95 height 32
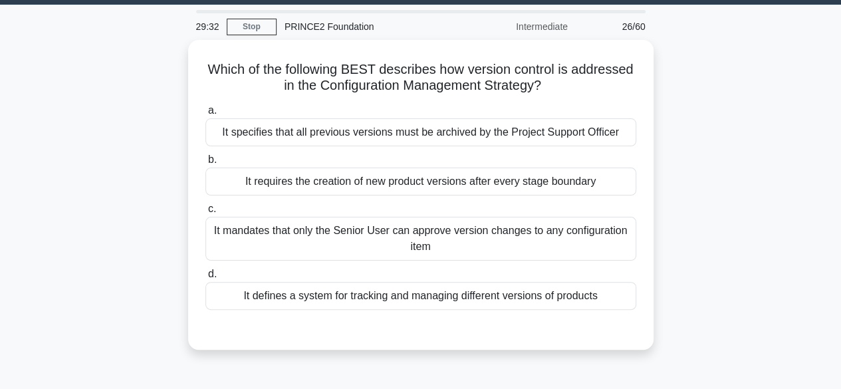
scroll to position [48, 0]
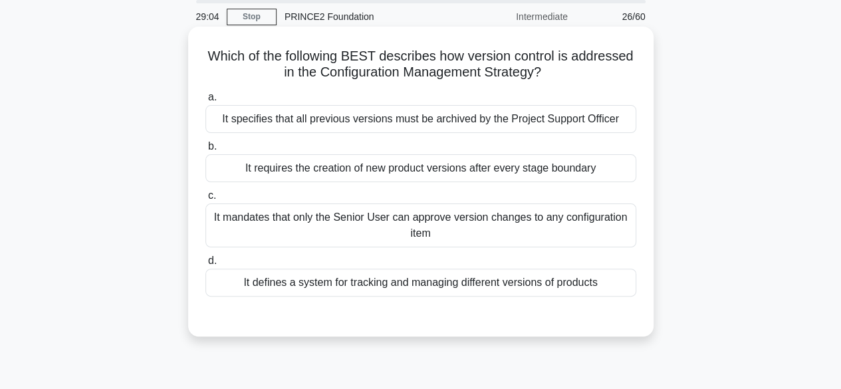
click at [460, 229] on div "It mandates that only the Senior User can approve version changes to any config…" at bounding box center [420, 225] width 431 height 44
click at [205, 200] on input "c. It mandates that only the Senior User can approve version changes to any con…" at bounding box center [205, 196] width 0 height 9
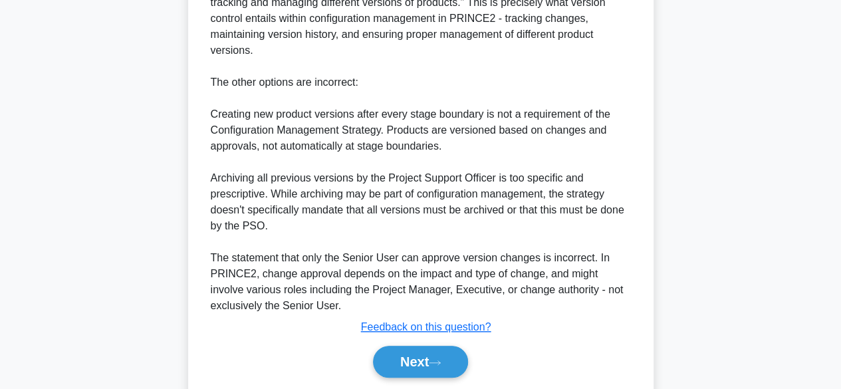
scroll to position [543, 0]
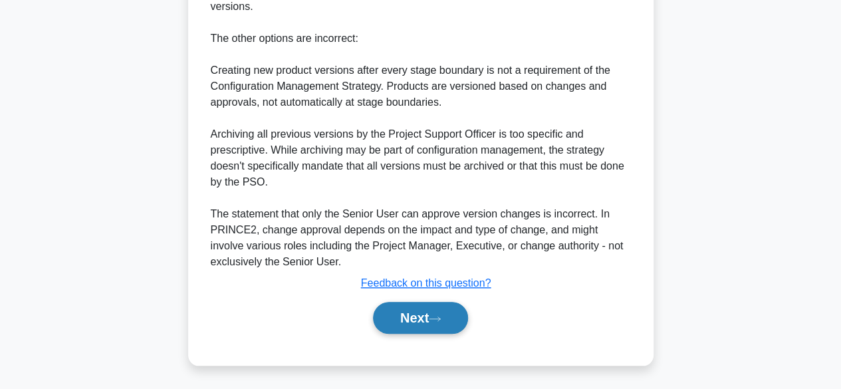
click at [393, 324] on button "Next" at bounding box center [420, 318] width 95 height 32
click at [391, 319] on button "Next" at bounding box center [420, 318] width 95 height 32
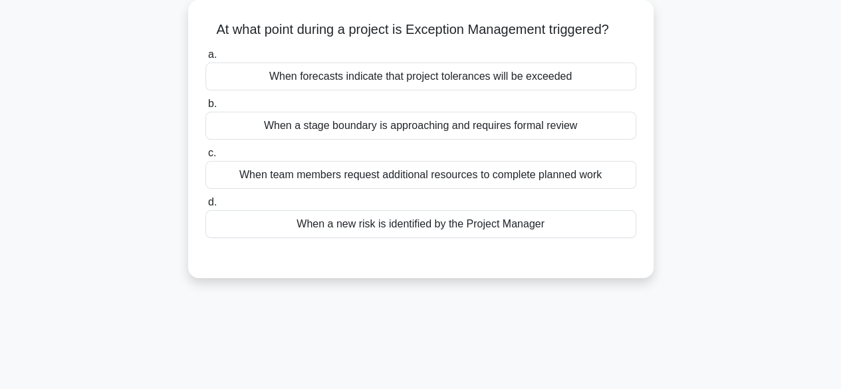
scroll to position [79, 0]
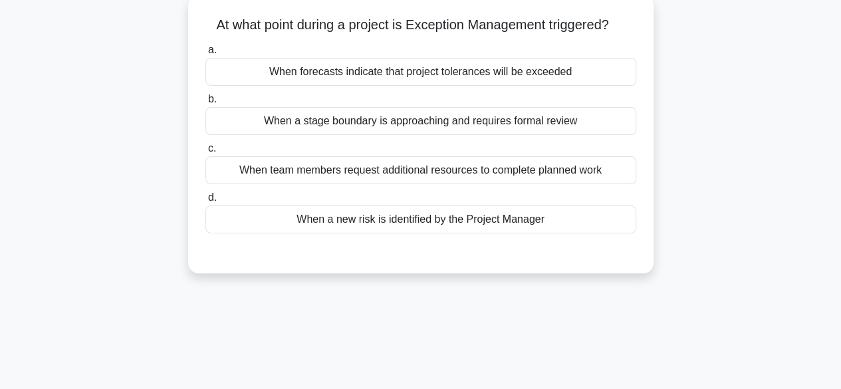
click at [536, 66] on div "When forecasts indicate that project tolerances will be exceeded" at bounding box center [420, 72] width 431 height 28
click at [205, 55] on input "a. When forecasts indicate that project tolerances will be exceeded" at bounding box center [205, 50] width 0 height 9
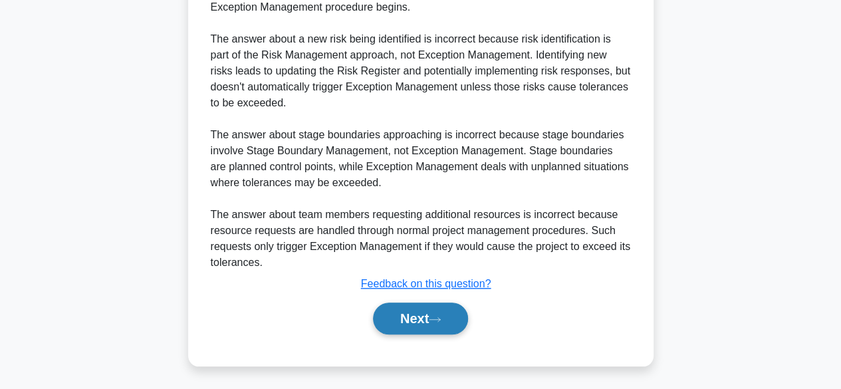
click at [392, 328] on button "Next" at bounding box center [420, 319] width 95 height 32
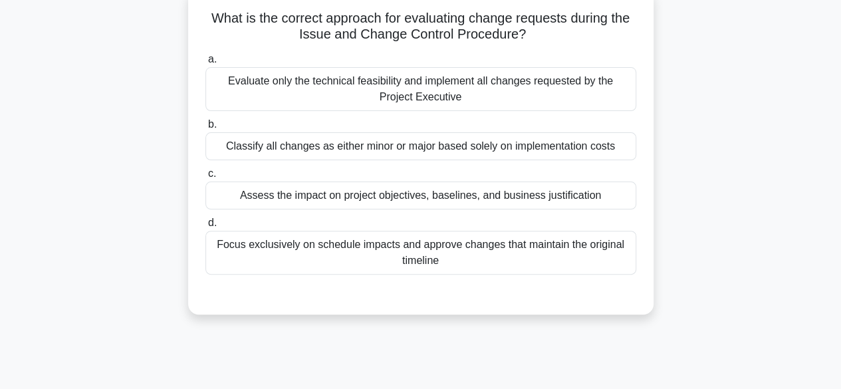
scroll to position [90, 0]
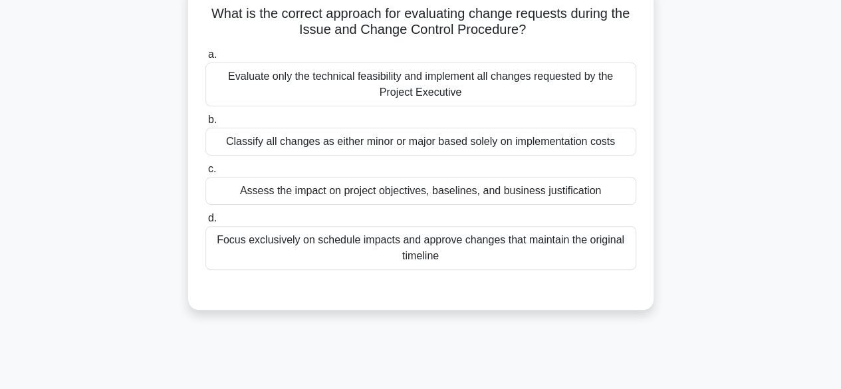
click at [532, 190] on div "Assess the impact on project objectives, baselines, and business justification" at bounding box center [420, 191] width 431 height 28
click at [205, 174] on input "c. Assess the impact on project objectives, baselines, and business justificati…" at bounding box center [205, 169] width 0 height 9
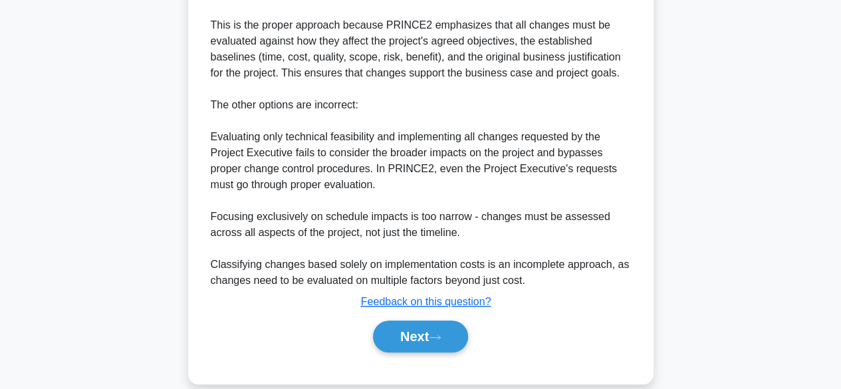
scroll to position [477, 0]
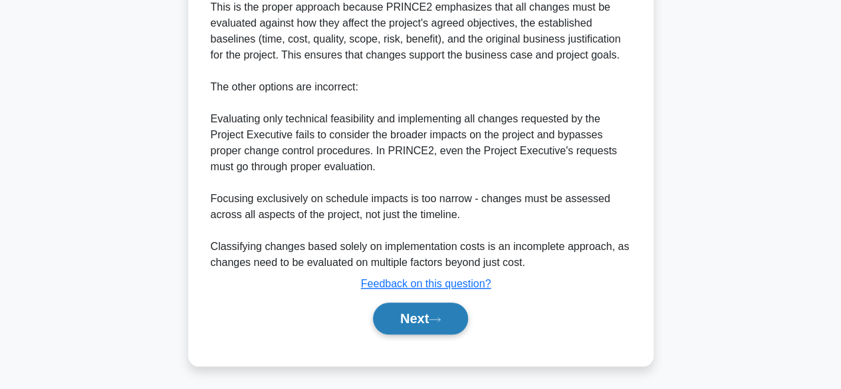
click at [390, 315] on button "Next" at bounding box center [420, 319] width 95 height 32
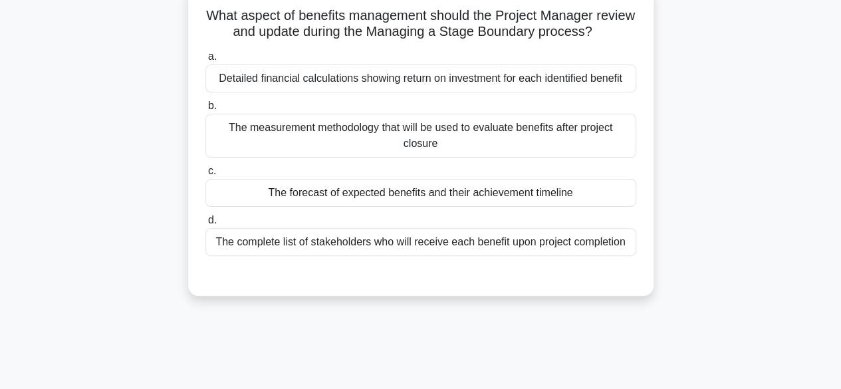
scroll to position [90, 0]
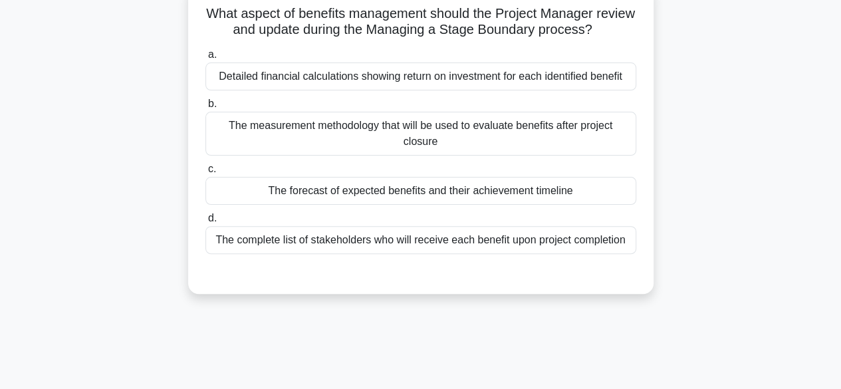
click at [533, 187] on div "The forecast of expected benefits and their achievement timeline" at bounding box center [420, 191] width 431 height 28
click at [205, 174] on input "c. The forecast of expected benefits and their achievement timeline" at bounding box center [205, 169] width 0 height 9
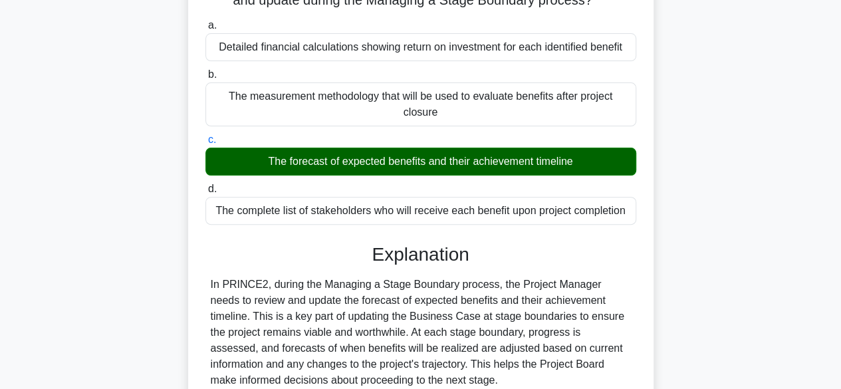
scroll to position [381, 0]
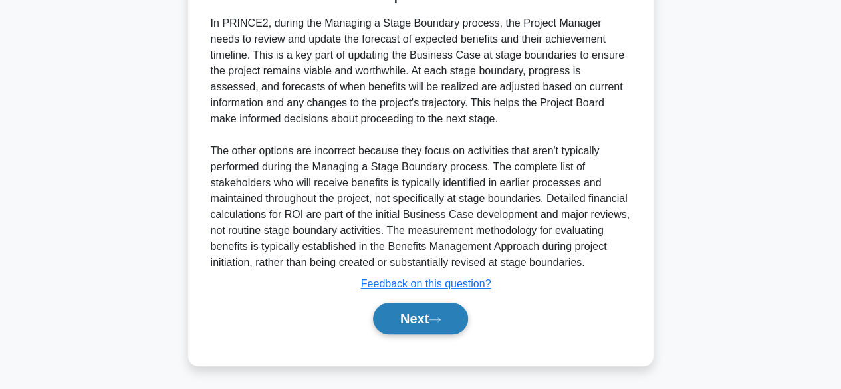
click at [390, 315] on button "Next" at bounding box center [420, 319] width 95 height 32
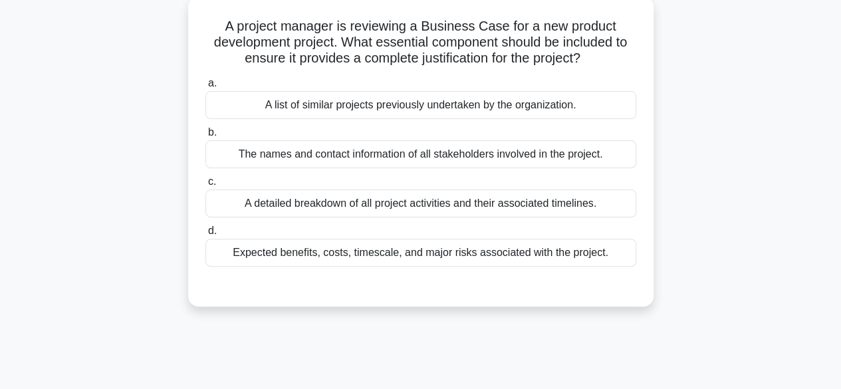
scroll to position [82, 0]
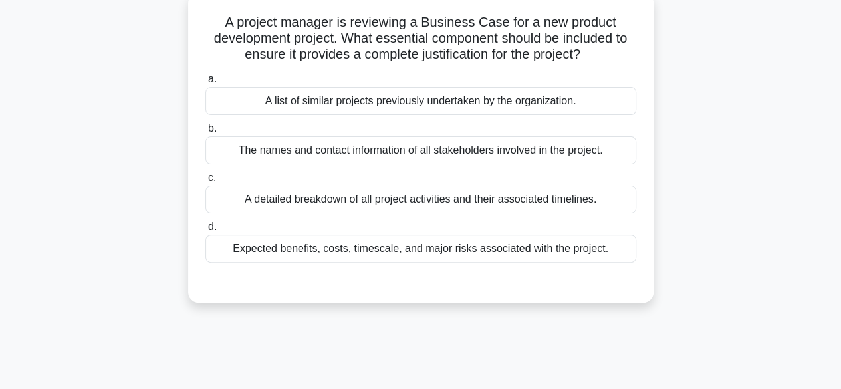
click at [467, 259] on div "Expected benefits, costs, timescale, and major risks associated with the projec…" at bounding box center [420, 249] width 431 height 28
click at [205, 231] on input "d. Expected benefits, costs, timescale, and major risks associated with the pro…" at bounding box center [205, 227] width 0 height 9
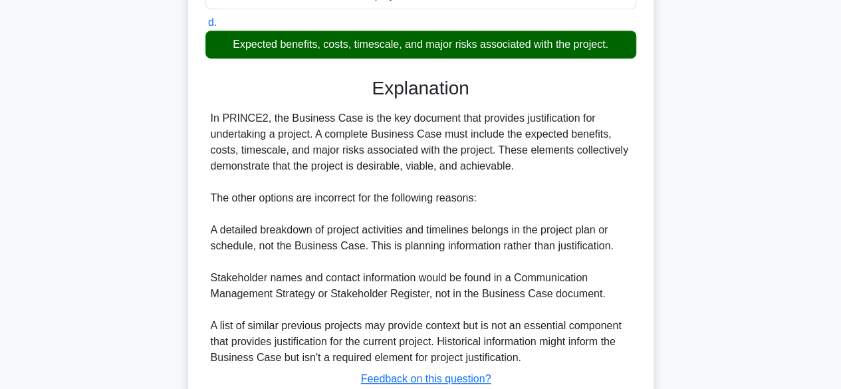
scroll to position [381, 0]
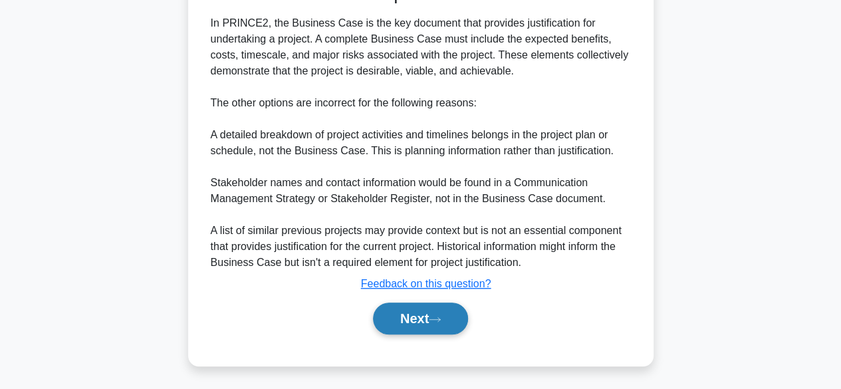
click at [390, 314] on button "Next" at bounding box center [420, 319] width 95 height 32
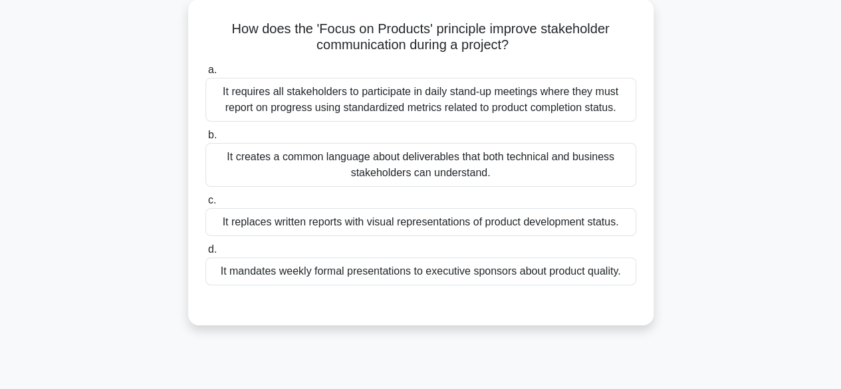
scroll to position [82, 0]
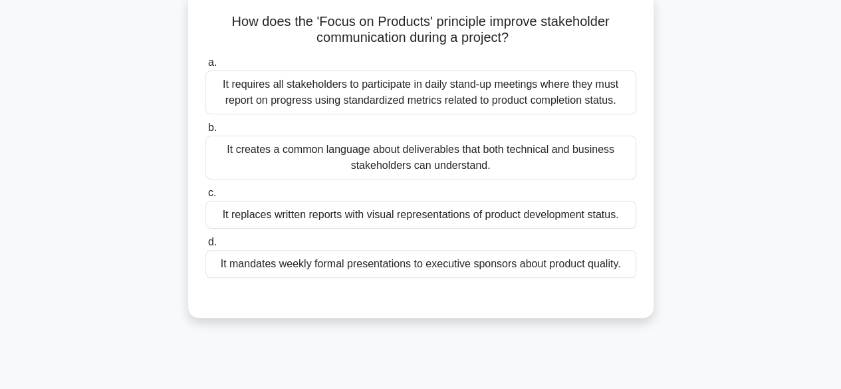
click at [436, 163] on div "It creates a common language about deliverables that both technical and busines…" at bounding box center [420, 158] width 431 height 44
click at [205, 132] on input "b. It creates a common language about deliverables that both technical and busi…" at bounding box center [205, 128] width 0 height 9
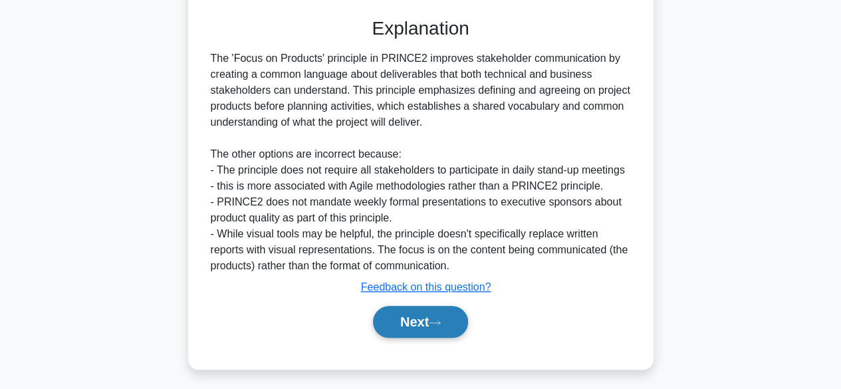
click at [402, 326] on button "Next" at bounding box center [420, 322] width 95 height 32
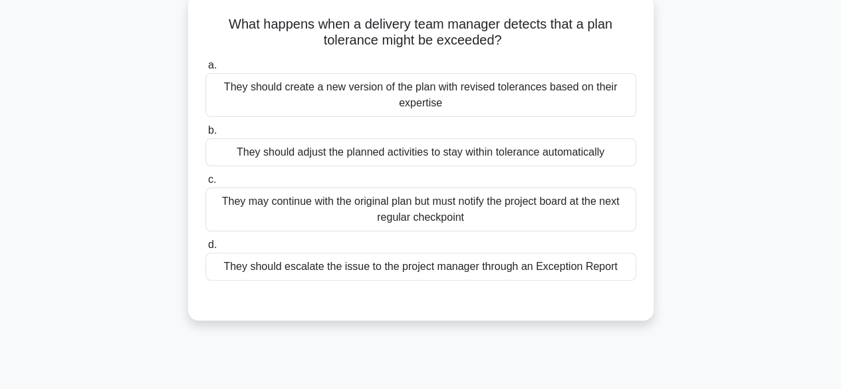
scroll to position [86, 0]
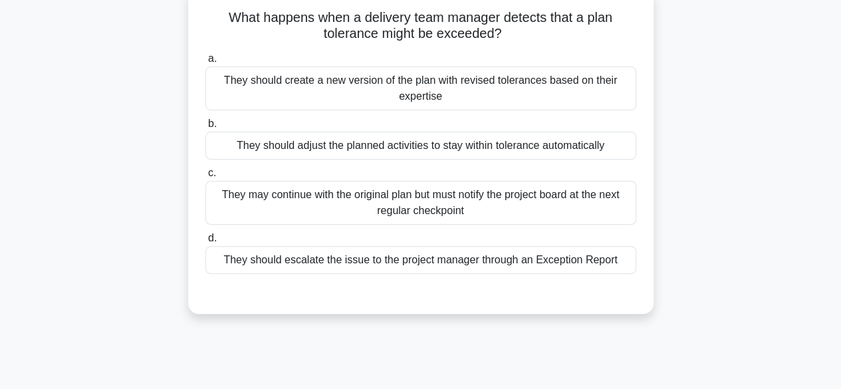
click at [502, 154] on div "They should adjust the planned activities to stay within tolerance automatically" at bounding box center [420, 146] width 431 height 28
click at [205, 128] on input "b. They should adjust the planned activities to stay within tolerance automatic…" at bounding box center [205, 124] width 0 height 9
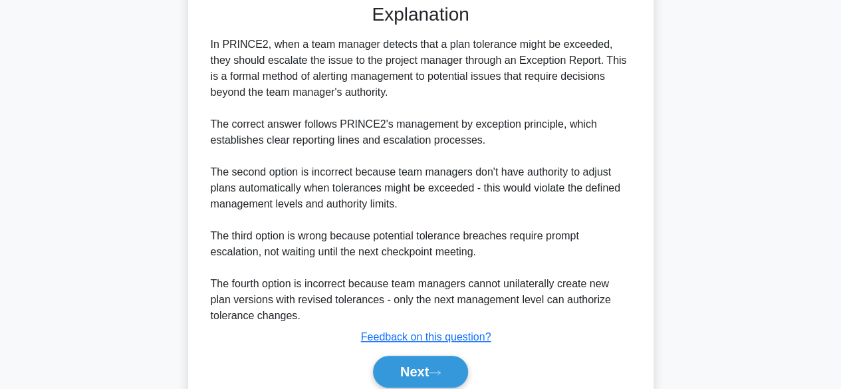
scroll to position [431, 0]
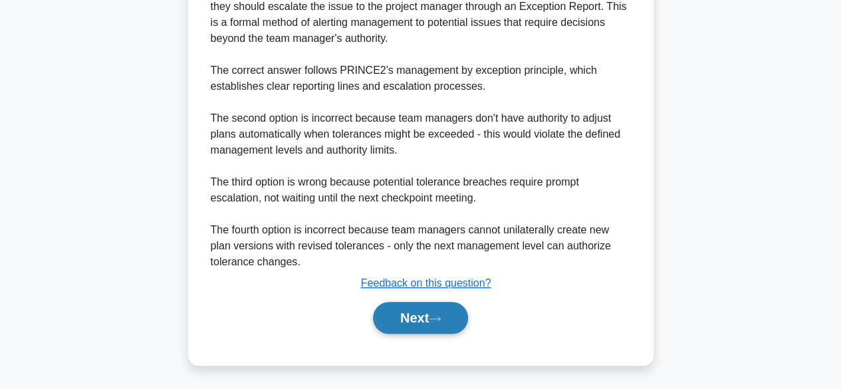
click at [412, 318] on button "Next" at bounding box center [420, 318] width 95 height 32
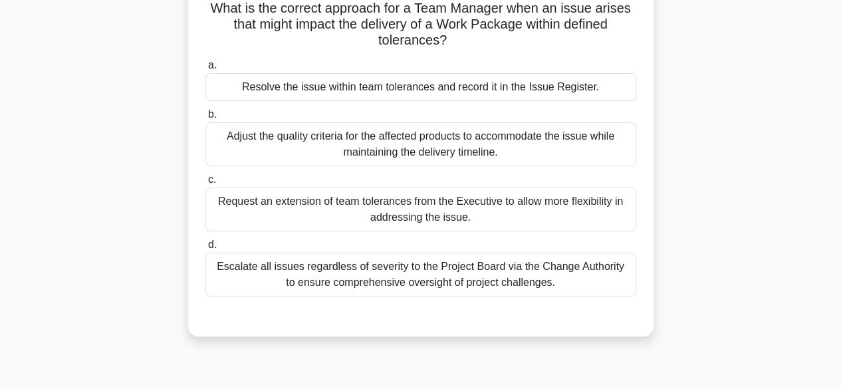
scroll to position [94, 0]
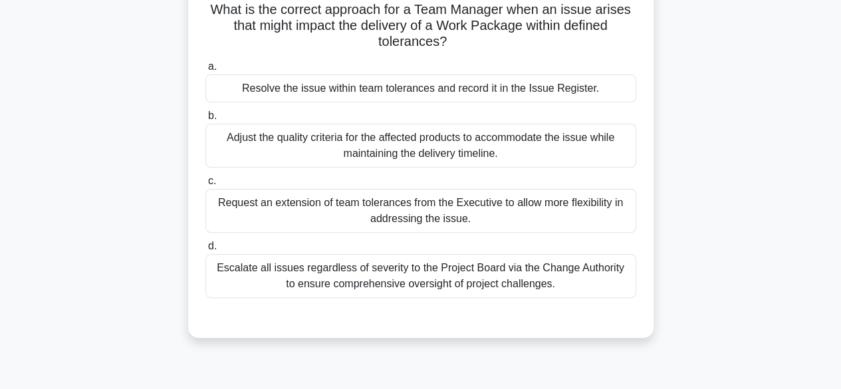
click at [517, 80] on div "Resolve the issue within team tolerances and record it in the Issue Register." at bounding box center [420, 88] width 431 height 28
click at [205, 71] on input "a. Resolve the issue within team tolerances and record it in the Issue Register." at bounding box center [205, 67] width 0 height 9
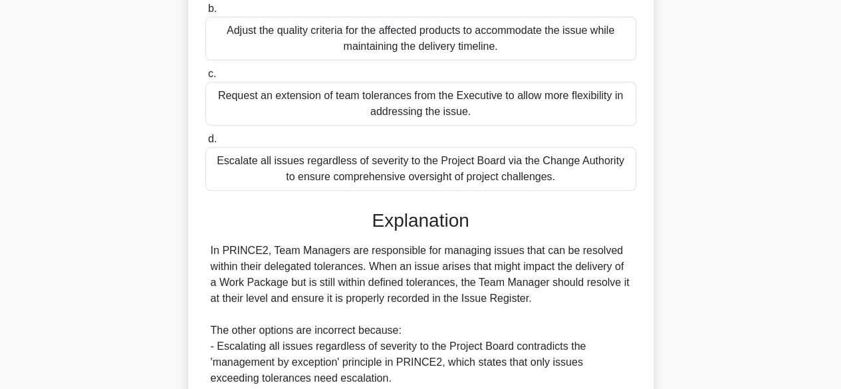
scroll to position [397, 0]
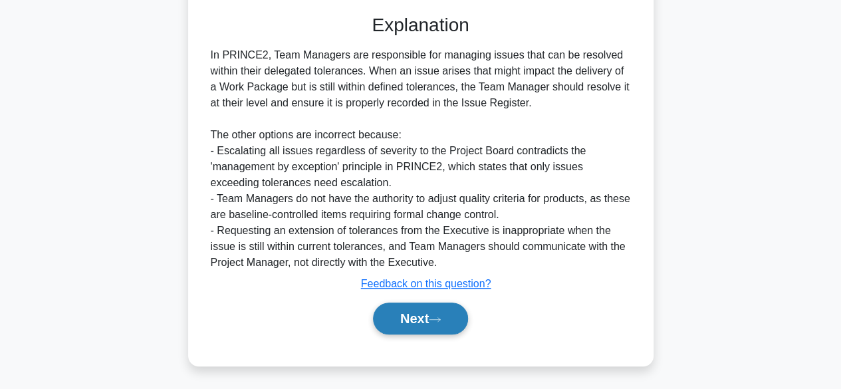
click at [398, 314] on button "Next" at bounding box center [420, 319] width 95 height 32
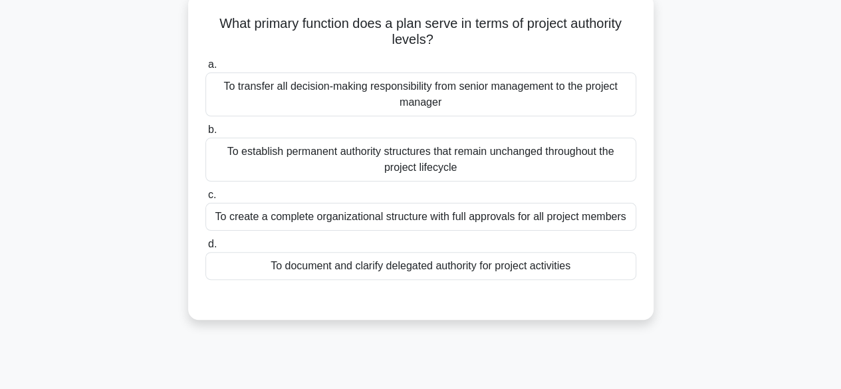
scroll to position [76, 0]
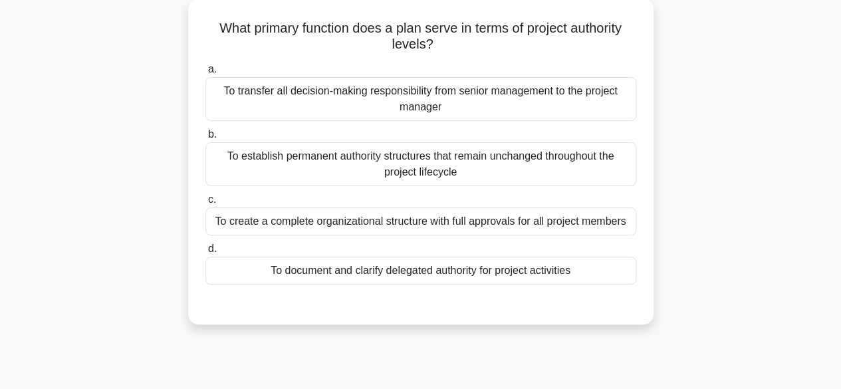
click at [493, 264] on div "To document and clarify delegated authority for project activities" at bounding box center [420, 271] width 431 height 28
click at [205, 253] on input "d. To document and clarify delegated authority for project activities" at bounding box center [205, 249] width 0 height 9
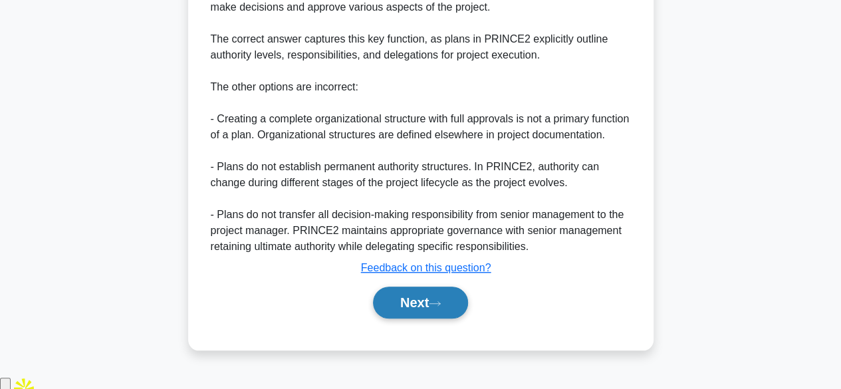
click at [399, 319] on button "Next" at bounding box center [420, 303] width 95 height 32
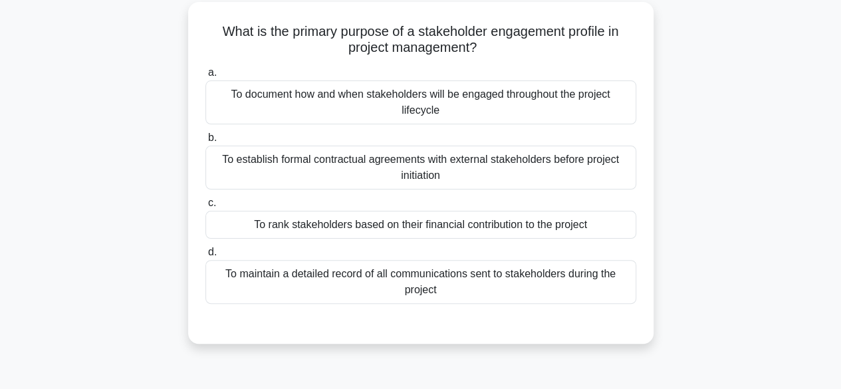
scroll to position [70, 0]
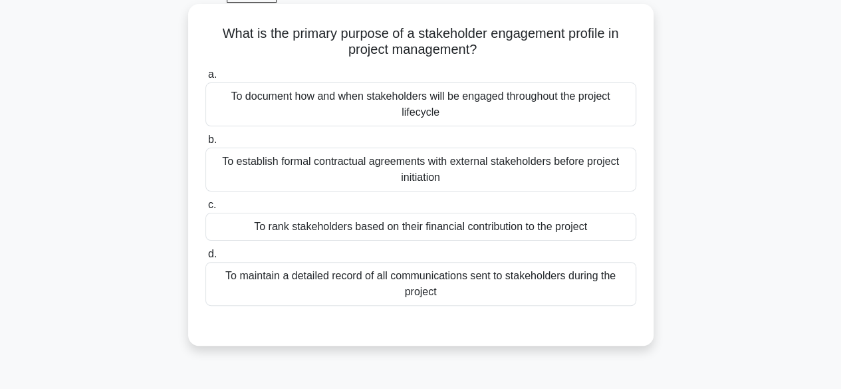
click at [421, 275] on div "To maintain a detailed record of all communications sent to stakeholders during…" at bounding box center [420, 284] width 431 height 44
click at [205, 259] on input "d. To maintain a detailed record of all communications sent to stakeholders dur…" at bounding box center [205, 254] width 0 height 9
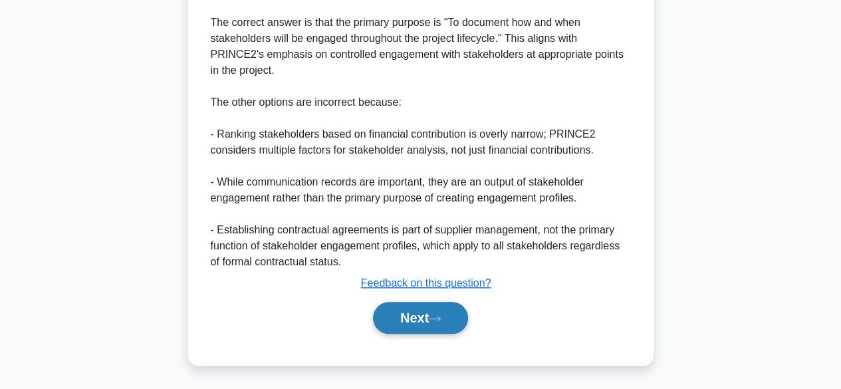
click at [411, 323] on button "Next" at bounding box center [420, 318] width 95 height 32
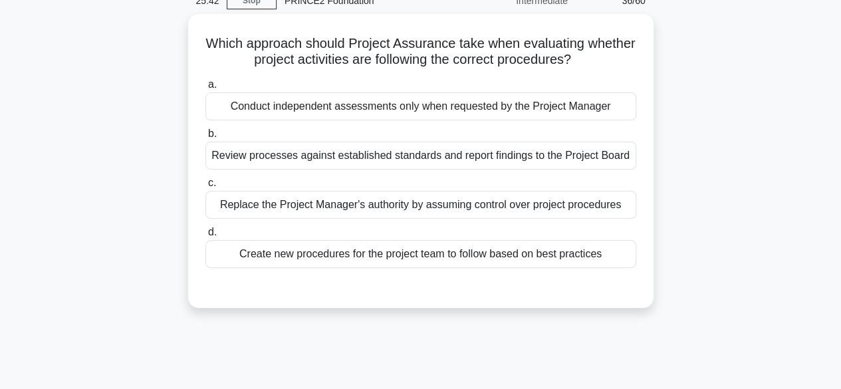
scroll to position [82, 0]
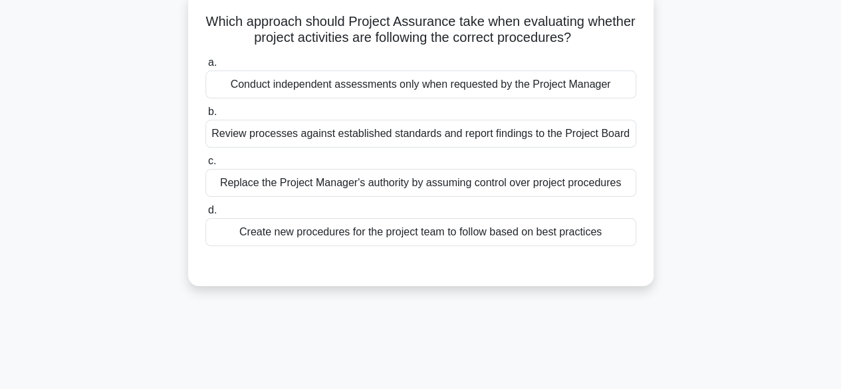
click at [451, 231] on div "Create new procedures for the project team to follow based on best practices" at bounding box center [420, 232] width 431 height 28
click at [205, 215] on input "d. Create new procedures for the project team to follow based on best practices" at bounding box center [205, 210] width 0 height 9
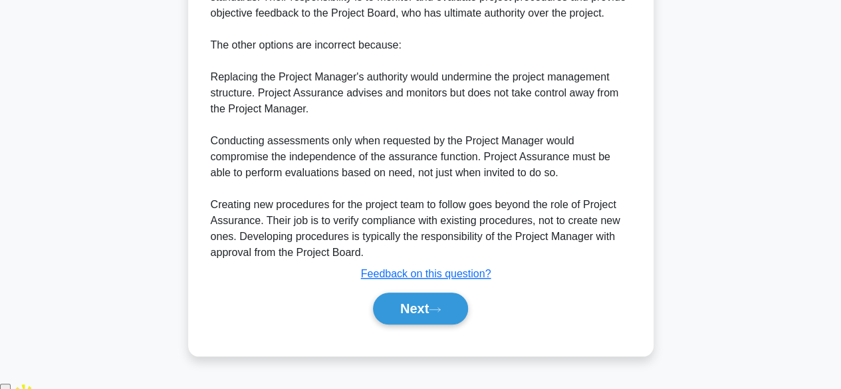
scroll to position [495, 0]
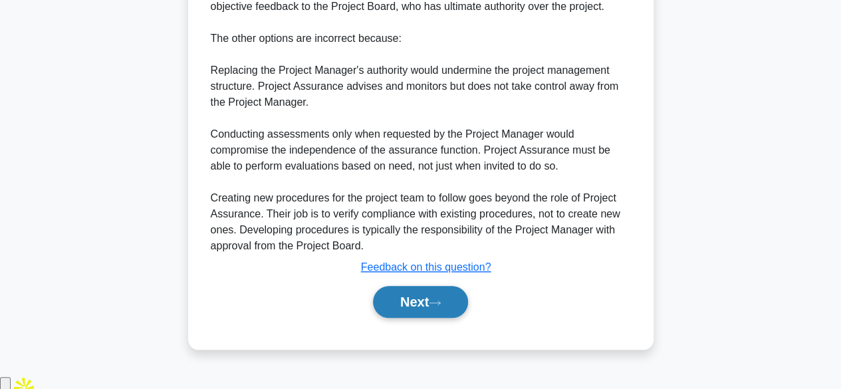
click at [399, 315] on button "Next" at bounding box center [420, 302] width 95 height 32
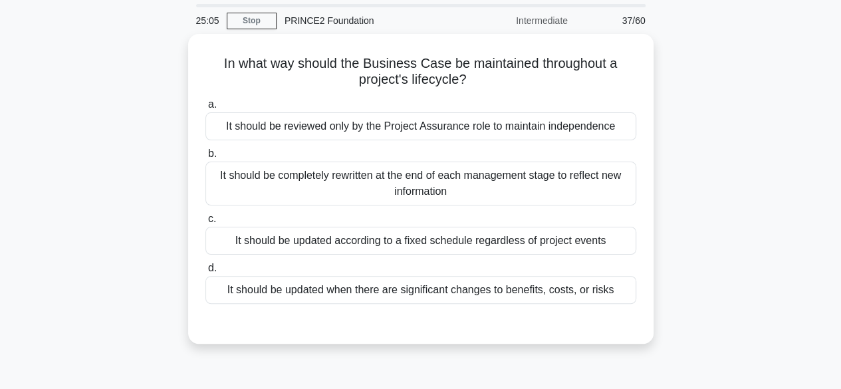
scroll to position [59, 0]
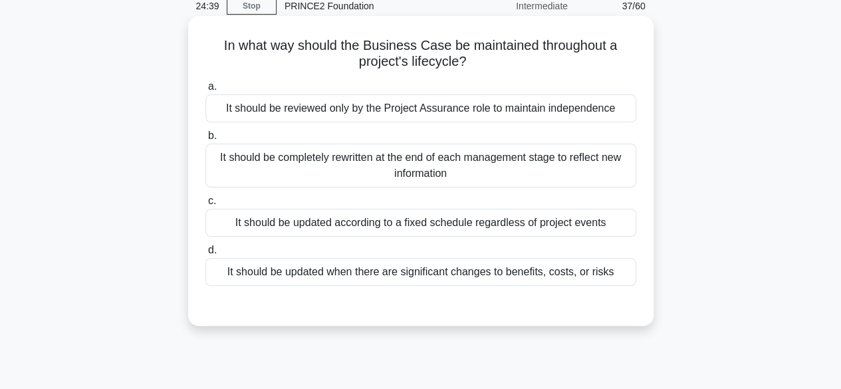
click at [463, 263] on div "It should be updated when there are significant changes to benefits, costs, or …" at bounding box center [420, 272] width 431 height 28
click at [205, 255] on input "d. It should be updated when there are significant changes to benefits, costs, …" at bounding box center [205, 250] width 0 height 9
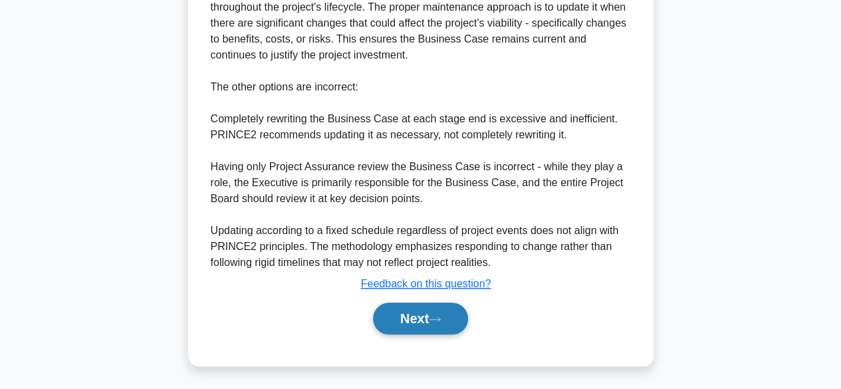
click at [400, 317] on button "Next" at bounding box center [420, 319] width 95 height 32
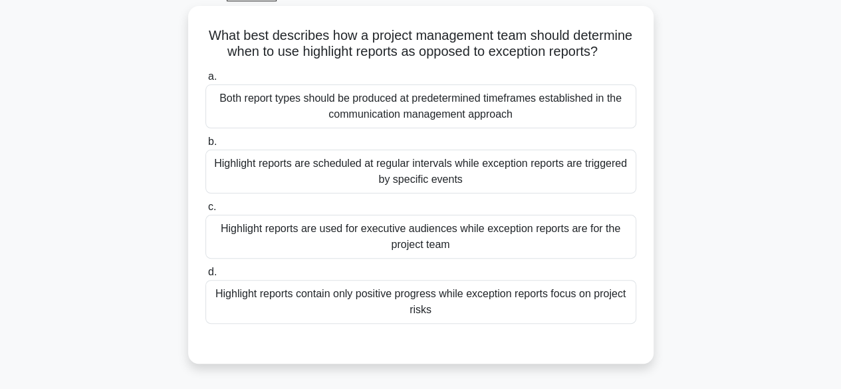
scroll to position [73, 0]
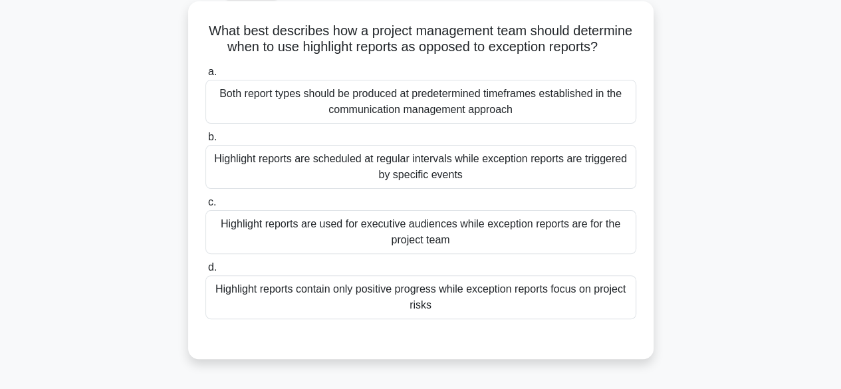
click at [462, 185] on div "Highlight reports are scheduled at regular intervals while exception reports ar…" at bounding box center [420, 167] width 431 height 44
click at [205, 142] on input "b. Highlight reports are scheduled at regular intervals while exception reports…" at bounding box center [205, 137] width 0 height 9
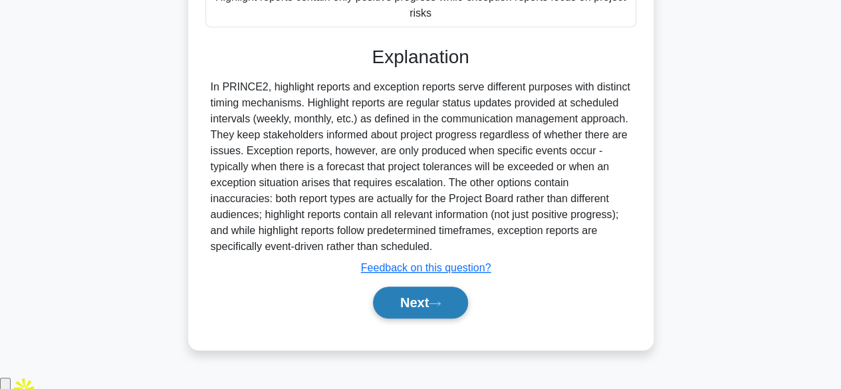
click at [394, 319] on button "Next" at bounding box center [420, 303] width 95 height 32
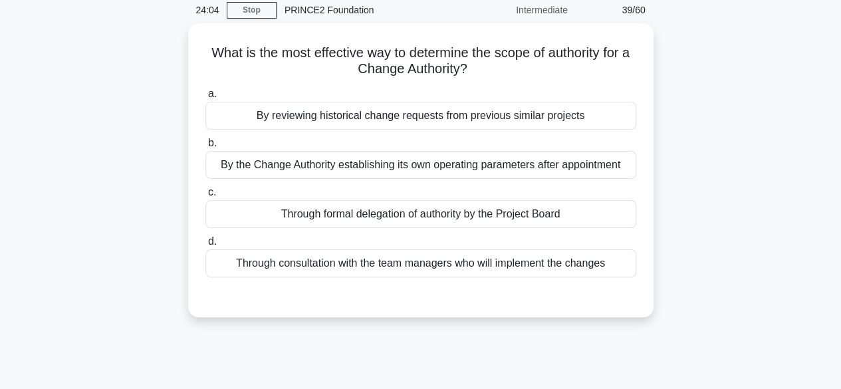
scroll to position [55, 0]
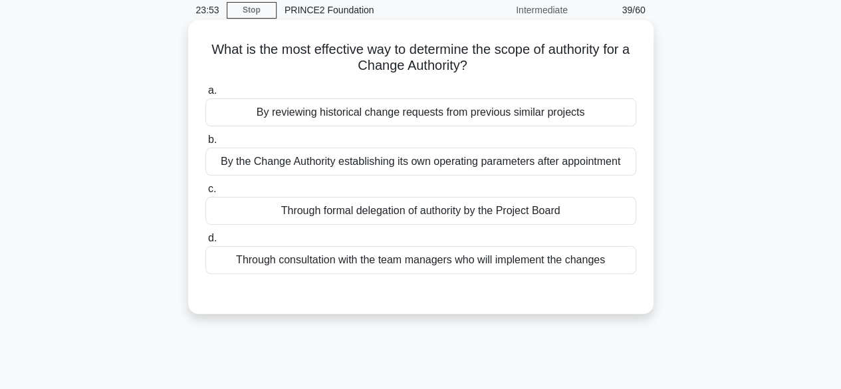
click at [428, 216] on div "Through formal delegation of authority by the Project Board" at bounding box center [420, 211] width 431 height 28
click at [205, 194] on input "c. Through formal delegation of authority by the Project Board" at bounding box center [205, 189] width 0 height 9
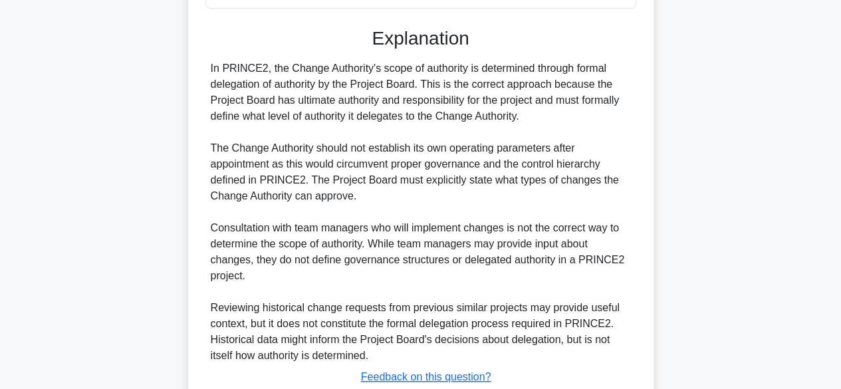
scroll to position [413, 0]
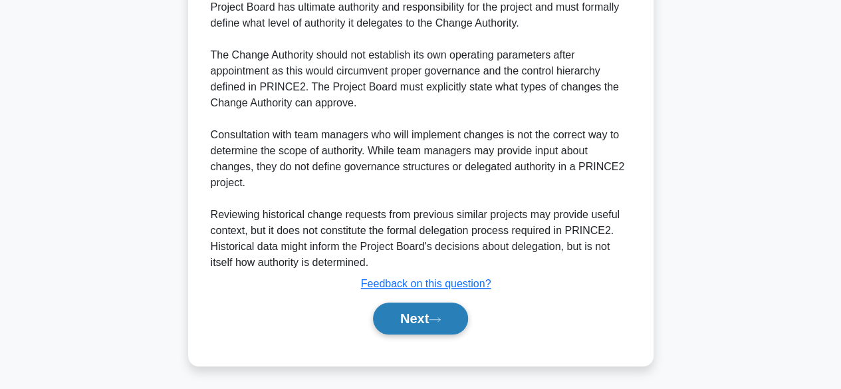
click at [392, 330] on button "Next" at bounding box center [420, 319] width 95 height 32
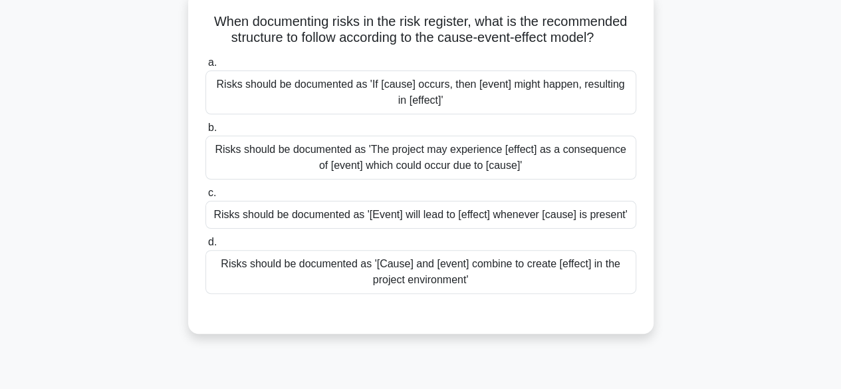
scroll to position [86, 0]
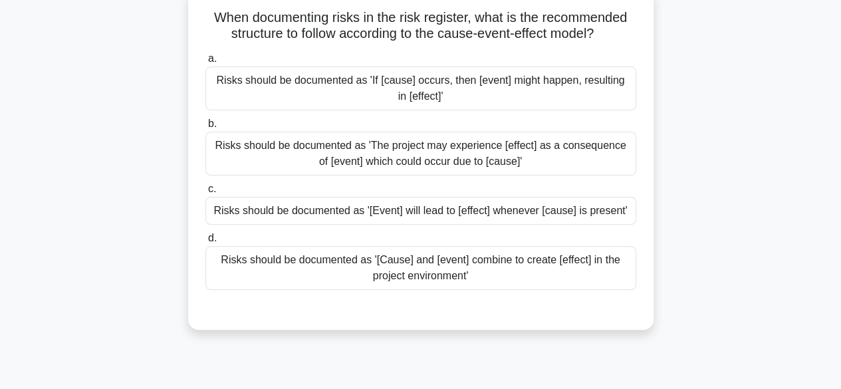
click at [499, 90] on div "Risks should be documented as 'If [cause] occurs, then [event] might happen, re…" at bounding box center [420, 88] width 431 height 44
click at [205, 63] on input "a. Risks should be documented as 'If [cause] occurs, then [event] might happen,…" at bounding box center [205, 59] width 0 height 9
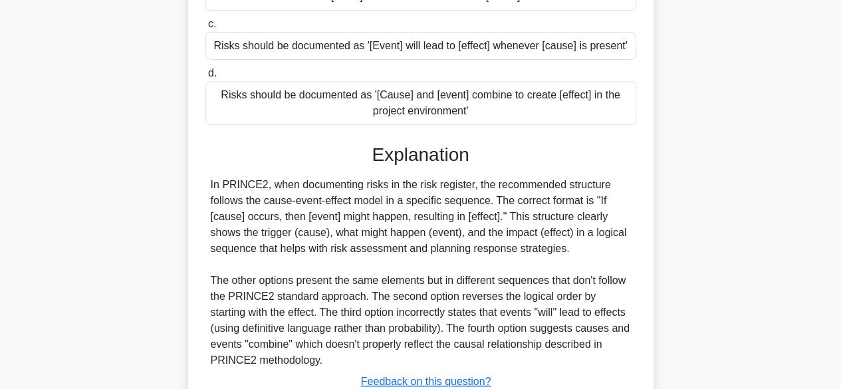
scroll to position [349, 0]
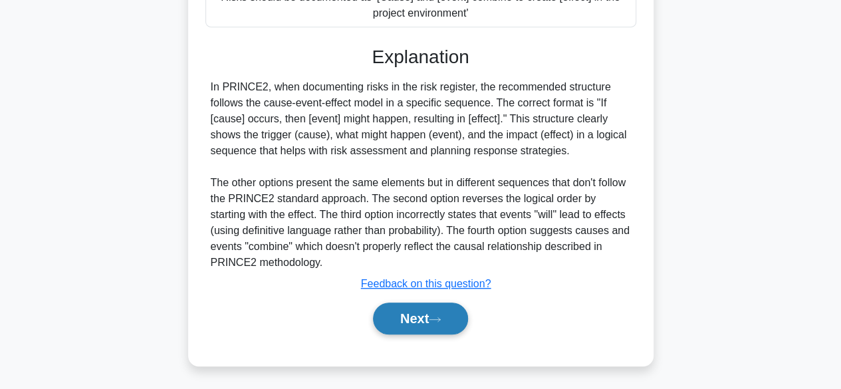
click at [389, 319] on button "Next" at bounding box center [420, 319] width 95 height 32
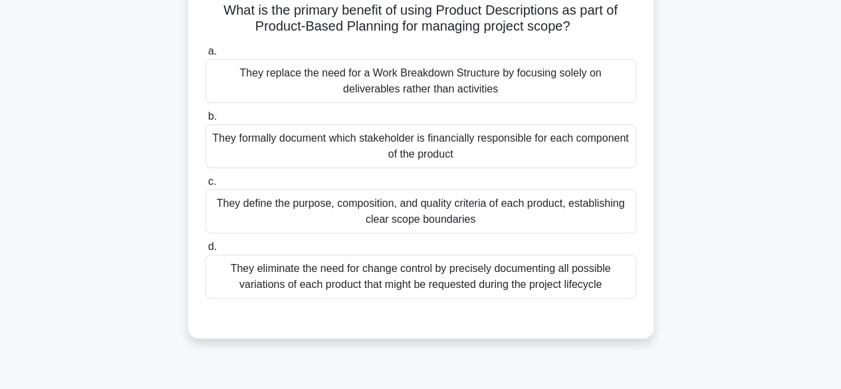
scroll to position [94, 0]
click at [503, 205] on div "They define the purpose, composition, and quality criteria of each product, est…" at bounding box center [420, 211] width 431 height 44
click at [205, 186] on input "c. They define the purpose, composition, and quality criteria of each product, …" at bounding box center [205, 181] width 0 height 9
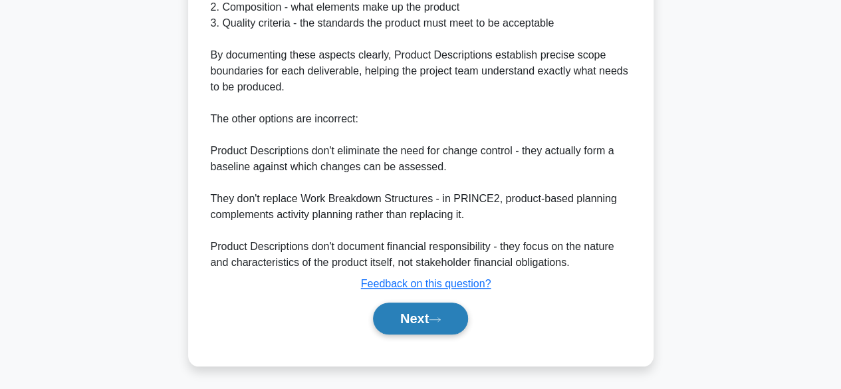
click at [401, 323] on button "Next" at bounding box center [420, 319] width 95 height 32
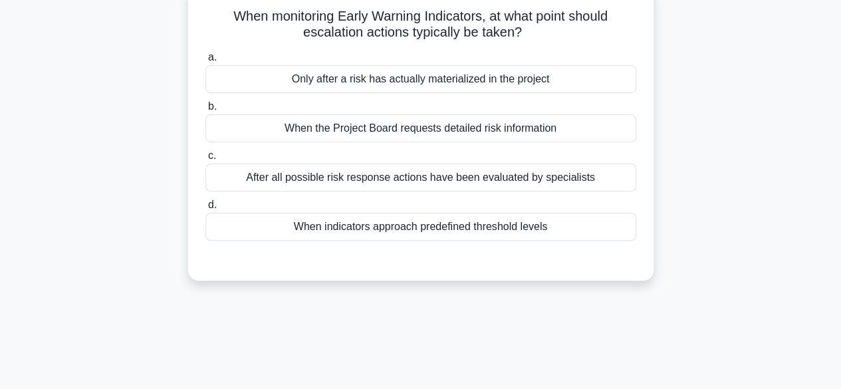
scroll to position [85, 0]
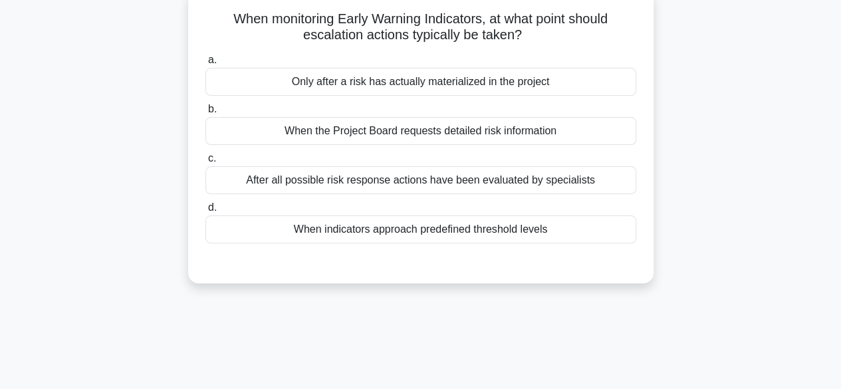
click at [508, 223] on div "When indicators approach predefined threshold levels" at bounding box center [420, 229] width 431 height 28
click at [205, 212] on input "d. When indicators approach predefined threshold levels" at bounding box center [205, 207] width 0 height 9
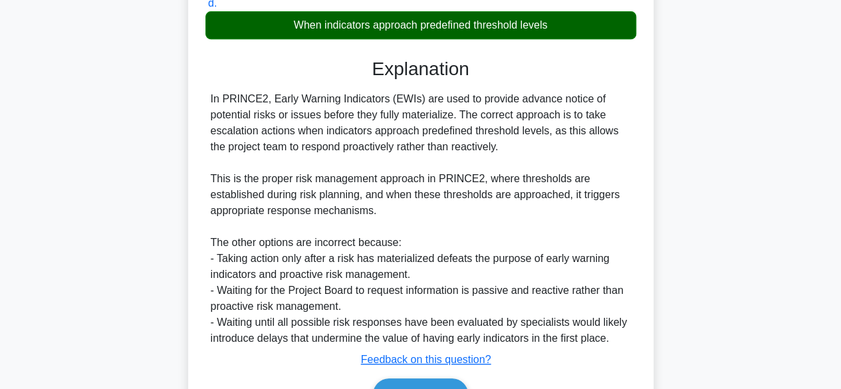
scroll to position [365, 0]
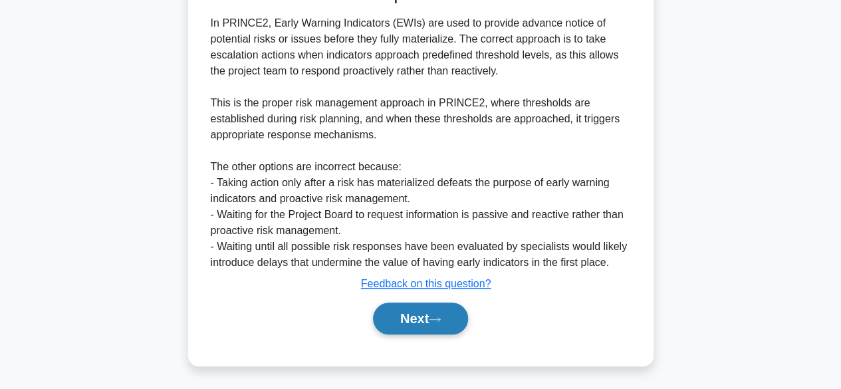
click at [390, 315] on button "Next" at bounding box center [420, 319] width 95 height 32
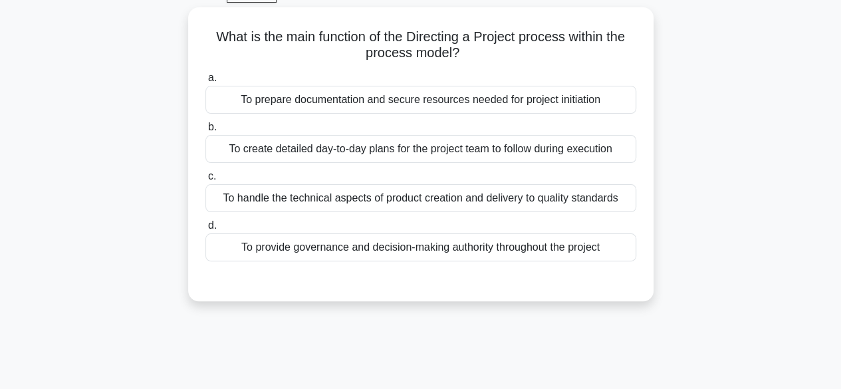
scroll to position [73, 0]
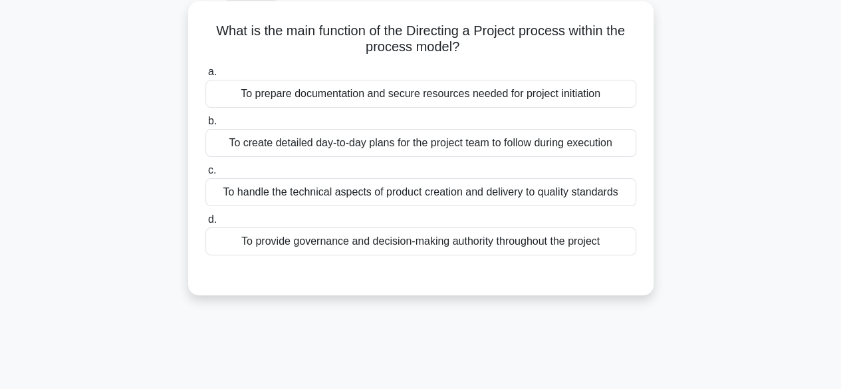
click at [511, 91] on div "To prepare documentation and secure resources needed for project initiation" at bounding box center [420, 94] width 431 height 28
click at [205, 76] on input "a. To prepare documentation and secure resources needed for project initiation" at bounding box center [205, 72] width 0 height 9
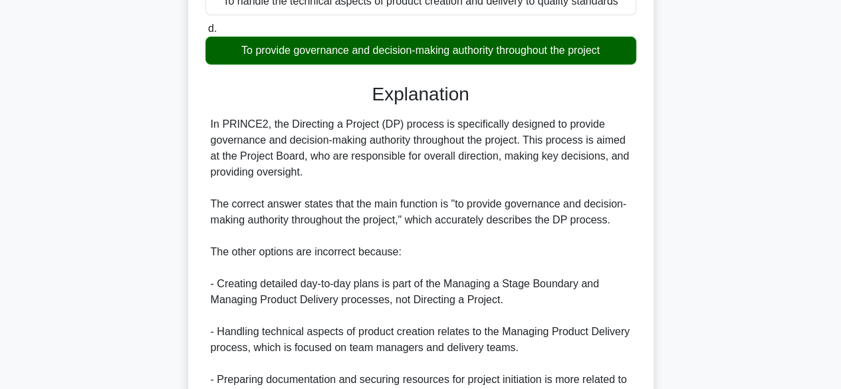
scroll to position [415, 0]
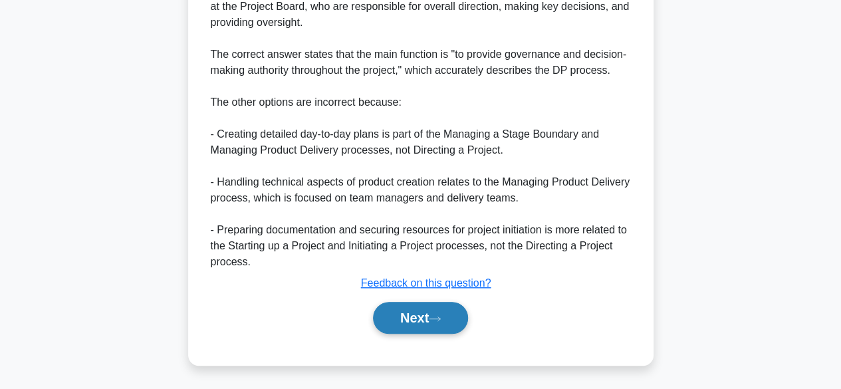
click at [402, 328] on button "Next" at bounding box center [420, 318] width 95 height 32
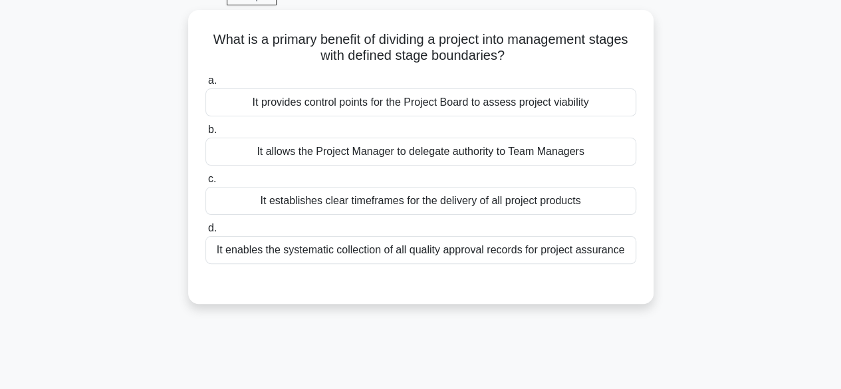
scroll to position [68, 0]
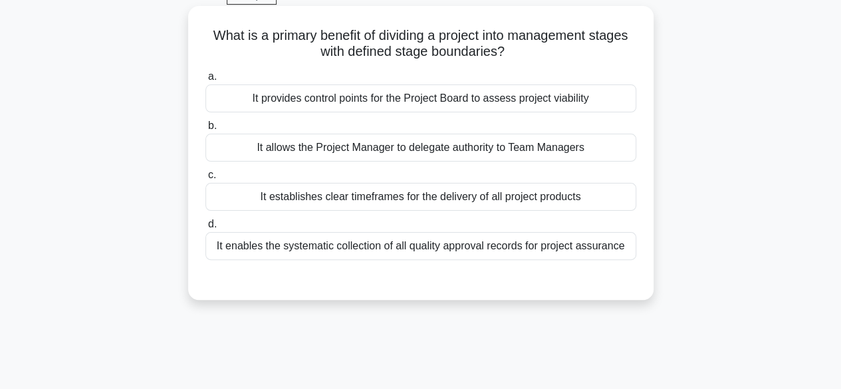
click at [519, 98] on div "It provides control points for the Project Board to assess project viability" at bounding box center [420, 98] width 431 height 28
click at [205, 81] on input "a. It provides control points for the Project Board to assess project viability" at bounding box center [205, 76] width 0 height 9
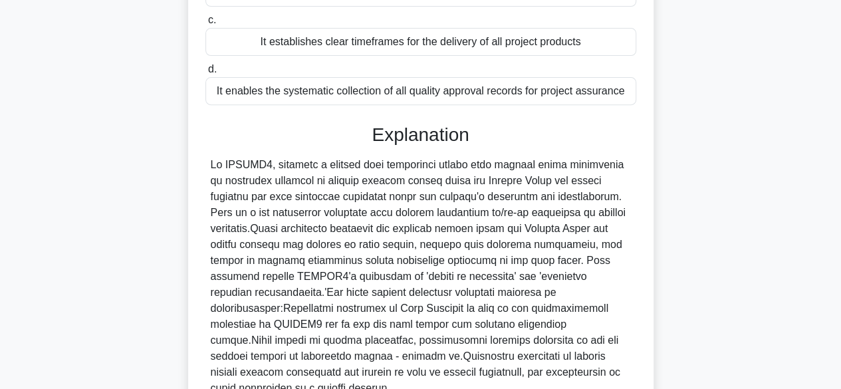
scroll to position [333, 0]
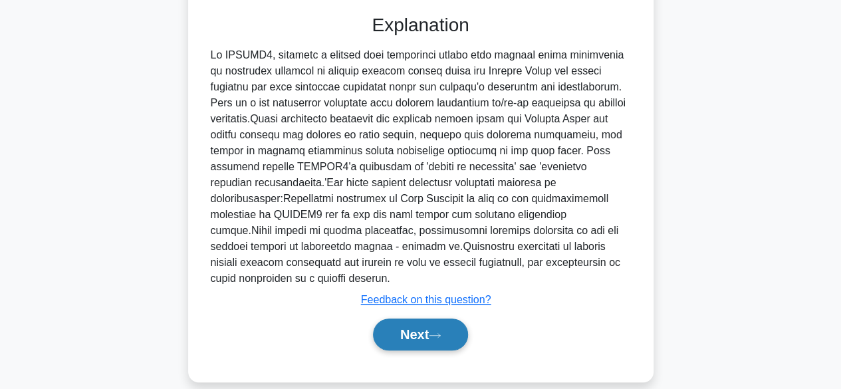
click at [382, 319] on button "Next" at bounding box center [420, 335] width 95 height 32
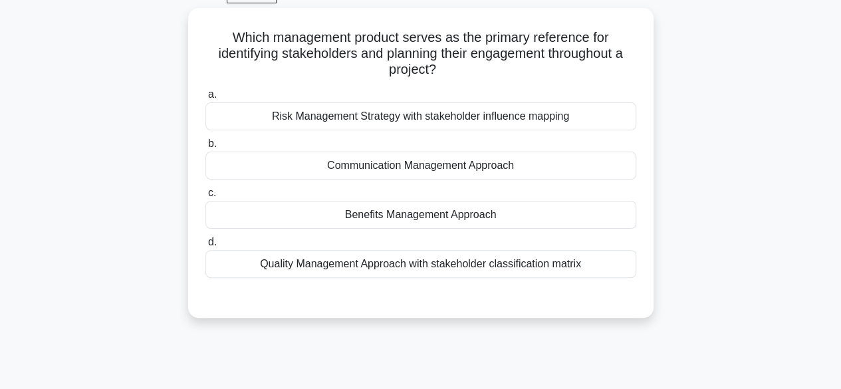
scroll to position [77, 0]
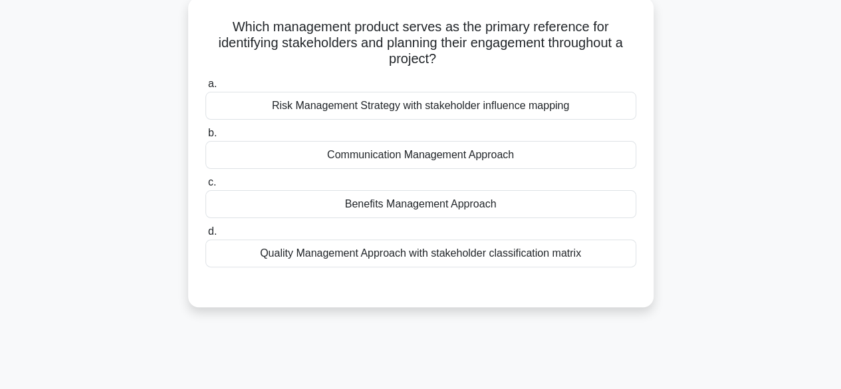
click at [500, 148] on div "Communication Management Approach" at bounding box center [420, 155] width 431 height 28
click at [205, 138] on input "b. Communication Management Approach" at bounding box center [205, 133] width 0 height 9
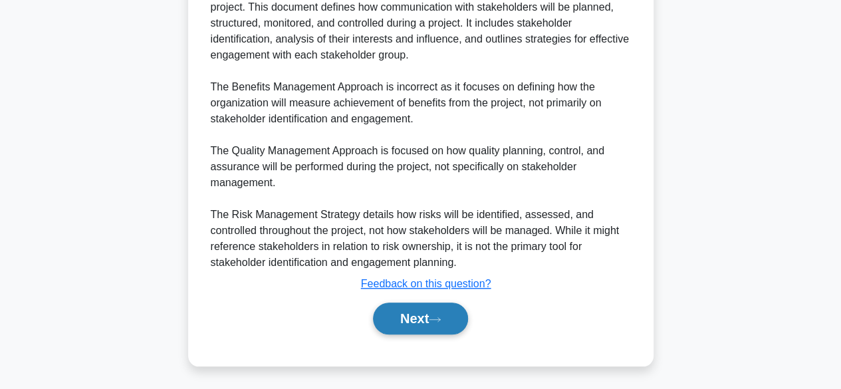
click at [396, 328] on button "Next" at bounding box center [420, 319] width 95 height 32
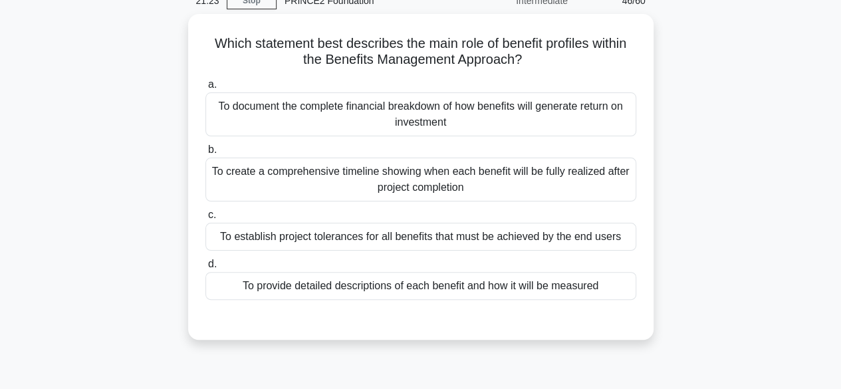
scroll to position [66, 0]
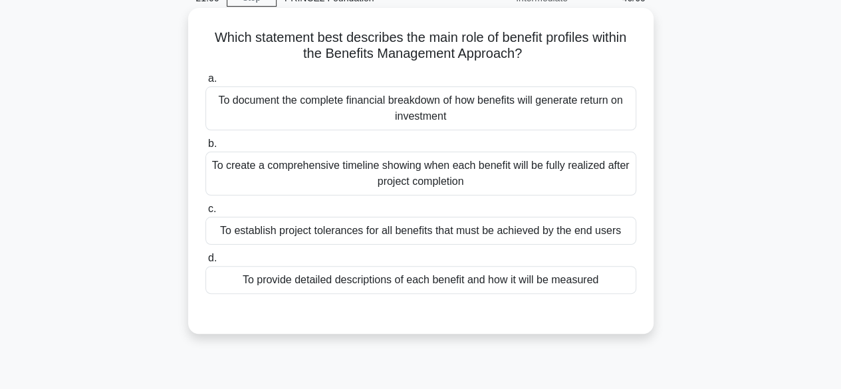
click at [549, 222] on div "To establish project tolerances for all benefits that must be achieved by the e…" at bounding box center [420, 231] width 431 height 28
click at [205, 213] on input "c. To establish project tolerances for all benefits that must be achieved by th…" at bounding box center [205, 209] width 0 height 9
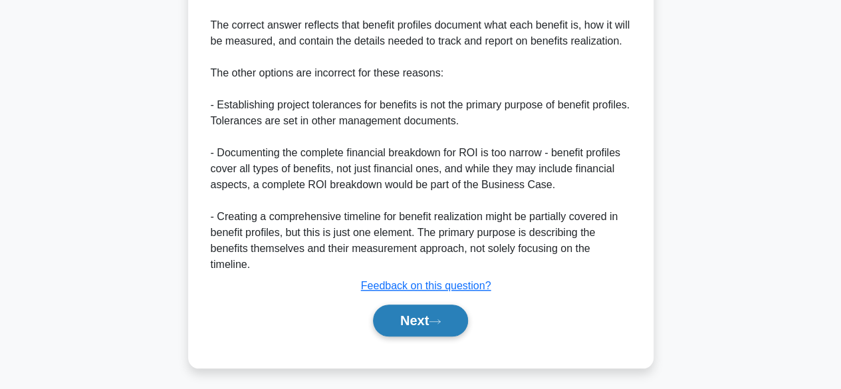
click at [403, 324] on button "Next" at bounding box center [420, 321] width 95 height 32
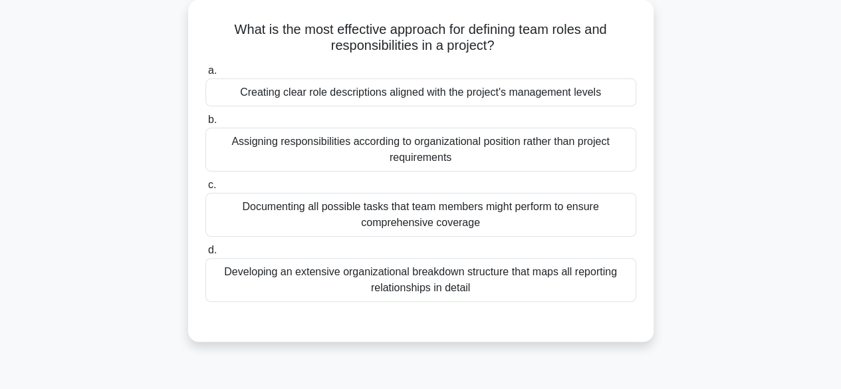
scroll to position [79, 0]
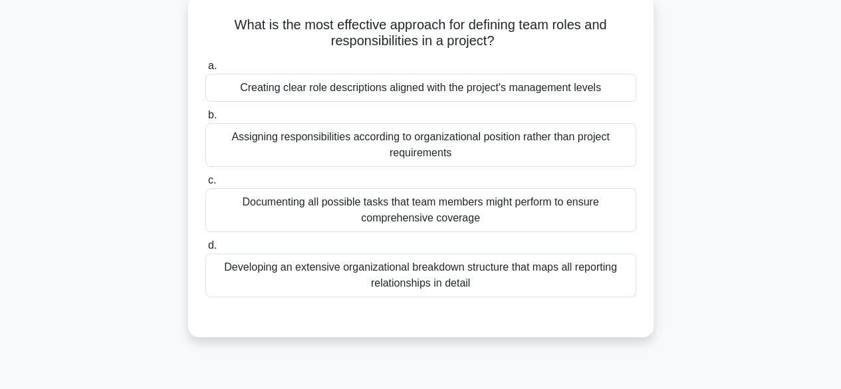
click at [560, 92] on div "Creating clear role descriptions aligned with the project's management levels" at bounding box center [420, 88] width 431 height 28
click at [205, 70] on input "a. Creating clear role descriptions aligned with the project's management levels" at bounding box center [205, 66] width 0 height 9
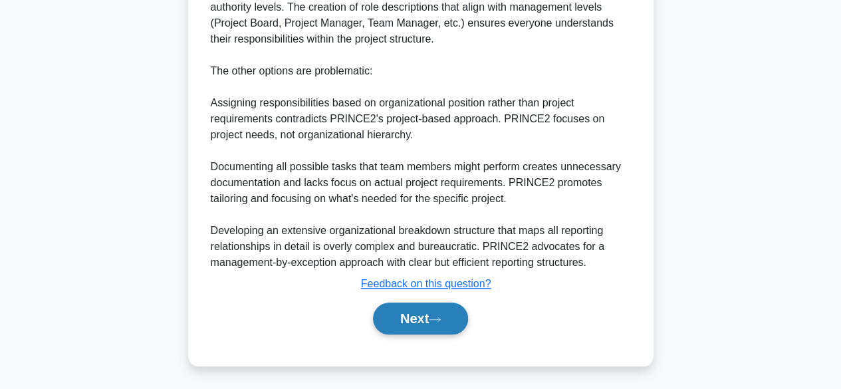
click at [389, 320] on button "Next" at bounding box center [420, 319] width 95 height 32
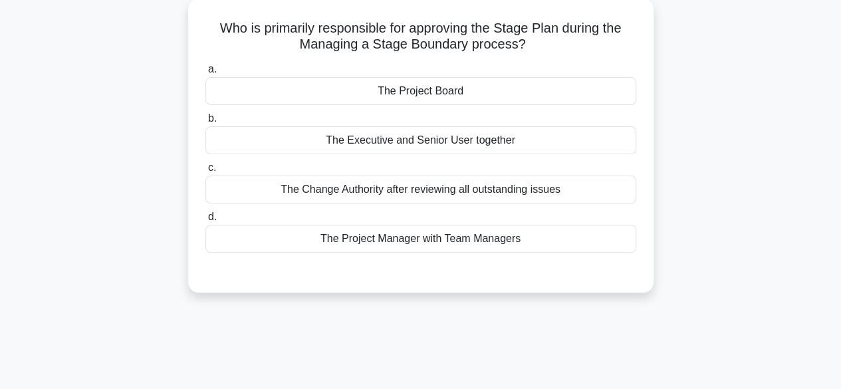
scroll to position [81, 0]
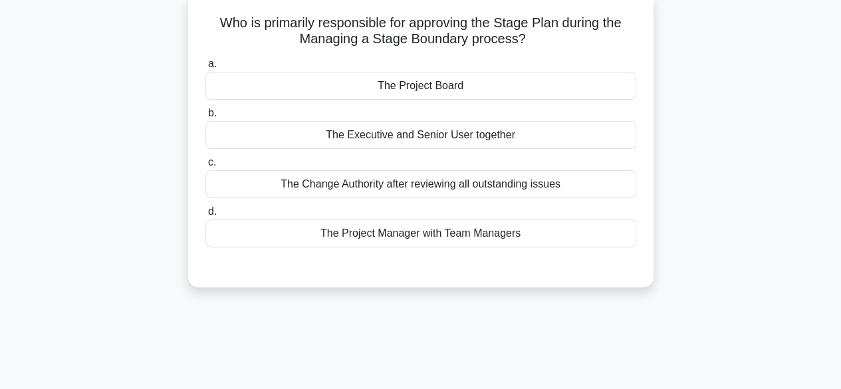
click at [487, 93] on div "The Project Board" at bounding box center [420, 86] width 431 height 28
click at [205, 68] on input "a. The Project Board" at bounding box center [205, 64] width 0 height 9
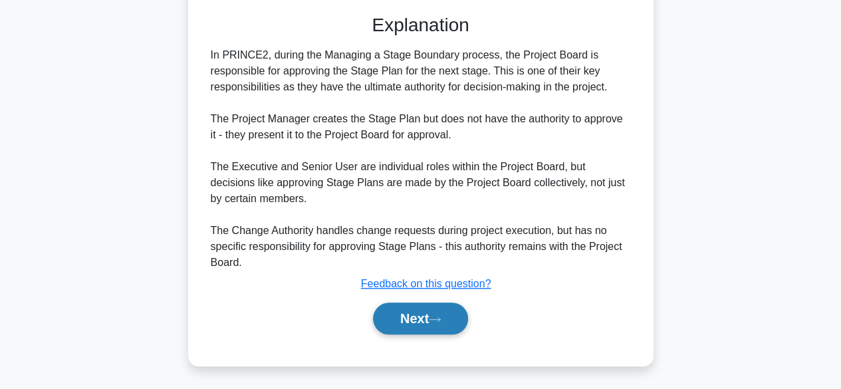
click at [398, 319] on button "Next" at bounding box center [420, 319] width 95 height 32
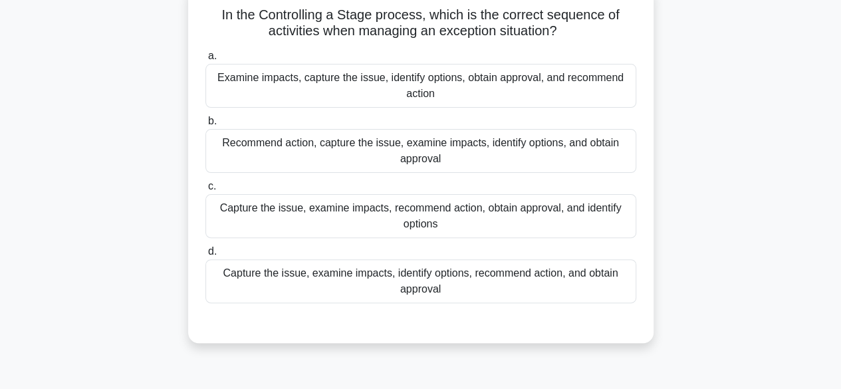
scroll to position [89, 0]
click at [218, 89] on div "Examine impacts, capture the issue, identify options, obtain approval, and reco…" at bounding box center [420, 86] width 431 height 44
click at [205, 61] on input "a. Examine impacts, capture the issue, identify options, obtain approval, and r…" at bounding box center [205, 56] width 0 height 9
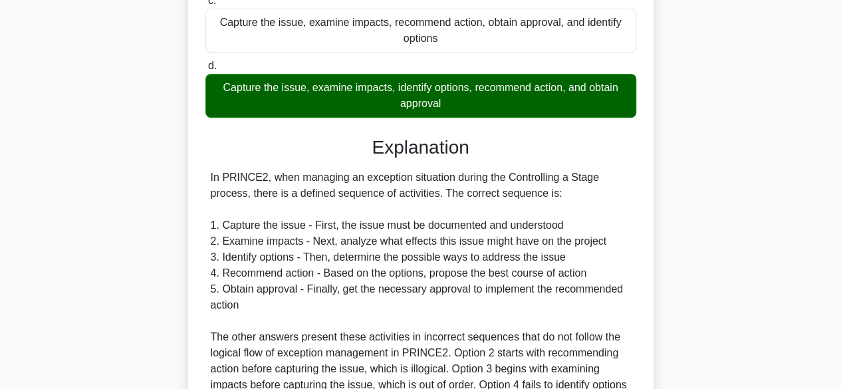
scroll to position [431, 0]
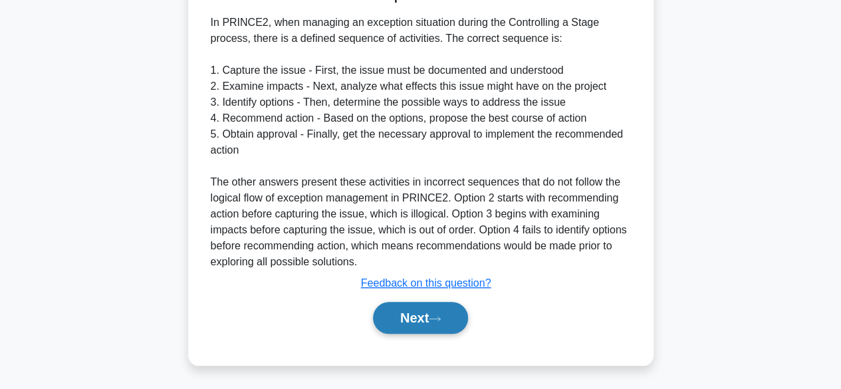
click at [399, 322] on button "Next" at bounding box center [420, 318] width 95 height 32
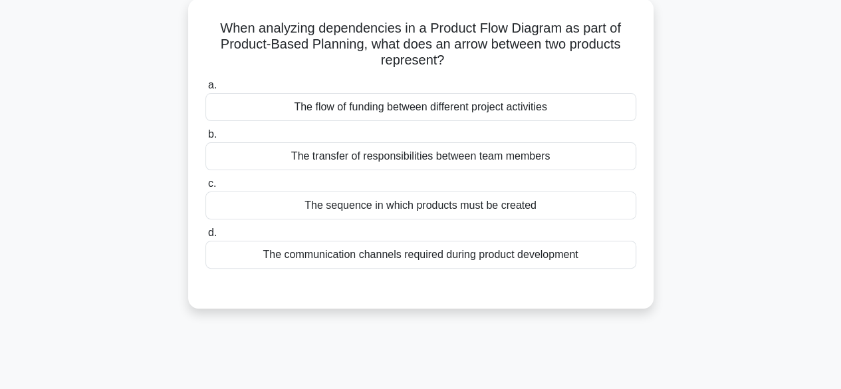
scroll to position [82, 0]
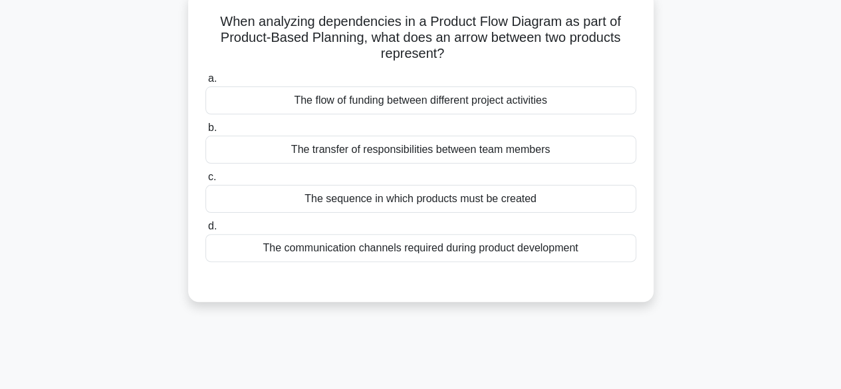
click at [275, 203] on div "The sequence in which products must be created" at bounding box center [420, 199] width 431 height 28
click at [205, 182] on input "c. The sequence in which products must be created" at bounding box center [205, 177] width 0 height 9
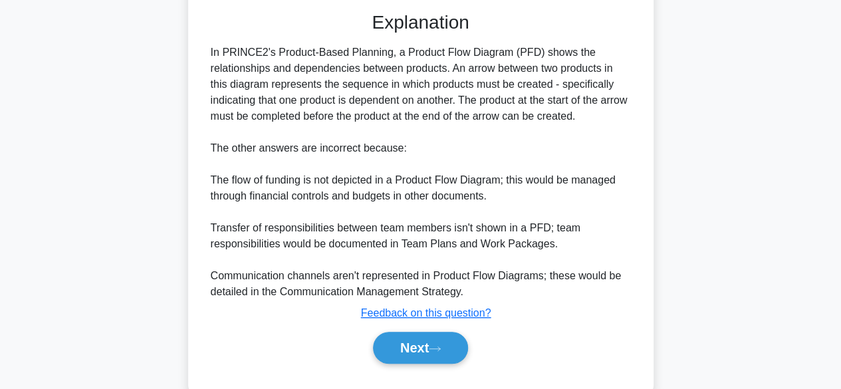
scroll to position [381, 0]
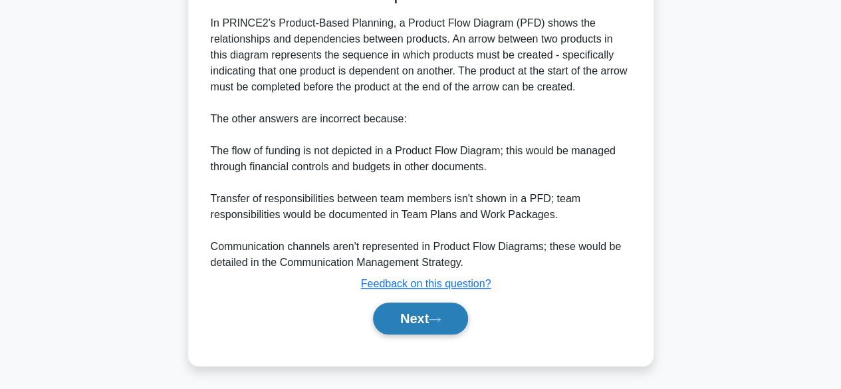
click at [402, 318] on button "Next" at bounding box center [420, 319] width 95 height 32
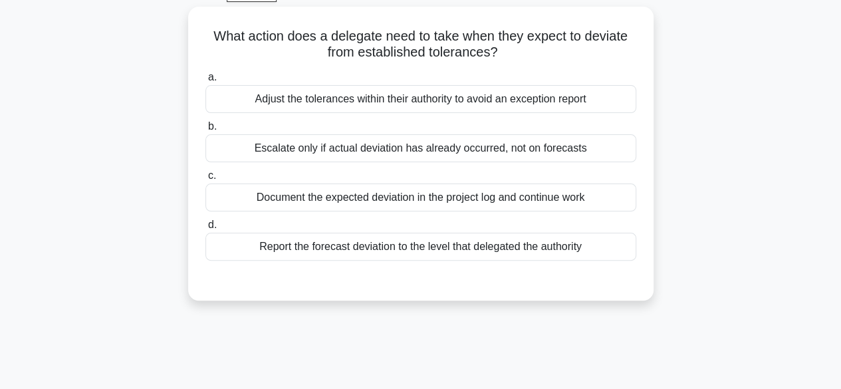
scroll to position [70, 0]
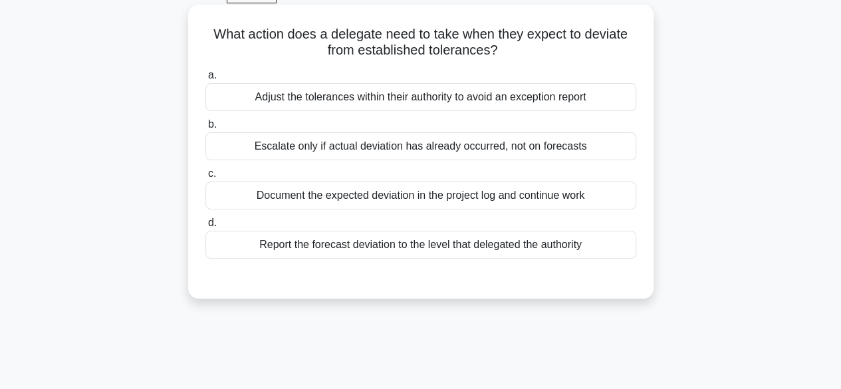
click at [247, 106] on div "Adjust the tolerances within their authority to avoid an exception report" at bounding box center [420, 97] width 431 height 28
click at [205, 80] on input "a. Adjust the tolerances within their authority to avoid an exception report" at bounding box center [205, 75] width 0 height 9
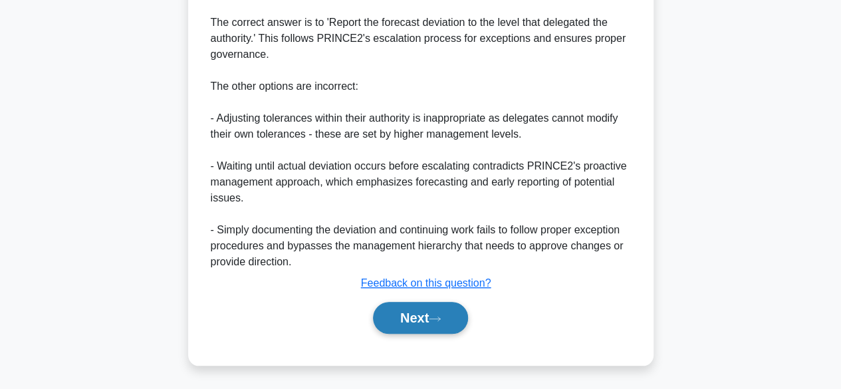
click at [402, 320] on button "Next" at bounding box center [420, 318] width 95 height 32
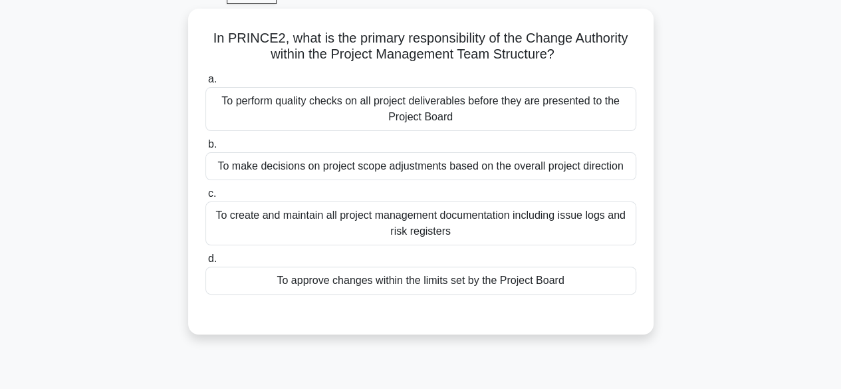
scroll to position [72, 0]
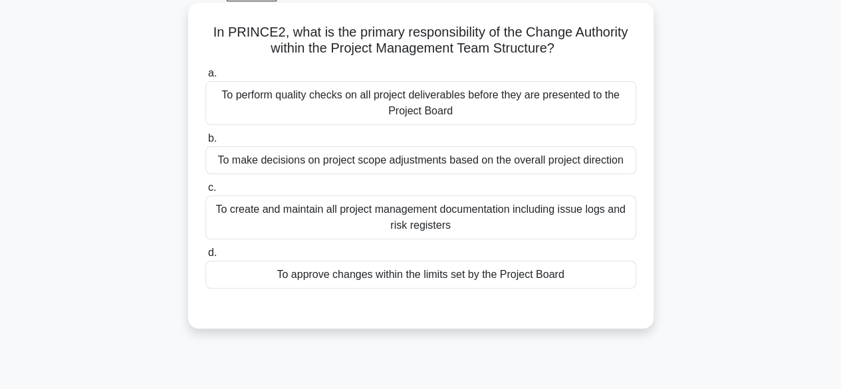
click at [256, 283] on div "To approve changes within the limits set by the Project Board" at bounding box center [420, 275] width 431 height 28
click at [205, 257] on input "d. To approve changes within the limits set by the Project Board" at bounding box center [205, 253] width 0 height 9
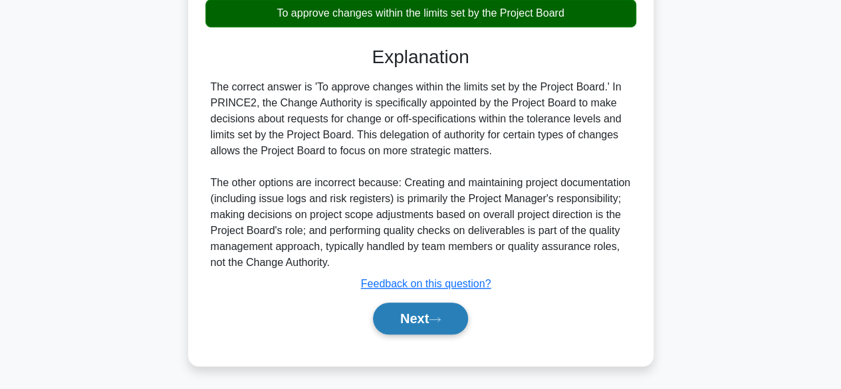
click at [405, 314] on button "Next" at bounding box center [420, 319] width 95 height 32
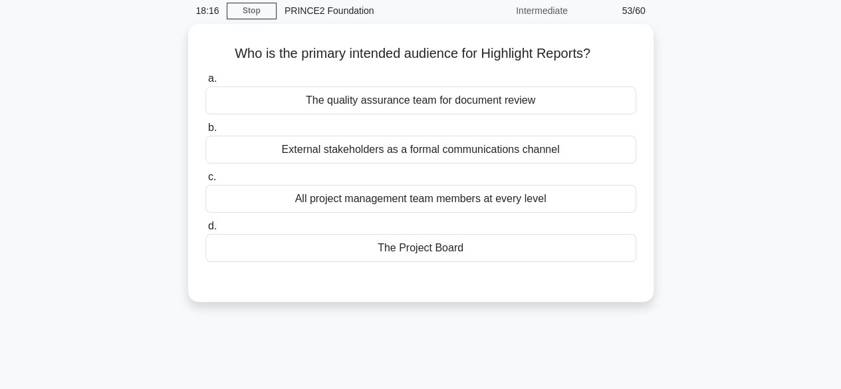
scroll to position [53, 0]
click at [176, 349] on div "18:15 Stop PRINCE2 Foundation Intermediate 53/60 Who is the primary intended au…" at bounding box center [421, 327] width 758 height 665
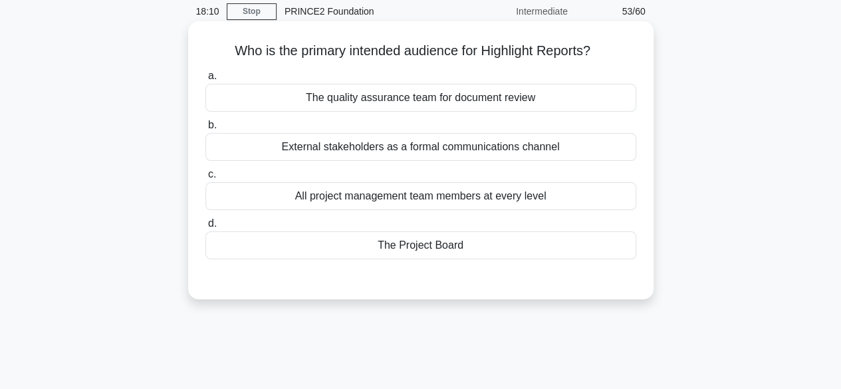
click at [235, 247] on div "The Project Board" at bounding box center [420, 245] width 431 height 28
click at [205, 228] on input "d. The Project Board" at bounding box center [205, 223] width 0 height 9
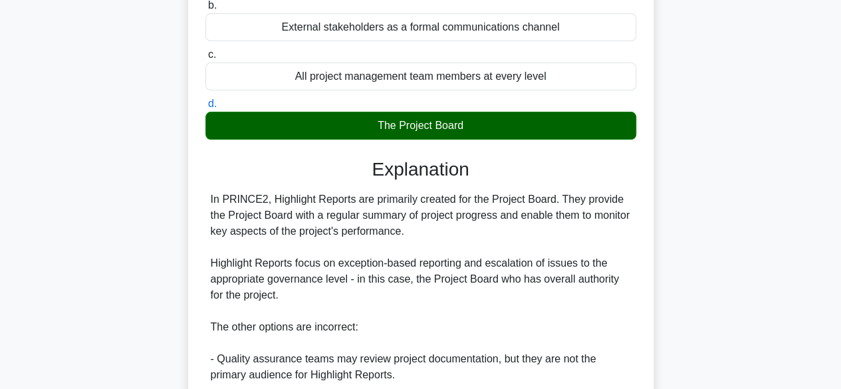
scroll to position [381, 0]
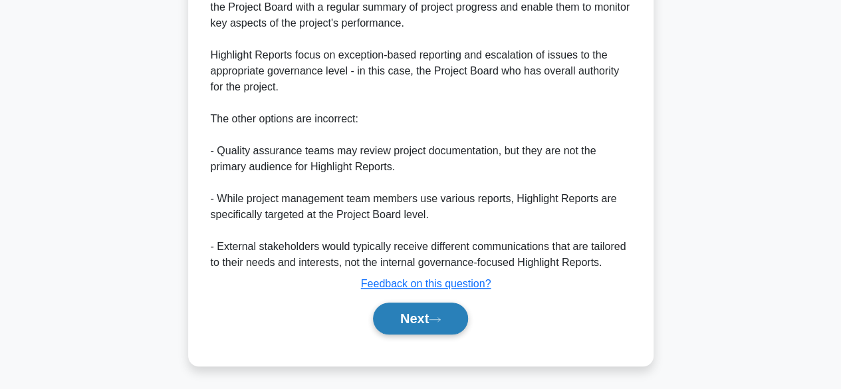
click at [395, 321] on button "Next" at bounding box center [420, 319] width 95 height 32
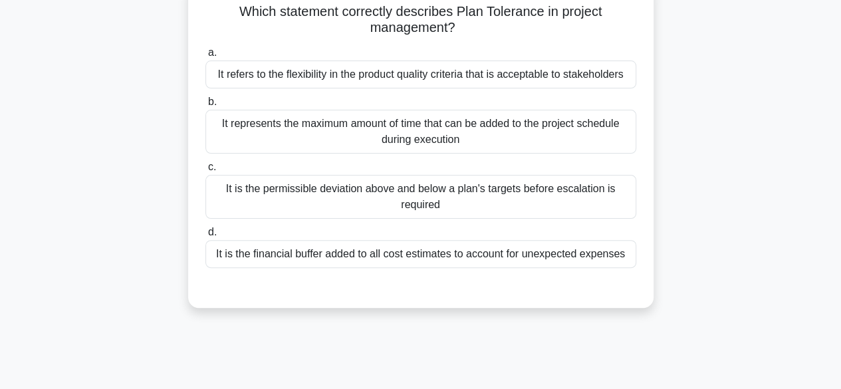
scroll to position [89, 0]
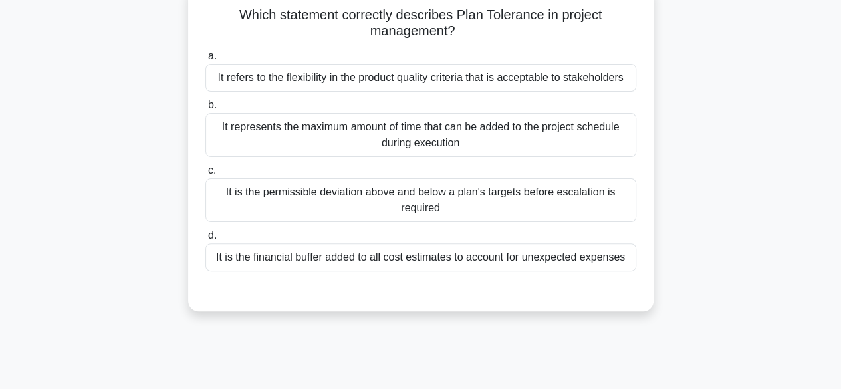
click at [237, 80] on div "It refers to the flexibility in the product quality criteria that is acceptable…" at bounding box center [420, 78] width 431 height 28
click at [205, 61] on input "a. It refers to the flexibility in the product quality criteria that is accepta…" at bounding box center [205, 56] width 0 height 9
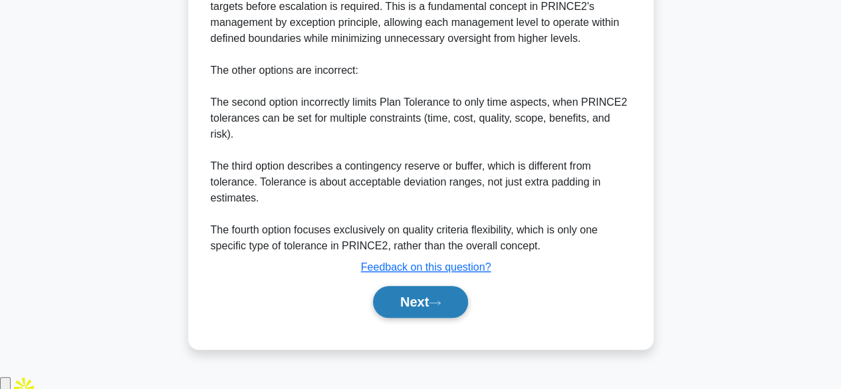
click at [400, 318] on button "Next" at bounding box center [420, 302] width 95 height 32
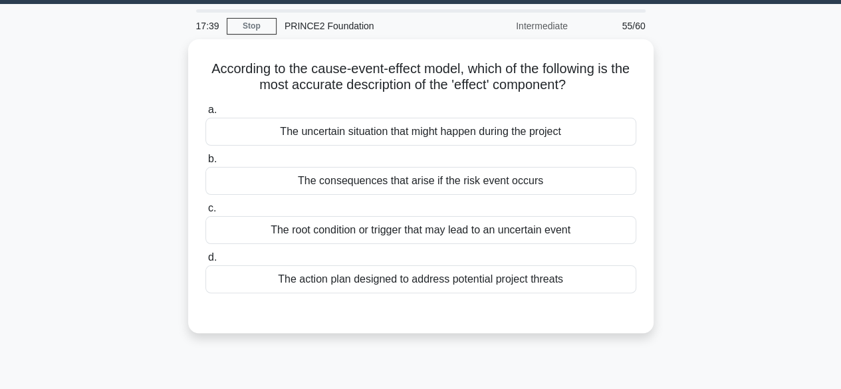
scroll to position [39, 0]
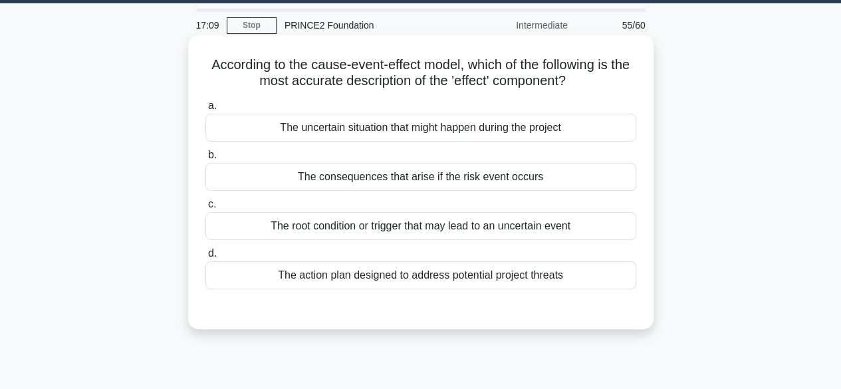
click at [232, 172] on div "The consequences that arise if the risk event occurs" at bounding box center [420, 177] width 431 height 28
click at [205, 160] on input "b. The consequences that arise if the risk event occurs" at bounding box center [205, 155] width 0 height 9
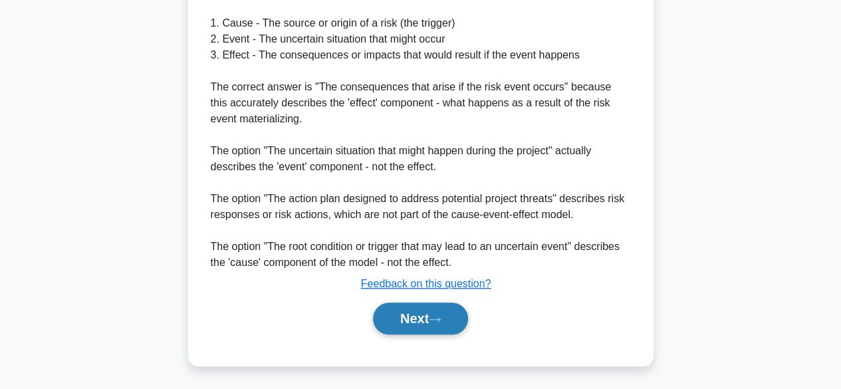
click at [394, 322] on button "Next" at bounding box center [420, 319] width 95 height 32
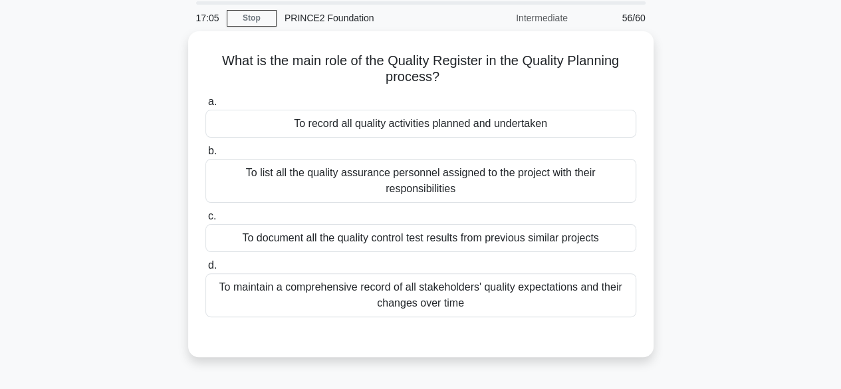
scroll to position [51, 0]
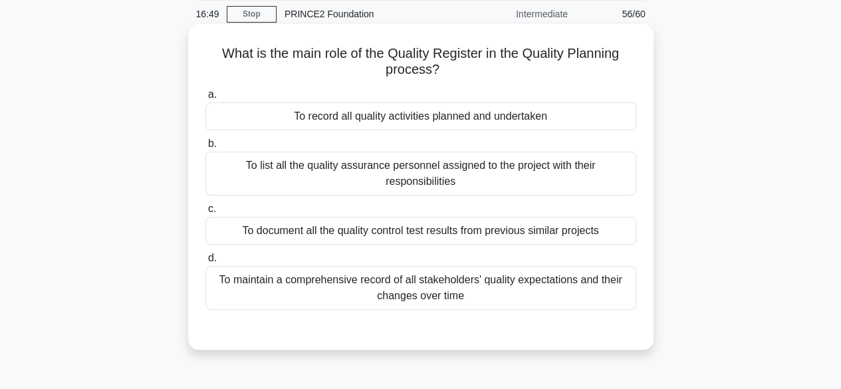
click at [245, 122] on div "To record all quality activities planned and undertaken" at bounding box center [420, 116] width 431 height 28
click at [205, 99] on input "a. To record all quality activities planned and undertaken" at bounding box center [205, 94] width 0 height 9
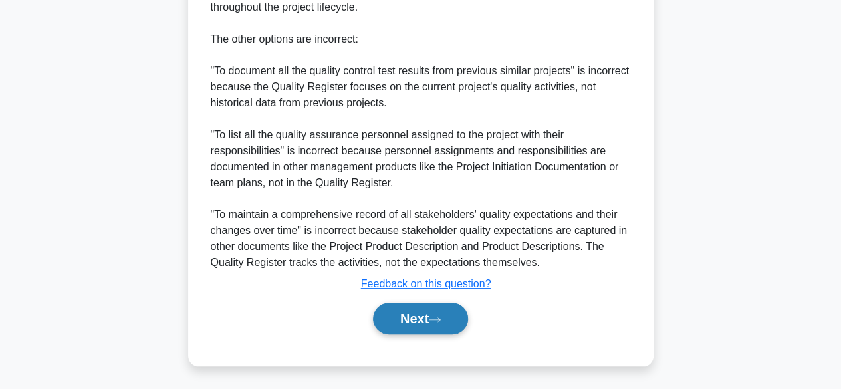
click at [403, 319] on button "Next" at bounding box center [420, 319] width 95 height 32
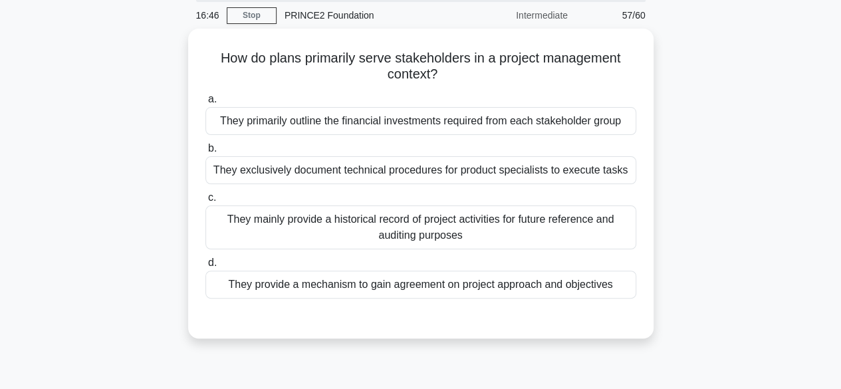
scroll to position [57, 0]
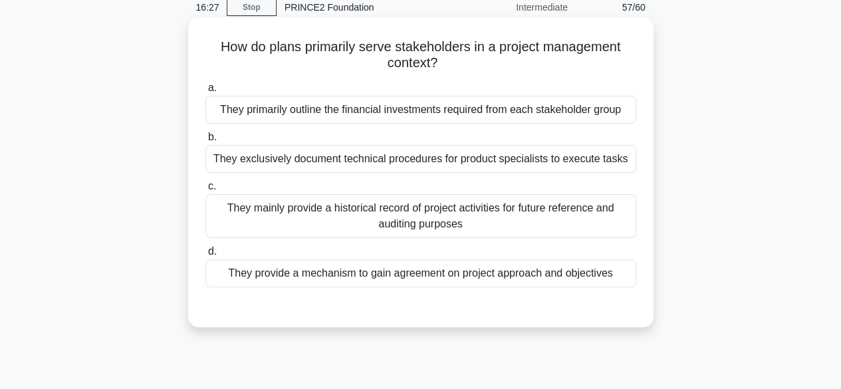
click at [233, 205] on div "They mainly provide a historical record of project activities for future refere…" at bounding box center [420, 216] width 431 height 44
click at [205, 191] on input "c. They mainly provide a historical record of project activities for future ref…" at bounding box center [205, 186] width 0 height 9
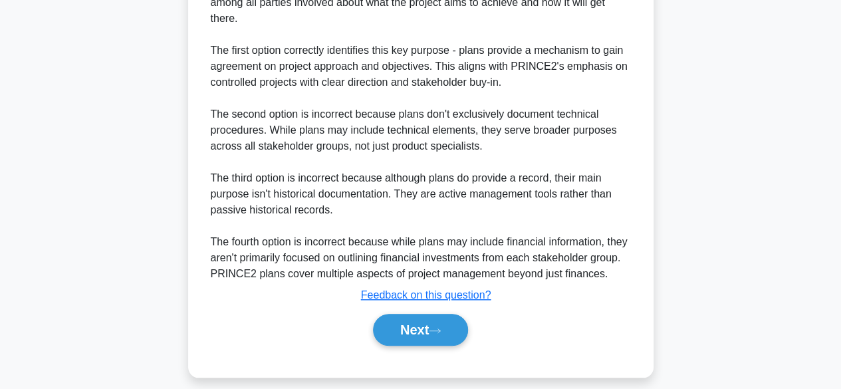
scroll to position [447, 0]
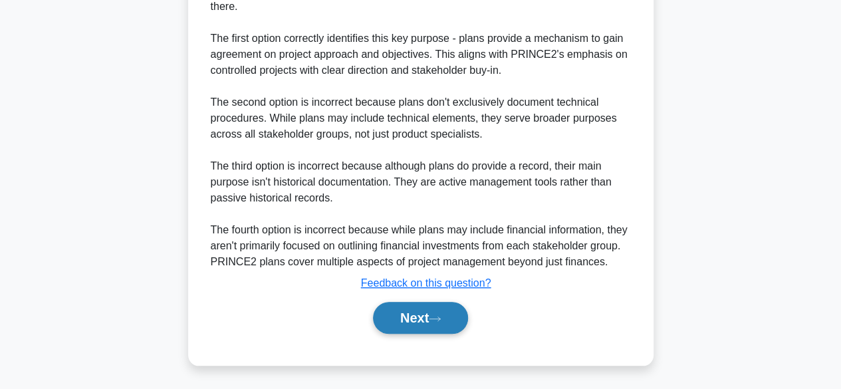
click at [413, 319] on button "Next" at bounding box center [420, 318] width 95 height 32
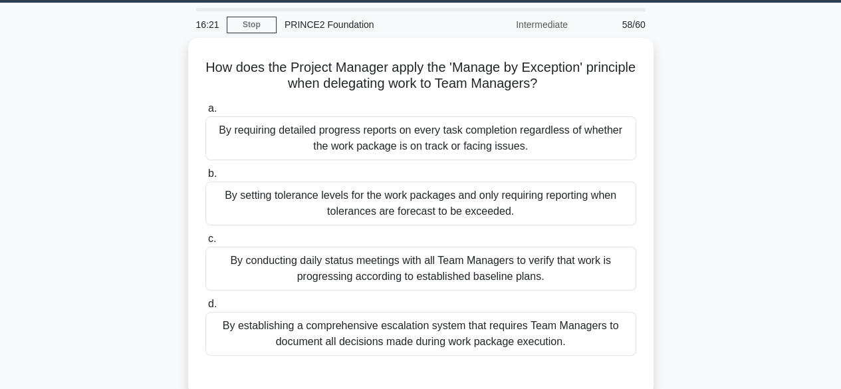
scroll to position [38, 0]
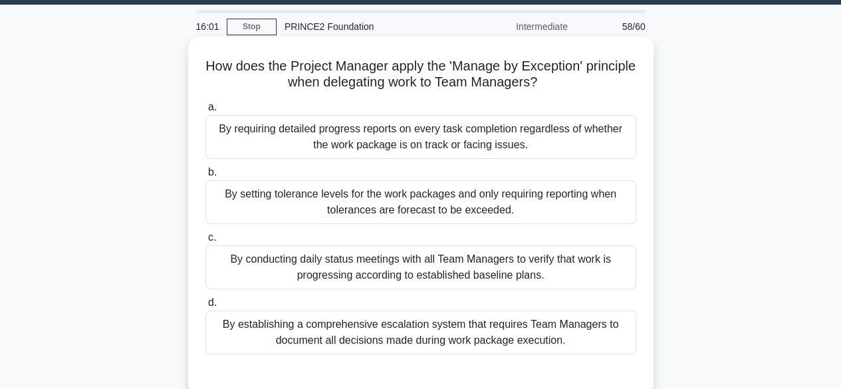
click at [234, 145] on div "By requiring detailed progress reports on every task completion regardless of w…" at bounding box center [420, 137] width 431 height 44
click at [205, 112] on input "a. By requiring detailed progress reports on every task completion regardless o…" at bounding box center [205, 107] width 0 height 9
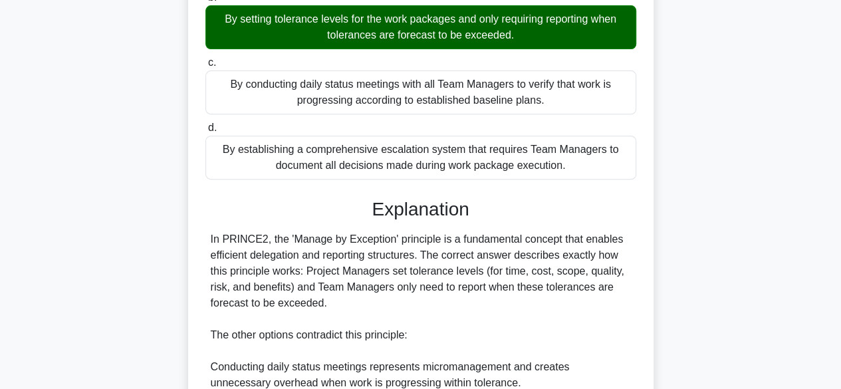
scroll to position [447, 0]
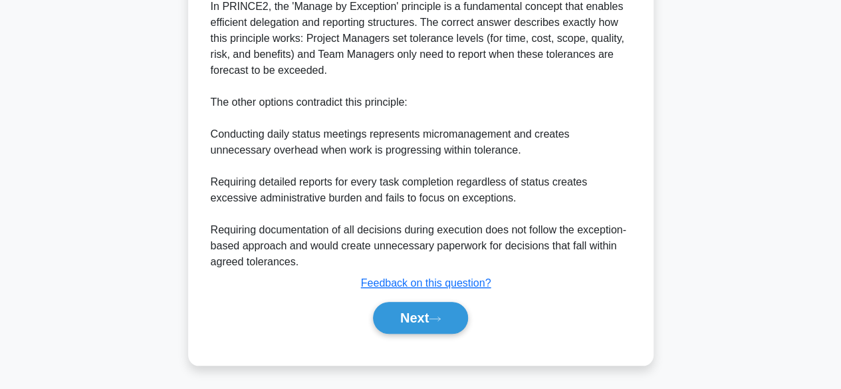
click at [410, 320] on button "Next" at bounding box center [420, 318] width 95 height 32
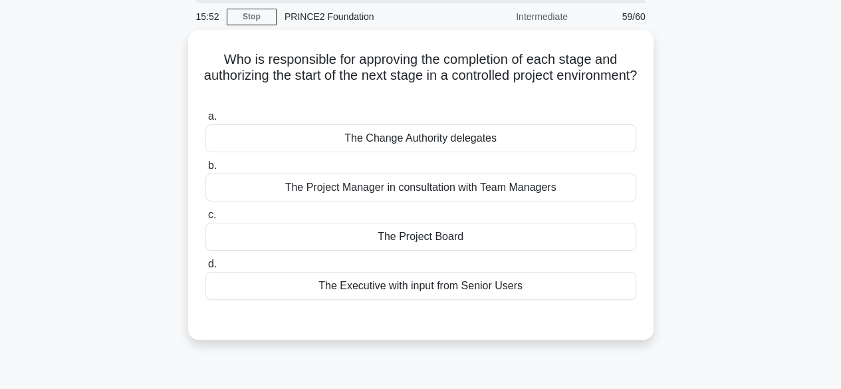
scroll to position [47, 0]
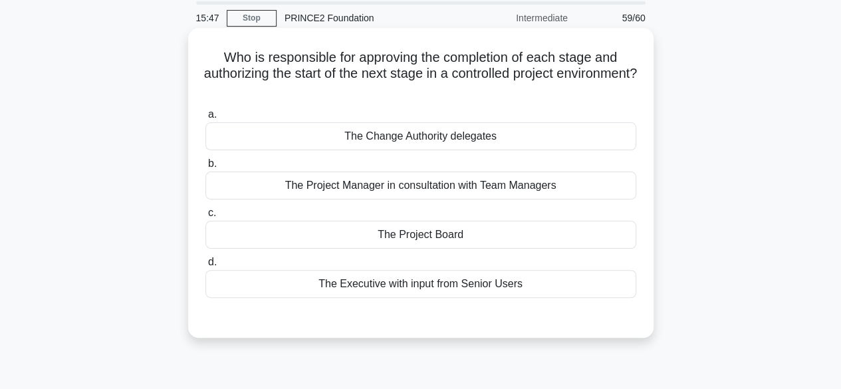
click at [275, 237] on div "The Project Board" at bounding box center [420, 235] width 431 height 28
click at [205, 217] on input "c. The Project Board" at bounding box center [205, 213] width 0 height 9
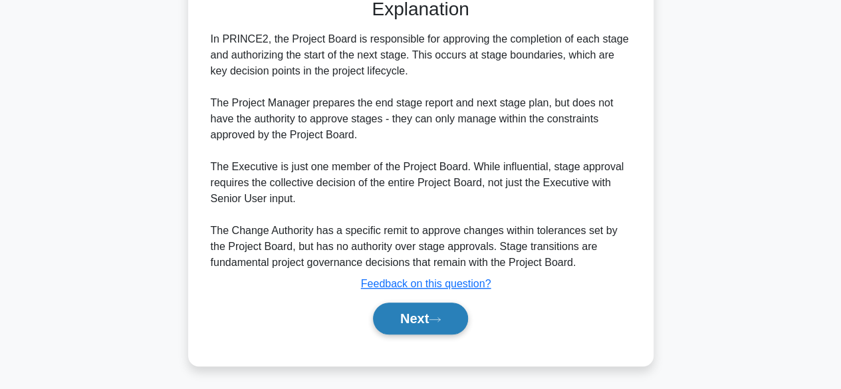
click at [400, 319] on button "Next" at bounding box center [420, 319] width 95 height 32
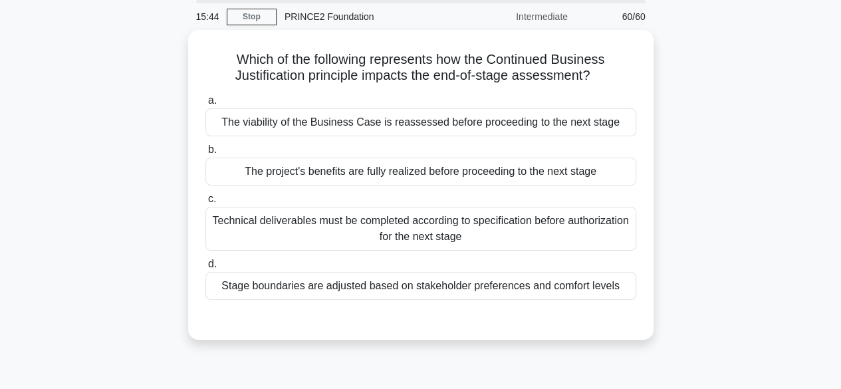
scroll to position [50, 0]
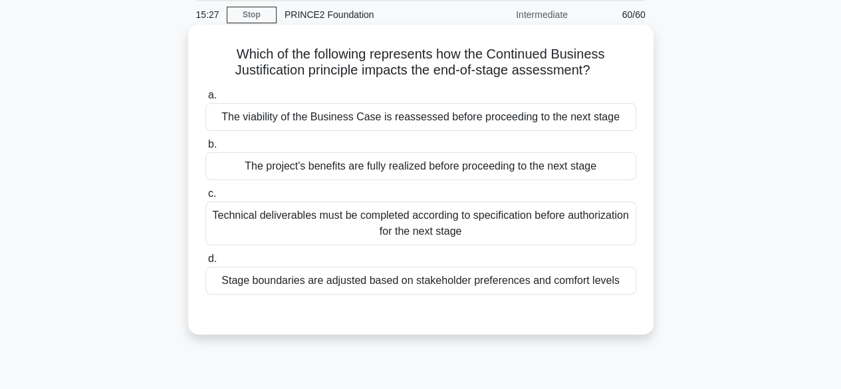
click at [229, 180] on div "The project's benefits are fully realized before proceeding to the next stage" at bounding box center [420, 166] width 431 height 28
click at [205, 149] on input "b. The project's benefits are fully realized before proceeding to the next stage" at bounding box center [205, 144] width 0 height 9
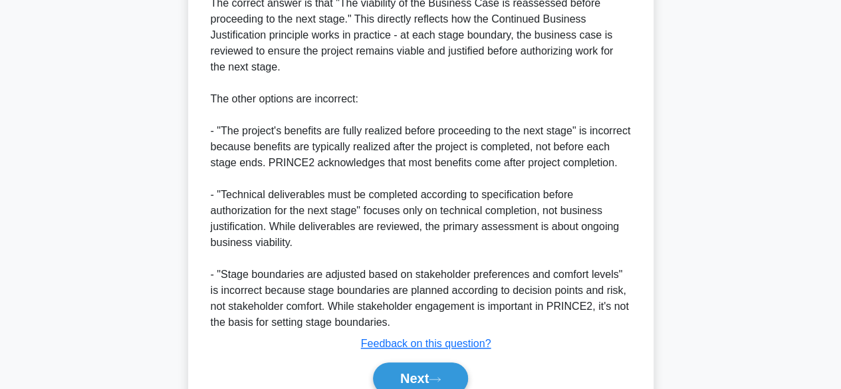
scroll to position [559, 0]
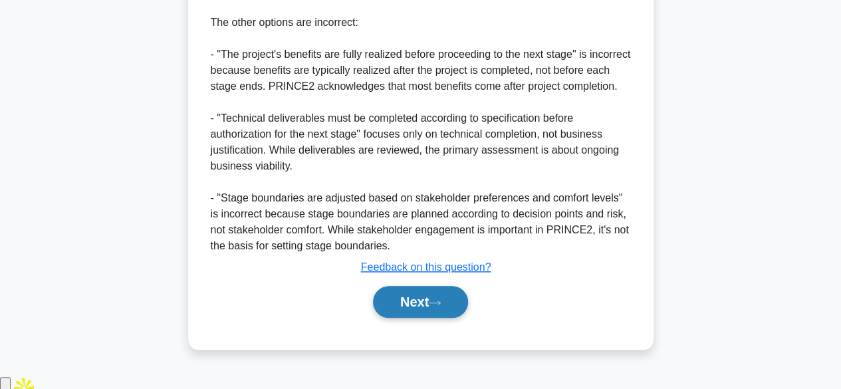
click at [430, 313] on button "Next" at bounding box center [420, 302] width 95 height 32
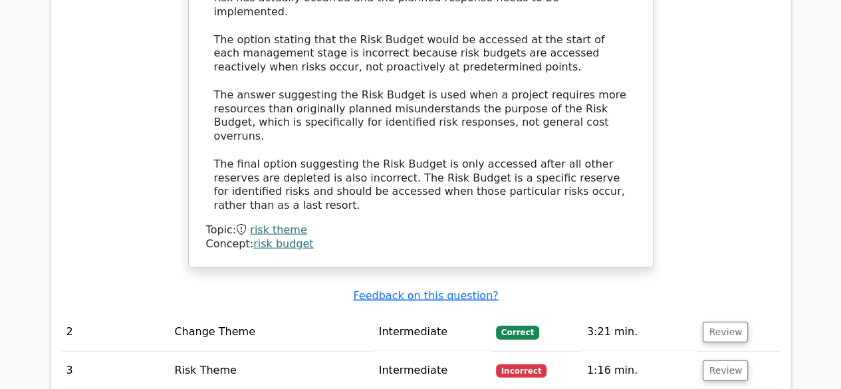
scroll to position [1365, 0]
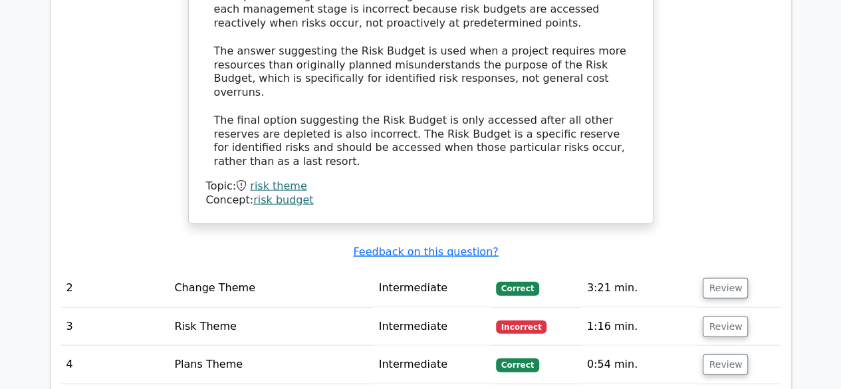
click at [112, 308] on td "3" at bounding box center [115, 327] width 108 height 38
click at [172, 308] on td "Risk Theme" at bounding box center [271, 327] width 204 height 38
click at [723, 317] on button "Review" at bounding box center [725, 327] width 45 height 21
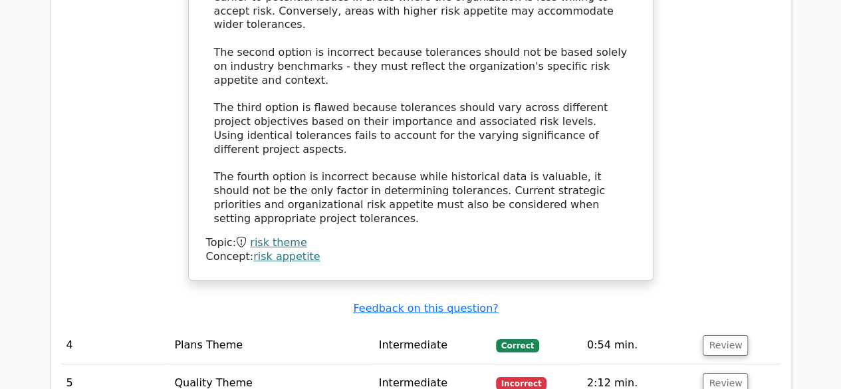
scroll to position [2122, 0]
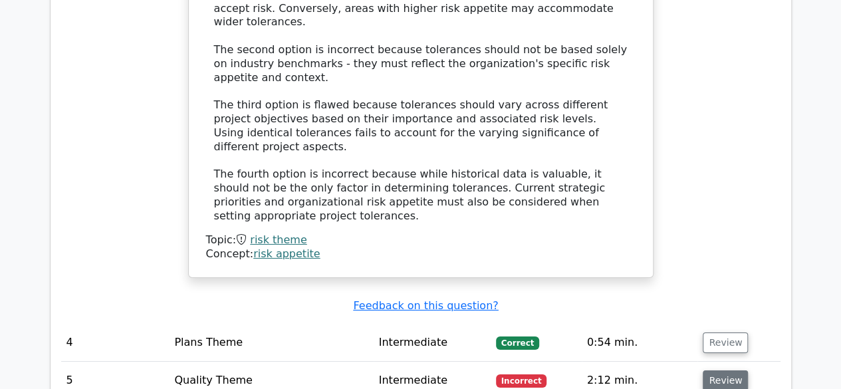
click at [715, 370] on button "Review" at bounding box center [725, 380] width 45 height 21
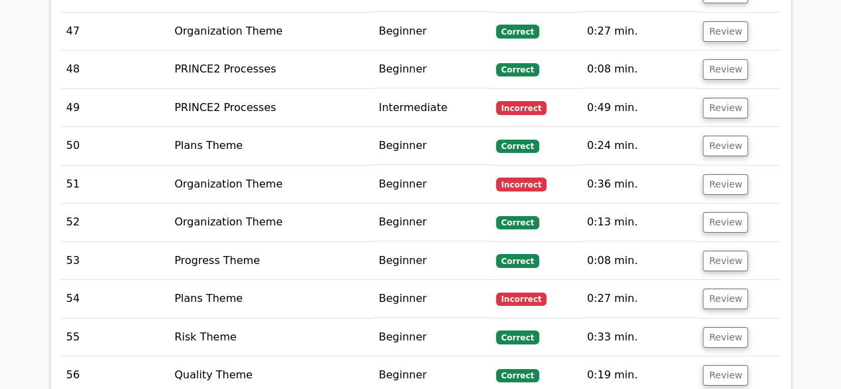
scroll to position [5128, 0]
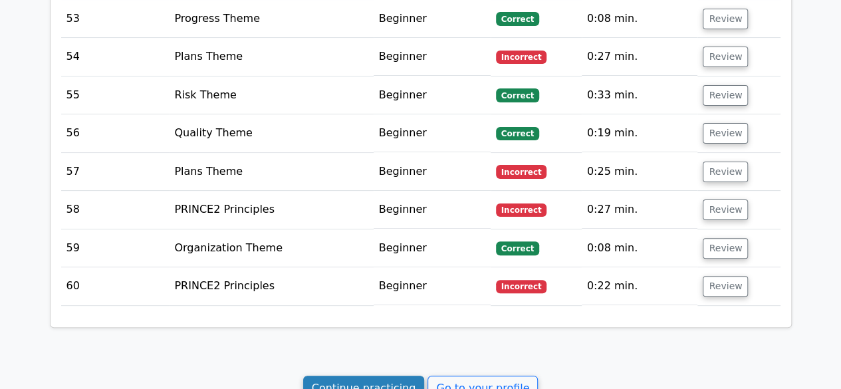
click at [386, 376] on link "Continue practicing" at bounding box center [364, 388] width 122 height 25
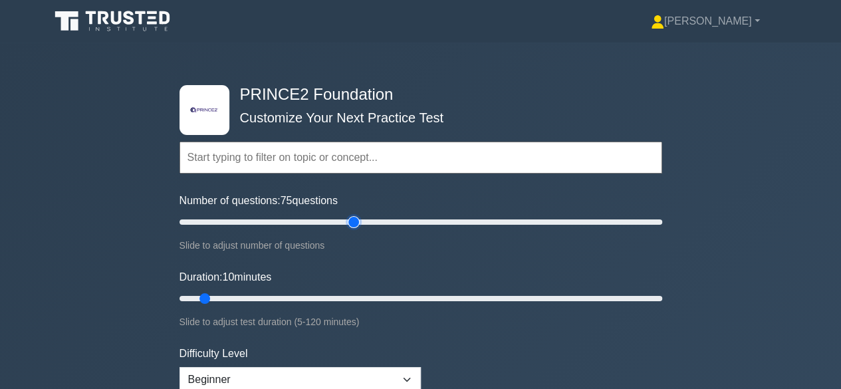
click at [354, 223] on input "Number of questions: 75 questions" at bounding box center [421, 222] width 483 height 16
click at [336, 223] on input "Number of questions: 70 questions" at bounding box center [421, 222] width 483 height 16
click at [324, 223] on input "Number of questions: 65 questions" at bounding box center [421, 222] width 483 height 16
type input "60"
click at [319, 222] on input "Number of questions: 60 questions" at bounding box center [421, 222] width 483 height 16
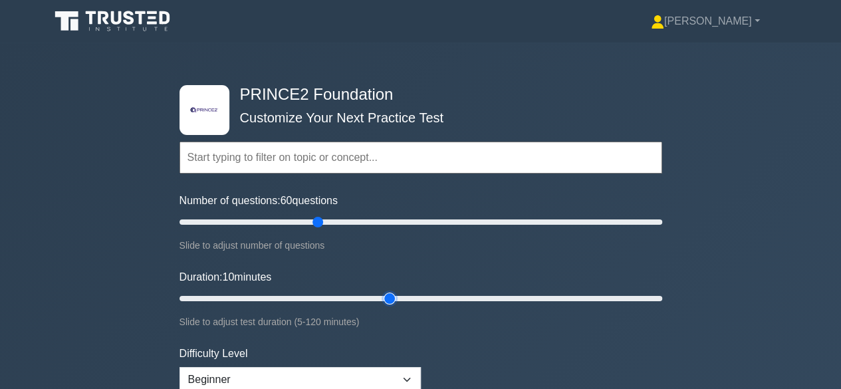
click at [383, 297] on input "Duration: 10 minutes" at bounding box center [421, 299] width 483 height 16
type input "60"
click at [402, 299] on input "Duration: 60 minutes" at bounding box center [421, 299] width 483 height 16
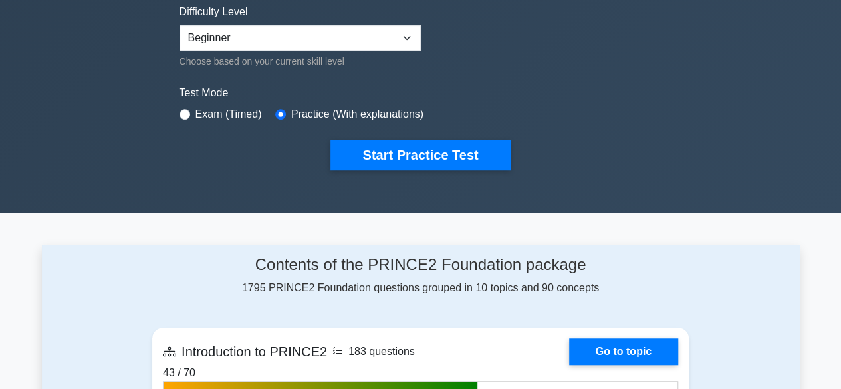
scroll to position [354, 0]
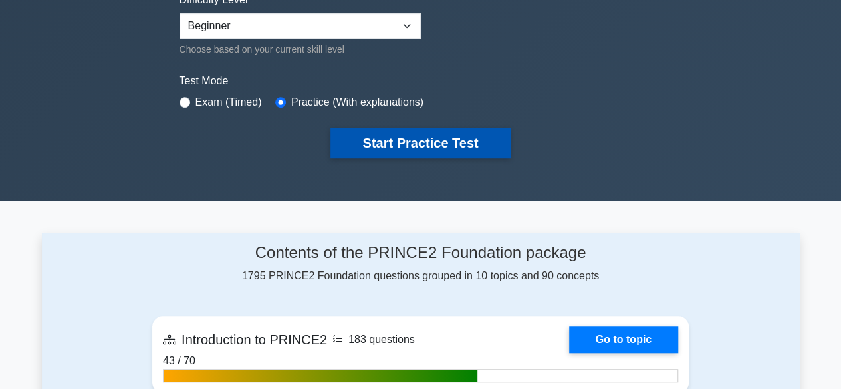
click at [432, 144] on button "Start Practice Test" at bounding box center [420, 143] width 180 height 31
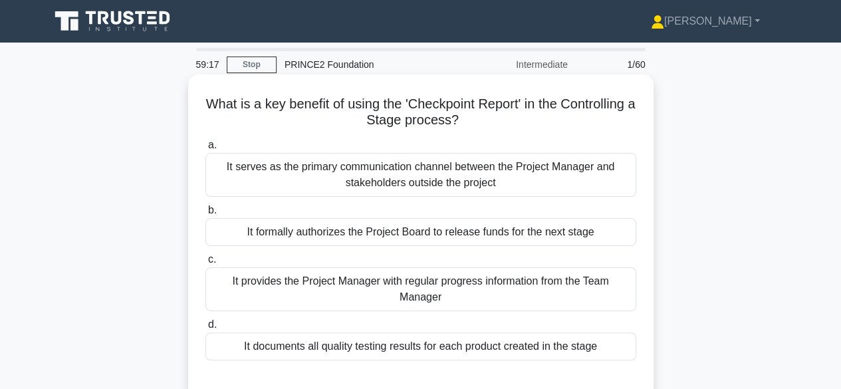
click at [427, 155] on div "It serves as the primary communication channel between the Project Manager and …" at bounding box center [420, 175] width 431 height 44
click at [205, 150] on input "a. It serves as the primary communication channel between the Project Manager a…" at bounding box center [205, 145] width 0 height 9
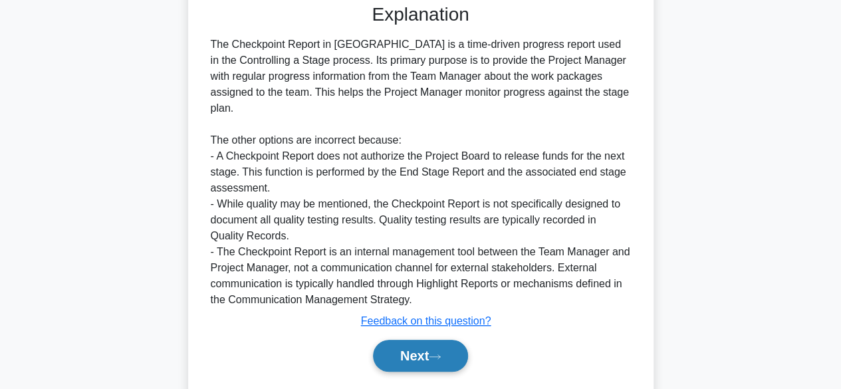
click at [453, 340] on button "Next" at bounding box center [420, 356] width 95 height 32
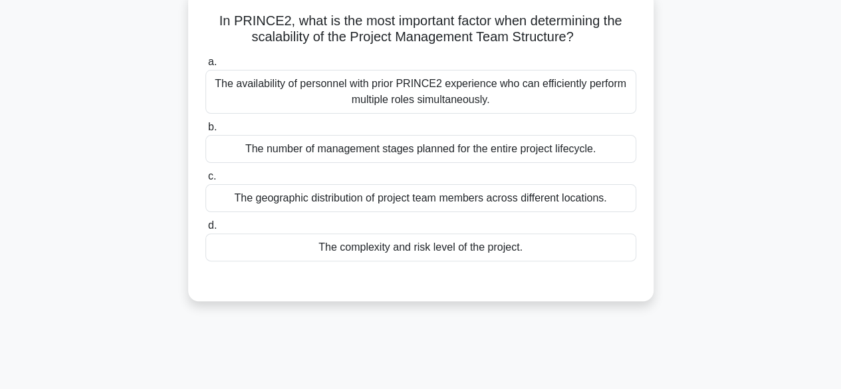
scroll to position [84, 0]
click at [436, 259] on div "The complexity and risk level of the project." at bounding box center [420, 246] width 431 height 28
click at [205, 229] on input "d. The complexity and risk level of the project." at bounding box center [205, 224] width 0 height 9
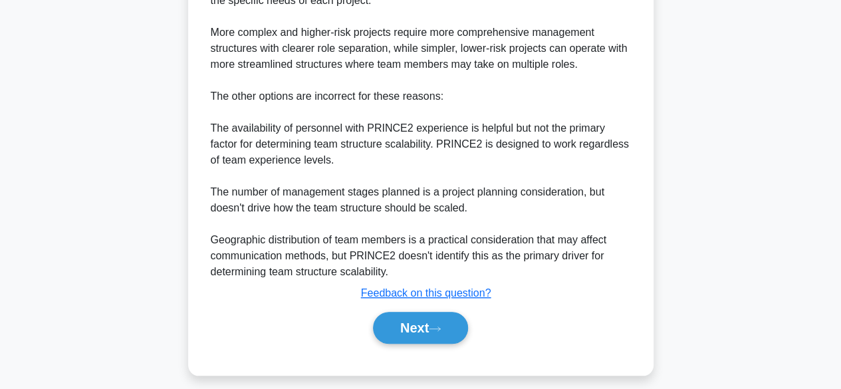
scroll to position [461, 0]
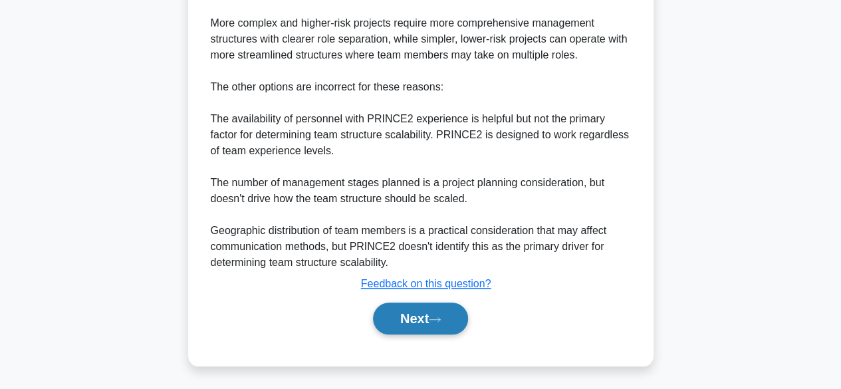
click at [438, 317] on icon at bounding box center [435, 319] width 12 height 7
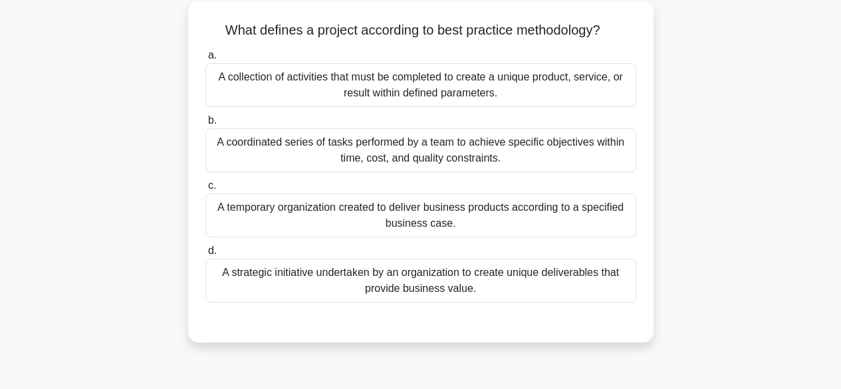
scroll to position [79, 0]
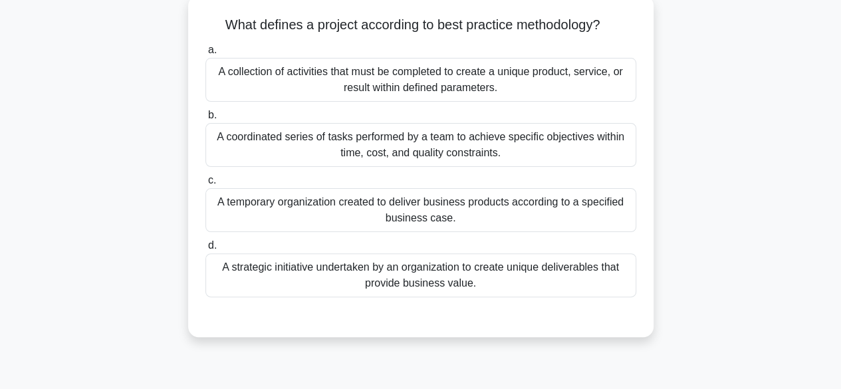
click at [507, 152] on div "A coordinated series of tasks performed by a team to achieve specific objective…" at bounding box center [420, 145] width 431 height 44
click at [205, 120] on input "b. A coordinated series of tasks performed by a team to achieve specific object…" at bounding box center [205, 115] width 0 height 9
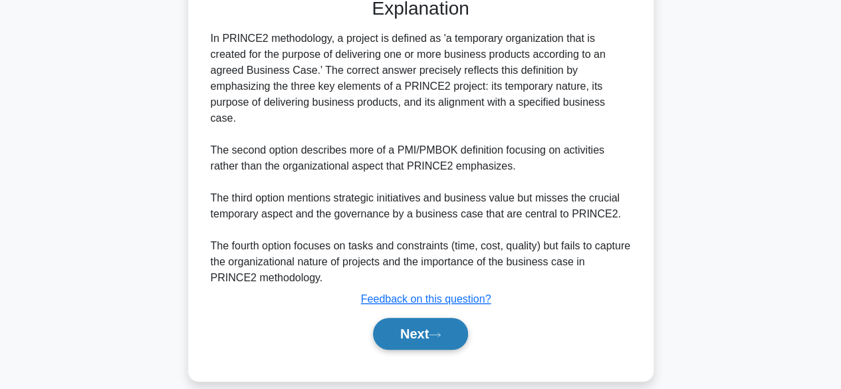
click at [441, 331] on icon at bounding box center [435, 334] width 12 height 7
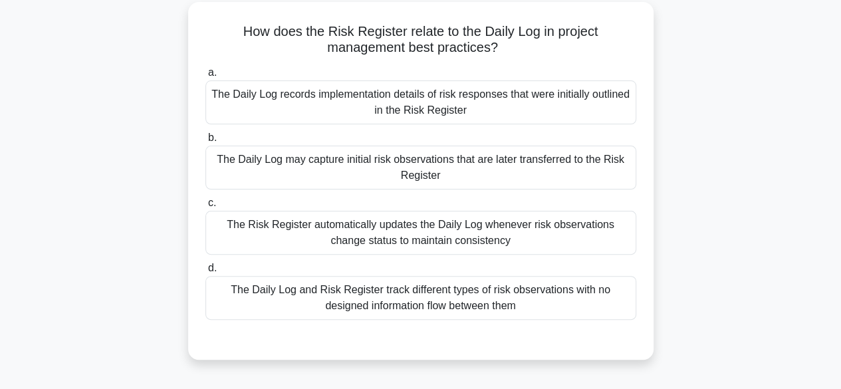
scroll to position [76, 0]
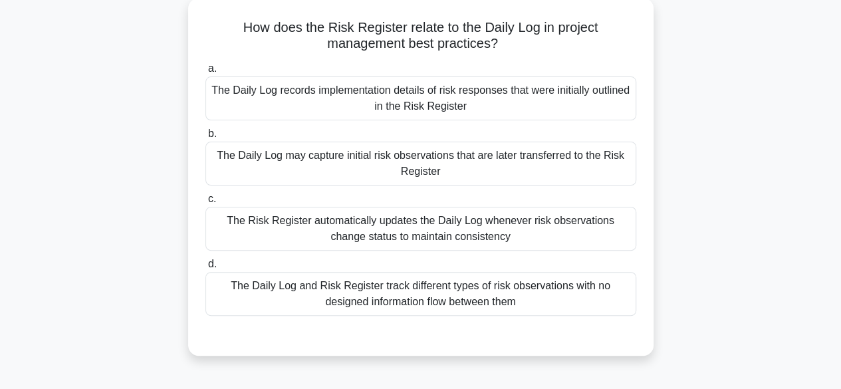
click at [415, 219] on div "The Risk Register automatically updates the Daily Log whenever risk observation…" at bounding box center [420, 229] width 431 height 44
click at [205, 203] on input "c. The Risk Register automatically updates the Daily Log whenever risk observat…" at bounding box center [205, 199] width 0 height 9
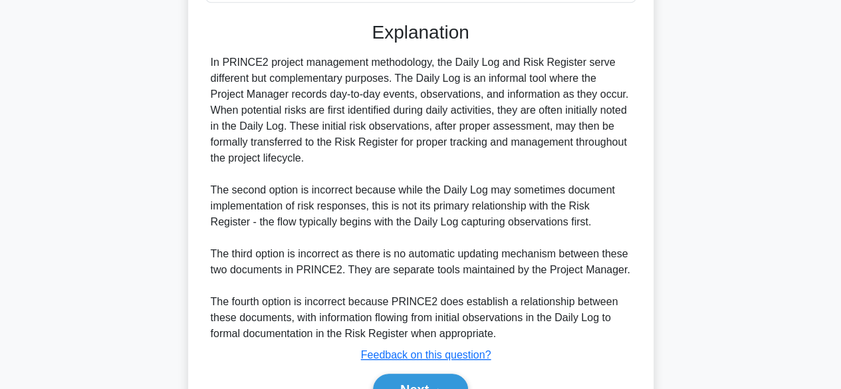
scroll to position [463, 0]
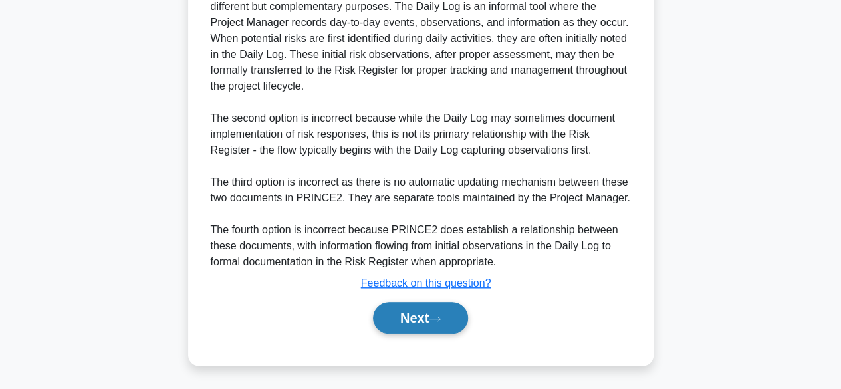
click at [448, 317] on button "Next" at bounding box center [420, 318] width 95 height 32
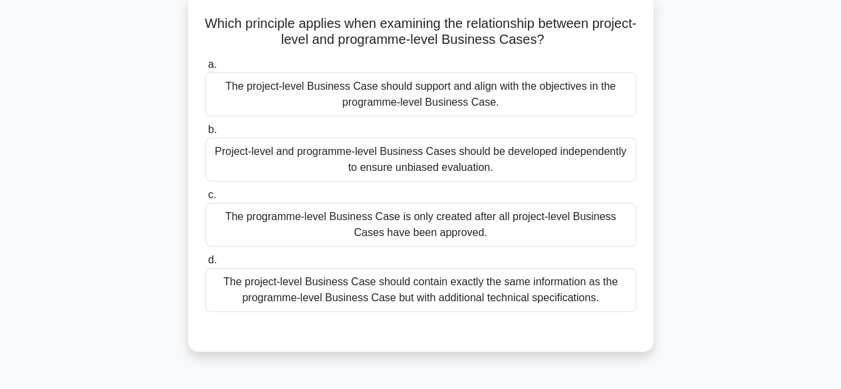
scroll to position [83, 0]
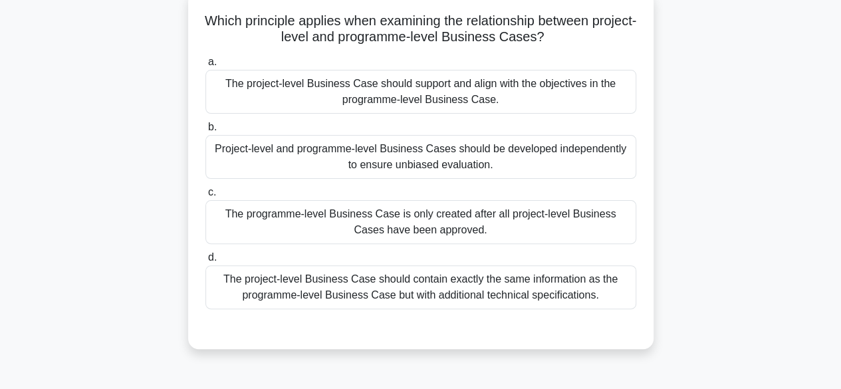
click at [604, 220] on div "The programme-level Business Case is only created after all project-level Busin…" at bounding box center [420, 222] width 431 height 44
click at [205, 197] on input "c. The programme-level Business Case is only created after all project-level Bu…" at bounding box center [205, 192] width 0 height 9
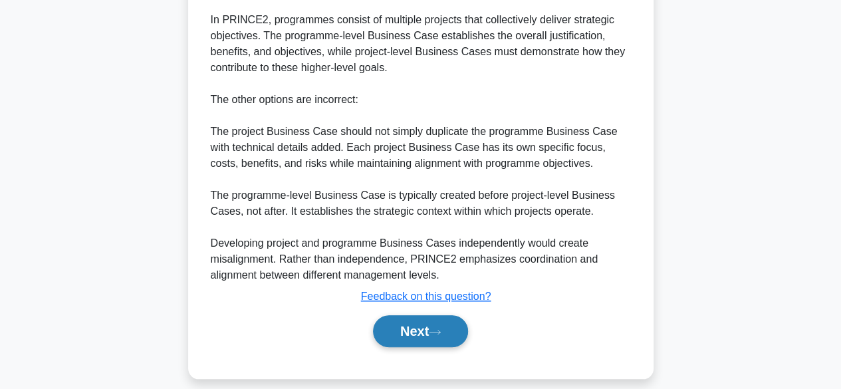
click at [436, 326] on button "Next" at bounding box center [420, 331] width 95 height 32
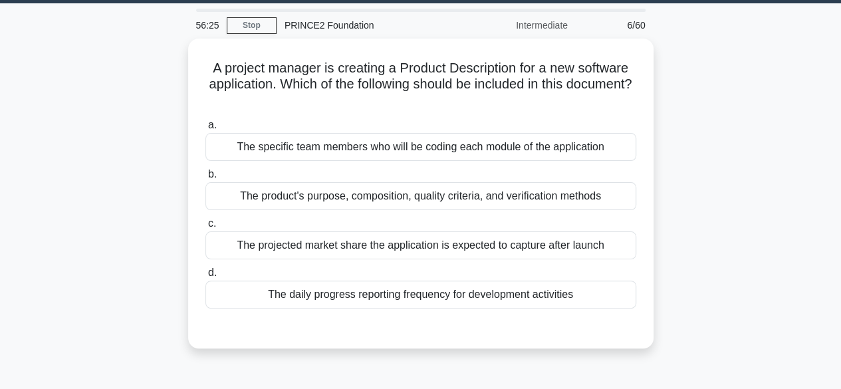
scroll to position [56, 0]
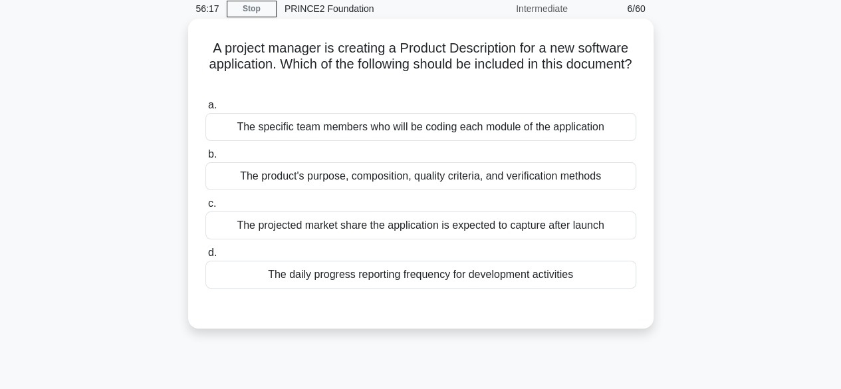
click at [547, 172] on div "The product's purpose, composition, quality criteria, and verification methods" at bounding box center [420, 176] width 431 height 28
click at [205, 159] on input "b. The product's purpose, composition, quality criteria, and verification metho…" at bounding box center [205, 154] width 0 height 9
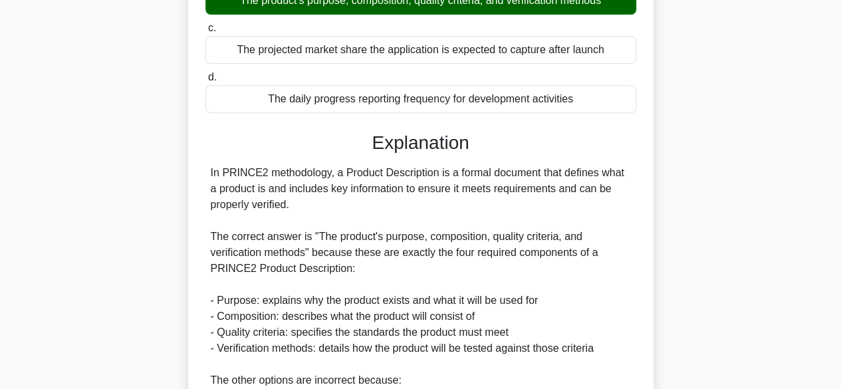
scroll to position [429, 0]
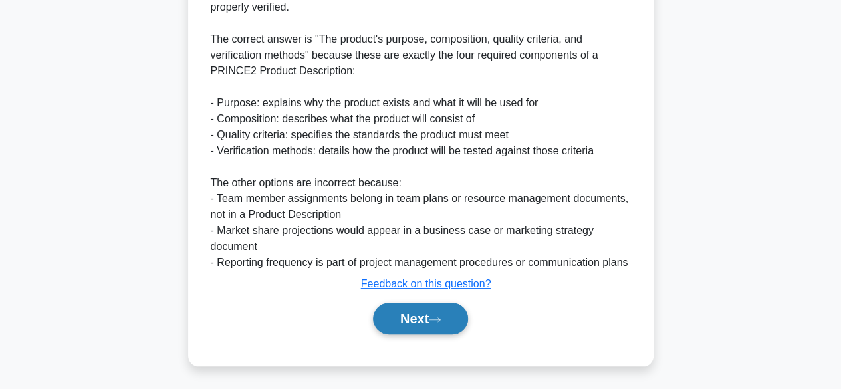
click at [436, 324] on button "Next" at bounding box center [420, 319] width 95 height 32
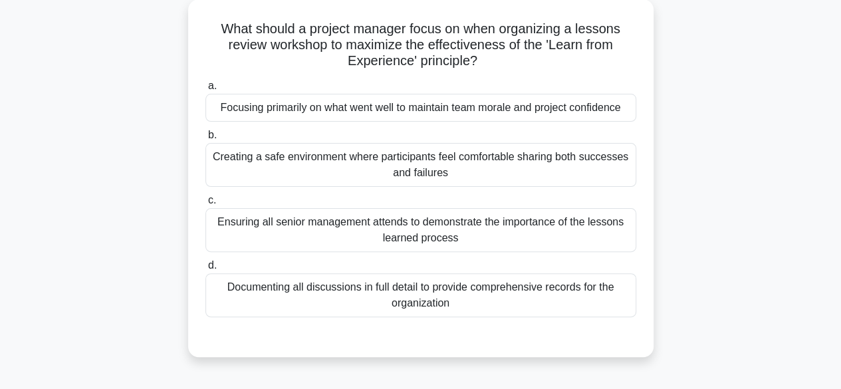
scroll to position [69, 0]
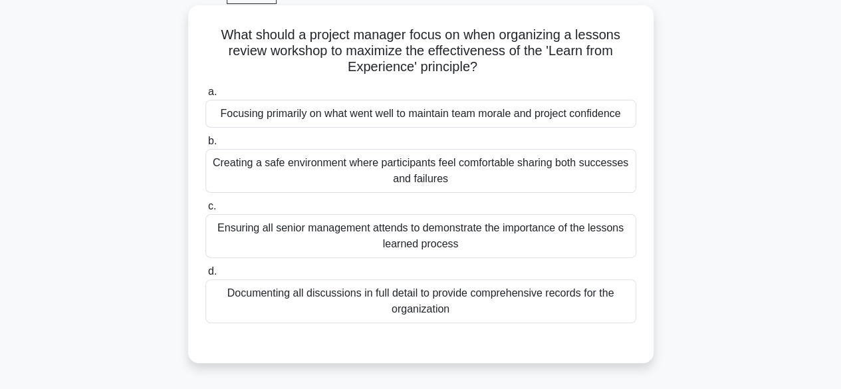
click at [488, 285] on div "Documenting all discussions in full detail to provide comprehensive records for…" at bounding box center [420, 301] width 431 height 44
click at [205, 276] on input "d. Documenting all discussions in full detail to provide comprehensive records …" at bounding box center [205, 271] width 0 height 9
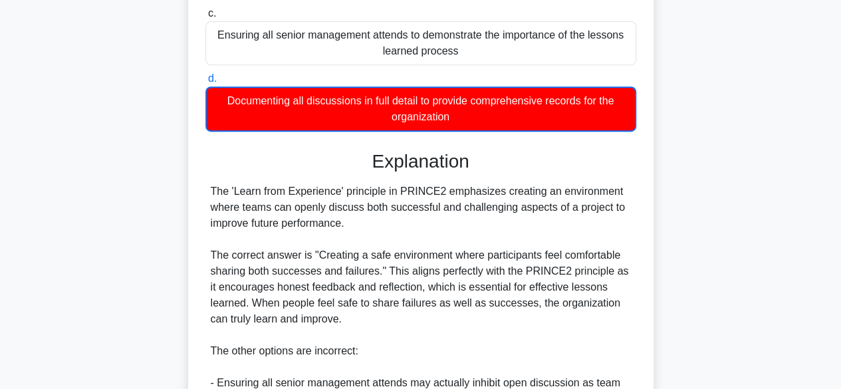
scroll to position [495, 0]
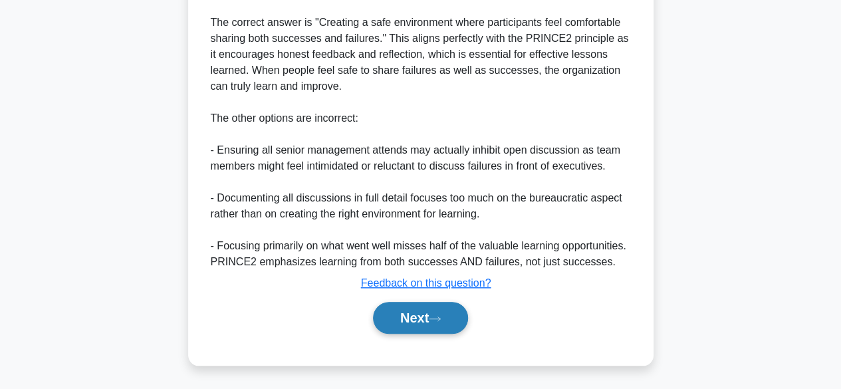
click at [447, 315] on button "Next" at bounding box center [420, 318] width 95 height 32
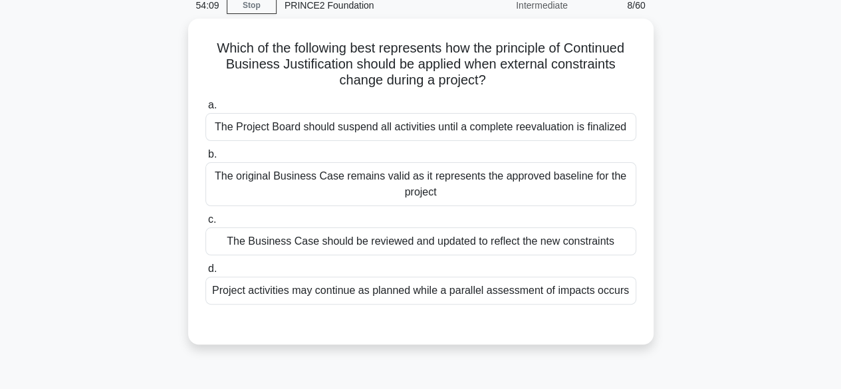
scroll to position [65, 0]
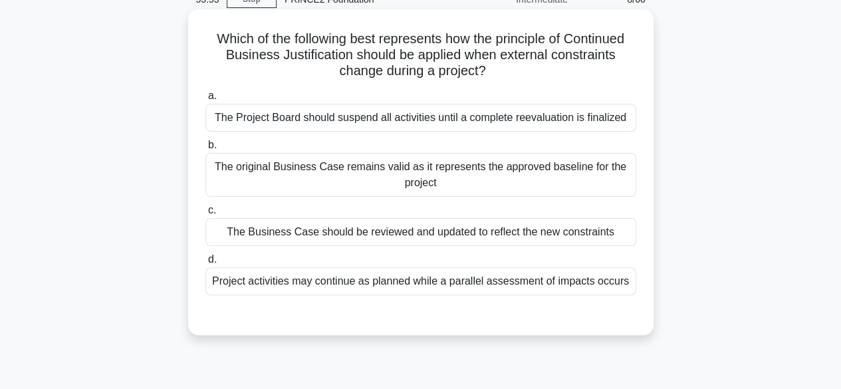
click at [528, 239] on div "The Business Case should be reviewed and updated to reflect the new constraints" at bounding box center [420, 232] width 431 height 28
click at [205, 215] on input "c. The Business Case should be reviewed and updated to reflect the new constrai…" at bounding box center [205, 210] width 0 height 9
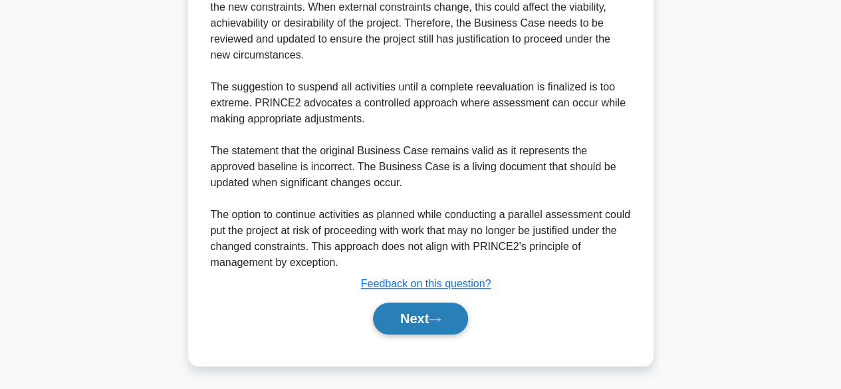
click at [450, 318] on button "Next" at bounding box center [420, 319] width 95 height 32
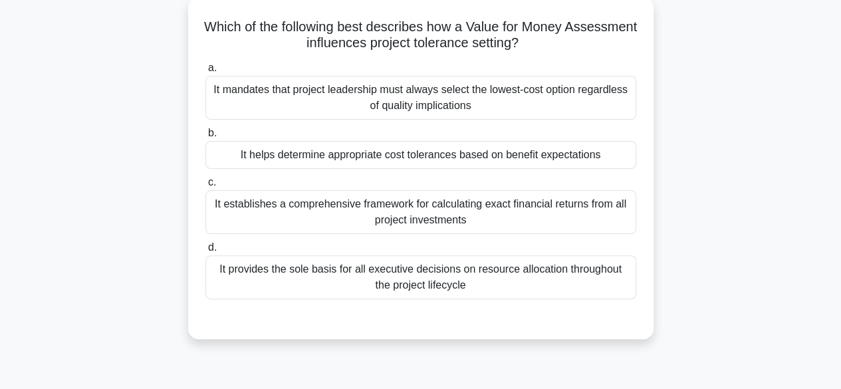
scroll to position [82, 0]
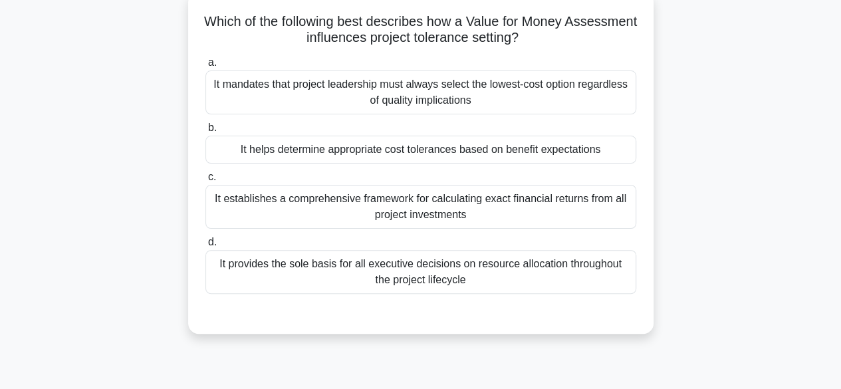
click at [539, 143] on div "It helps determine appropriate cost tolerances based on benefit expectations" at bounding box center [420, 150] width 431 height 28
click at [205, 132] on input "b. It helps determine appropriate cost tolerances based on benefit expectations" at bounding box center [205, 128] width 0 height 9
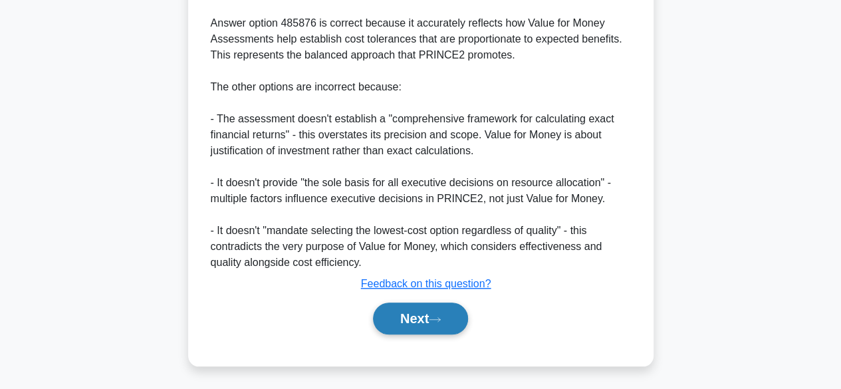
click at [450, 319] on button "Next" at bounding box center [420, 319] width 95 height 32
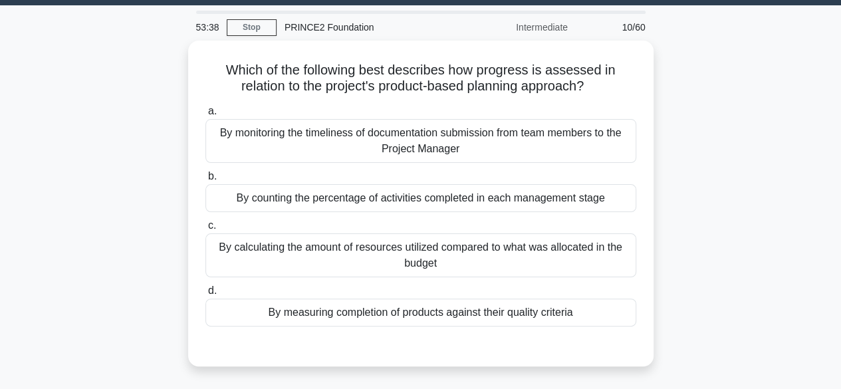
scroll to position [36, 0]
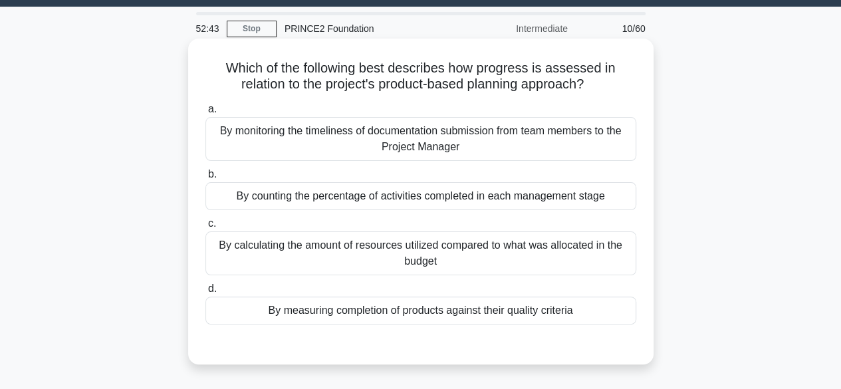
click at [457, 312] on div "By measuring completion of products against their quality criteria" at bounding box center [420, 311] width 431 height 28
click at [205, 293] on input "d. By measuring completion of products against their quality criteria" at bounding box center [205, 289] width 0 height 9
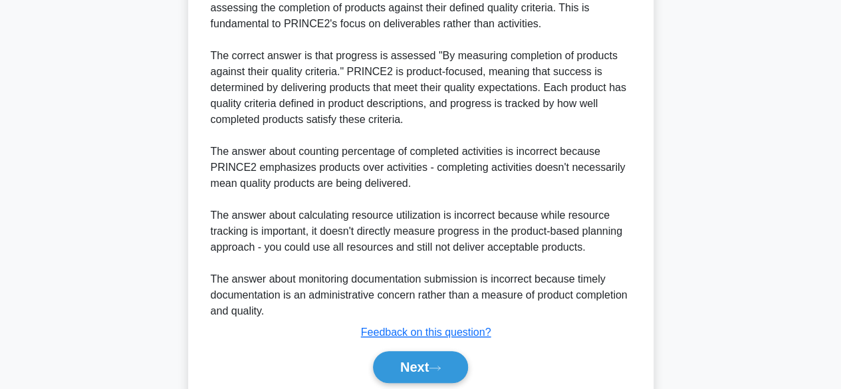
scroll to position [477, 0]
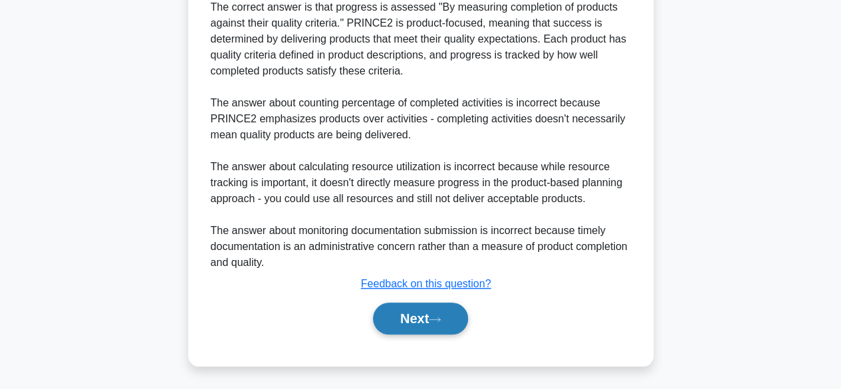
click at [439, 311] on button "Next" at bounding box center [420, 319] width 95 height 32
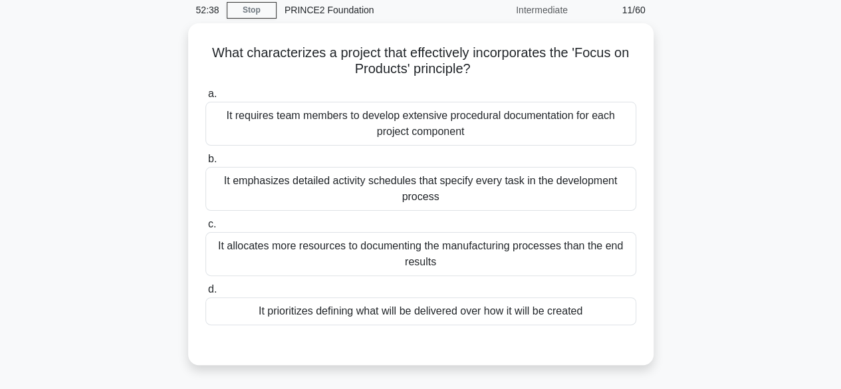
scroll to position [61, 0]
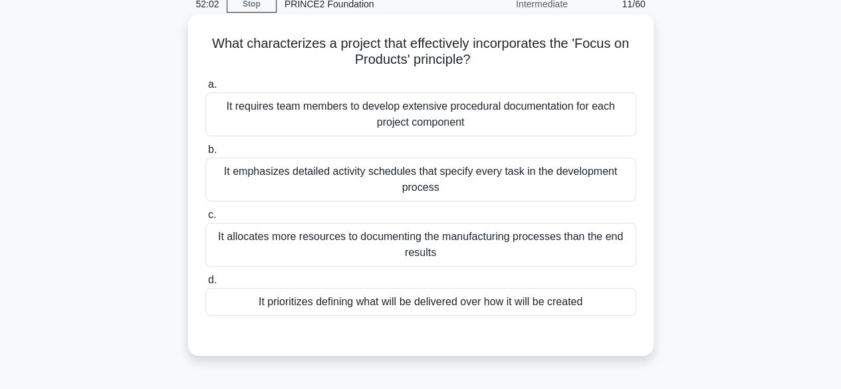
click at [598, 299] on div "It prioritizes defining what will be delivered over how it will be created" at bounding box center [420, 302] width 431 height 28
click at [205, 285] on input "d. It prioritizes defining what will be delivered over how it will be created" at bounding box center [205, 280] width 0 height 9
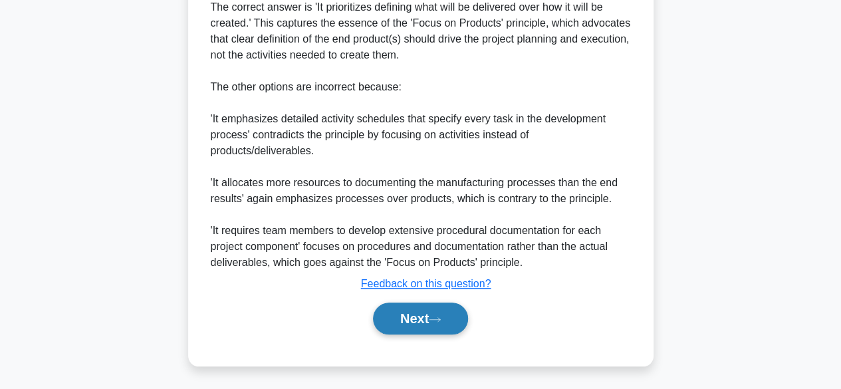
click at [441, 316] on icon at bounding box center [435, 319] width 12 height 7
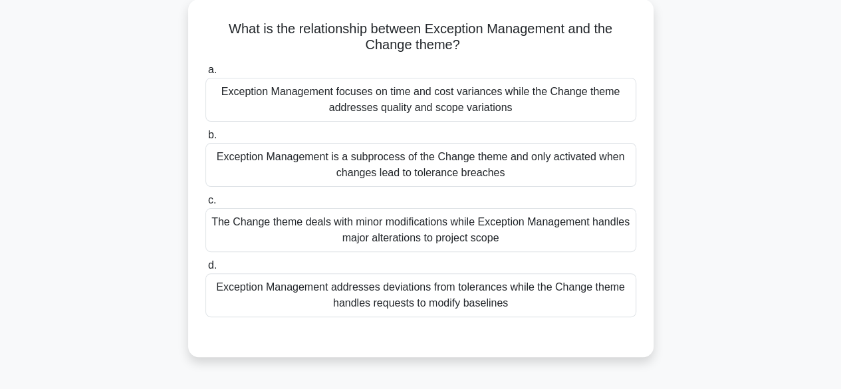
scroll to position [77, 0]
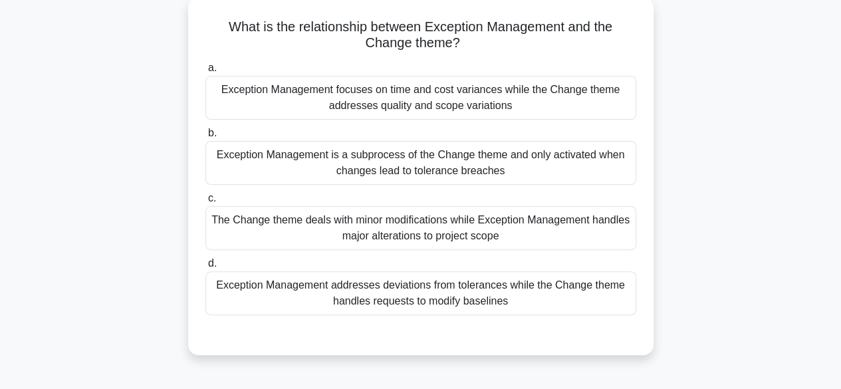
click at [539, 100] on div "Exception Management focuses on time and cost variances while the Change theme …" at bounding box center [420, 98] width 431 height 44
click at [205, 72] on input "a. Exception Management focuses on time and cost variances while the Change the…" at bounding box center [205, 68] width 0 height 9
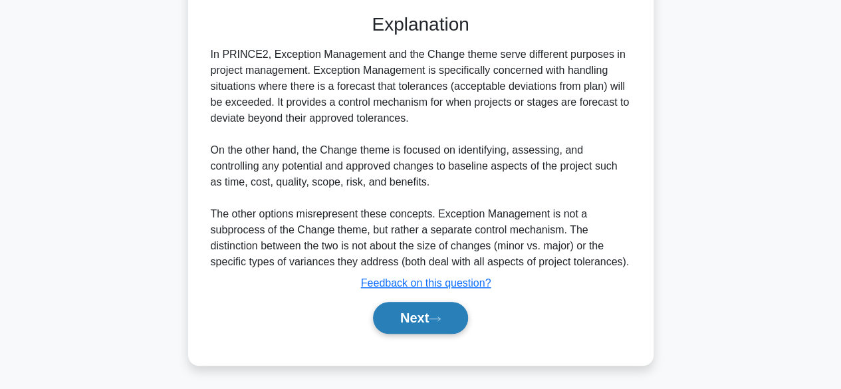
click at [438, 323] on button "Next" at bounding box center [420, 318] width 95 height 32
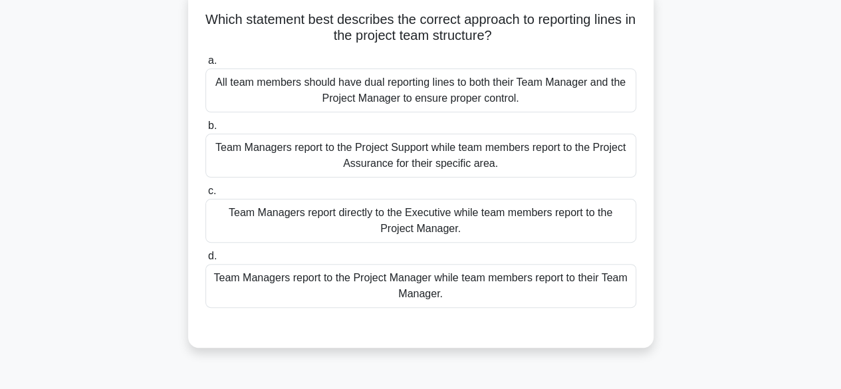
scroll to position [89, 0]
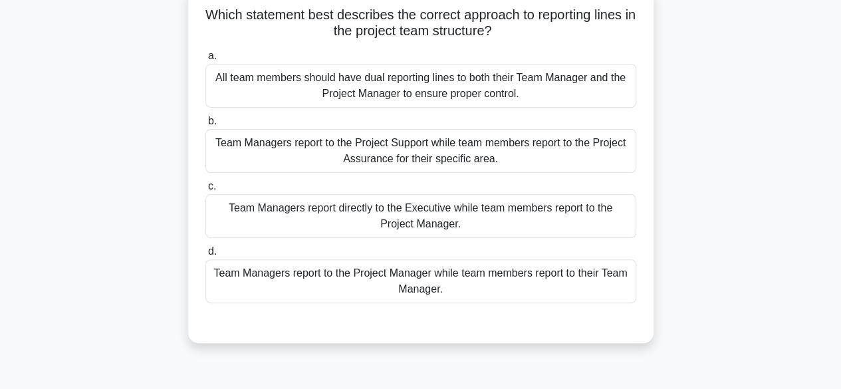
click at [461, 296] on div "Team Managers report to the Project Manager while team members report to their …" at bounding box center [420, 281] width 431 height 44
click at [205, 256] on input "d. Team Managers report to the Project Manager while team members report to the…" at bounding box center [205, 251] width 0 height 9
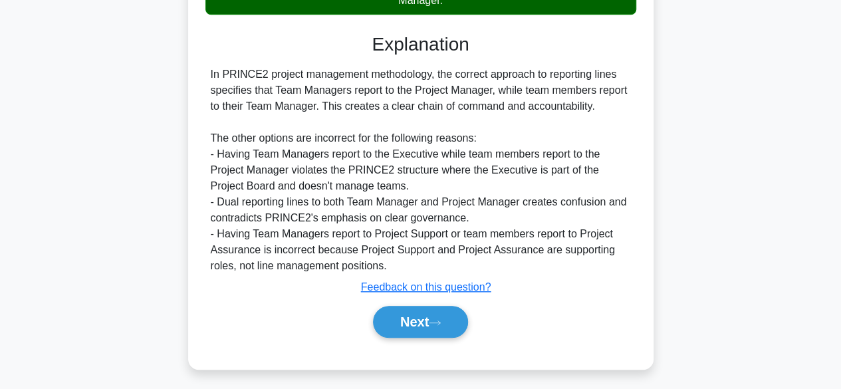
scroll to position [381, 0]
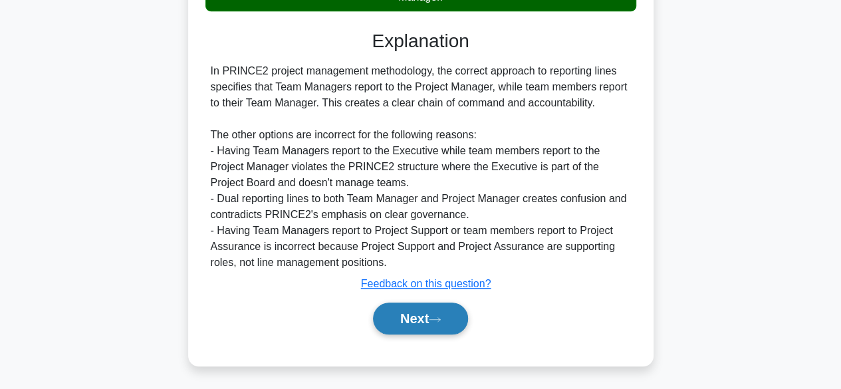
click at [441, 317] on icon at bounding box center [435, 319] width 12 height 7
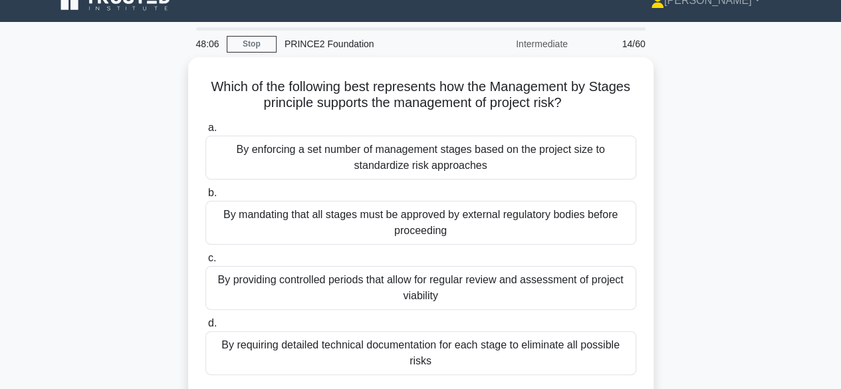
scroll to position [22, 0]
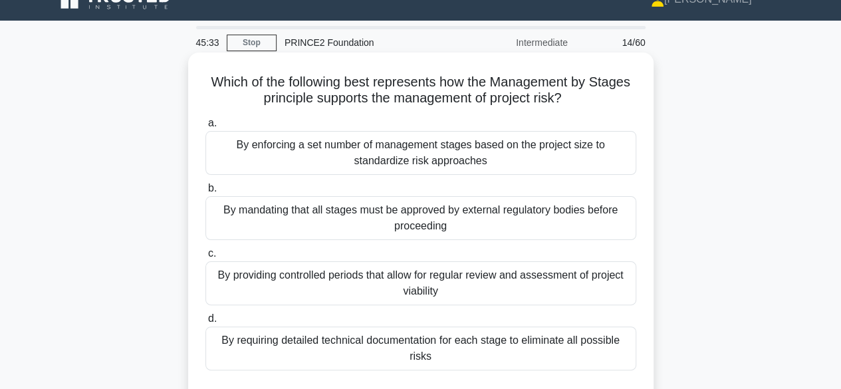
click at [520, 291] on div "By providing controlled periods that allow for regular review and assessment of…" at bounding box center [420, 283] width 431 height 44
click at [205, 258] on input "c. By providing controlled periods that allow for regular review and assessment…" at bounding box center [205, 253] width 0 height 9
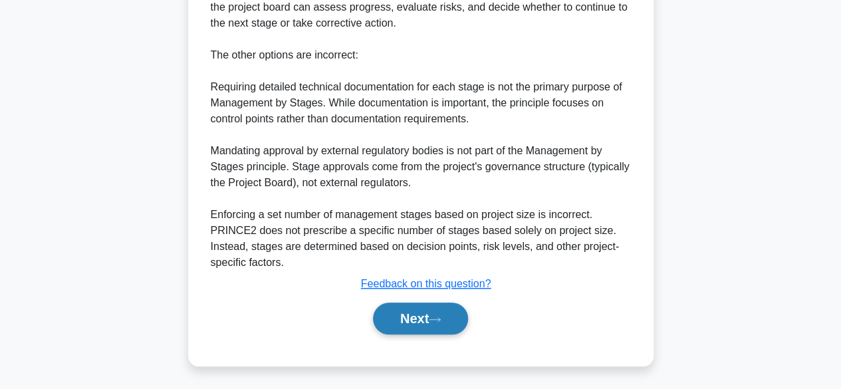
click at [440, 318] on icon at bounding box center [435, 319] width 11 height 4
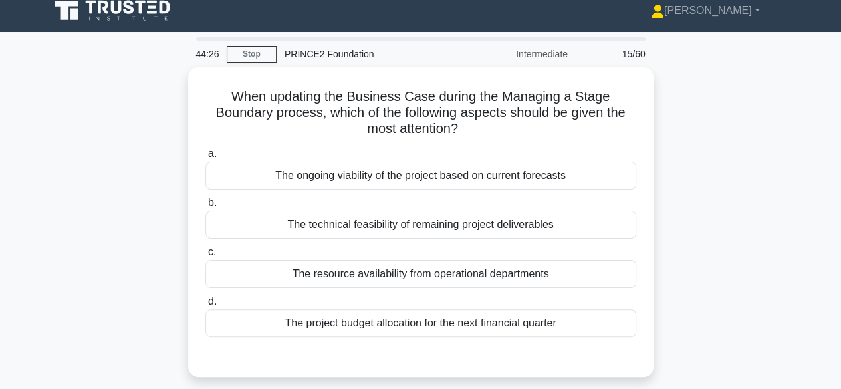
scroll to position [0, 0]
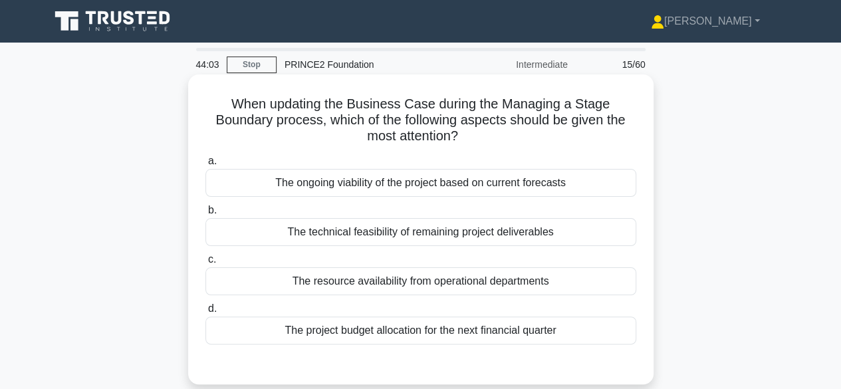
click at [560, 176] on div "The ongoing viability of the project based on current forecasts" at bounding box center [420, 183] width 431 height 28
click at [205, 166] on input "a. The ongoing viability of the project based on current forecasts" at bounding box center [205, 161] width 0 height 9
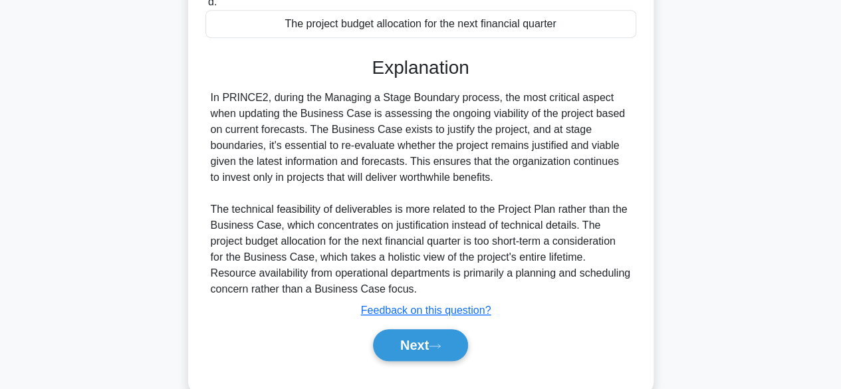
scroll to position [319, 0]
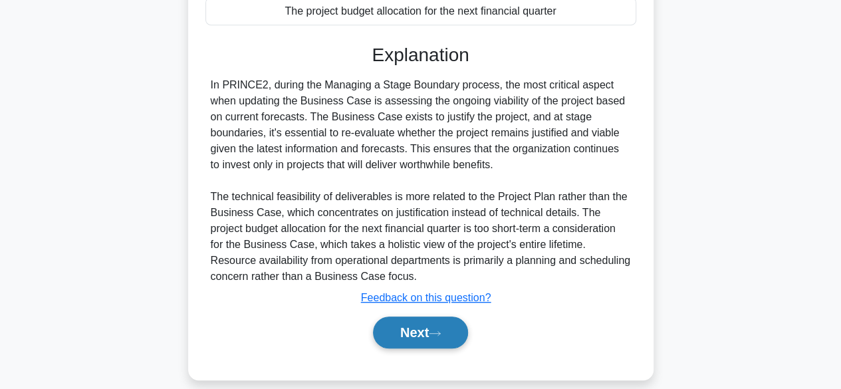
click at [430, 338] on button "Next" at bounding box center [420, 333] width 95 height 32
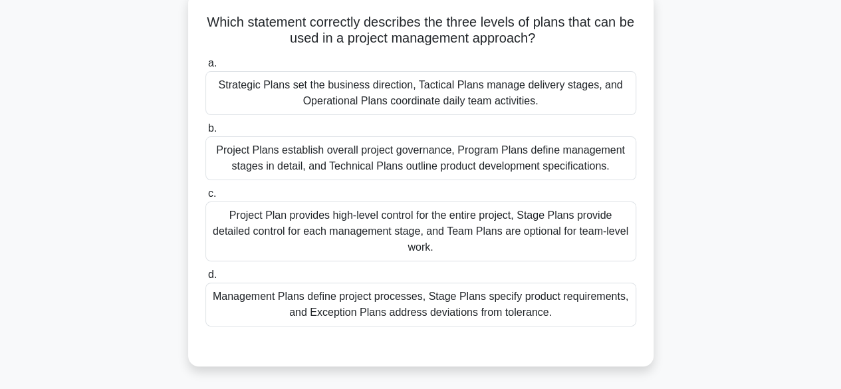
scroll to position [81, 0]
click at [484, 307] on div "Management Plans define project processes, Stage Plans specify product requirem…" at bounding box center [420, 305] width 431 height 44
click at [205, 280] on input "d. Management Plans define project processes, Stage Plans specify product requi…" at bounding box center [205, 275] width 0 height 9
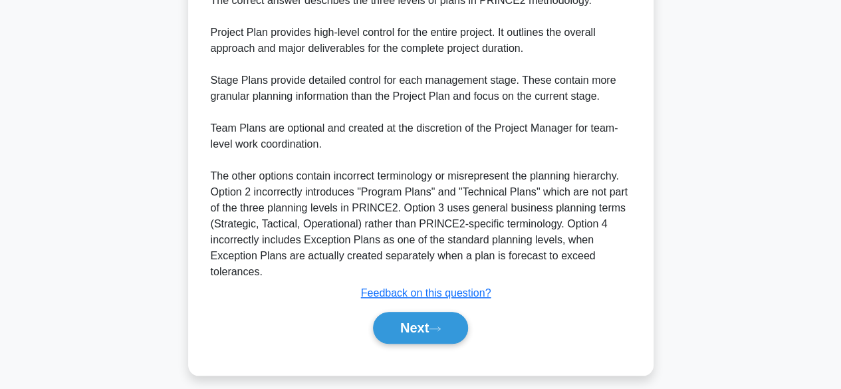
scroll to position [479, 0]
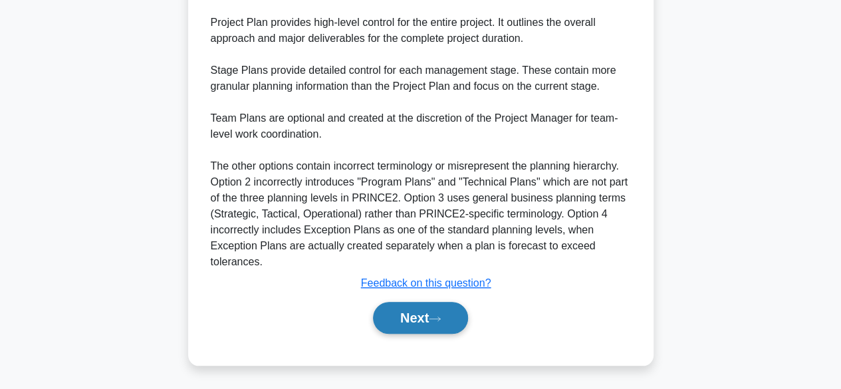
click at [426, 311] on button "Next" at bounding box center [420, 318] width 95 height 32
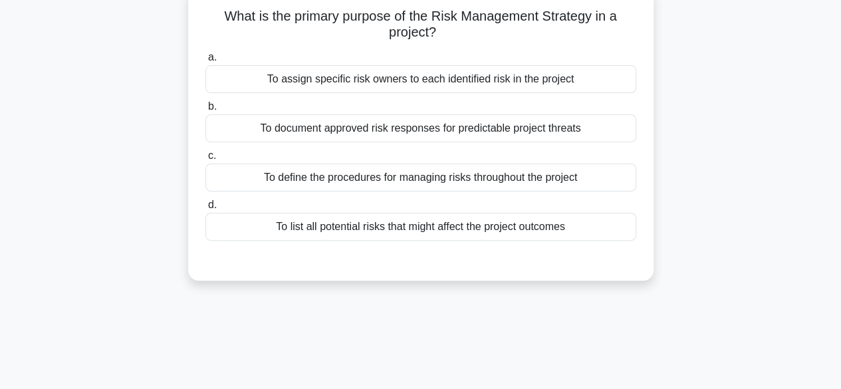
scroll to position [92, 0]
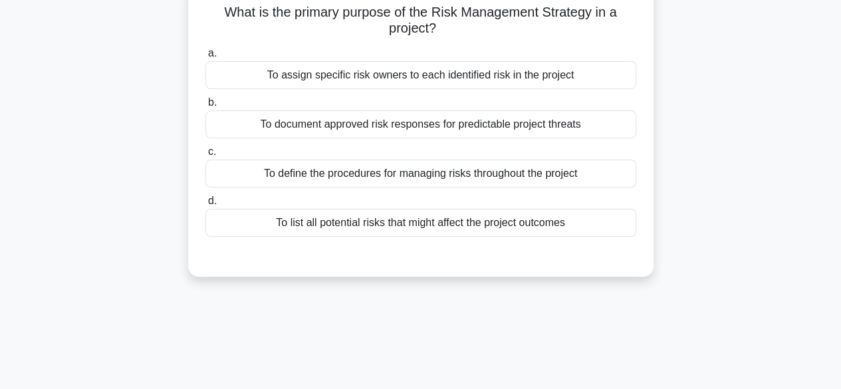
click at [548, 123] on div "To document approved risk responses for predictable project threats" at bounding box center [420, 124] width 431 height 28
click at [205, 107] on input "b. To document approved risk responses for predictable project threats" at bounding box center [205, 102] width 0 height 9
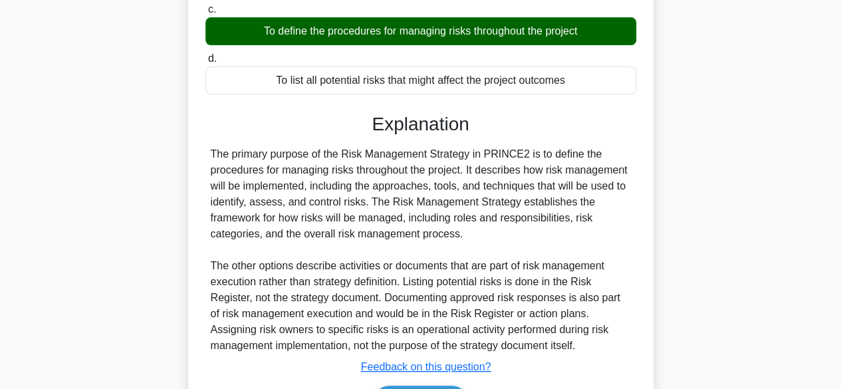
scroll to position [329, 0]
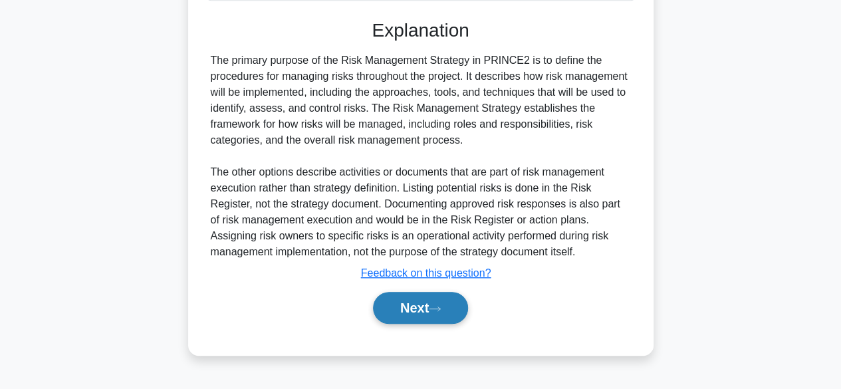
click at [441, 309] on icon at bounding box center [435, 308] width 12 height 7
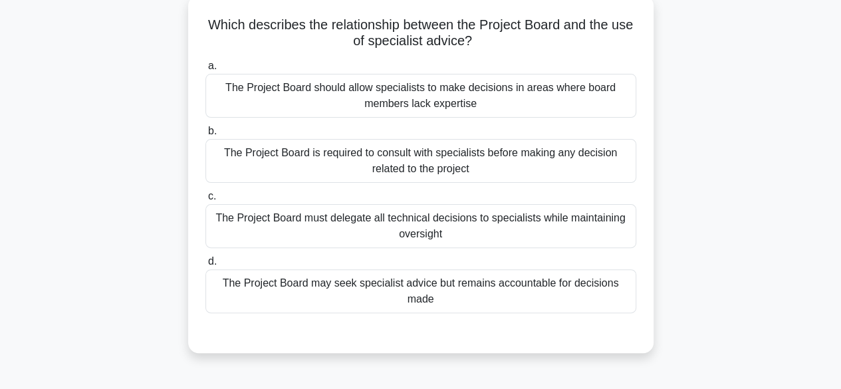
scroll to position [89, 0]
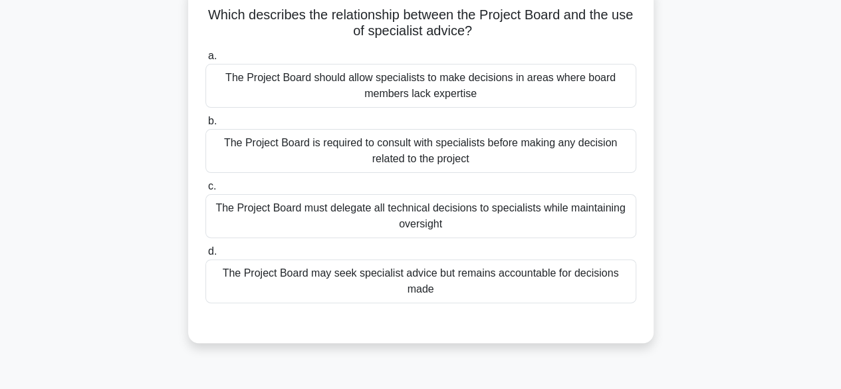
click at [511, 281] on div "The Project Board may seek specialist advice but remains accountable for decisi…" at bounding box center [420, 281] width 431 height 44
click at [205, 256] on input "d. The Project Board may seek specialist advice but remains accountable for dec…" at bounding box center [205, 251] width 0 height 9
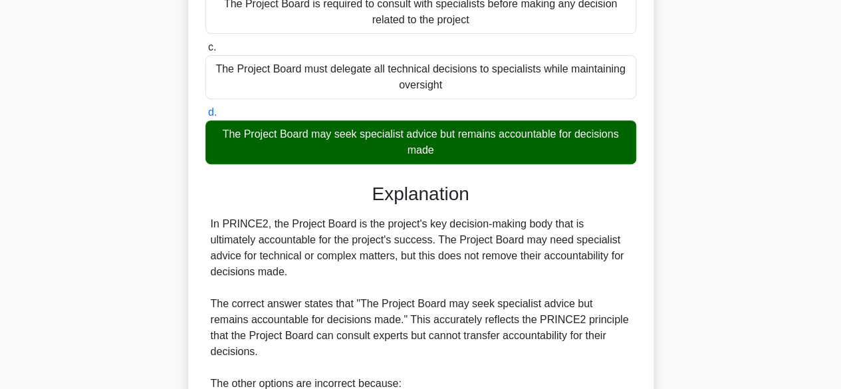
scroll to position [493, 0]
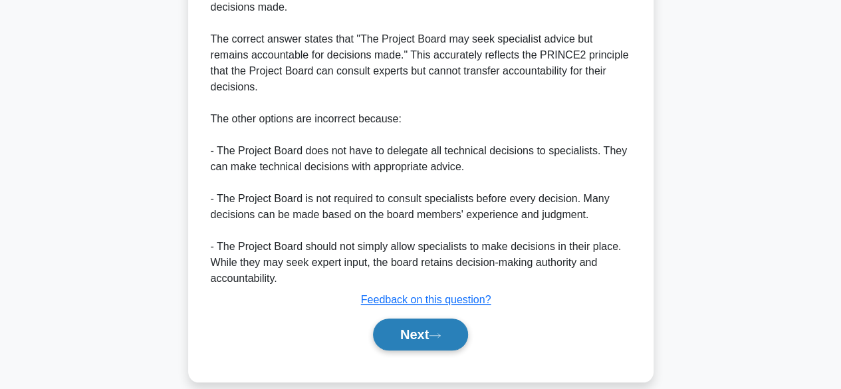
click at [394, 323] on button "Next" at bounding box center [420, 335] width 95 height 32
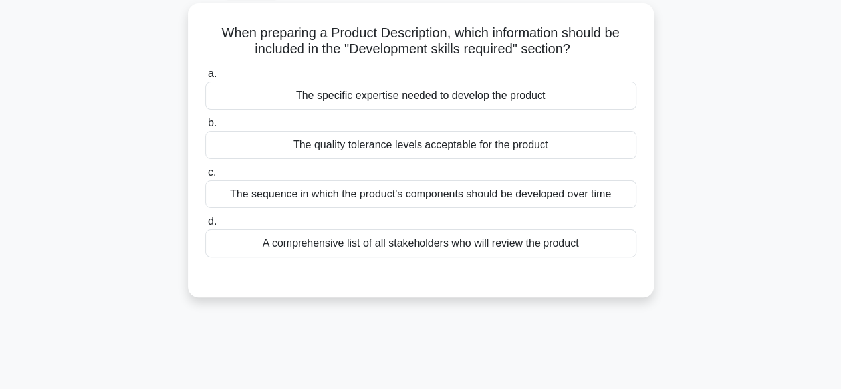
scroll to position [76, 0]
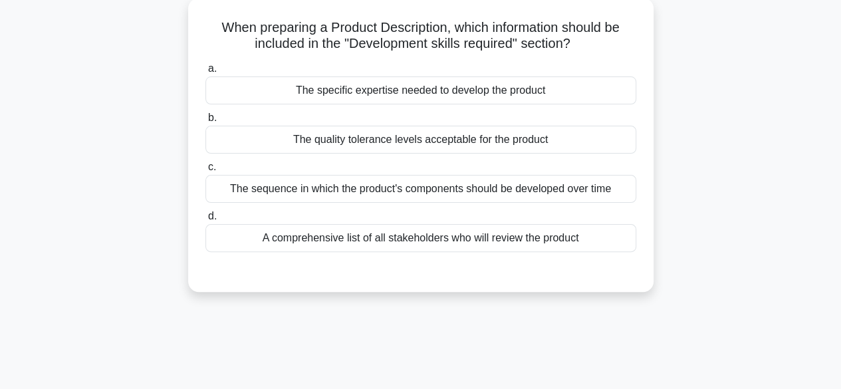
click at [504, 147] on div "The quality tolerance levels acceptable for the product" at bounding box center [420, 140] width 431 height 28
click at [205, 122] on input "b. The quality tolerance levels acceptable for the product" at bounding box center [205, 118] width 0 height 9
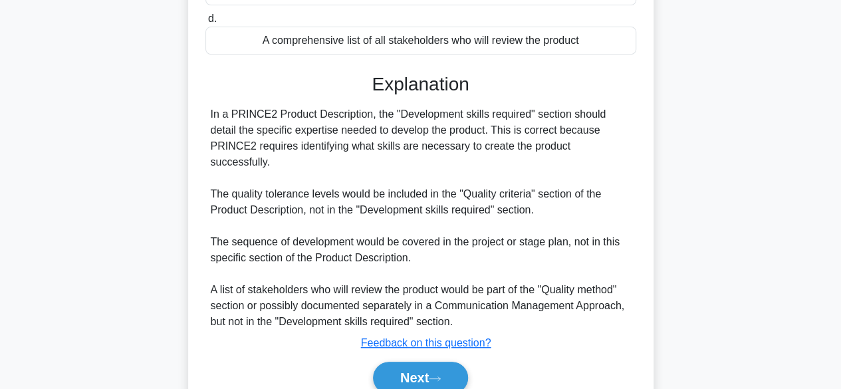
scroll to position [329, 0]
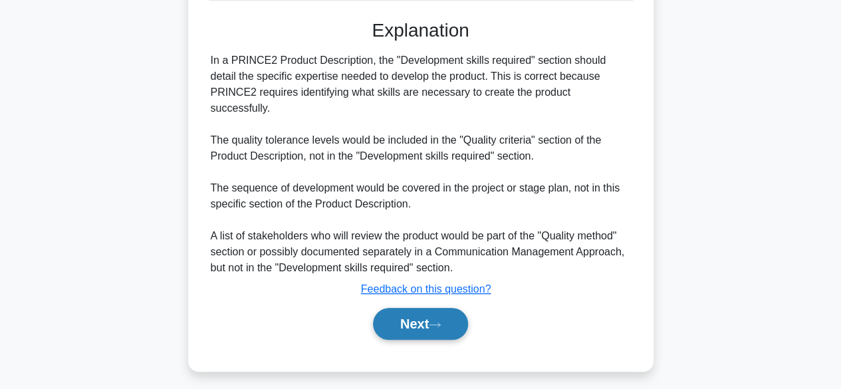
click at [436, 308] on button "Next" at bounding box center [420, 324] width 95 height 32
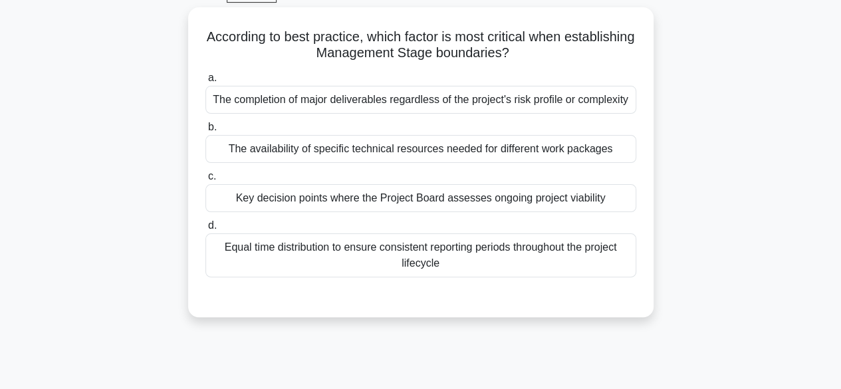
scroll to position [75, 0]
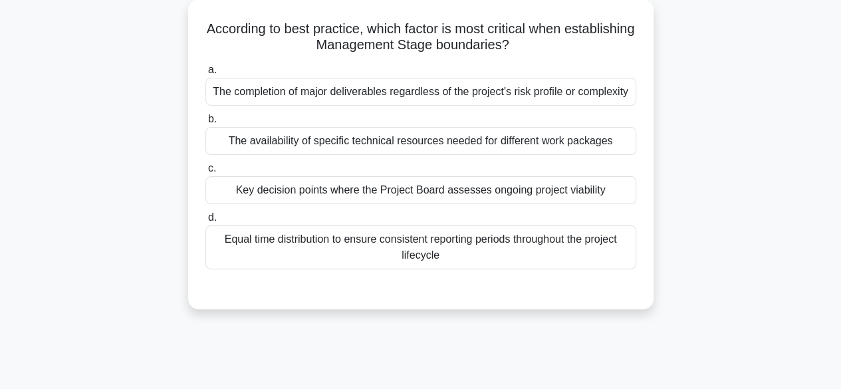
click at [473, 139] on div "The availability of specific technical resources needed for different work pack…" at bounding box center [420, 141] width 431 height 28
click at [205, 124] on input "b. The availability of specific technical resources needed for different work p…" at bounding box center [205, 119] width 0 height 9
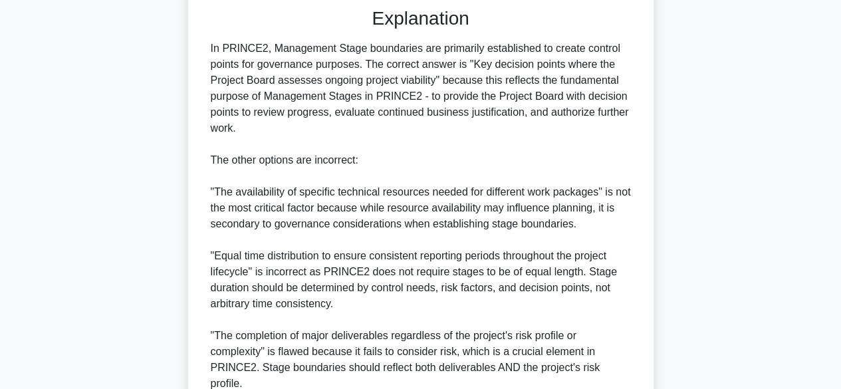
scroll to position [427, 0]
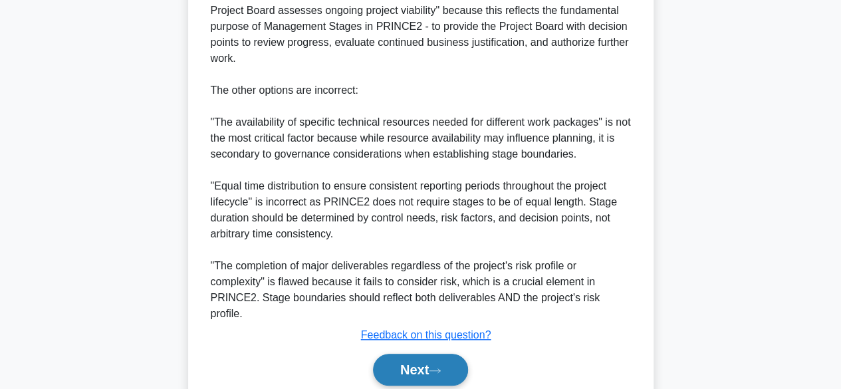
click at [420, 358] on button "Next" at bounding box center [420, 370] width 95 height 32
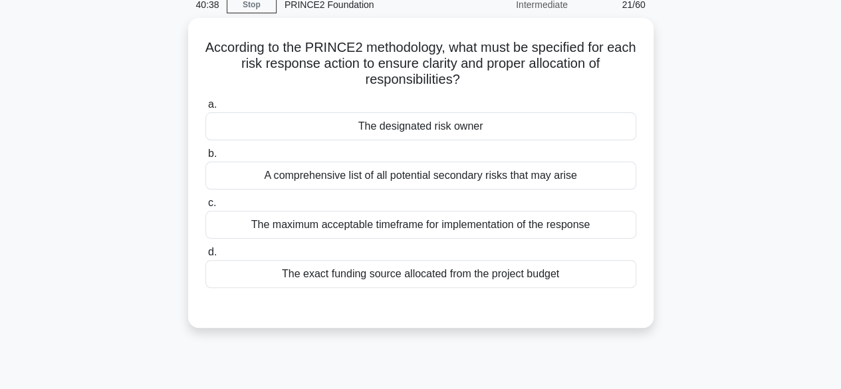
scroll to position [63, 0]
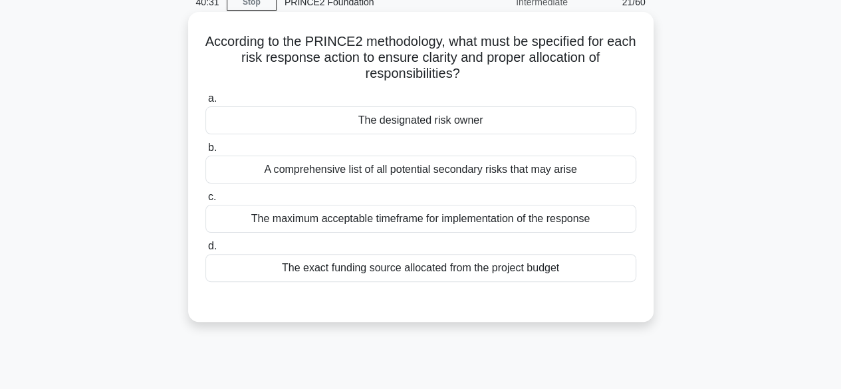
click at [468, 115] on div "The designated risk owner" at bounding box center [420, 120] width 431 height 28
click at [205, 103] on input "a. The designated risk owner" at bounding box center [205, 98] width 0 height 9
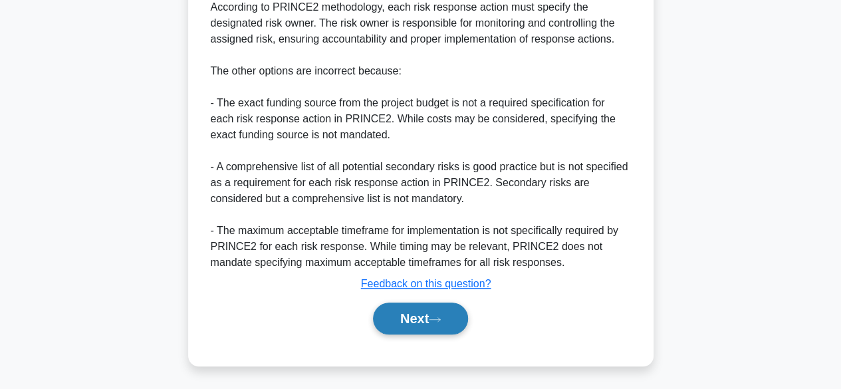
click at [441, 317] on icon at bounding box center [435, 319] width 12 height 7
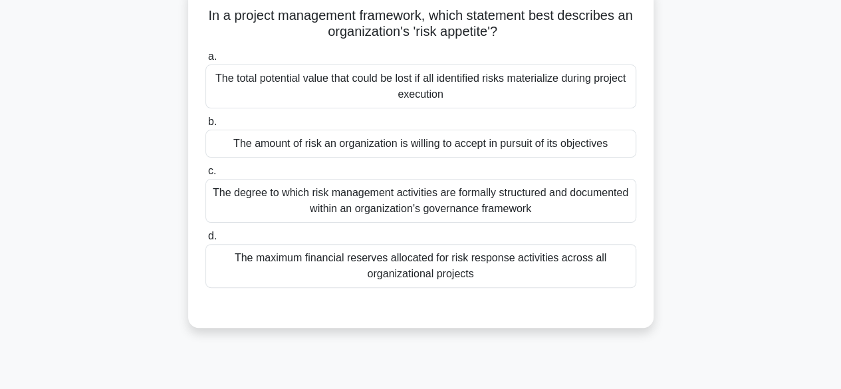
scroll to position [91, 0]
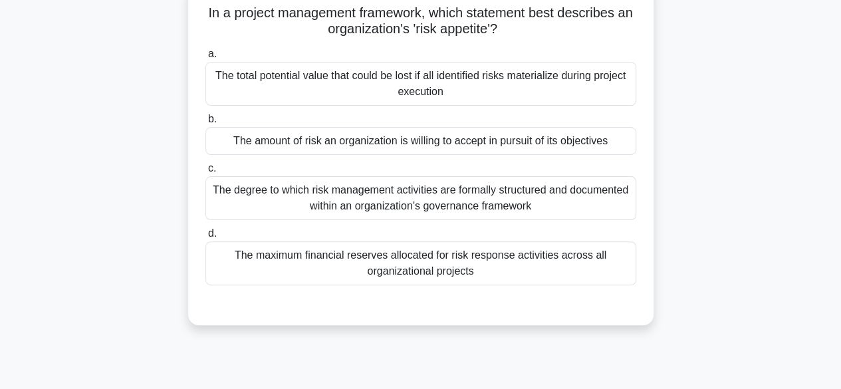
click at [467, 268] on div "The maximum financial reserves allocated for risk response activities across al…" at bounding box center [420, 263] width 431 height 44
click at [205, 238] on input "d. The maximum financial reserves allocated for risk response activities across…" at bounding box center [205, 233] width 0 height 9
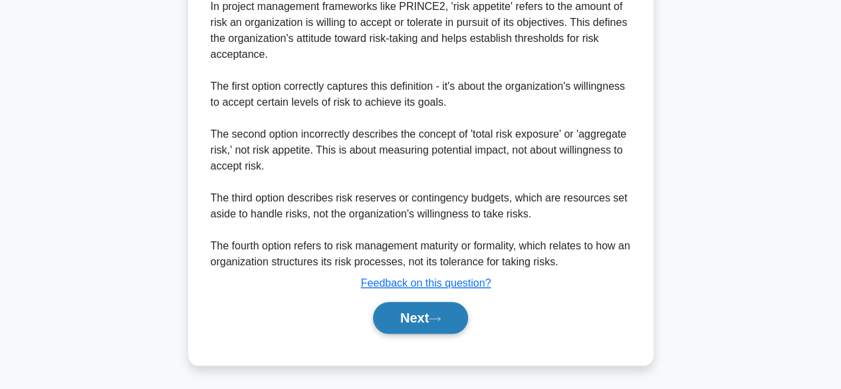
click at [436, 317] on icon at bounding box center [435, 318] width 12 height 7
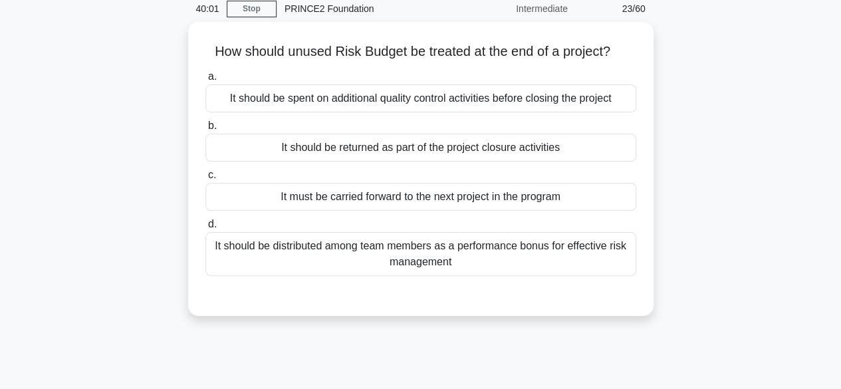
scroll to position [59, 0]
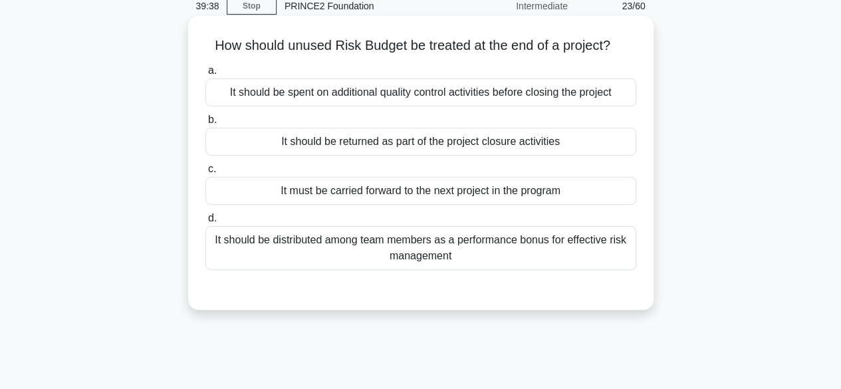
click at [537, 140] on div "It should be returned as part of the project closure activities" at bounding box center [420, 142] width 431 height 28
click at [205, 124] on input "b. It should be returned as part of the project closure activities" at bounding box center [205, 120] width 0 height 9
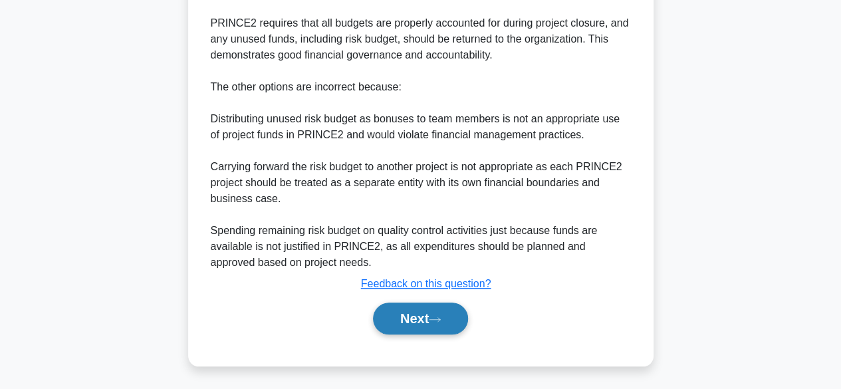
click at [408, 327] on button "Next" at bounding box center [420, 319] width 95 height 32
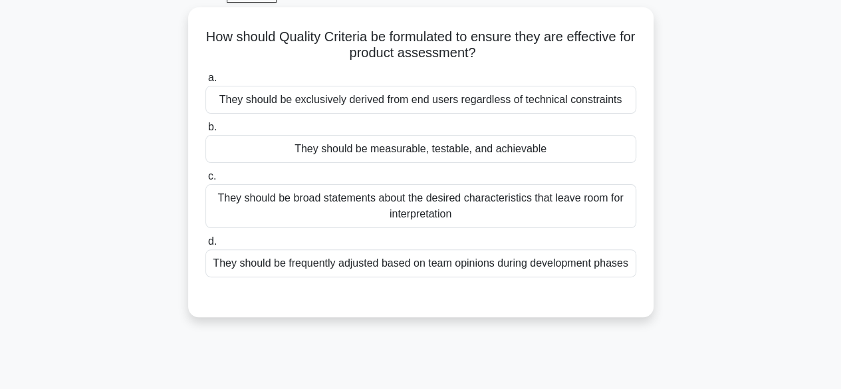
scroll to position [72, 0]
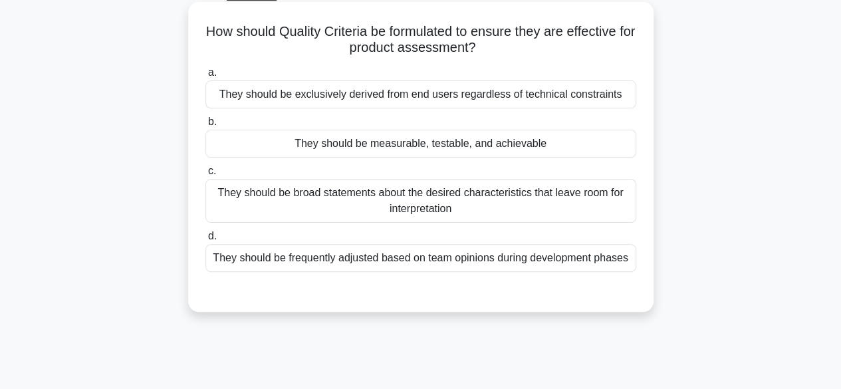
click at [507, 135] on div "They should be measurable, testable, and achievable" at bounding box center [420, 144] width 431 height 28
click at [205, 126] on input "b. They should be measurable, testable, and achievable" at bounding box center [205, 122] width 0 height 9
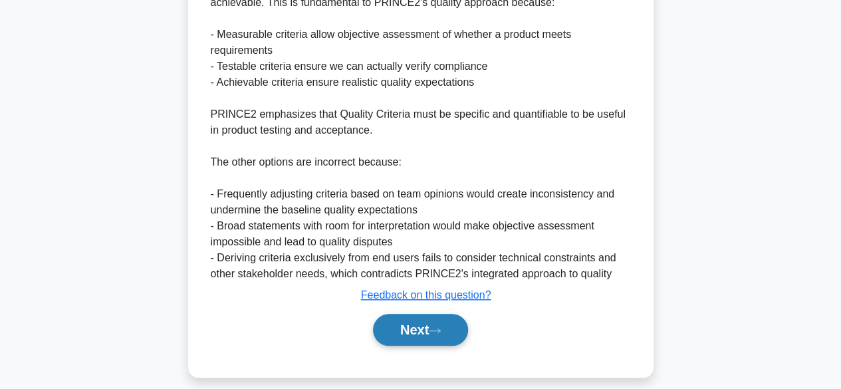
click at [432, 328] on button "Next" at bounding box center [420, 330] width 95 height 32
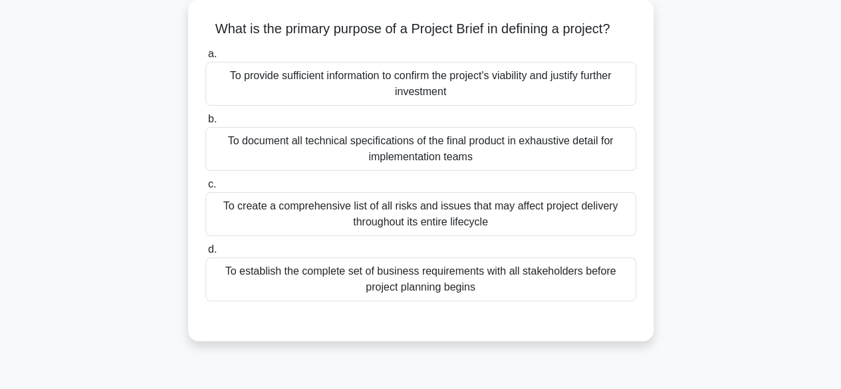
scroll to position [70, 0]
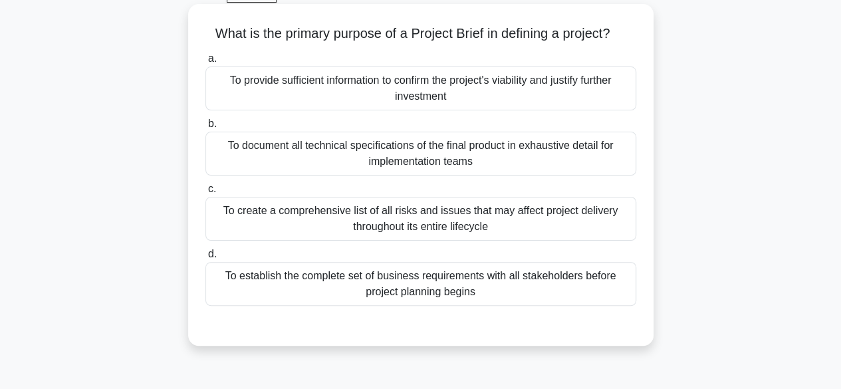
click at [485, 90] on div "To provide sufficient information to confirm the project's viability and justif…" at bounding box center [420, 88] width 431 height 44
click at [205, 63] on input "a. To provide sufficient information to confirm the project's viability and jus…" at bounding box center [205, 59] width 0 height 9
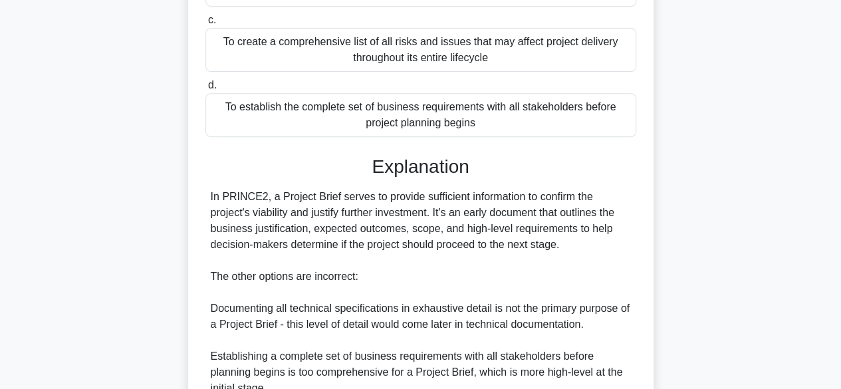
scroll to position [429, 0]
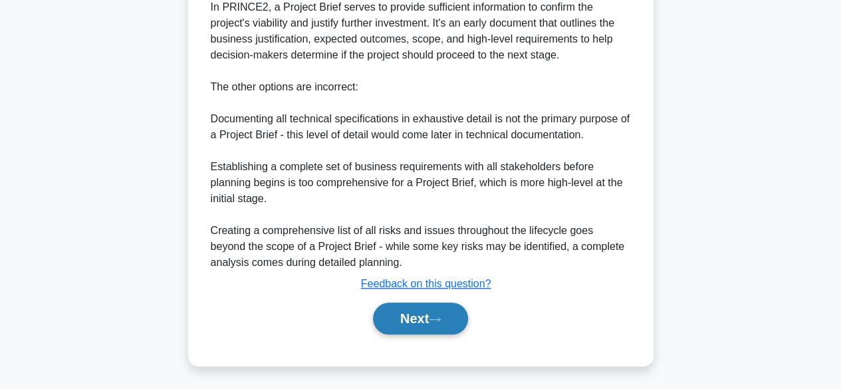
click at [418, 315] on button "Next" at bounding box center [420, 319] width 95 height 32
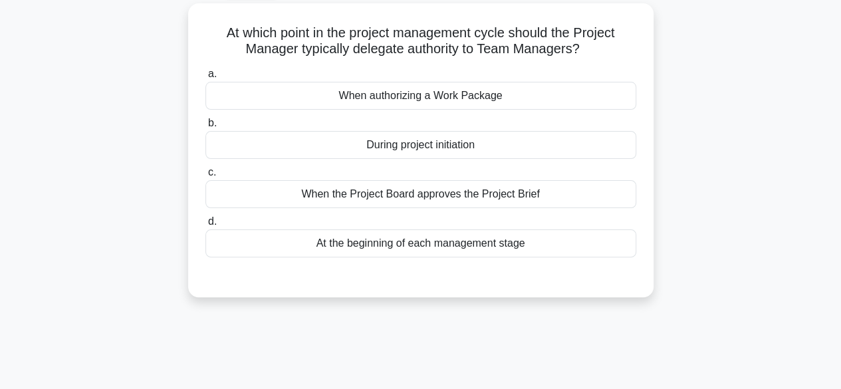
scroll to position [74, 0]
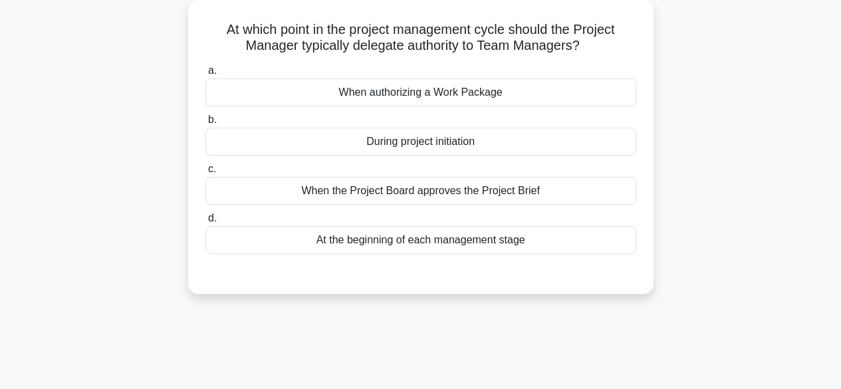
click at [492, 142] on div "During project initiation" at bounding box center [420, 142] width 431 height 28
click at [205, 124] on input "b. During project initiation" at bounding box center [205, 120] width 0 height 9
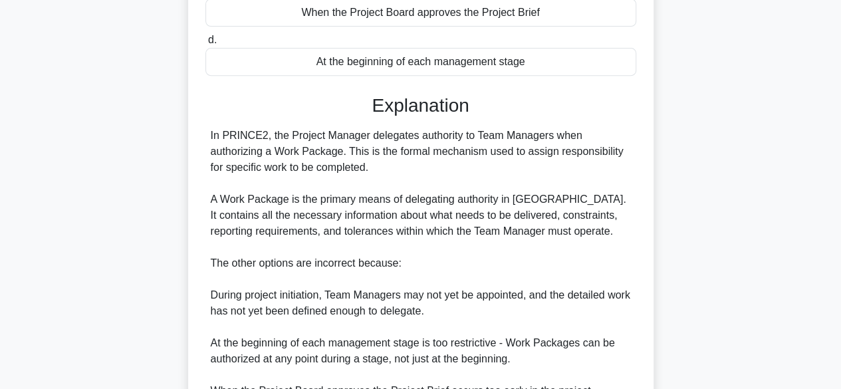
scroll to position [415, 0]
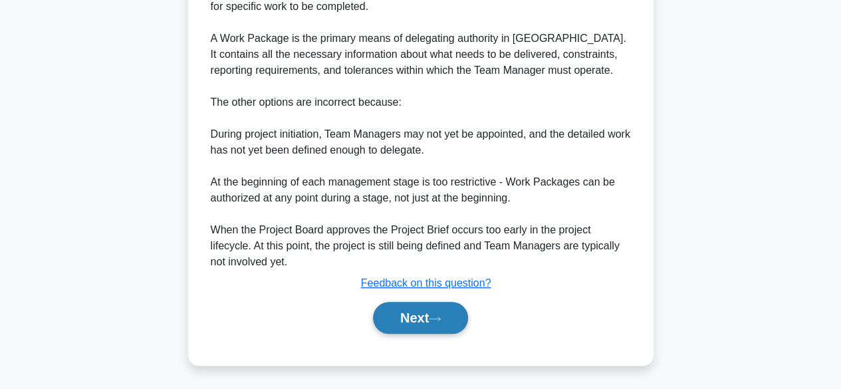
click at [441, 319] on icon at bounding box center [435, 318] width 12 height 7
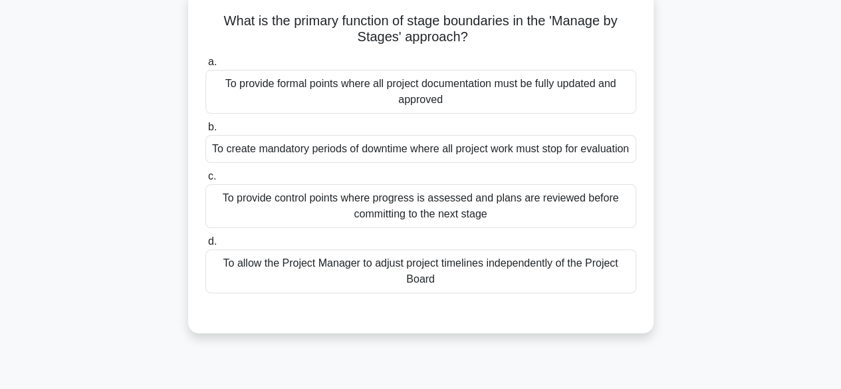
scroll to position [81, 0]
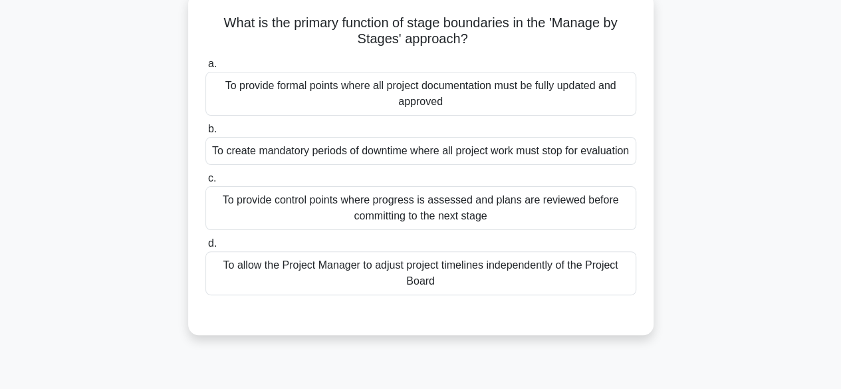
click at [504, 104] on div "To provide formal points where all project documentation must be fully updated …" at bounding box center [420, 94] width 431 height 44
click at [205, 68] on input "a. To provide formal points where all project documentation must be fully updat…" at bounding box center [205, 64] width 0 height 9
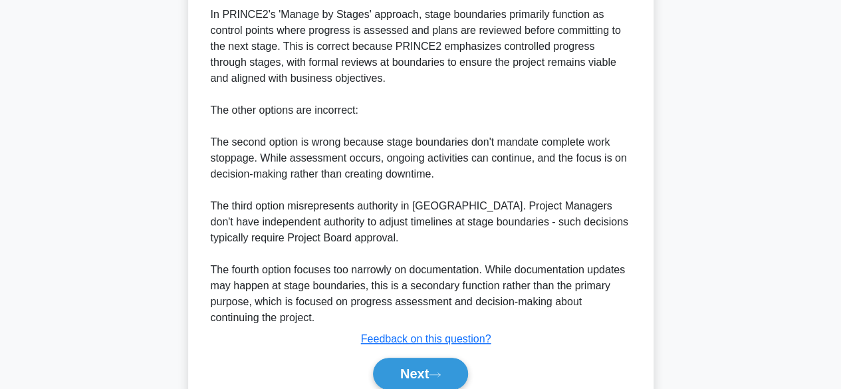
scroll to position [495, 0]
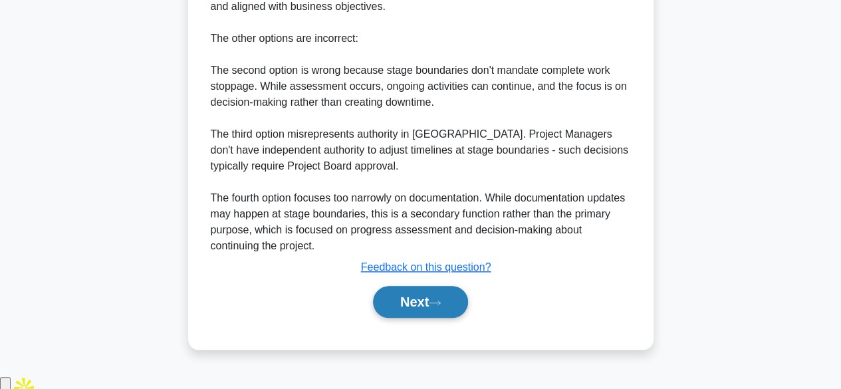
click at [432, 318] on button "Next" at bounding box center [420, 302] width 95 height 32
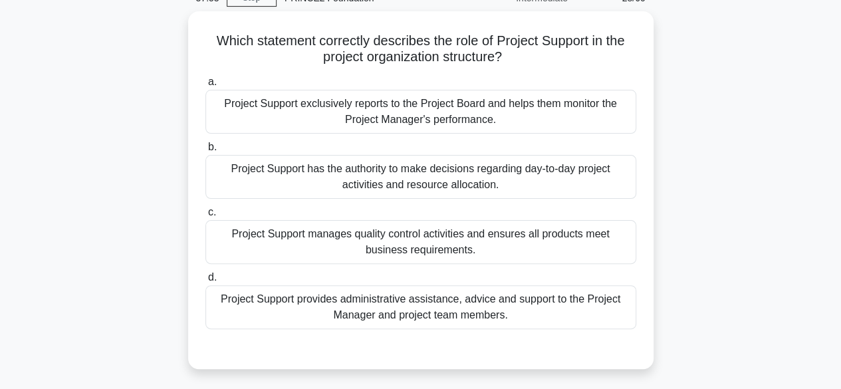
scroll to position [72, 0]
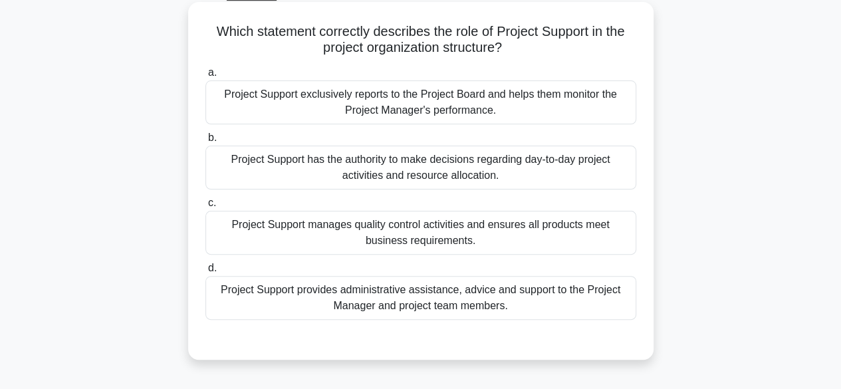
click at [469, 160] on div "Project Support has the authority to make decisions regarding day-to-day projec…" at bounding box center [420, 168] width 431 height 44
click at [205, 142] on input "b. Project Support has the authority to make decisions regarding day-to-day pro…" at bounding box center [205, 138] width 0 height 9
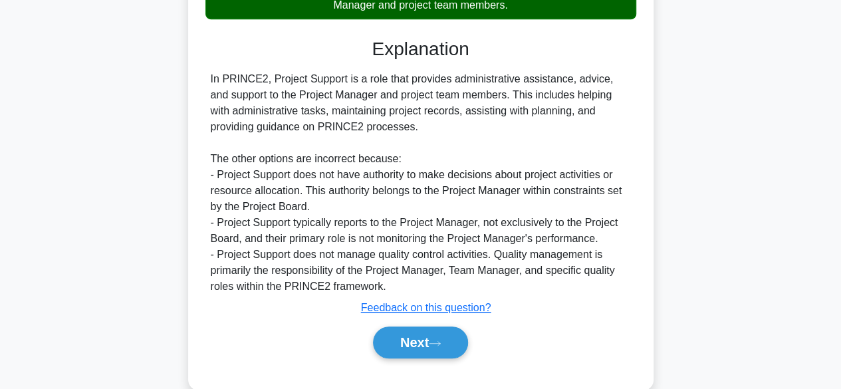
scroll to position [399, 0]
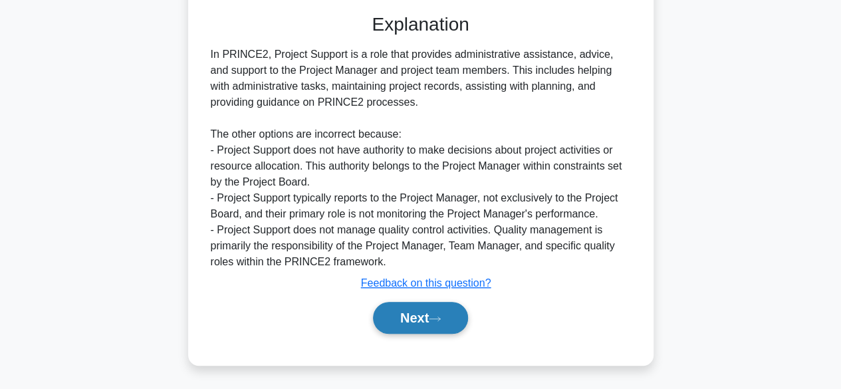
click at [412, 316] on button "Next" at bounding box center [420, 318] width 95 height 32
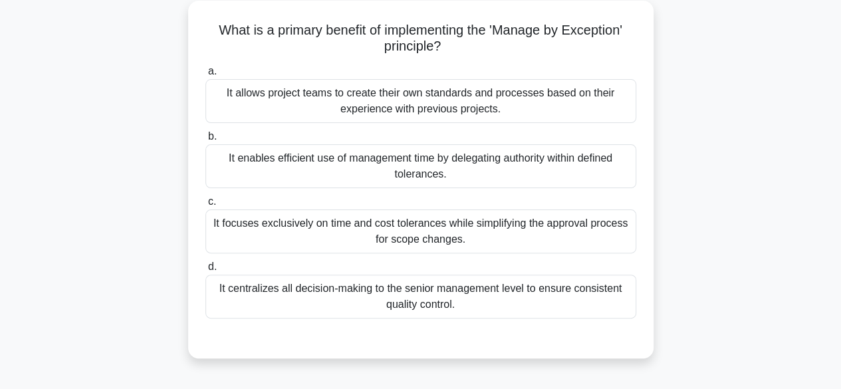
scroll to position [77, 0]
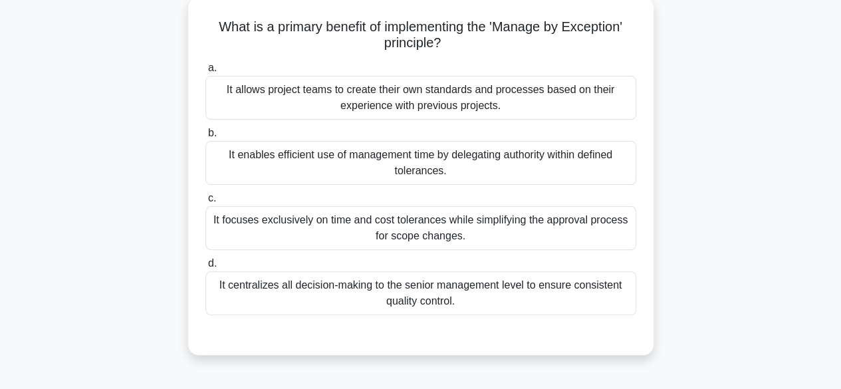
click at [492, 152] on div "It enables efficient use of management time by delegating authority within defi…" at bounding box center [420, 163] width 431 height 44
click at [205, 138] on input "b. It enables efficient use of management time by delegating authority within d…" at bounding box center [205, 133] width 0 height 9
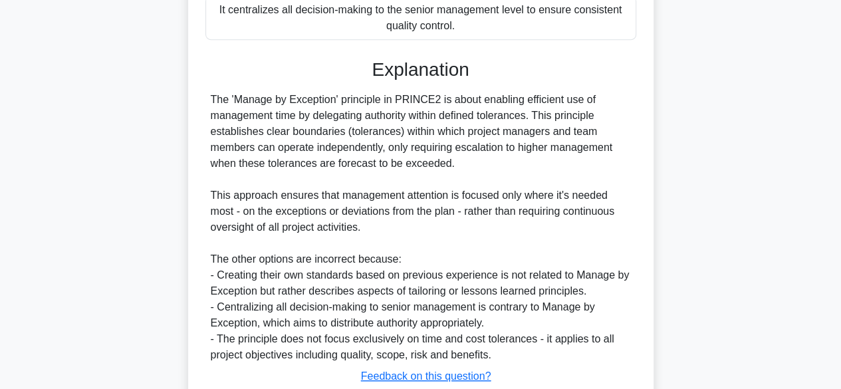
scroll to position [445, 0]
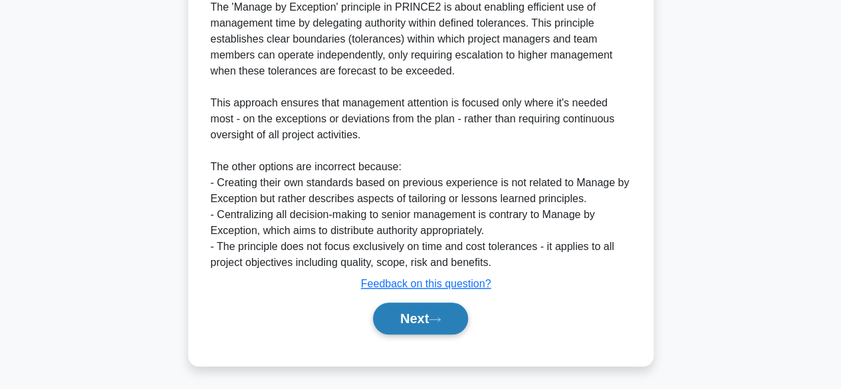
click at [431, 305] on button "Next" at bounding box center [420, 319] width 95 height 32
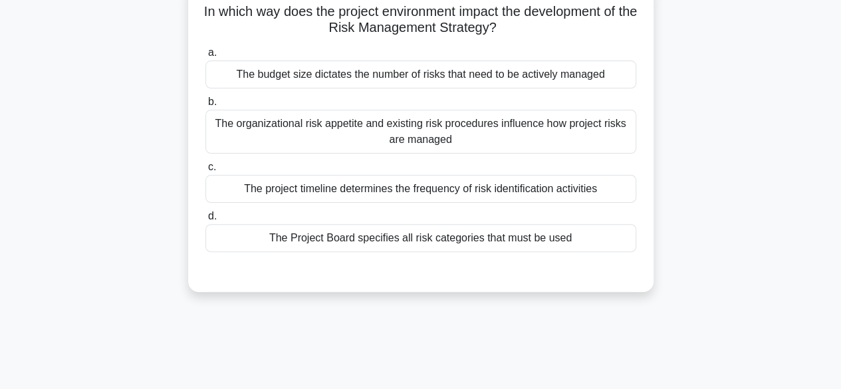
scroll to position [94, 0]
click at [742, 171] on div "In which way does the project environment impact the development of the Risk Ma…" at bounding box center [421, 146] width 758 height 326
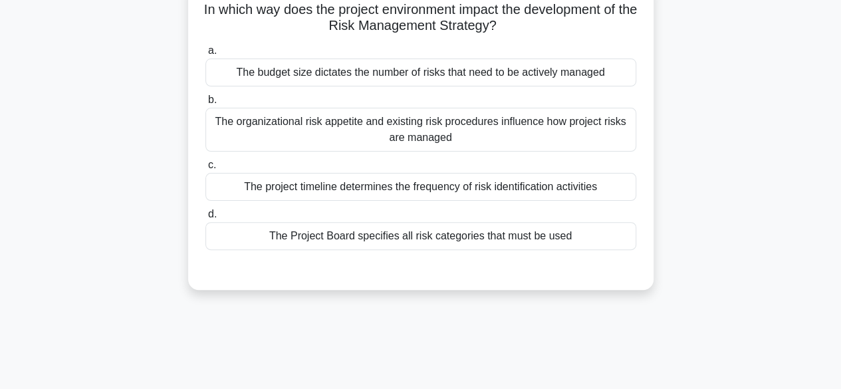
click at [574, 134] on div "The organizational risk appetite and existing risk procedures influence how pro…" at bounding box center [420, 130] width 431 height 44
click at [205, 104] on input "b. The organizational risk appetite and existing risk procedures influence how …" at bounding box center [205, 100] width 0 height 9
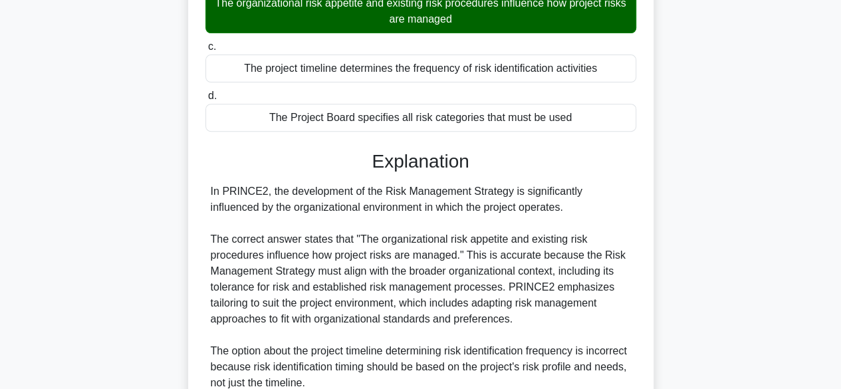
scroll to position [445, 0]
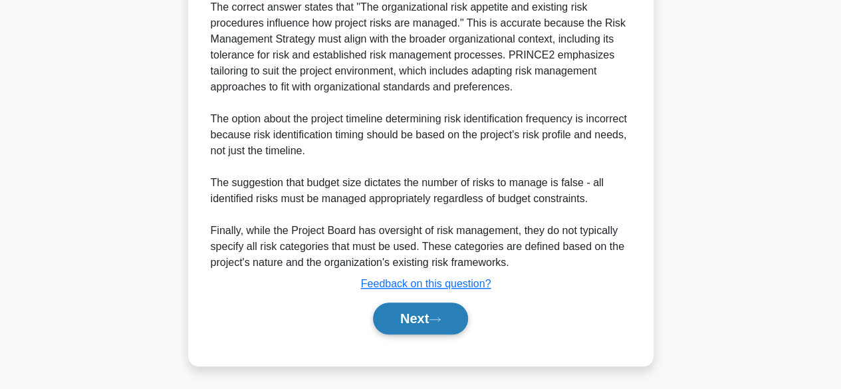
click at [442, 311] on button "Next" at bounding box center [420, 319] width 95 height 32
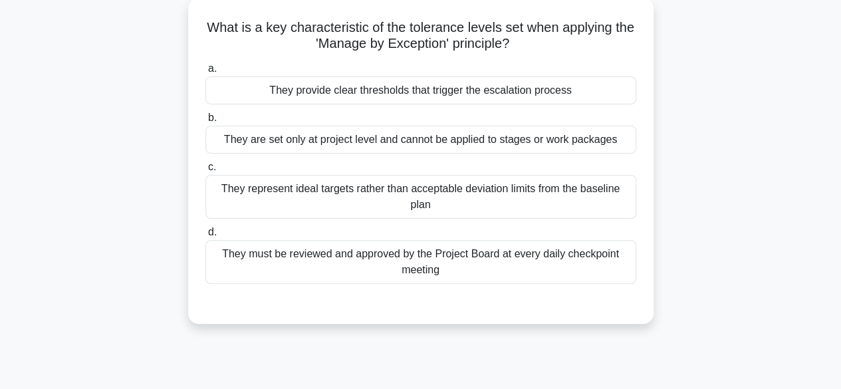
scroll to position [82, 0]
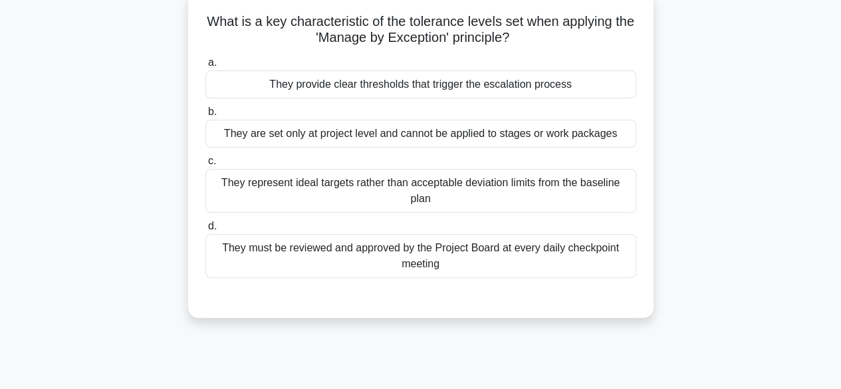
click at [539, 85] on div "They provide clear thresholds that trigger the escalation process" at bounding box center [420, 84] width 431 height 28
click at [205, 67] on input "a. They provide clear thresholds that trigger the escalation process" at bounding box center [205, 63] width 0 height 9
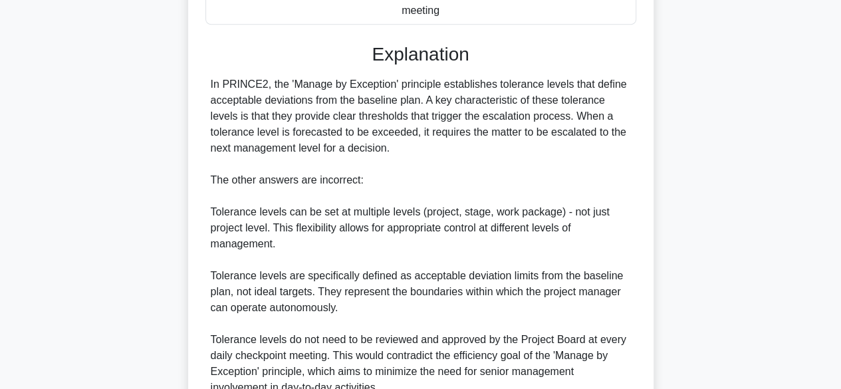
scroll to position [461, 0]
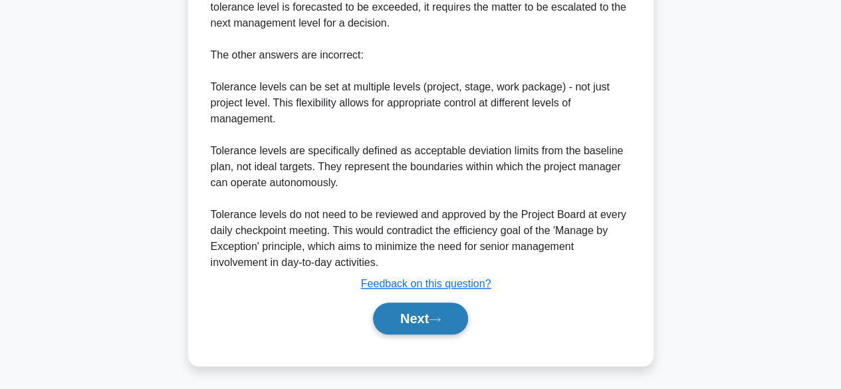
click at [427, 312] on button "Next" at bounding box center [420, 319] width 95 height 32
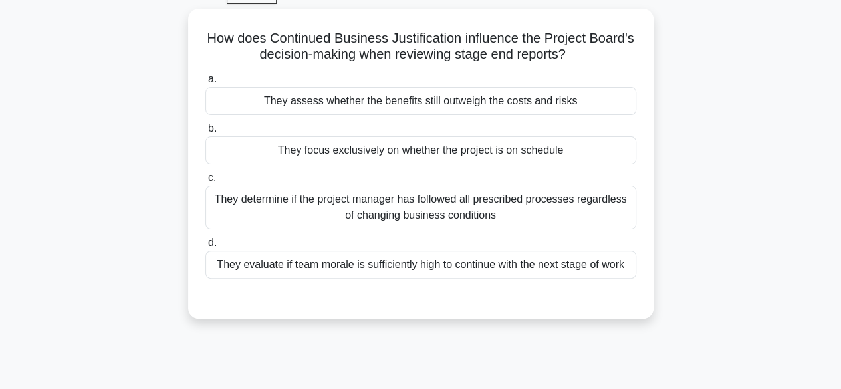
scroll to position [74, 0]
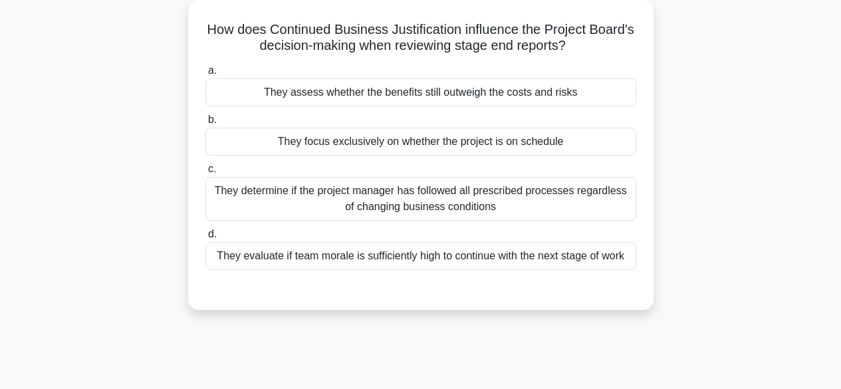
click at [555, 87] on div "They assess whether the benefits still outweigh the costs and risks" at bounding box center [420, 92] width 431 height 28
click at [205, 75] on input "a. They assess whether the benefits still outweigh the costs and risks" at bounding box center [205, 70] width 0 height 9
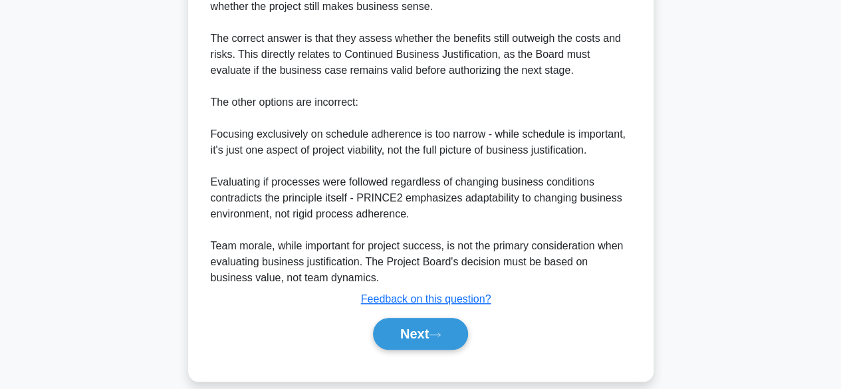
scroll to position [461, 0]
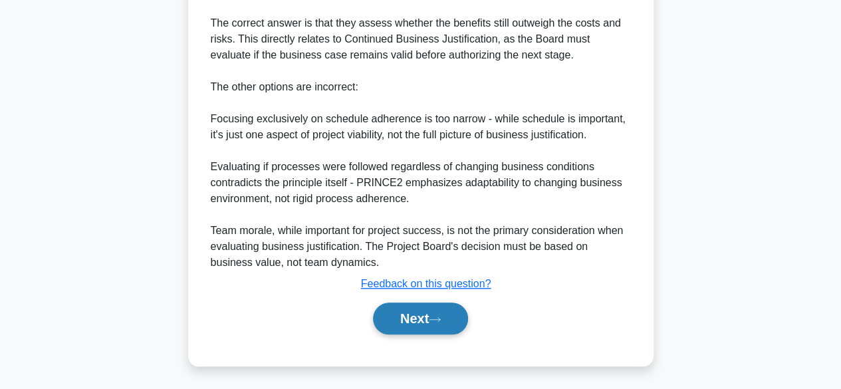
click at [447, 320] on button "Next" at bounding box center [420, 319] width 95 height 32
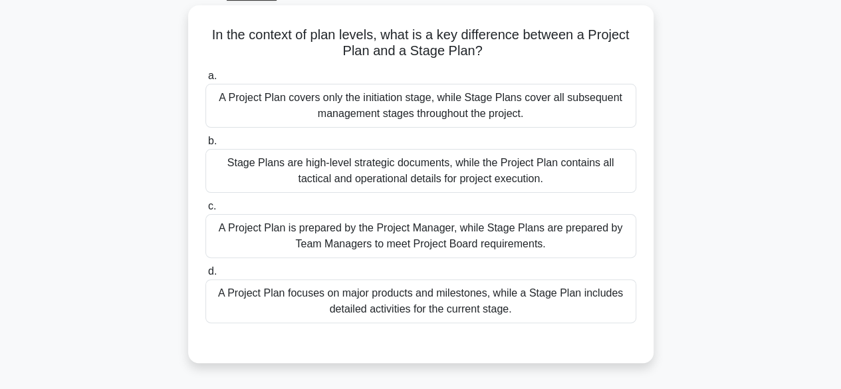
scroll to position [74, 0]
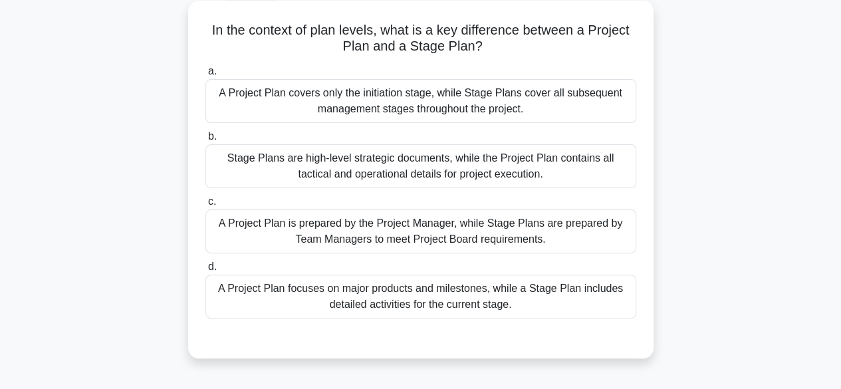
click at [476, 175] on div "Stage Plans are high-level strategic documents, while the Project Plan contains…" at bounding box center [420, 166] width 431 height 44
click at [205, 141] on input "b. Stage Plans are high-level strategic documents, while the Project Plan conta…" at bounding box center [205, 136] width 0 height 9
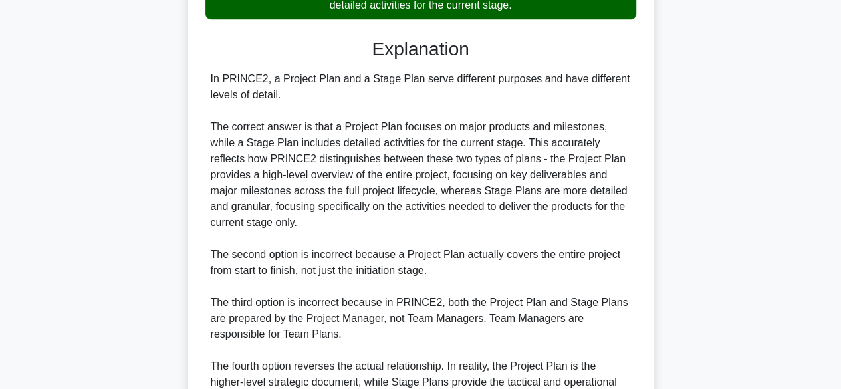
scroll to position [511, 0]
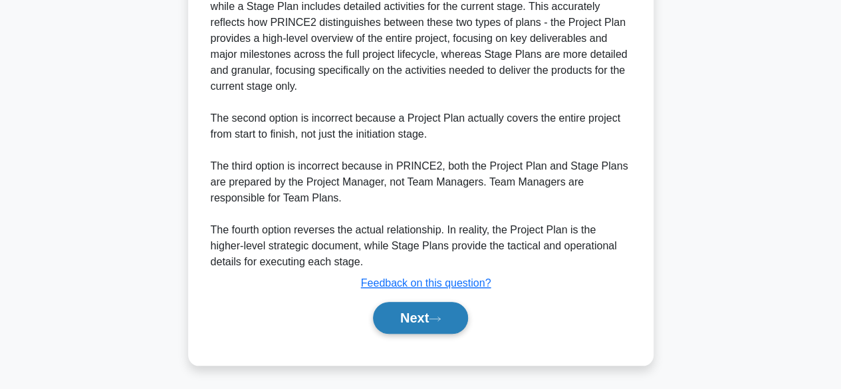
click at [434, 321] on button "Next" at bounding box center [420, 318] width 95 height 32
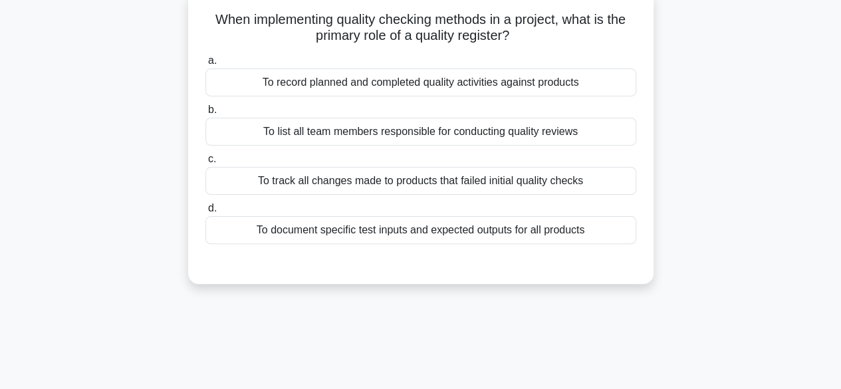
scroll to position [88, 0]
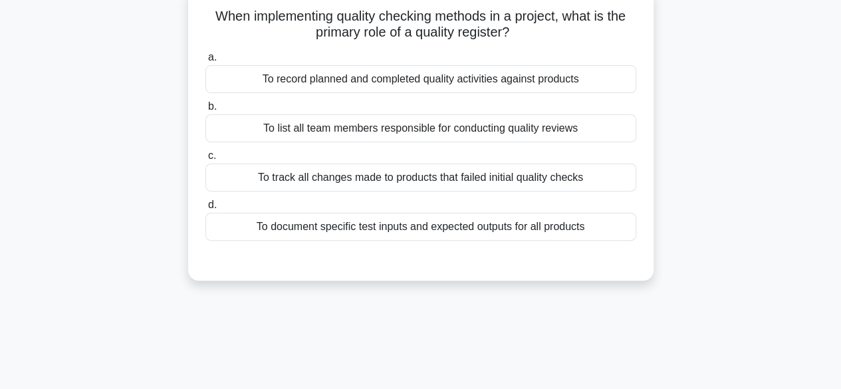
click at [450, 87] on div "To record planned and completed quality activities against products" at bounding box center [420, 79] width 431 height 28
click at [205, 62] on input "a. To record planned and completed quality activities against products" at bounding box center [205, 57] width 0 height 9
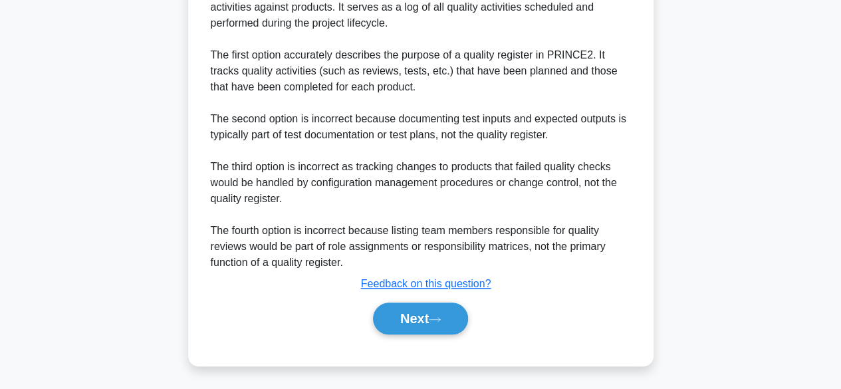
scroll to position [396, 0]
click at [418, 307] on button "Next" at bounding box center [420, 319] width 95 height 32
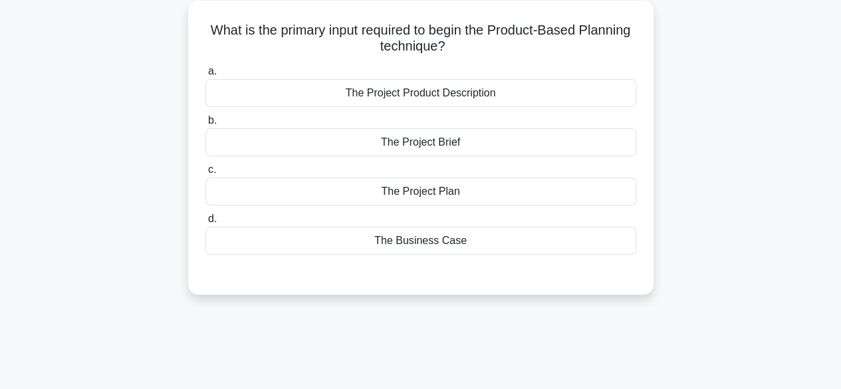
scroll to position [78, 0]
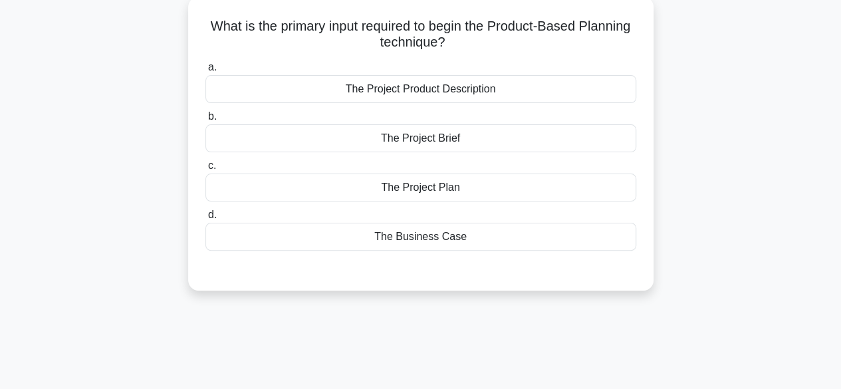
click at [465, 88] on div "The Project Product Description" at bounding box center [420, 89] width 431 height 28
click at [205, 72] on input "a. The Project Product Description" at bounding box center [205, 67] width 0 height 9
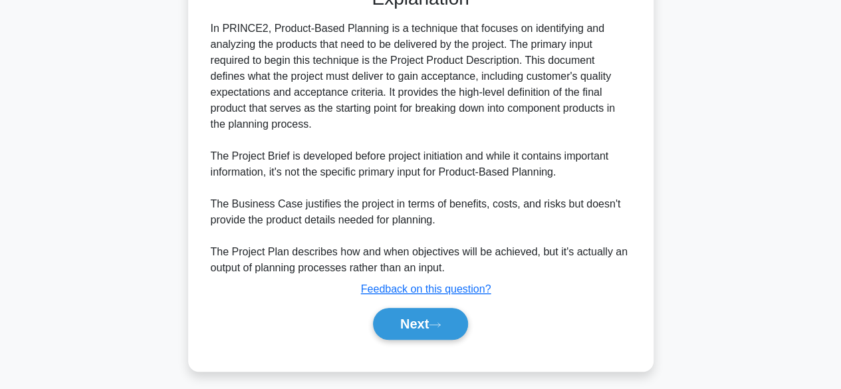
scroll to position [360, 0]
click at [426, 312] on button "Next" at bounding box center [420, 323] width 95 height 32
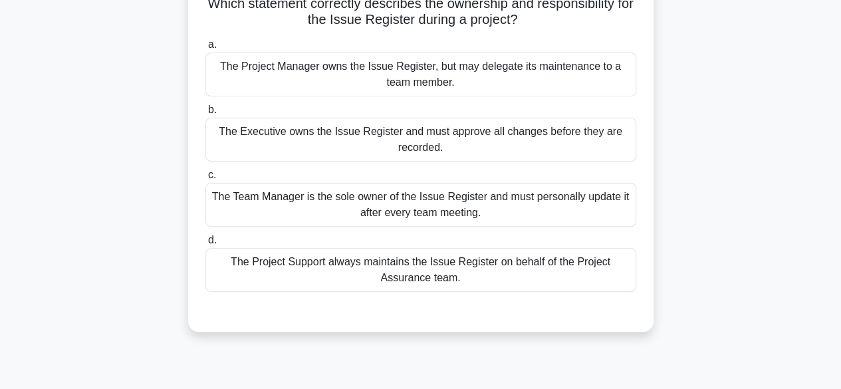
scroll to position [95, 0]
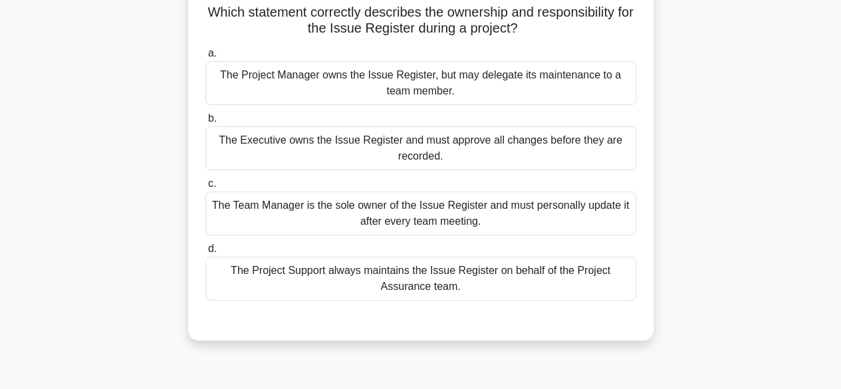
click at [761, 192] on div "Which statement correctly describes the ownership and responsibility for the Is…" at bounding box center [421, 170] width 758 height 374
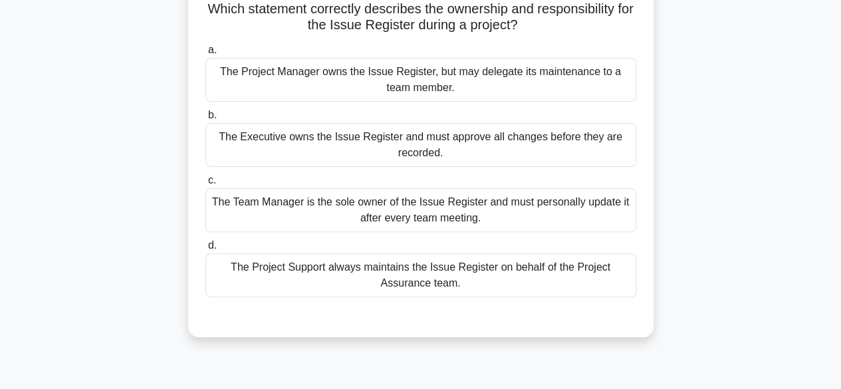
click at [571, 68] on div "The Project Manager owns the Issue Register, but may delegate its maintenance t…" at bounding box center [420, 80] width 431 height 44
click at [205, 55] on input "a. The Project Manager owns the Issue Register, but may delegate its maintenanc…" at bounding box center [205, 50] width 0 height 9
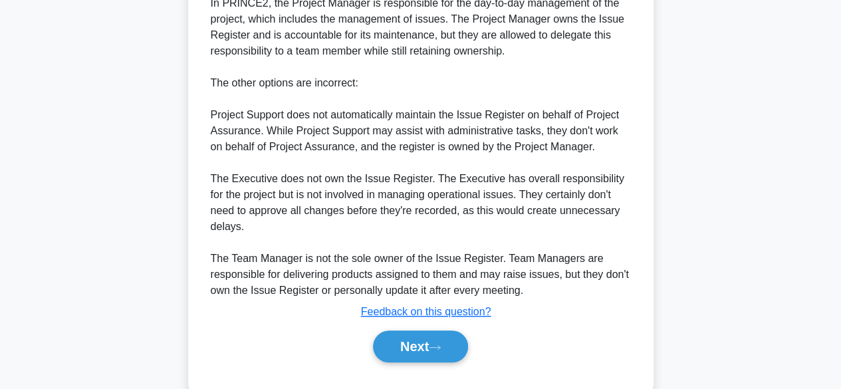
scroll to position [461, 0]
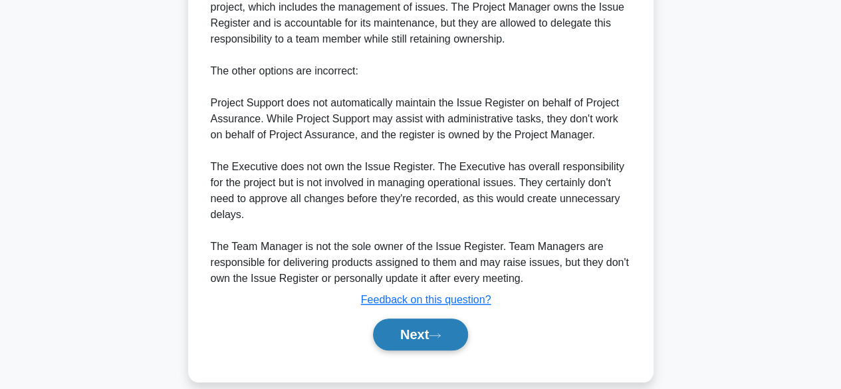
click at [420, 319] on button "Next" at bounding box center [420, 335] width 95 height 32
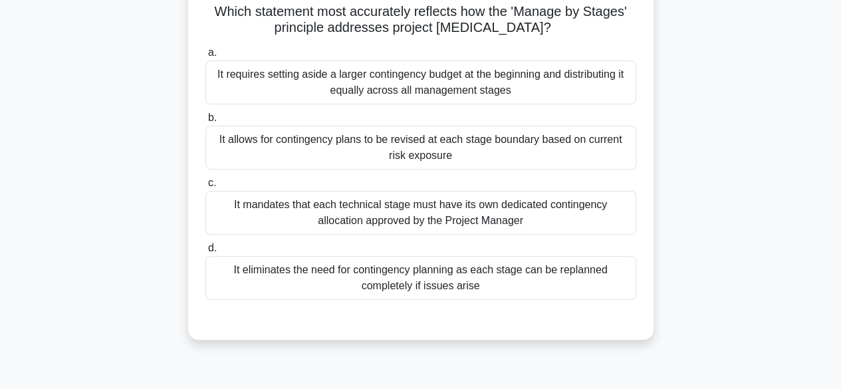
scroll to position [96, 0]
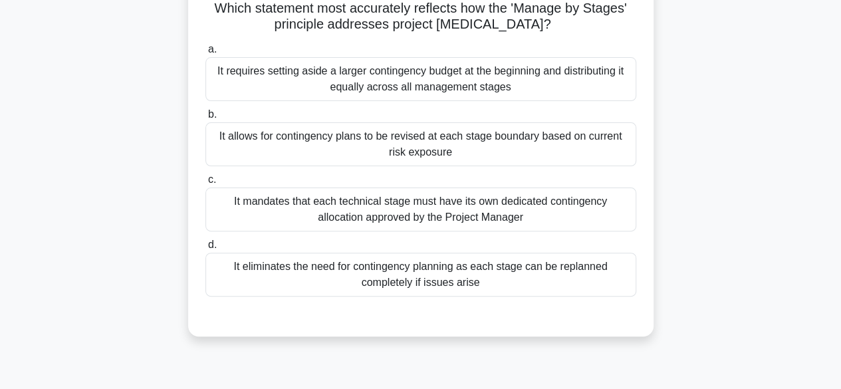
click at [513, 148] on div "It allows for contingency plans to be revised at each stage boundary based on c…" at bounding box center [420, 144] width 431 height 44
click at [205, 119] on input "b. It allows for contingency plans to be revised at each stage boundary based o…" at bounding box center [205, 114] width 0 height 9
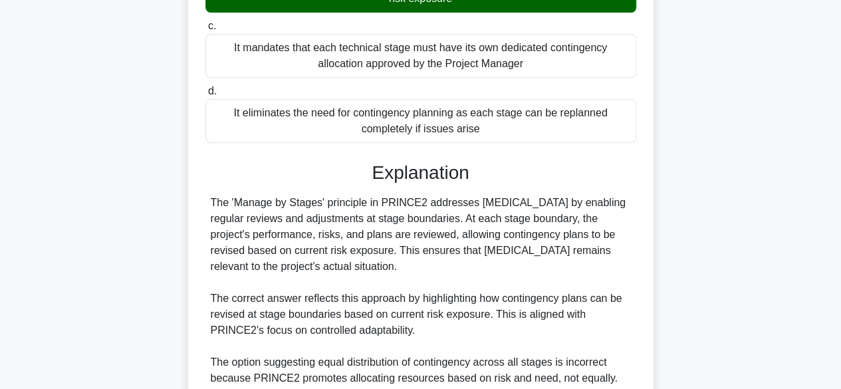
scroll to position [493, 0]
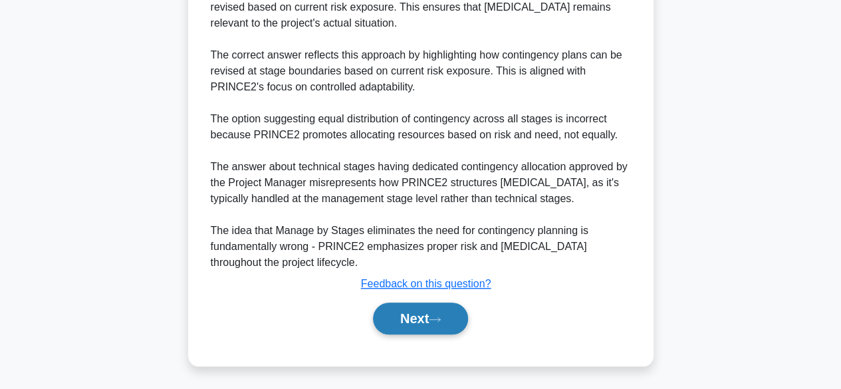
click at [402, 328] on button "Next" at bounding box center [420, 319] width 95 height 32
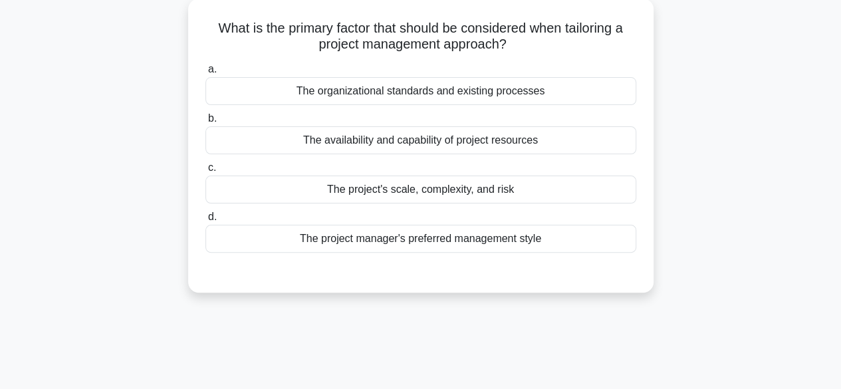
scroll to position [80, 0]
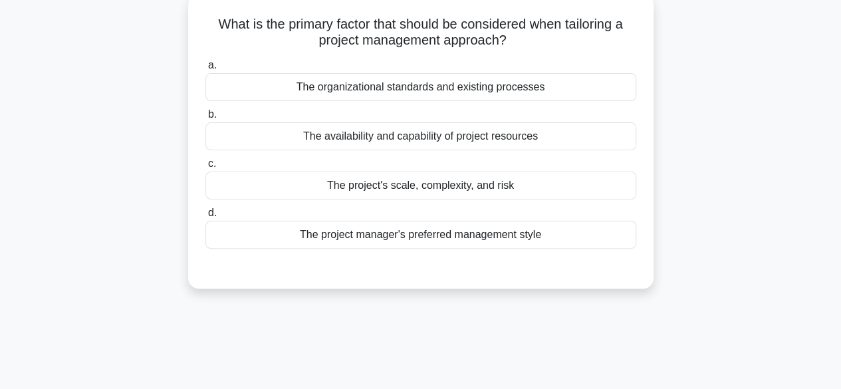
click at [514, 181] on div "The project's scale, complexity, and risk" at bounding box center [420, 186] width 431 height 28
click at [205, 168] on input "c. The project's scale, complexity, and risk" at bounding box center [205, 164] width 0 height 9
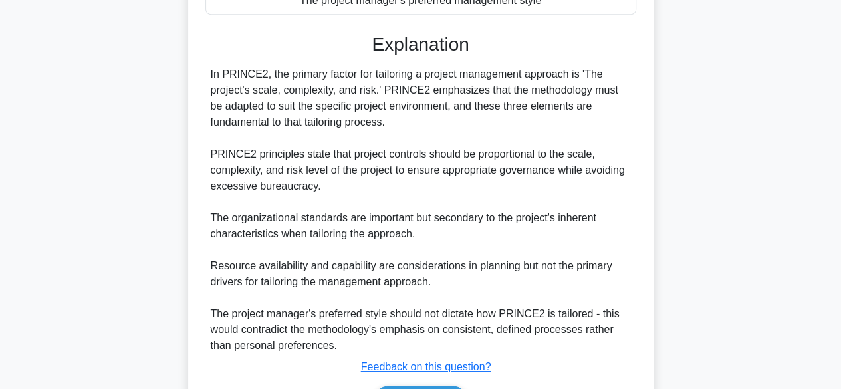
scroll to position [397, 0]
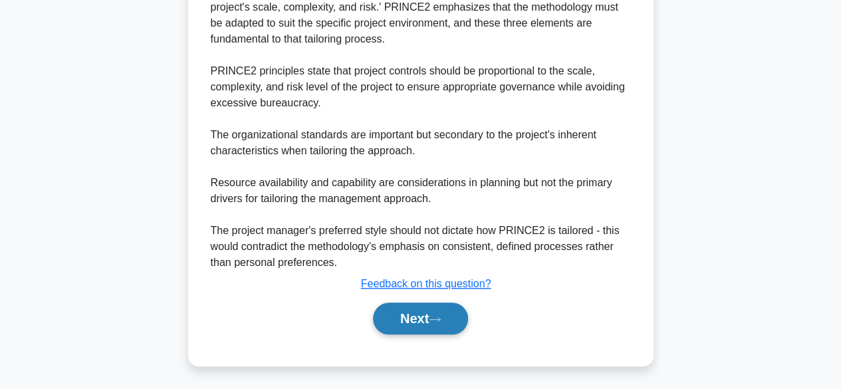
click at [410, 315] on button "Next" at bounding box center [420, 319] width 95 height 32
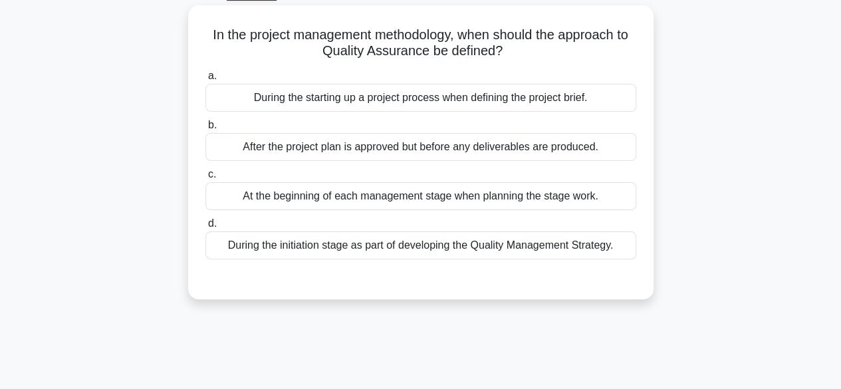
scroll to position [78, 0]
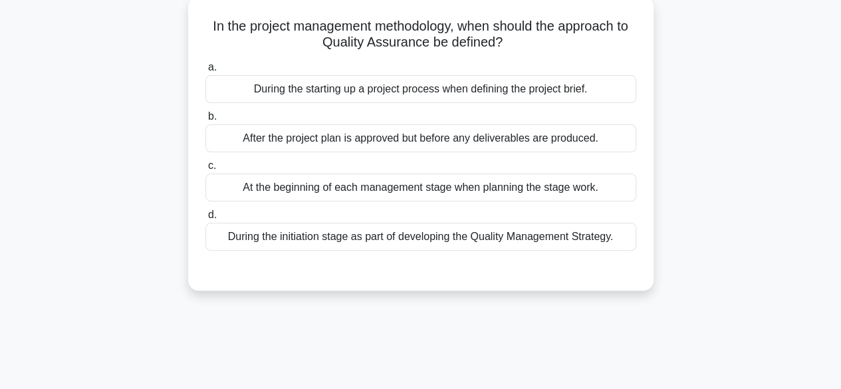
click at [553, 84] on div "During the starting up a project process when defining the project brief." at bounding box center [420, 89] width 431 height 28
click at [205, 72] on input "a. During the starting up a project process when defining the project brief." at bounding box center [205, 67] width 0 height 9
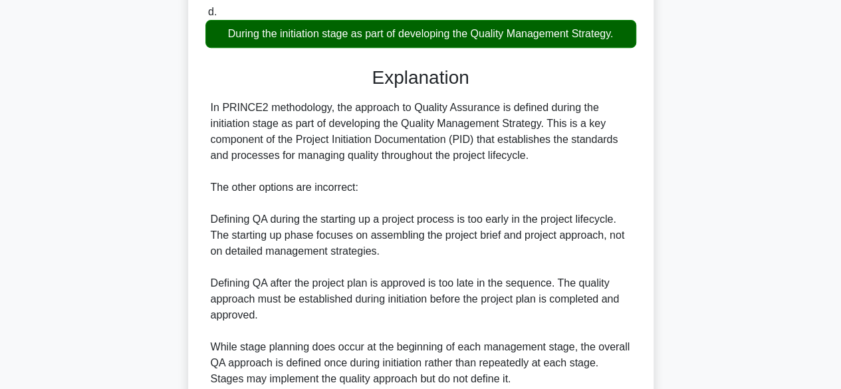
scroll to position [399, 0]
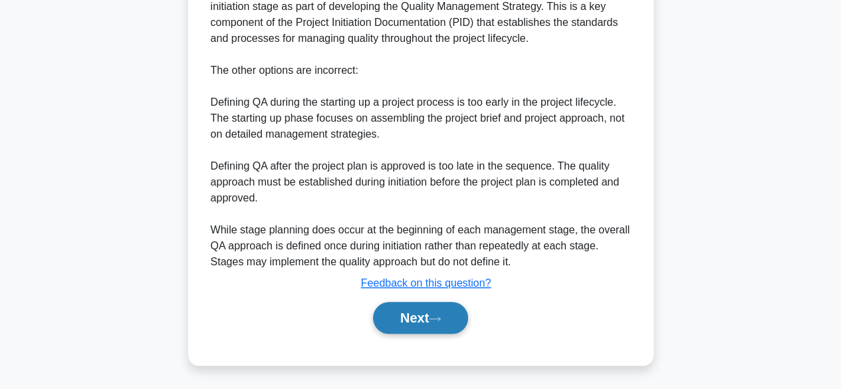
click at [394, 324] on button "Next" at bounding box center [420, 318] width 95 height 32
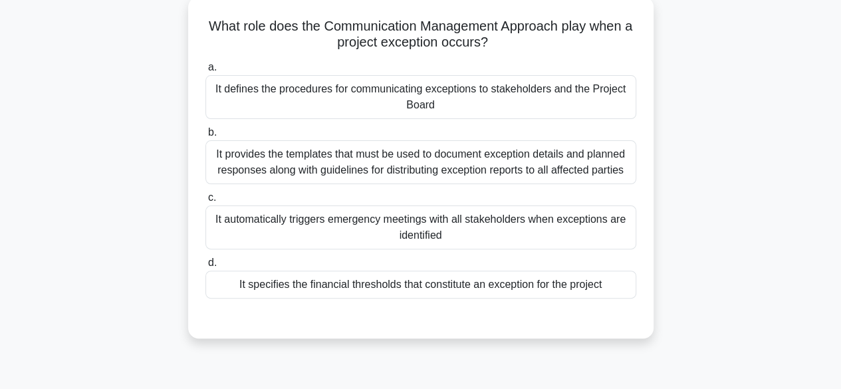
scroll to position [82, 0]
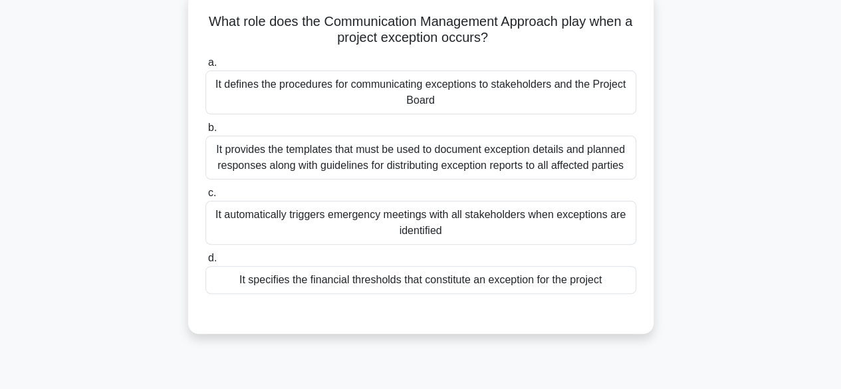
click at [515, 271] on div "It specifies the financial thresholds that constitute an exception for the proj…" at bounding box center [420, 280] width 431 height 28
click at [205, 263] on input "d. It specifies the financial thresholds that constitute an exception for the p…" at bounding box center [205, 258] width 0 height 9
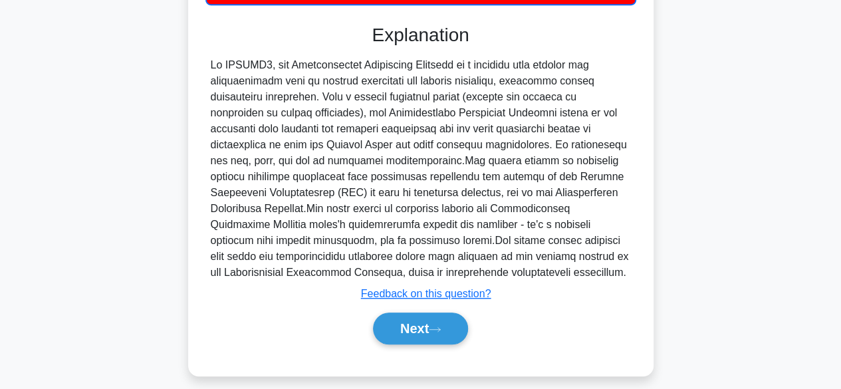
scroll to position [399, 0]
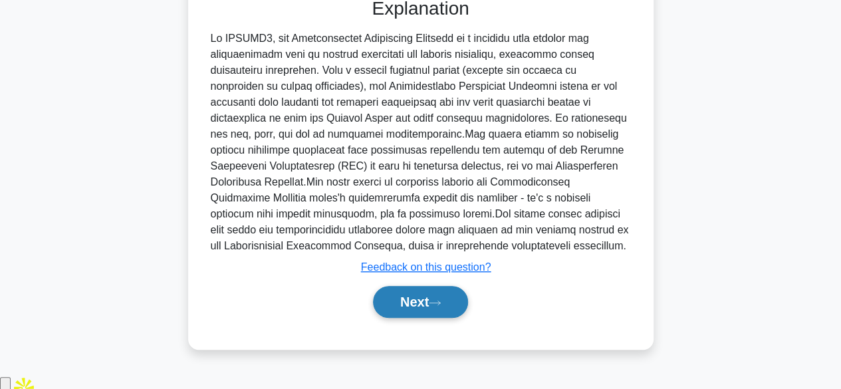
click at [406, 318] on button "Next" at bounding box center [420, 302] width 95 height 32
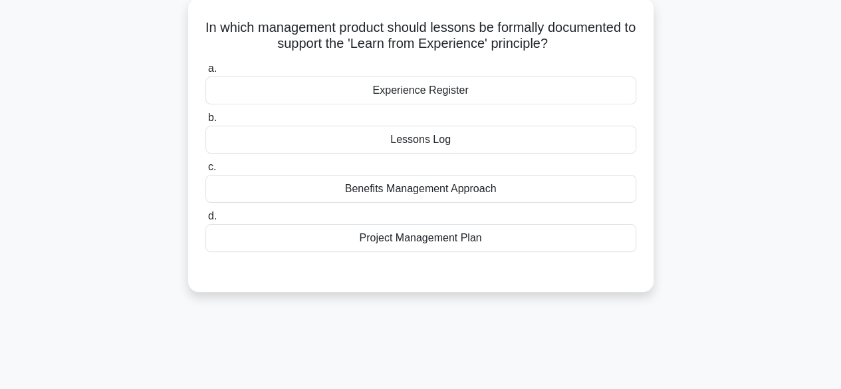
scroll to position [81, 0]
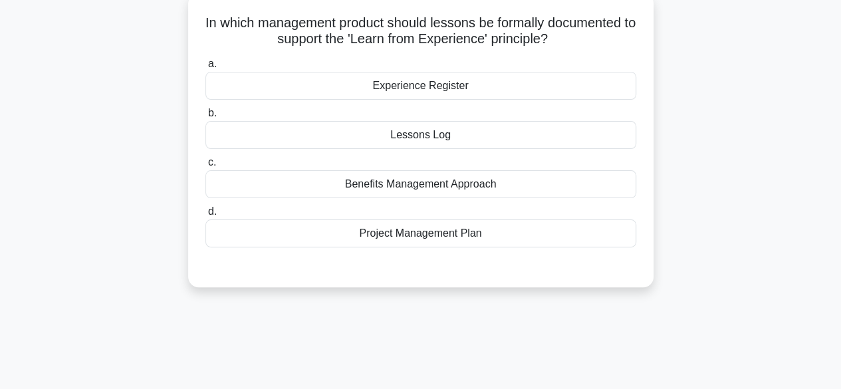
click at [472, 86] on div "Experience Register" at bounding box center [420, 86] width 431 height 28
click at [205, 68] on input "a. Experience Register" at bounding box center [205, 64] width 0 height 9
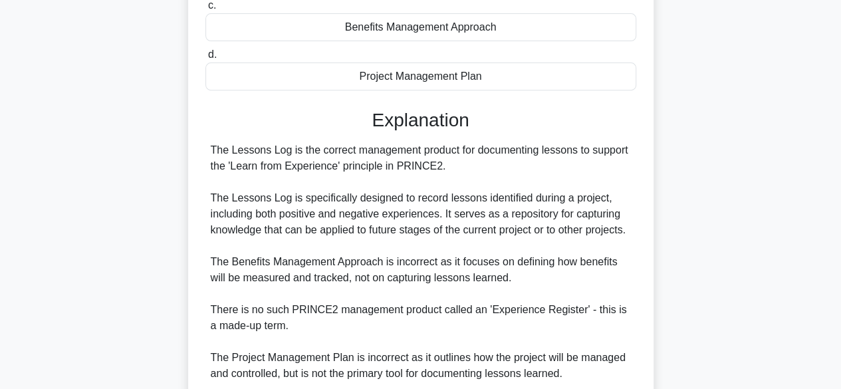
scroll to position [367, 0]
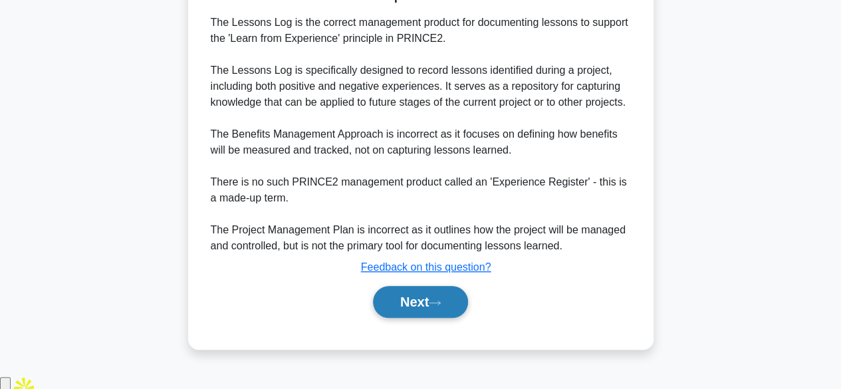
click at [404, 318] on button "Next" at bounding box center [420, 302] width 95 height 32
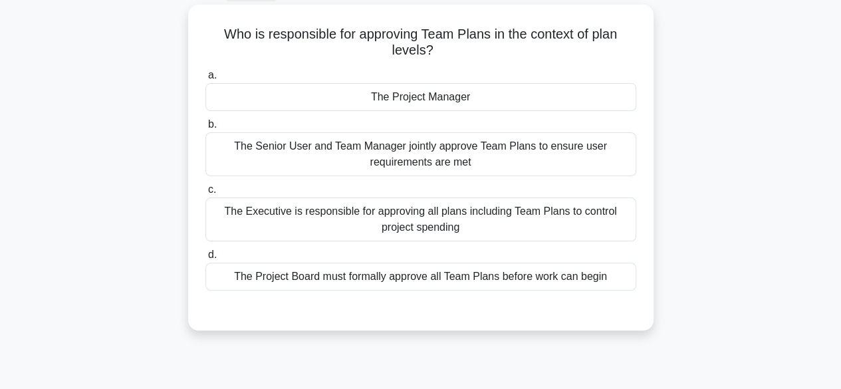
scroll to position [77, 0]
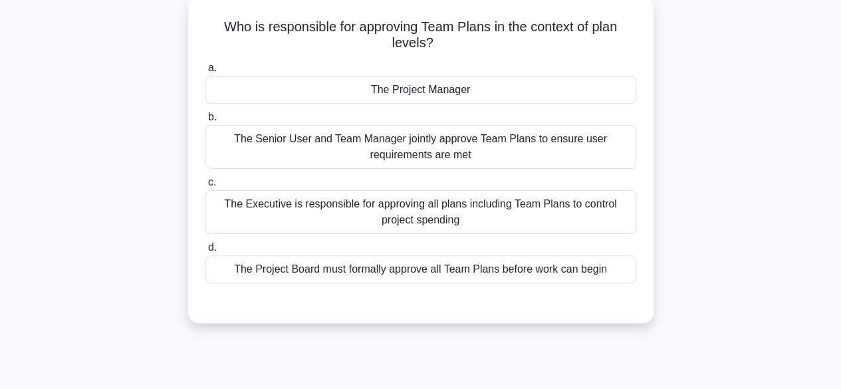
click at [455, 90] on div "The Project Manager" at bounding box center [420, 90] width 431 height 28
click at [205, 72] on input "a. The Project Manager" at bounding box center [205, 68] width 0 height 9
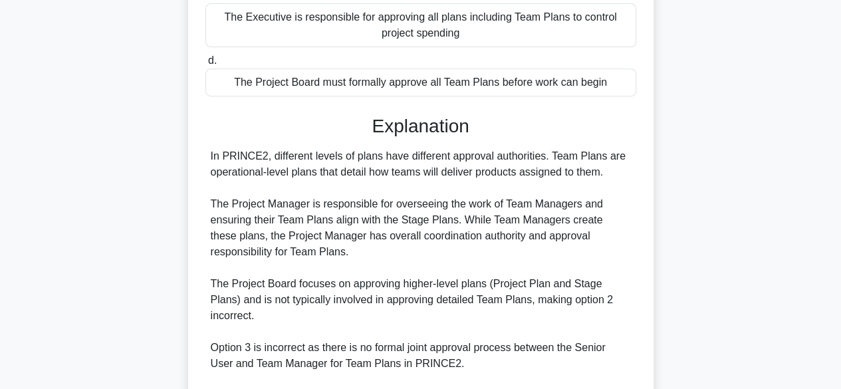
scroll to position [413, 0]
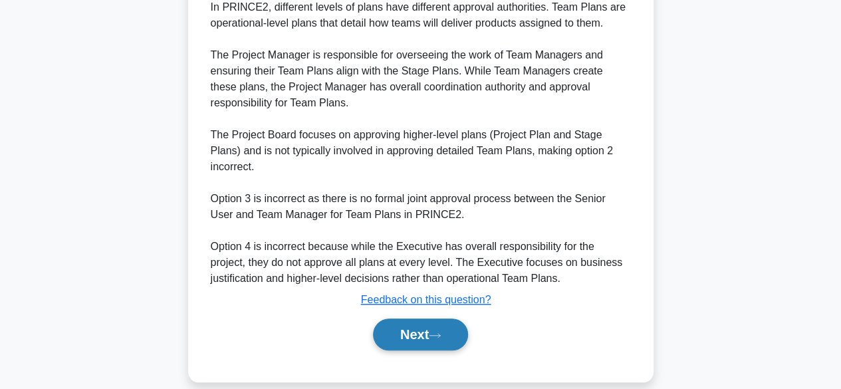
click at [426, 319] on button "Next" at bounding box center [420, 335] width 95 height 32
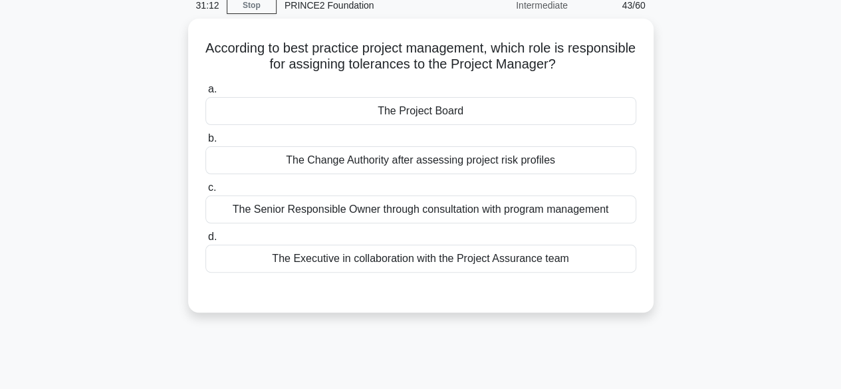
scroll to position [63, 0]
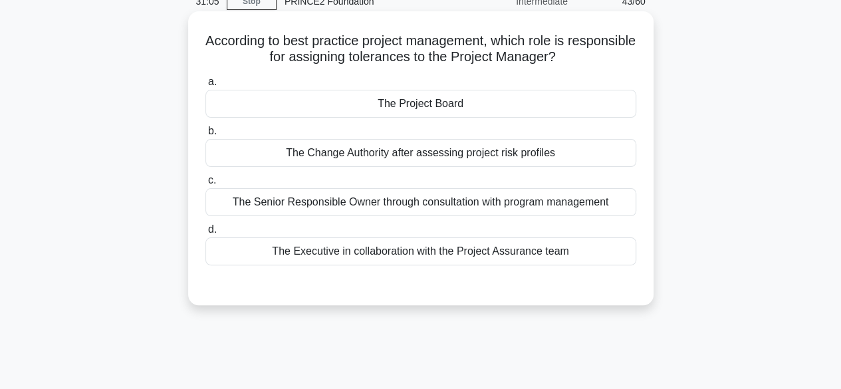
click at [479, 97] on div "The Project Board" at bounding box center [420, 104] width 431 height 28
click at [205, 86] on input "a. The Project Board" at bounding box center [205, 82] width 0 height 9
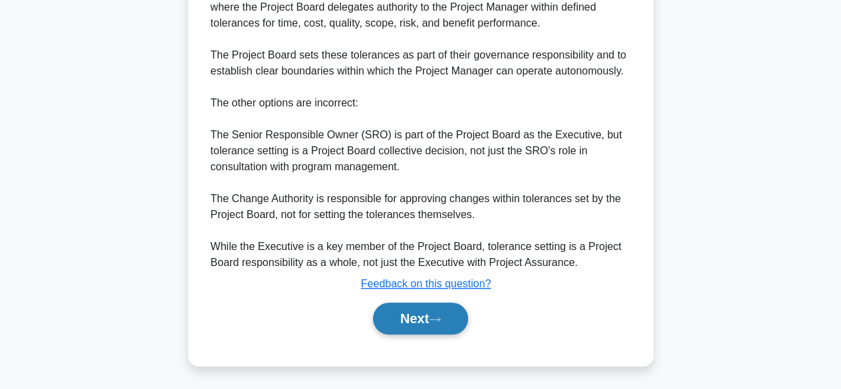
click at [414, 317] on button "Next" at bounding box center [420, 319] width 95 height 32
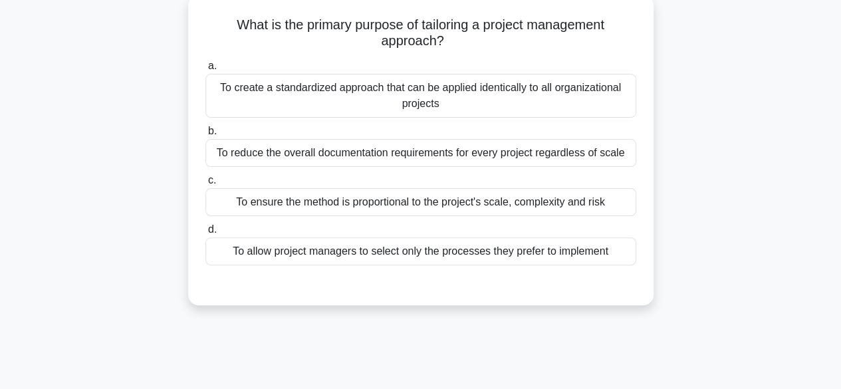
scroll to position [84, 0]
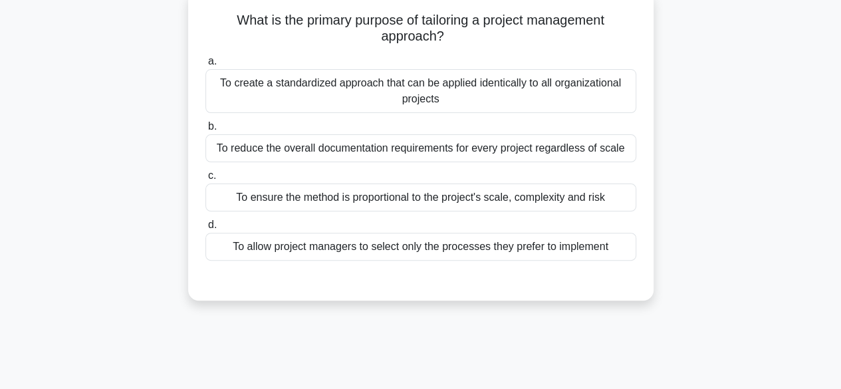
click at [530, 197] on div "To ensure the method is proportional to the project's scale, complexity and risk" at bounding box center [420, 198] width 431 height 28
click at [205, 180] on input "c. To ensure the method is proportional to the project's scale, complexity and …" at bounding box center [205, 176] width 0 height 9
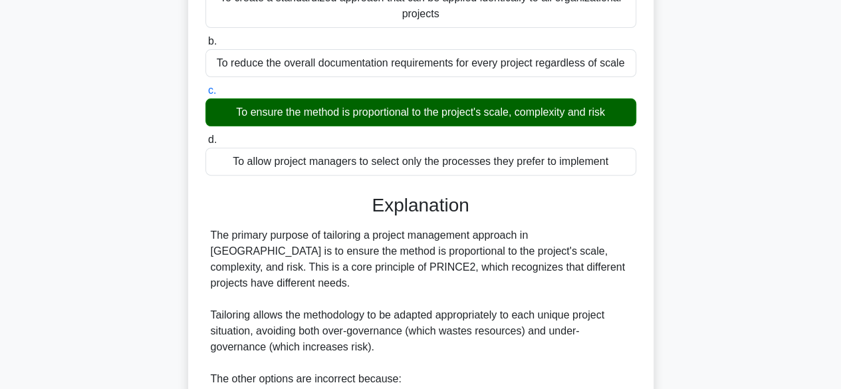
scroll to position [413, 0]
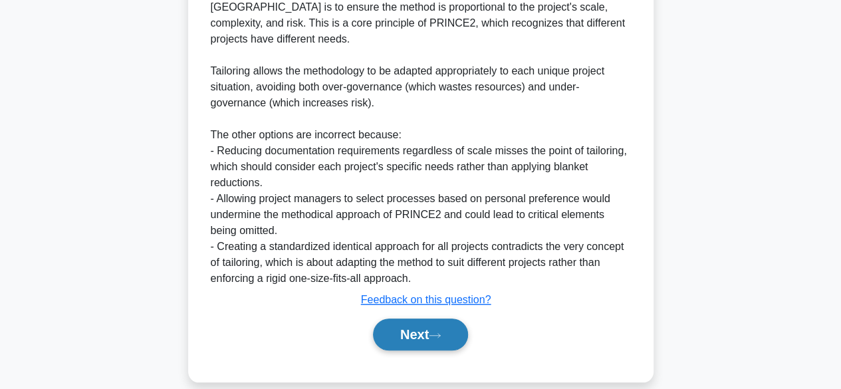
click at [416, 326] on button "Next" at bounding box center [420, 335] width 95 height 32
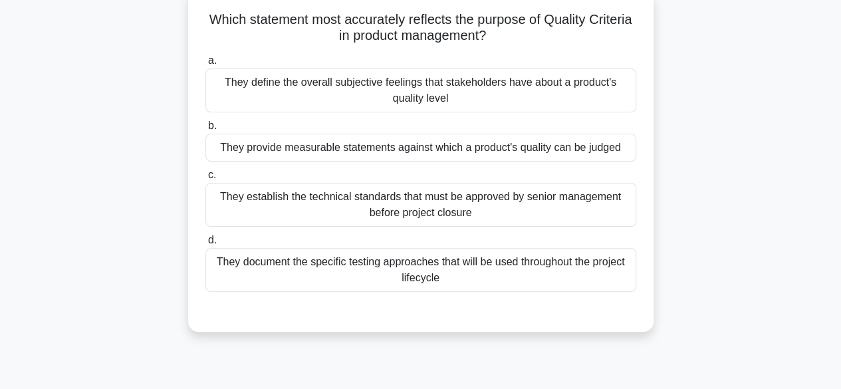
scroll to position [87, 0]
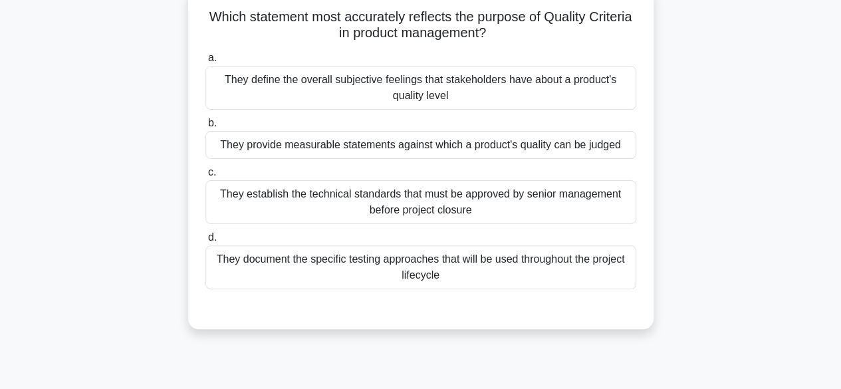
click at [518, 92] on div "They define the overall subjective feelings that stakeholders have about a prod…" at bounding box center [420, 88] width 431 height 44
click at [205, 63] on input "a. They define the overall subjective feelings that stakeholders have about a p…" at bounding box center [205, 58] width 0 height 9
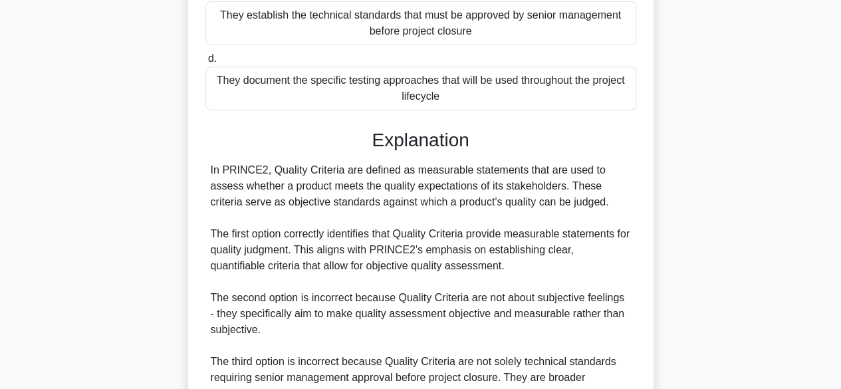
scroll to position [463, 0]
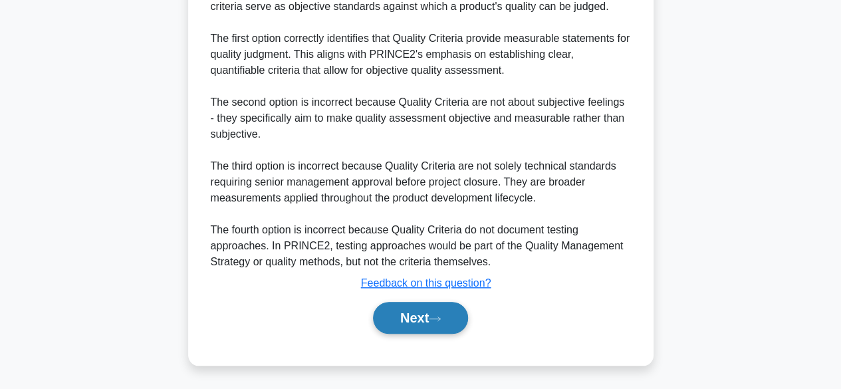
click at [419, 319] on button "Next" at bounding box center [420, 318] width 95 height 32
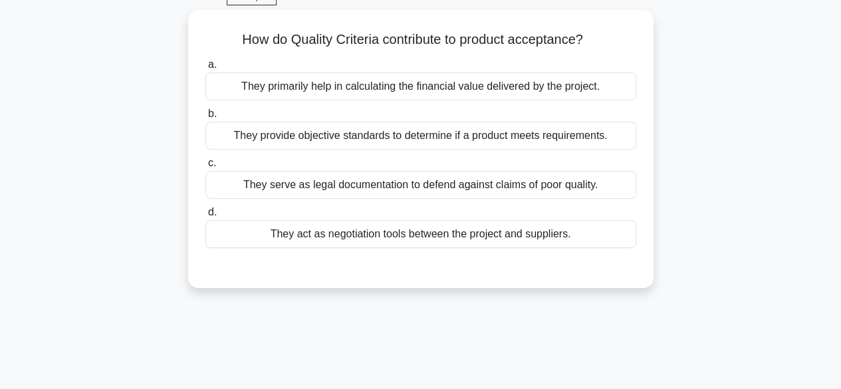
scroll to position [71, 0]
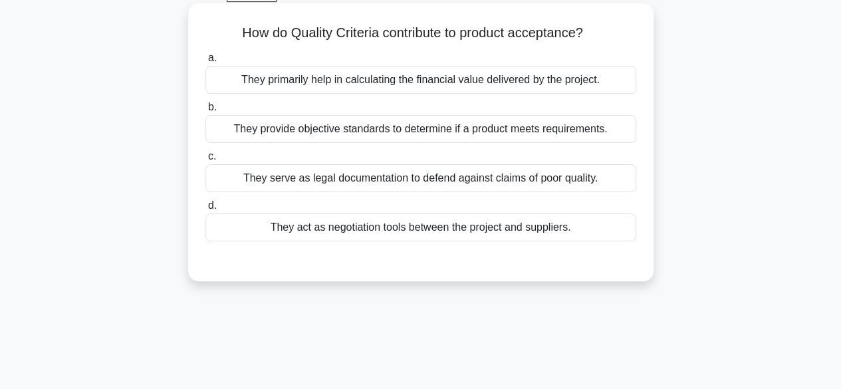
click at [467, 124] on div "They provide objective standards to determine if a product meets requirements." at bounding box center [420, 129] width 431 height 28
click at [205, 112] on input "b. They provide objective standards to determine if a product meets requirement…" at bounding box center [205, 107] width 0 height 9
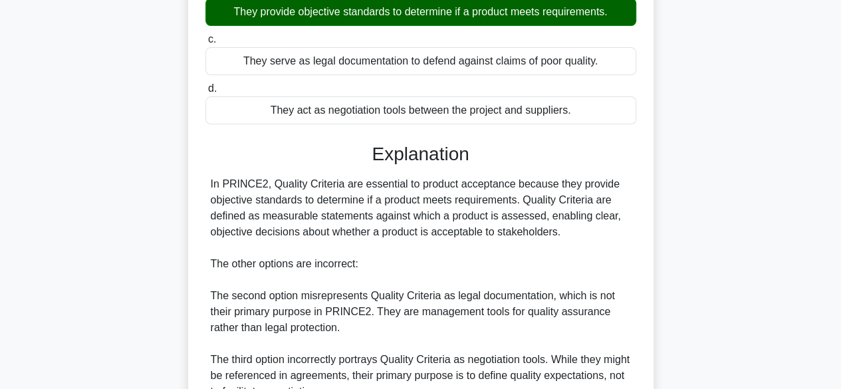
scroll to position [381, 0]
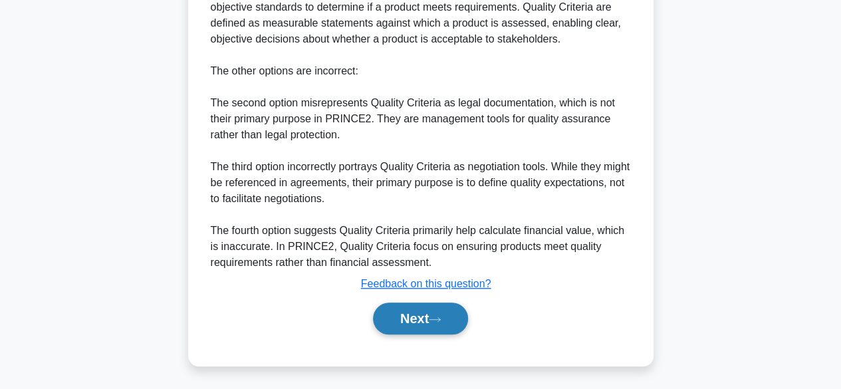
click at [392, 320] on button "Next" at bounding box center [420, 319] width 95 height 32
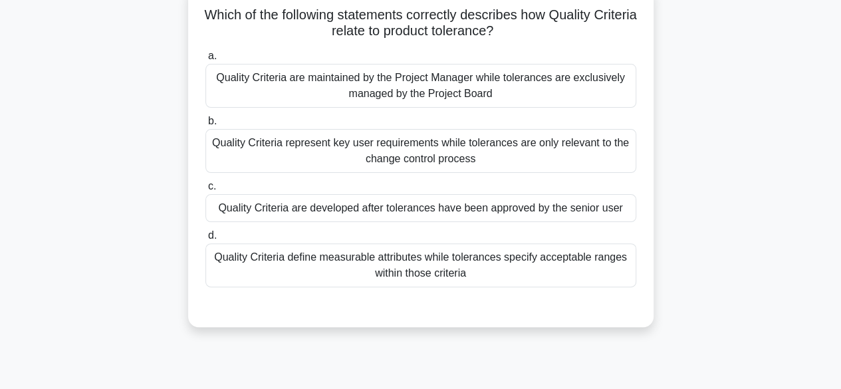
scroll to position [92, 0]
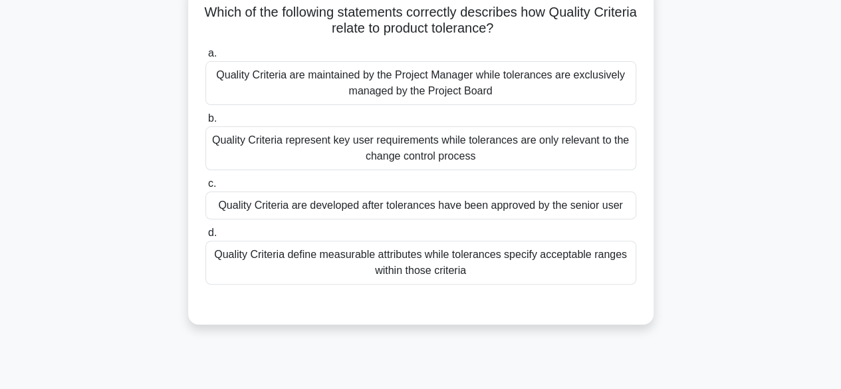
click at [477, 197] on div "Quality Criteria are developed after tolerances have been approved by the senio…" at bounding box center [420, 206] width 431 height 28
click at [205, 188] on input "c. Quality Criteria are developed after tolerances have been approved by the se…" at bounding box center [205, 184] width 0 height 9
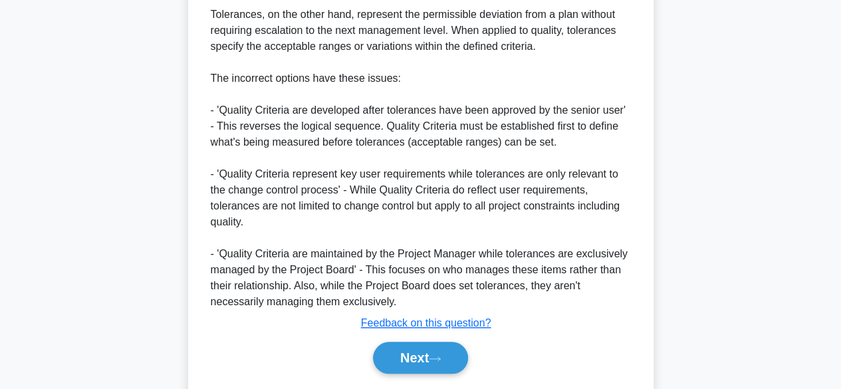
scroll to position [575, 0]
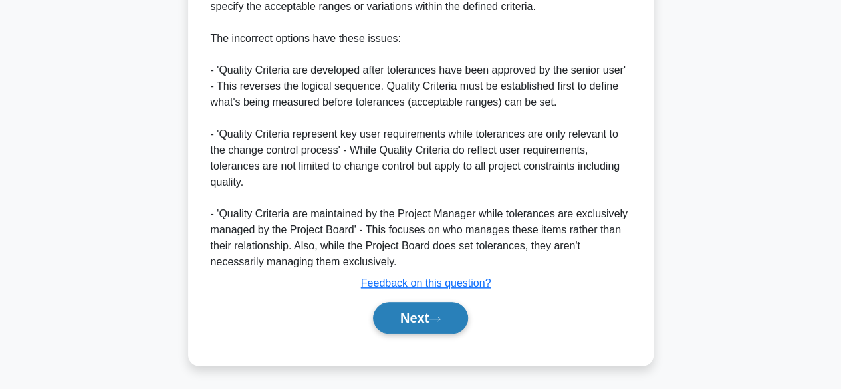
click at [402, 330] on button "Next" at bounding box center [420, 318] width 95 height 32
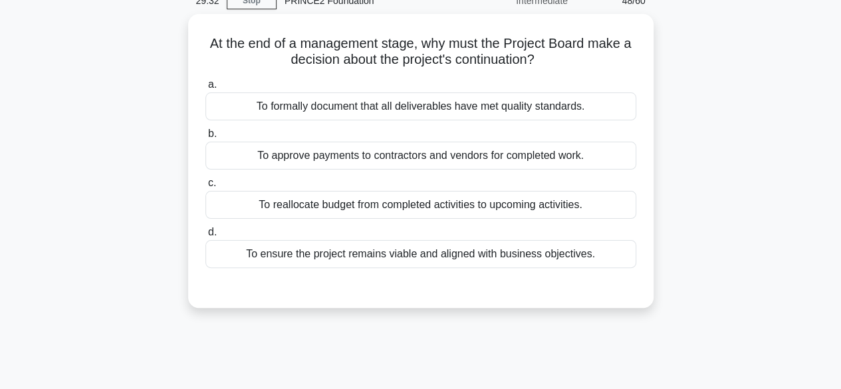
scroll to position [76, 0]
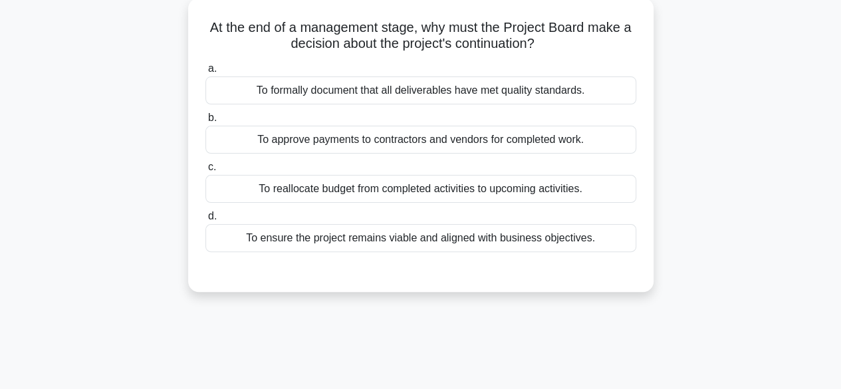
click at [512, 235] on div "To ensure the project remains viable and aligned with business objectives." at bounding box center [420, 238] width 431 height 28
click at [205, 221] on input "d. To ensure the project remains viable and aligned with business objectives." at bounding box center [205, 216] width 0 height 9
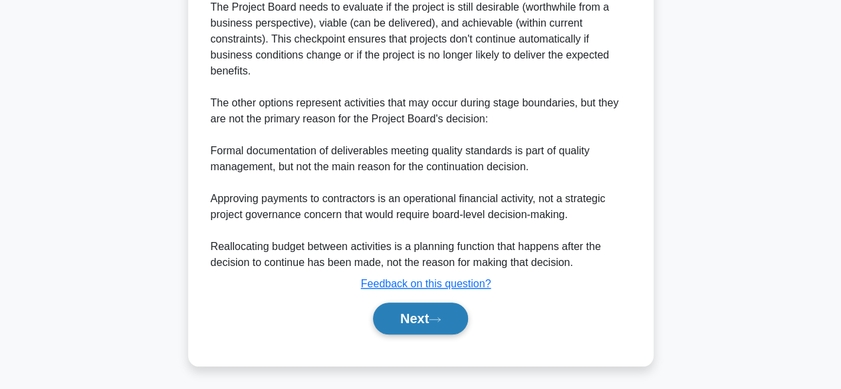
click at [394, 314] on button "Next" at bounding box center [420, 319] width 95 height 32
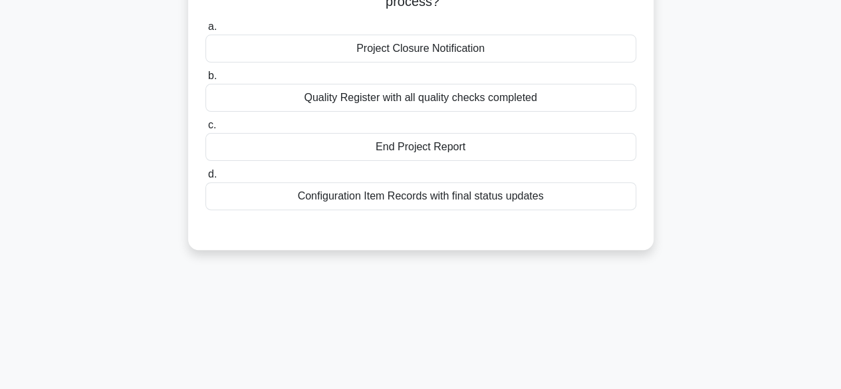
scroll to position [76, 0]
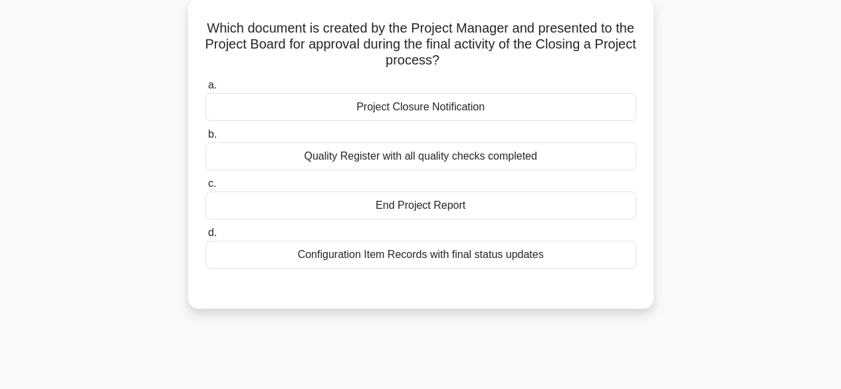
click at [459, 203] on div "End Project Report" at bounding box center [420, 206] width 431 height 28
click at [205, 188] on input "c. End Project Report" at bounding box center [205, 184] width 0 height 9
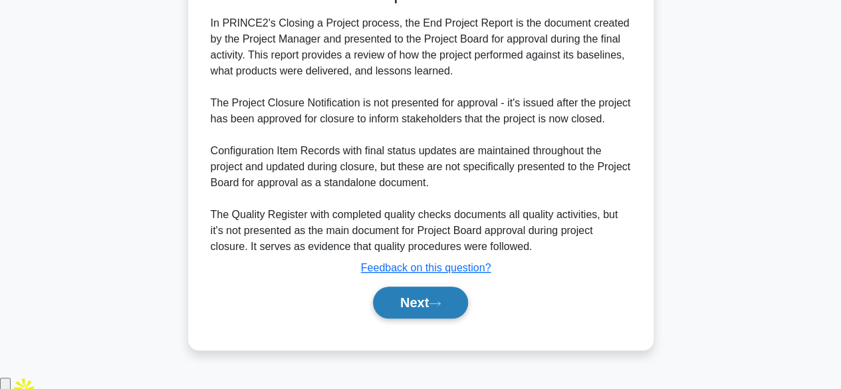
click at [407, 313] on button "Next" at bounding box center [420, 303] width 95 height 32
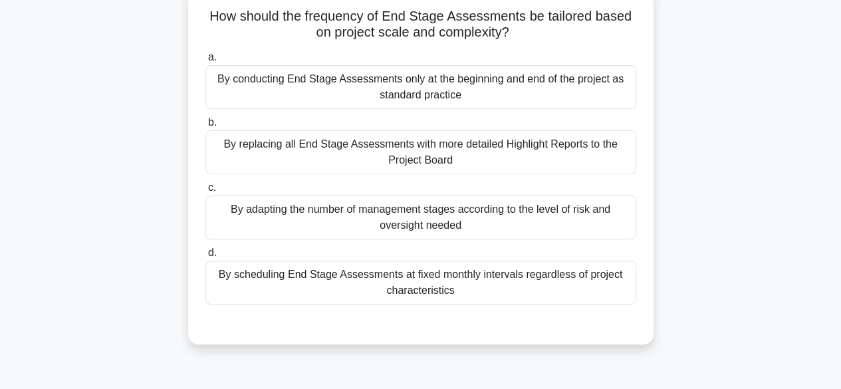
scroll to position [89, 0]
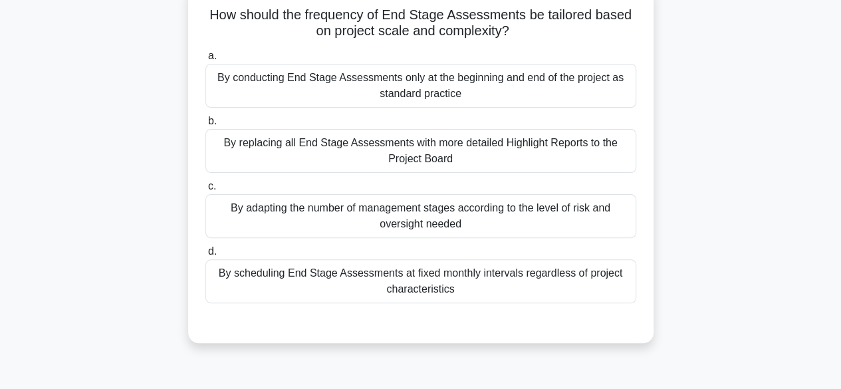
click at [351, 154] on div "By replacing all End Stage Assessments with more detailed Highlight Reports to …" at bounding box center [420, 151] width 431 height 44
click at [205, 126] on input "b. By replacing all End Stage Assessments with more detailed Highlight Reports …" at bounding box center [205, 121] width 0 height 9
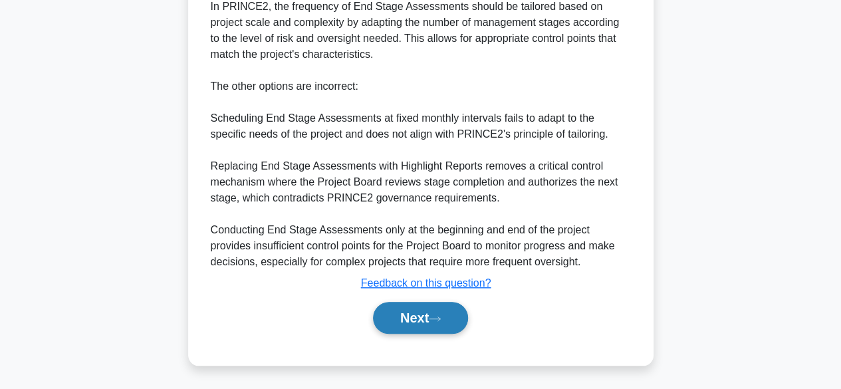
click at [403, 323] on button "Next" at bounding box center [420, 318] width 95 height 32
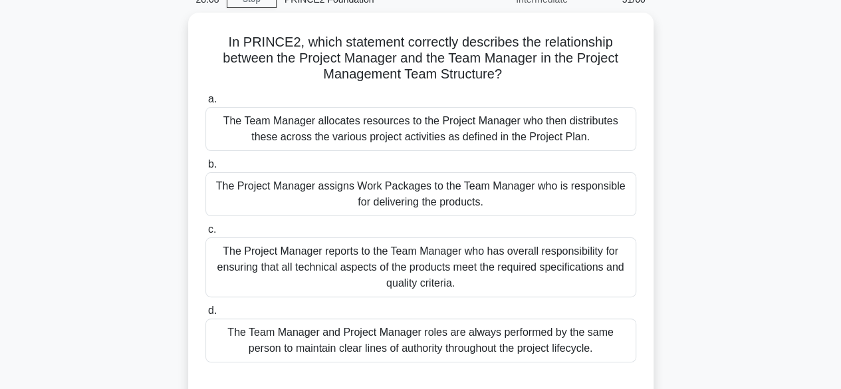
scroll to position [70, 0]
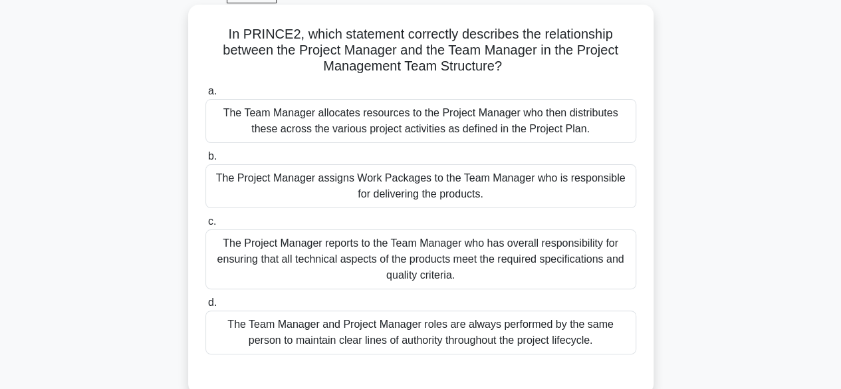
click at [417, 188] on div "The Project Manager assigns Work Packages to the Team Manager who is responsibl…" at bounding box center [420, 186] width 431 height 44
click at [205, 161] on input "b. The Project Manager assigns Work Packages to the Team Manager who is respons…" at bounding box center [205, 156] width 0 height 9
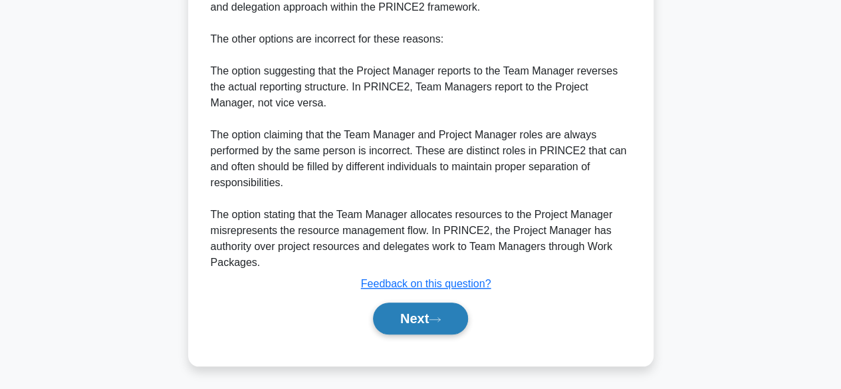
click at [402, 318] on button "Next" at bounding box center [420, 319] width 95 height 32
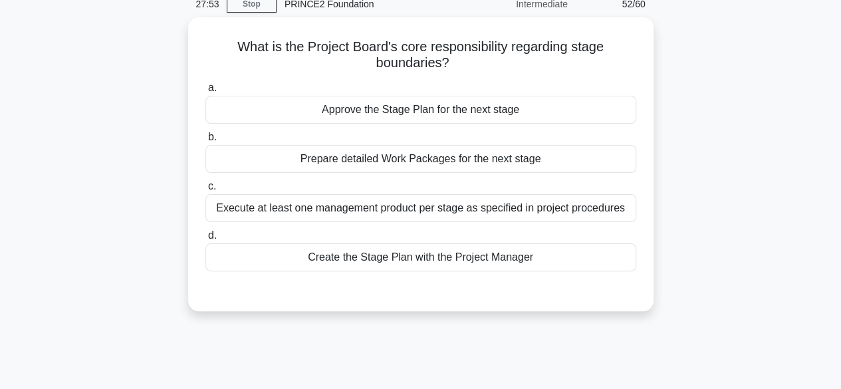
scroll to position [73, 0]
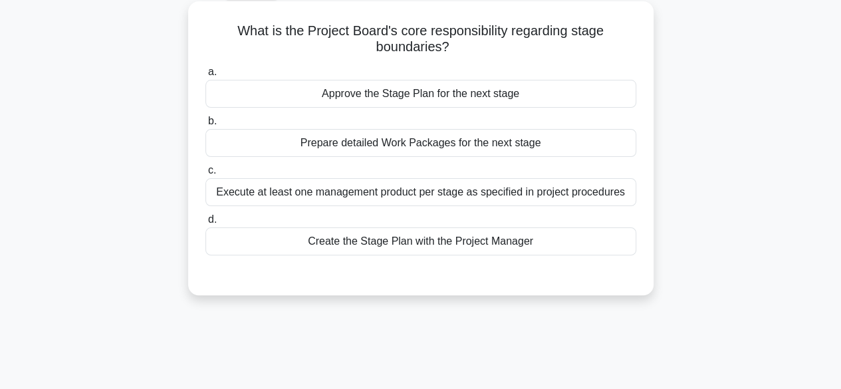
click at [482, 84] on div "Approve the Stage Plan for the next stage" at bounding box center [420, 94] width 431 height 28
click at [205, 76] on input "a. Approve the Stage Plan for the next stage" at bounding box center [205, 72] width 0 height 9
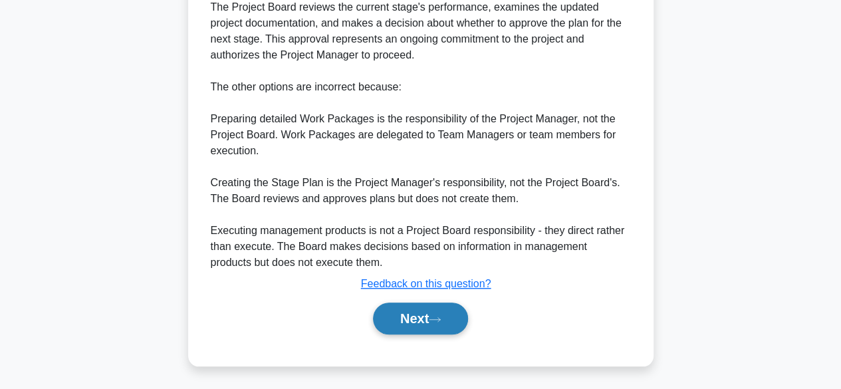
click at [411, 321] on button "Next" at bounding box center [420, 319] width 95 height 32
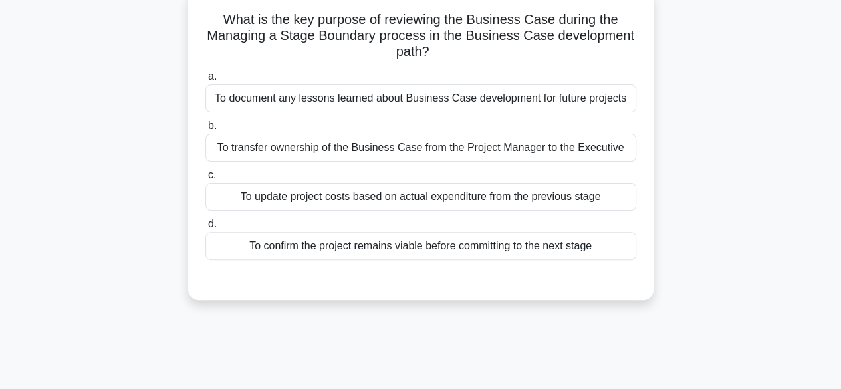
scroll to position [86, 0]
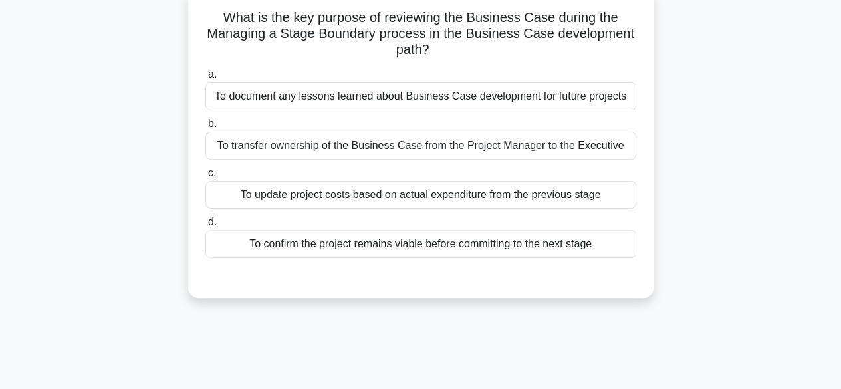
click at [426, 236] on div "To confirm the project remains viable before committing to the next stage" at bounding box center [420, 244] width 431 height 28
click at [205, 227] on input "d. To confirm the project remains viable before committing to the next stage" at bounding box center [205, 222] width 0 height 9
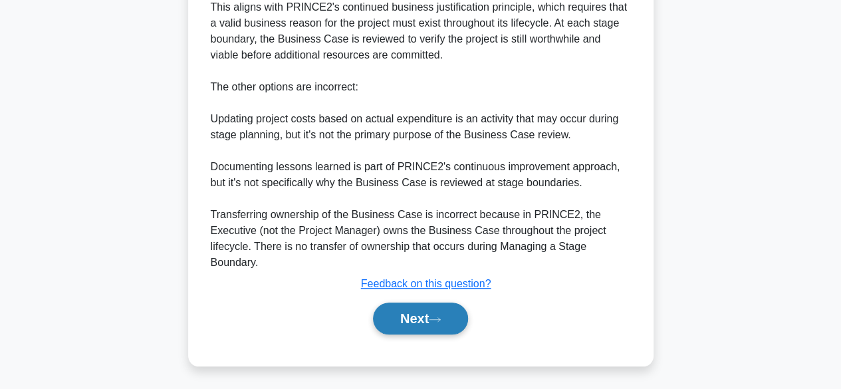
click at [405, 317] on button "Next" at bounding box center [420, 319] width 95 height 32
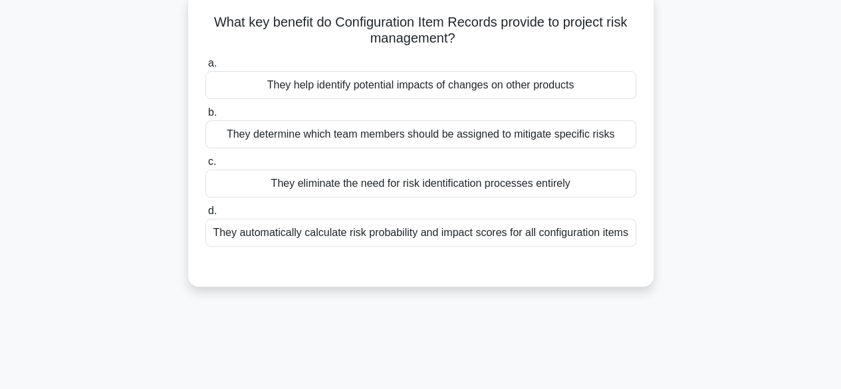
scroll to position [84, 0]
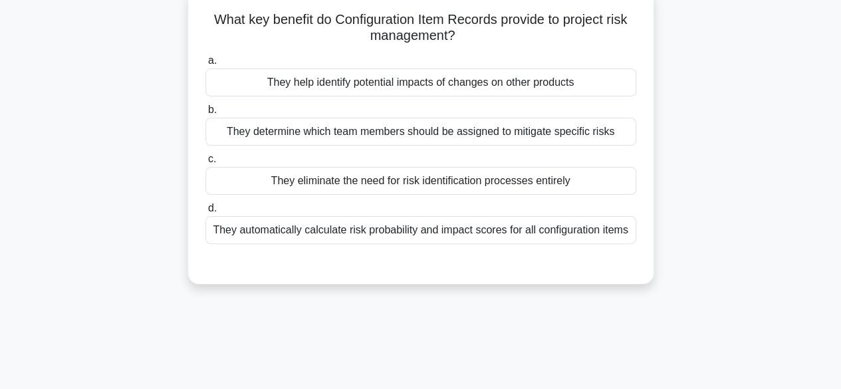
click at [544, 78] on div "They help identify potential impacts of changes on other products" at bounding box center [420, 82] width 431 height 28
click at [205, 65] on input "a. They help identify potential impacts of changes on other products" at bounding box center [205, 61] width 0 height 9
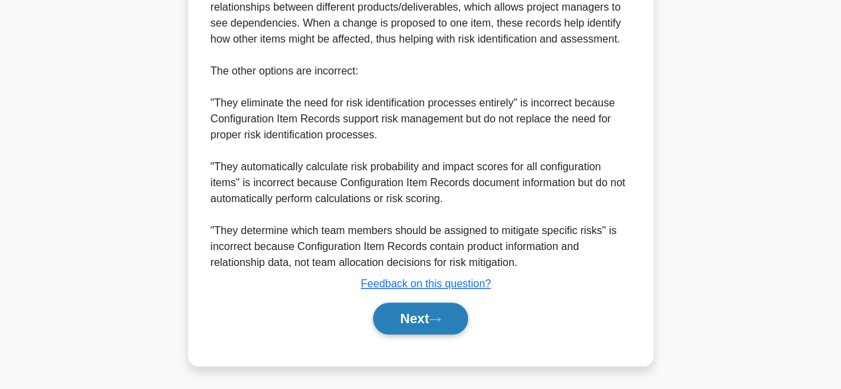
click at [419, 332] on button "Next" at bounding box center [420, 319] width 95 height 32
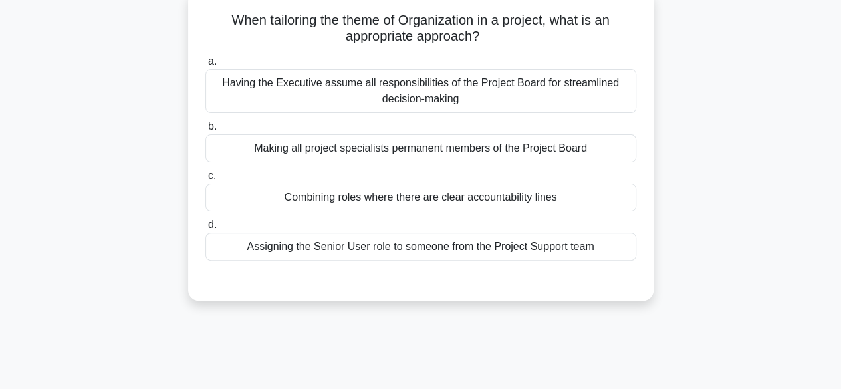
scroll to position [86, 0]
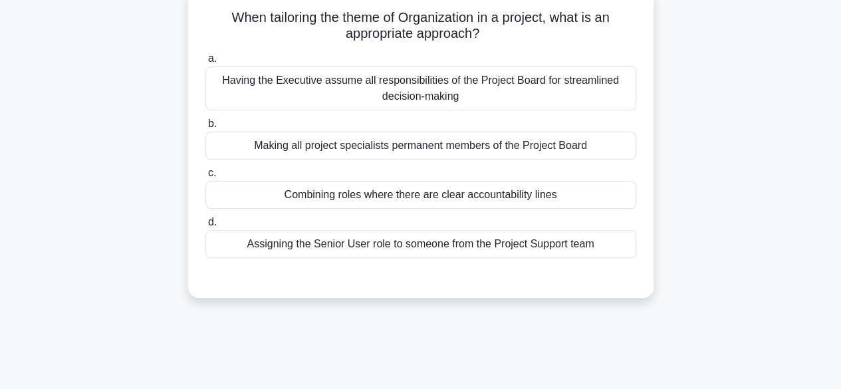
click at [238, 150] on div "Making all project specialists permanent members of the Project Board" at bounding box center [420, 146] width 431 height 28
click at [205, 128] on input "b. Making all project specialists permanent members of the Project Board" at bounding box center [205, 124] width 0 height 9
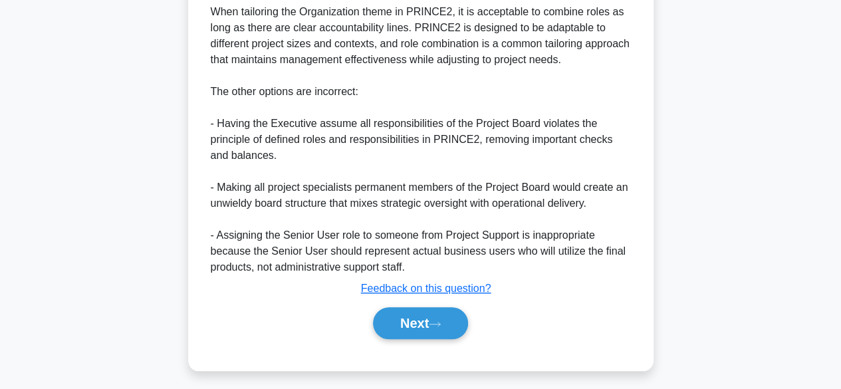
scroll to position [431, 0]
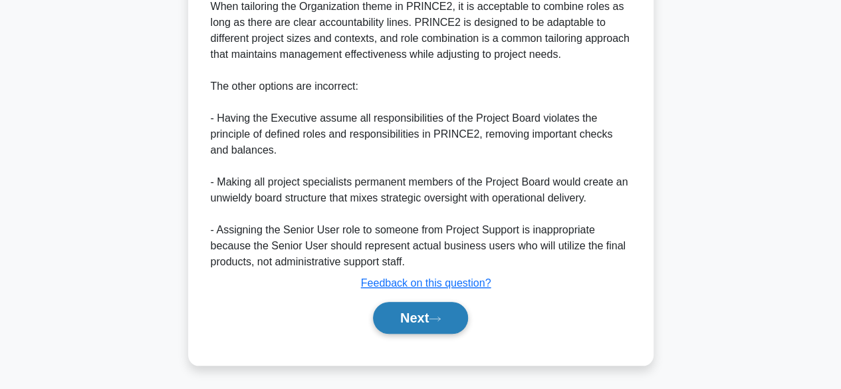
click at [395, 324] on button "Next" at bounding box center [420, 318] width 95 height 32
click at [388, 315] on button "Next" at bounding box center [420, 318] width 95 height 32
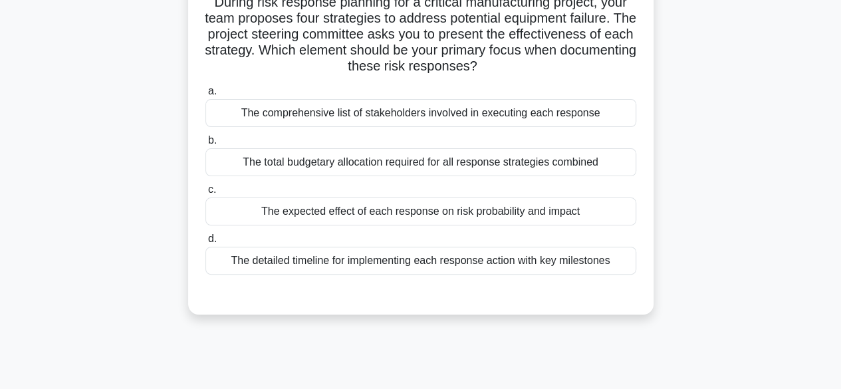
scroll to position [95, 0]
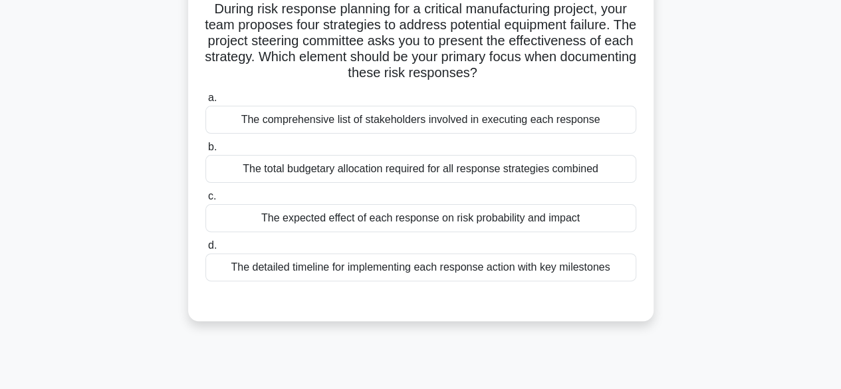
click at [250, 219] on div "The expected effect of each response on risk probability and impact" at bounding box center [420, 218] width 431 height 28
click at [205, 201] on input "c. The expected effect of each response on risk probability and impact" at bounding box center [205, 196] width 0 height 9
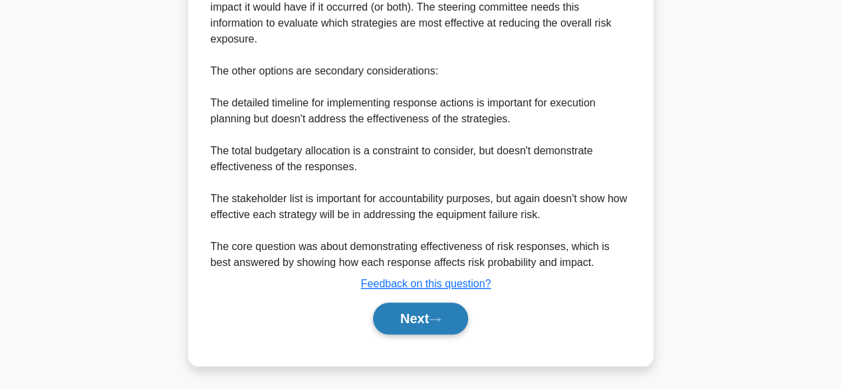
click at [401, 319] on button "Next" at bounding box center [420, 319] width 95 height 32
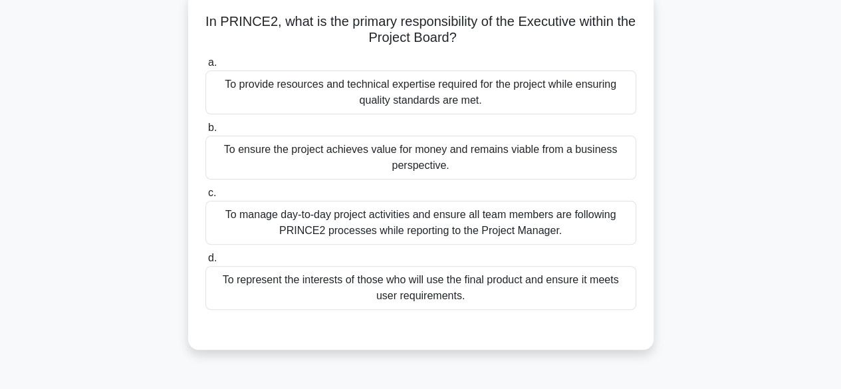
scroll to position [85, 0]
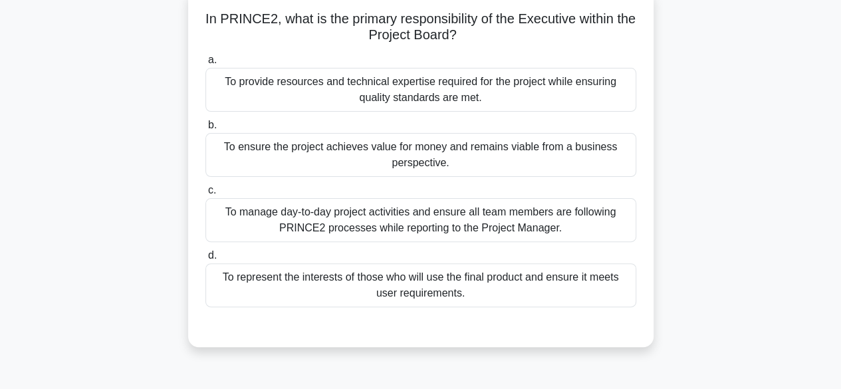
click at [209, 144] on div "To ensure the project achieves value for money and remains viable from a busine…" at bounding box center [420, 155] width 431 height 44
click at [205, 130] on input "b. To ensure the project achieves value for money and remains viable from a bus…" at bounding box center [205, 125] width 0 height 9
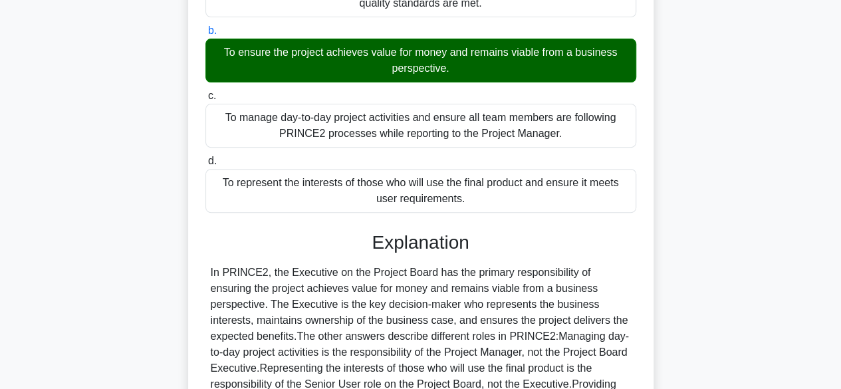
scroll to position [333, 0]
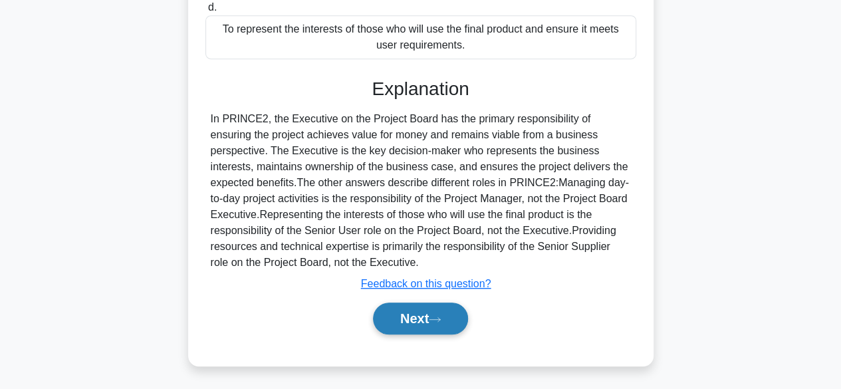
click at [407, 324] on button "Next" at bounding box center [420, 319] width 95 height 32
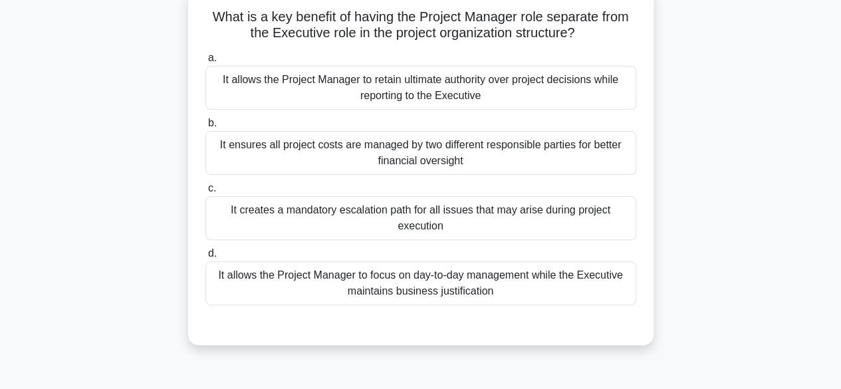
scroll to position [91, 0]
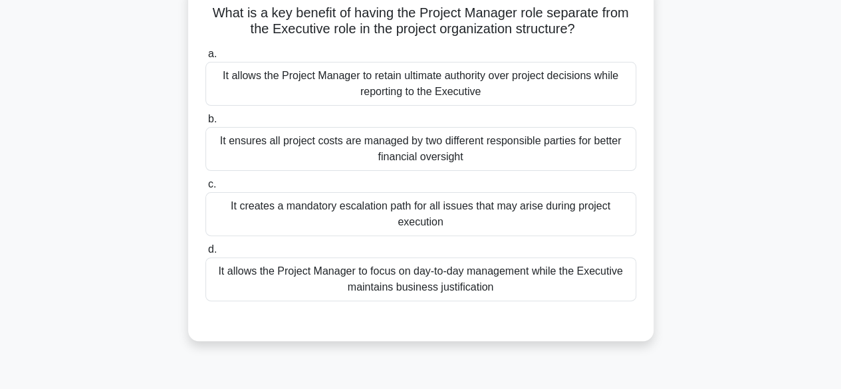
click at [235, 139] on div "It ensures all project costs are managed by two different responsible parties f…" at bounding box center [420, 149] width 431 height 44
click at [205, 124] on input "b. It ensures all project costs are managed by two different responsible partie…" at bounding box center [205, 119] width 0 height 9
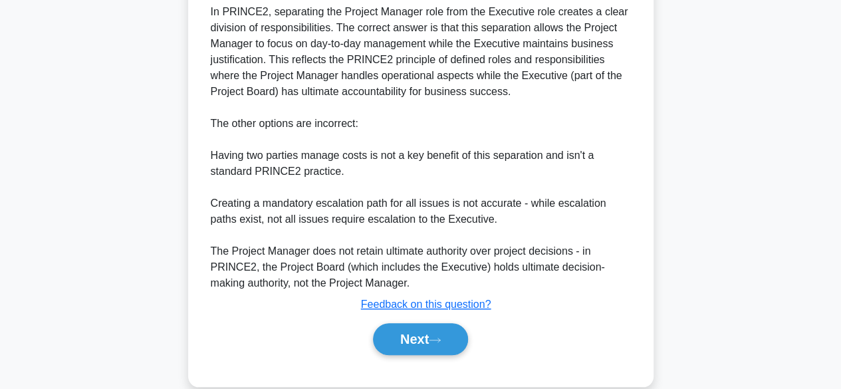
scroll to position [463, 0]
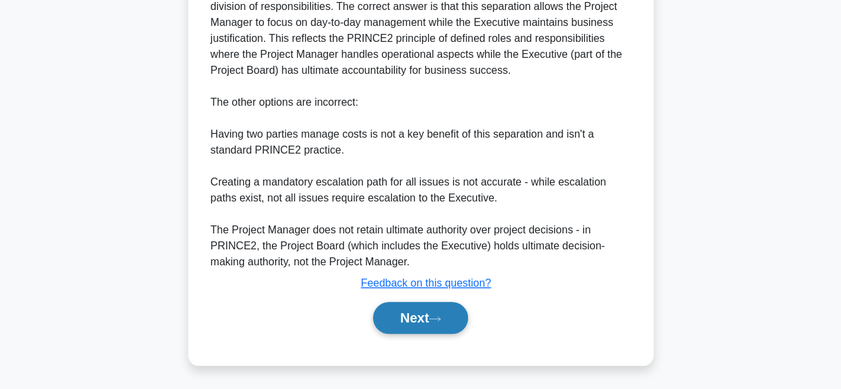
click at [418, 317] on button "Next" at bounding box center [420, 318] width 95 height 32
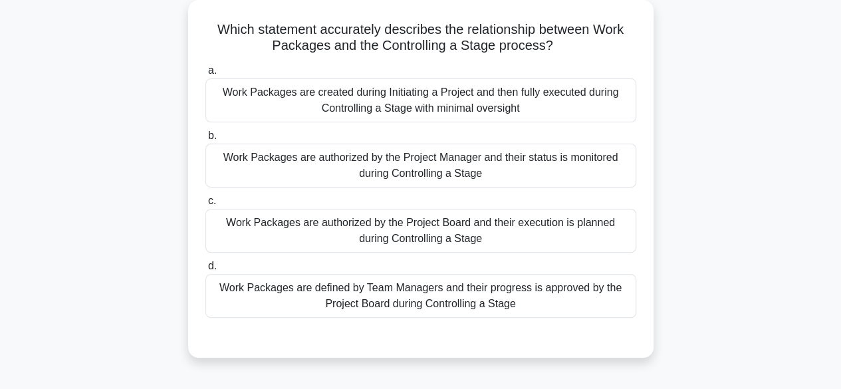
scroll to position [77, 0]
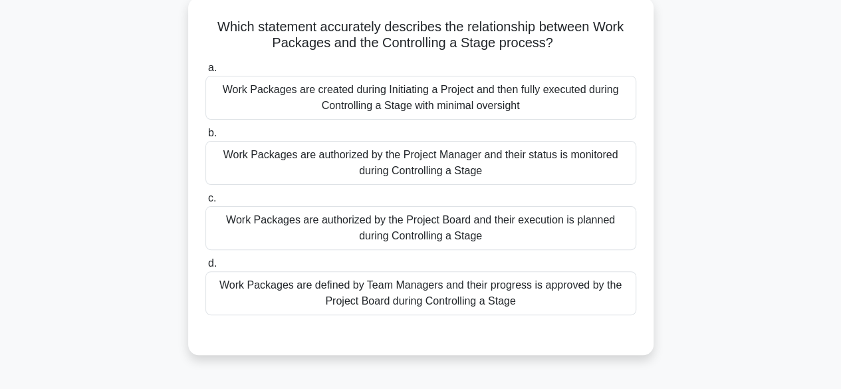
click at [252, 297] on div "Work Packages are defined by Team Managers and their progress is approved by th…" at bounding box center [420, 293] width 431 height 44
click at [205, 268] on input "d. Work Packages are defined by Team Managers and their progress is approved by…" at bounding box center [205, 263] width 0 height 9
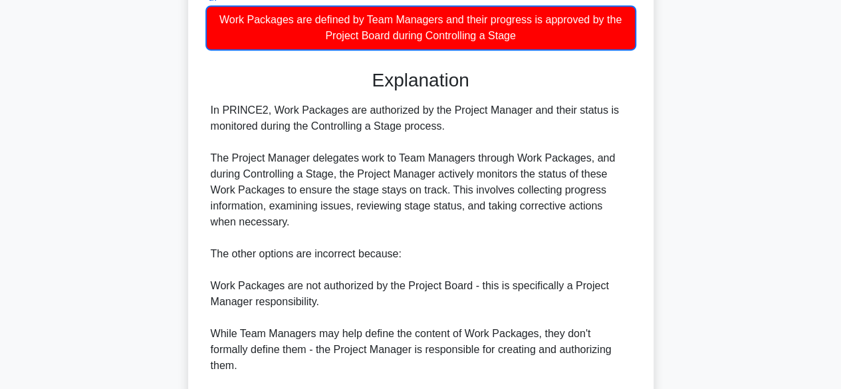
scroll to position [495, 0]
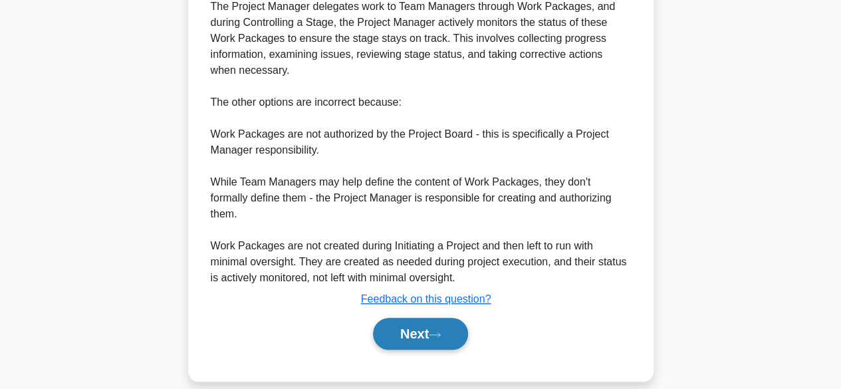
click at [396, 321] on button "Next" at bounding box center [420, 334] width 95 height 32
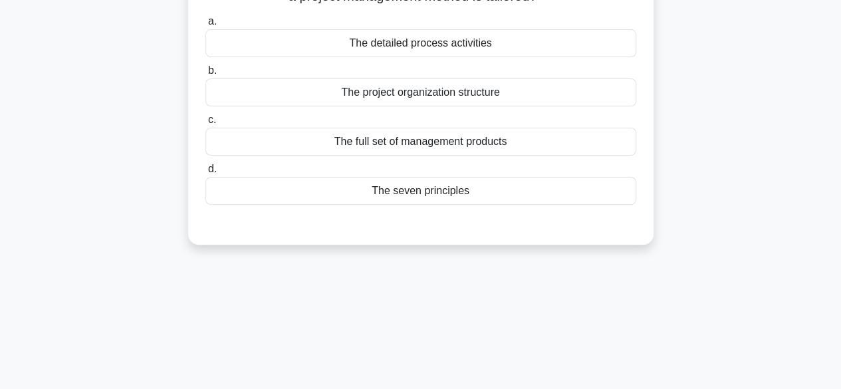
scroll to position [51, 0]
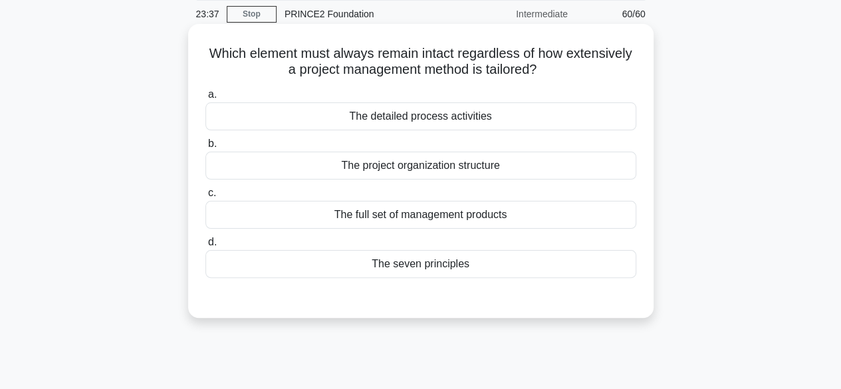
click at [280, 172] on div "The project organization structure" at bounding box center [420, 166] width 431 height 28
click at [205, 148] on input "b. The project organization structure" at bounding box center [205, 144] width 0 height 9
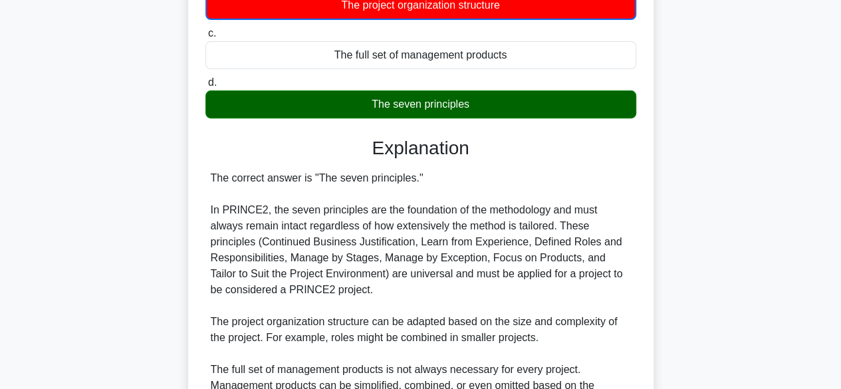
scroll to position [415, 0]
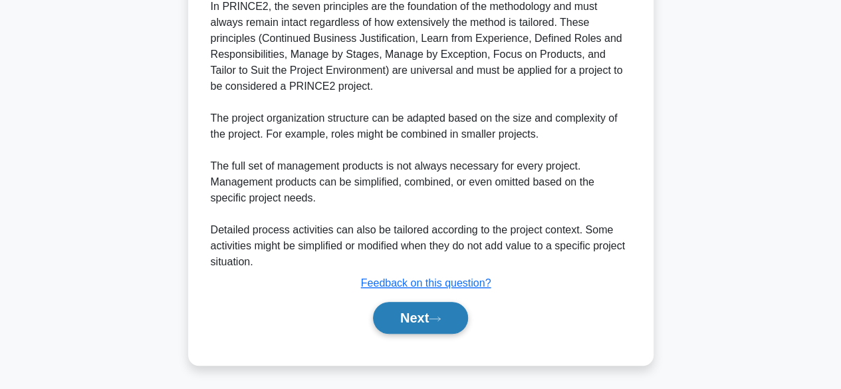
click at [390, 321] on button "Next" at bounding box center [420, 318] width 95 height 32
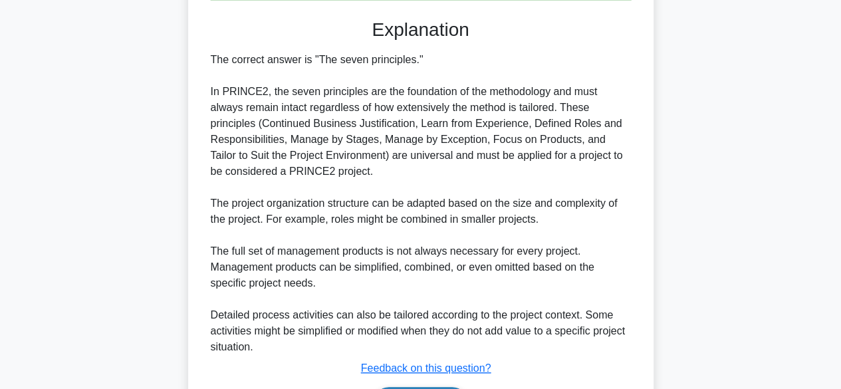
scroll to position [354, 0]
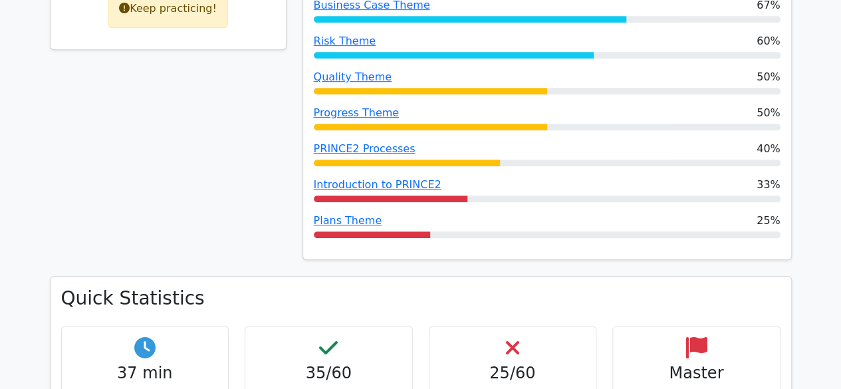
scroll to position [352, 0]
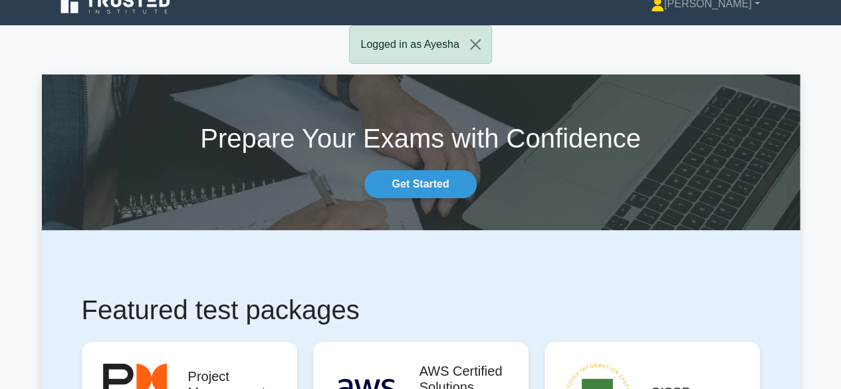
scroll to position [21, 0]
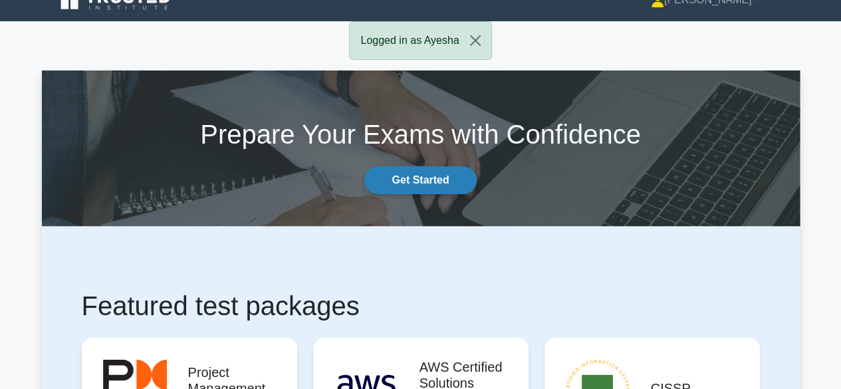
click at [400, 175] on link "Get Started" at bounding box center [420, 180] width 112 height 28
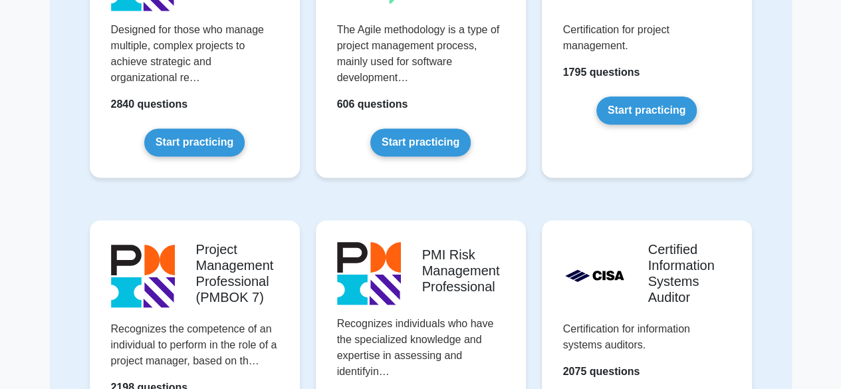
scroll to position [711, 0]
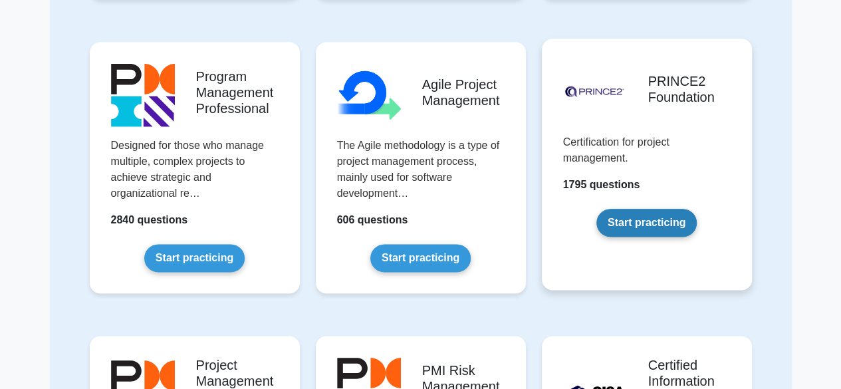
click at [657, 219] on link "Start practicing" at bounding box center [646, 223] width 100 height 28
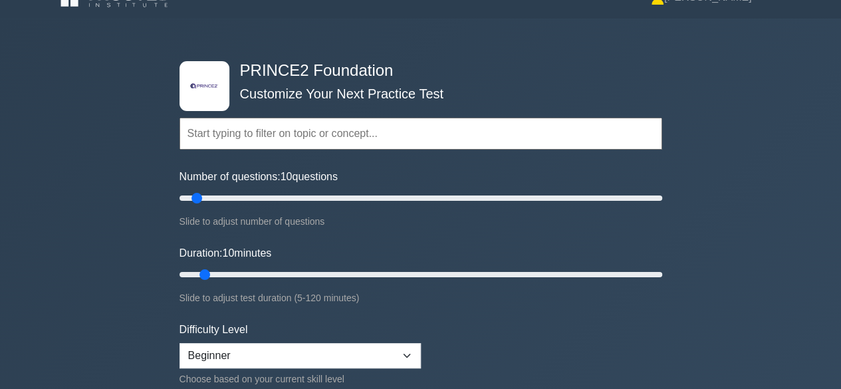
scroll to position [21, 0]
